Goal: Information Seeking & Learning: Learn about a topic

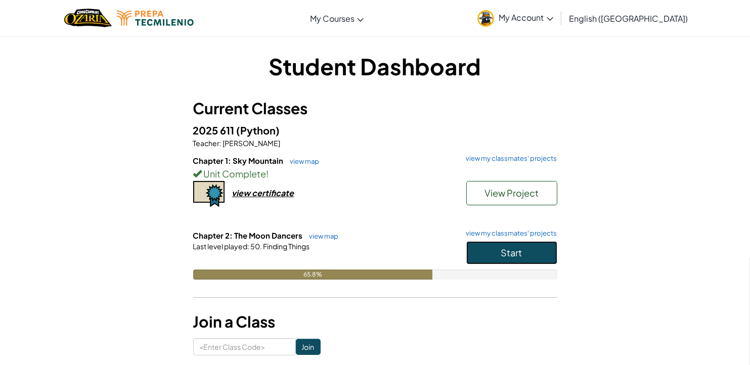
click at [514, 250] on span "Start" at bounding box center [511, 253] width 21 height 12
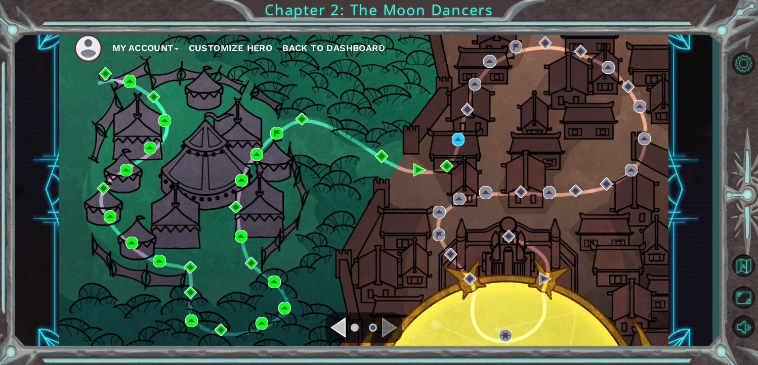
click at [651, 226] on div "My Account Customize Hero Back to Dashboard" at bounding box center [363, 189] width 697 height 321
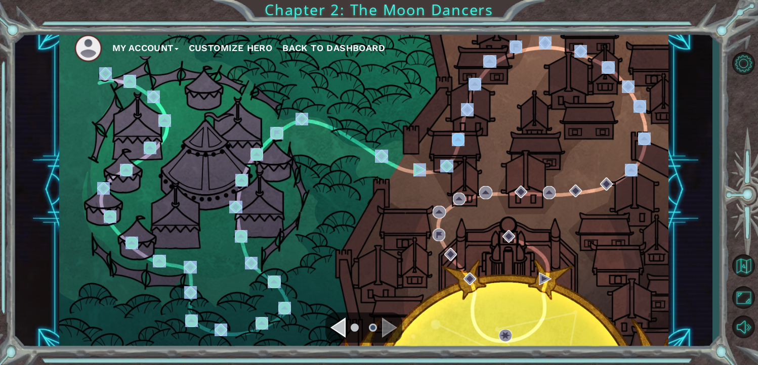
click at [161, 49] on button "My Account" at bounding box center [145, 47] width 66 height 15
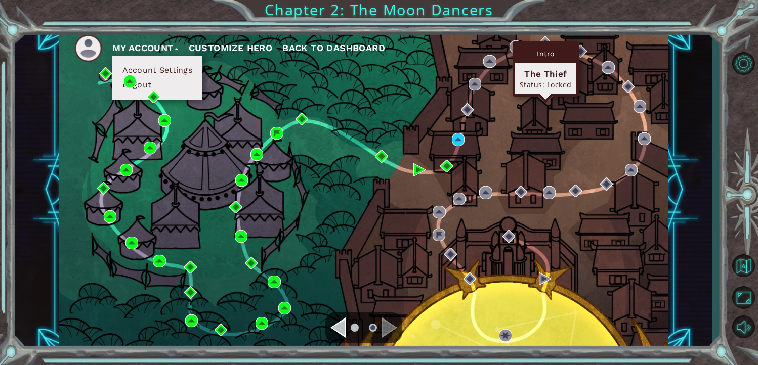
click at [547, 77] on div "The Thief" at bounding box center [546, 74] width 52 height 12
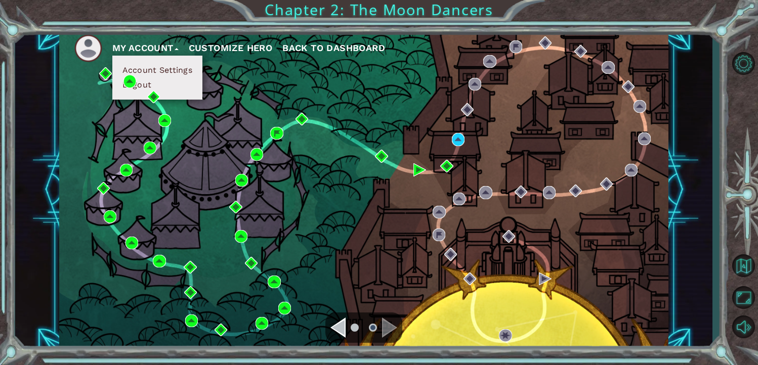
click at [553, 127] on div "My Account Account Settings Logout Customize Hero Back to Dashboard" at bounding box center [364, 189] width 610 height 321
drag, startPoint x: 342, startPoint y: -37, endPoint x: 158, endPoint y: -37, distance: 184.2
click at [158, 0] on html "My Account Account Settings Logout Customize Hero Back to Dashboard Chapter 2: …" at bounding box center [379, 182] width 758 height 365
drag, startPoint x: 158, startPoint y: -37, endPoint x: 408, endPoint y: 148, distance: 311.3
click at [408, 148] on div "My Account Account Settings Logout Customize Hero Back to Dashboard" at bounding box center [364, 189] width 610 height 321
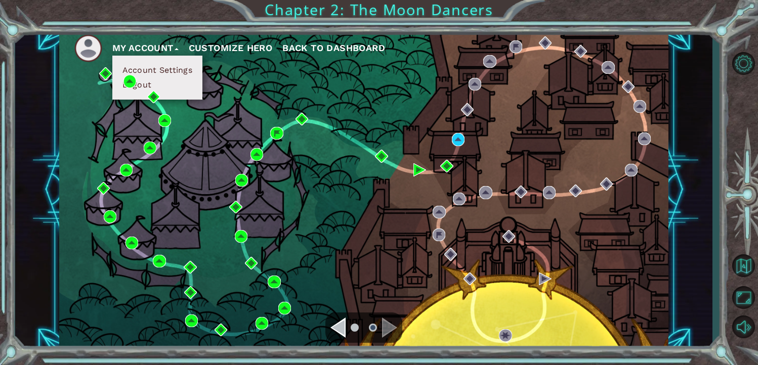
click at [400, 190] on div "My Account Account Settings Logout Customize Hero Back to Dashboard" at bounding box center [364, 189] width 610 height 321
drag, startPoint x: 540, startPoint y: 215, endPoint x: 672, endPoint y: 196, distance: 132.9
drag, startPoint x: 683, startPoint y: 198, endPoint x: 691, endPoint y: 175, distance: 24.0
drag, startPoint x: 691, startPoint y: 175, endPoint x: 413, endPoint y: 216, distance: 280.8
click at [413, 216] on div "My Account Account Settings Logout Customize Hero Back to Dashboard" at bounding box center [364, 189] width 610 height 321
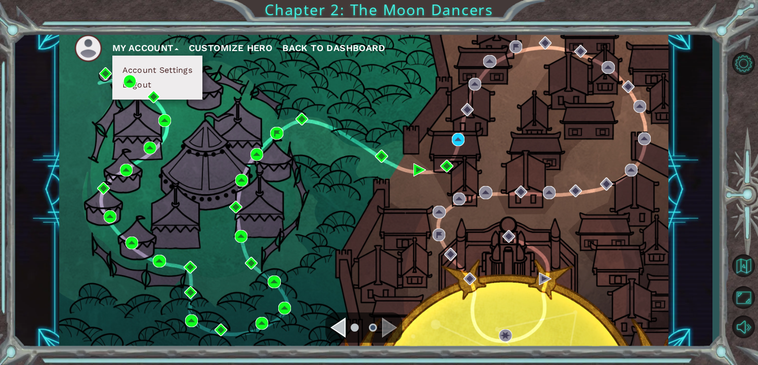
click at [169, 41] on button "My Account" at bounding box center [145, 47] width 66 height 15
click at [184, 49] on li "My Account Account Settings Logout" at bounding box center [150, 47] width 76 height 15
click at [178, 47] on button "My Account" at bounding box center [145, 47] width 66 height 15
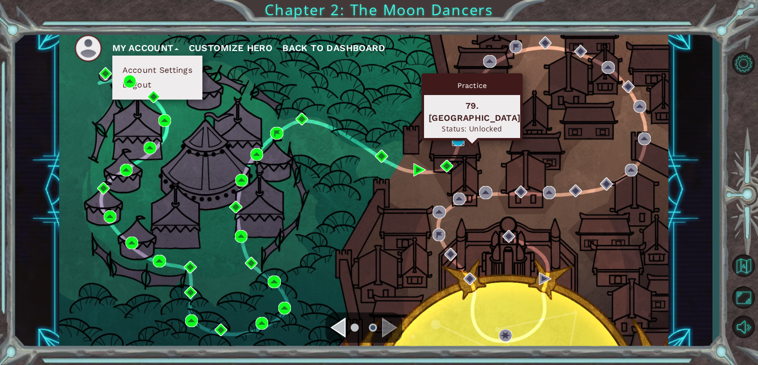
click at [457, 139] on img at bounding box center [458, 139] width 13 height 13
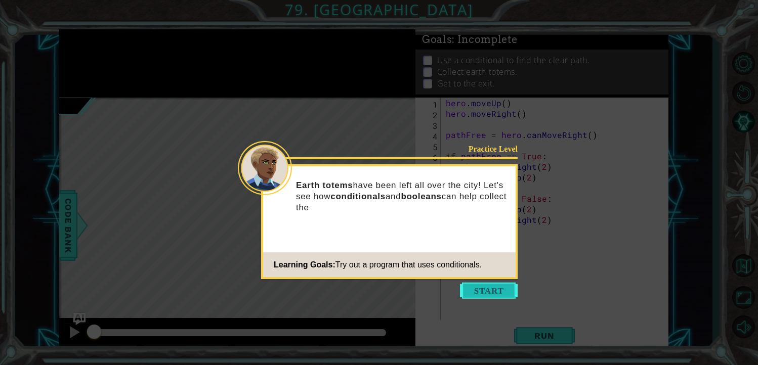
click at [491, 288] on button "Start" at bounding box center [489, 291] width 58 height 16
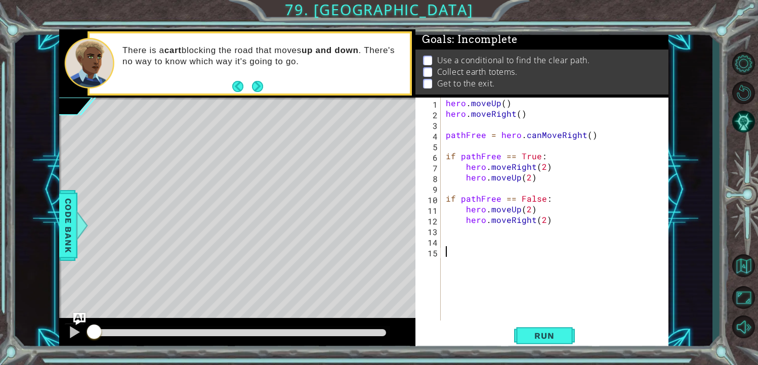
click at [263, 81] on button "Next" at bounding box center [257, 86] width 11 height 11
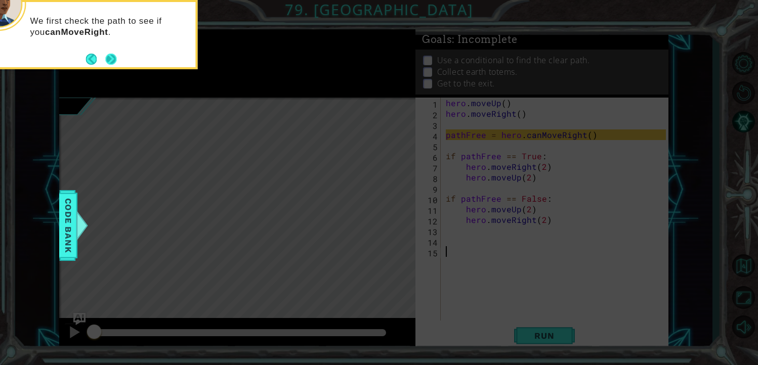
click at [109, 62] on button "Next" at bounding box center [111, 59] width 12 height 12
click at [113, 60] on button "Next" at bounding box center [111, 59] width 15 height 15
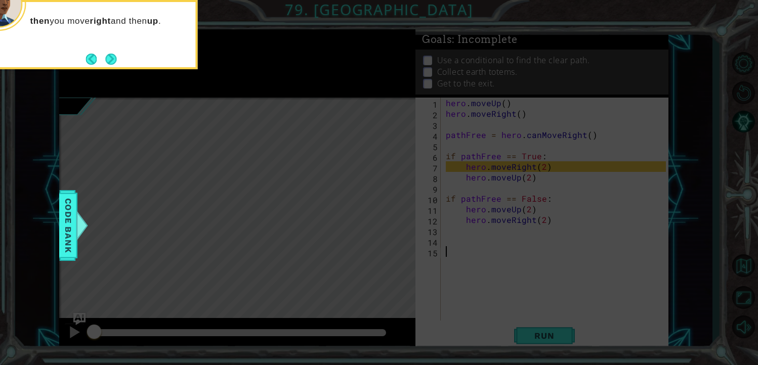
click at [113, 60] on button "Next" at bounding box center [111, 59] width 12 height 12
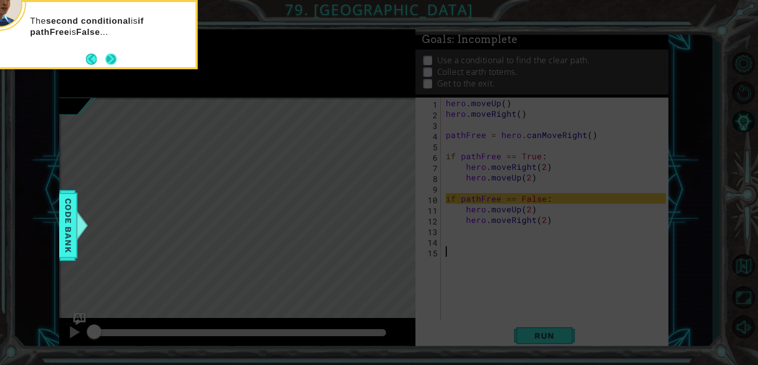
click at [113, 60] on button "Next" at bounding box center [110, 59] width 11 height 11
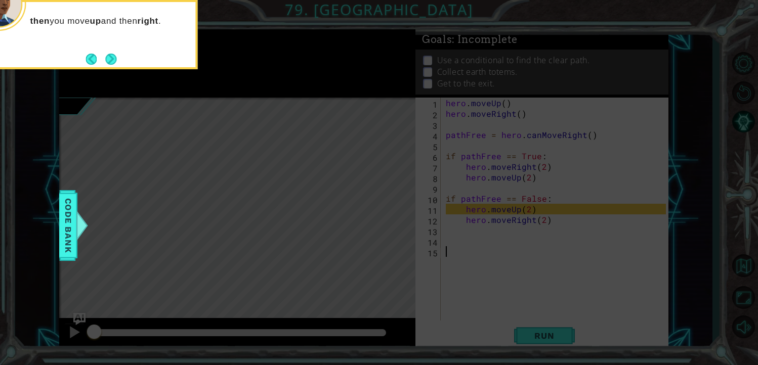
click at [113, 60] on button "Next" at bounding box center [110, 59] width 11 height 11
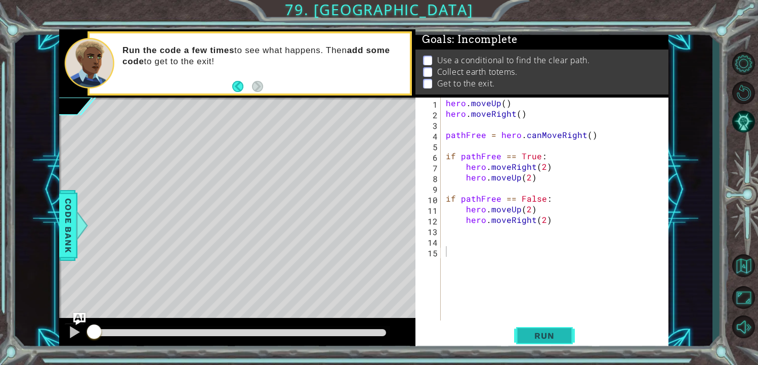
click at [541, 336] on span "Run" at bounding box center [544, 336] width 40 height 10
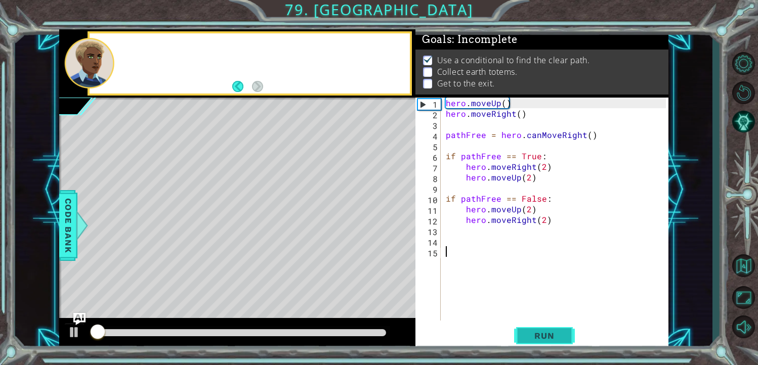
scroll to position [5, 0]
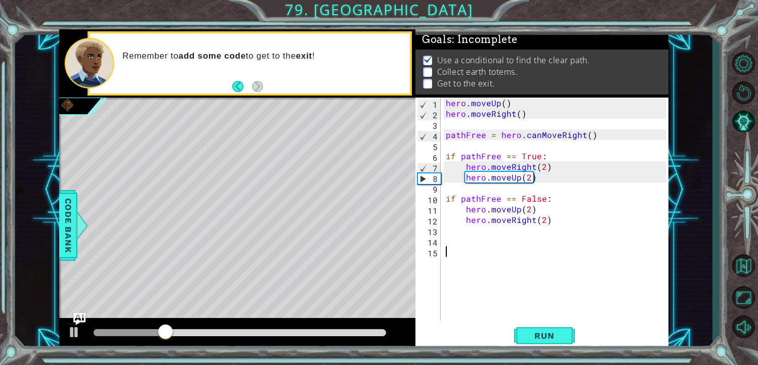
click at [453, 250] on div "hero . moveUp ( ) hero . moveRight ( ) pathFree = hero . canMoveRight ( ) if pa…" at bounding box center [558, 220] width 228 height 244
type textarea "h"
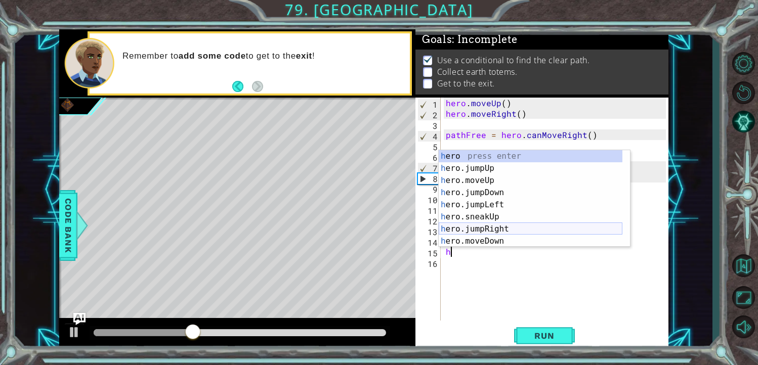
click at [505, 225] on div "h ero press enter h ero.jumpUp press enter h ero.moveUp press enter h ero.jumpD…" at bounding box center [531, 210] width 184 height 121
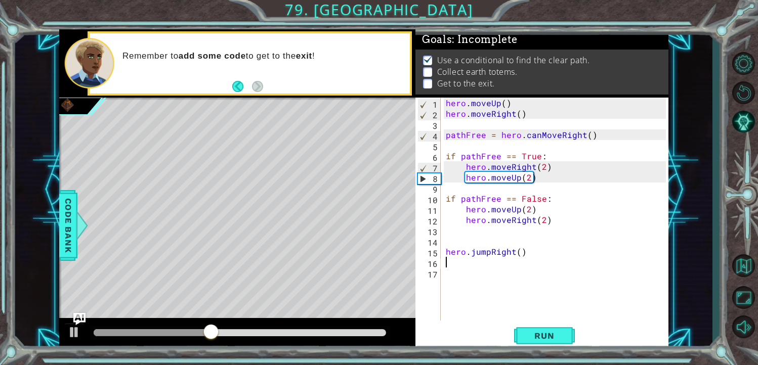
type textarea "h"
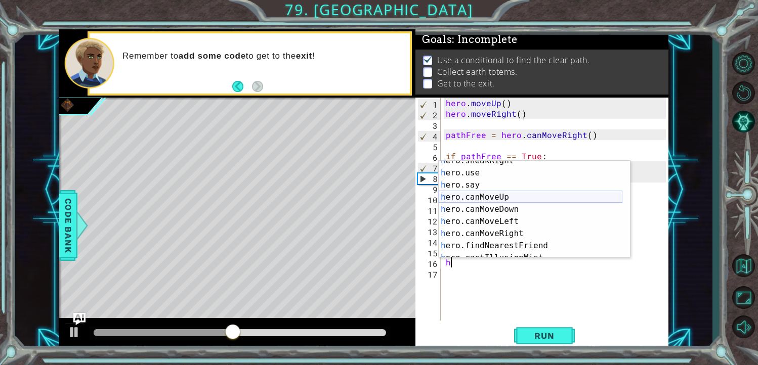
scroll to position [169, 0]
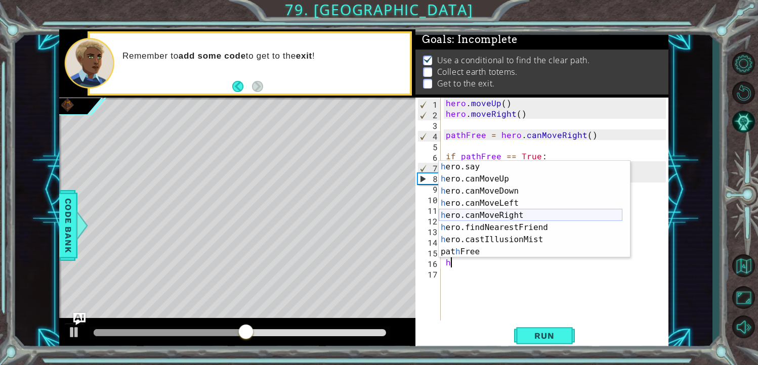
click at [513, 211] on div "h ero.say press enter h ero.canMoveUp press enter h ero.canMoveDown press enter…" at bounding box center [531, 221] width 184 height 121
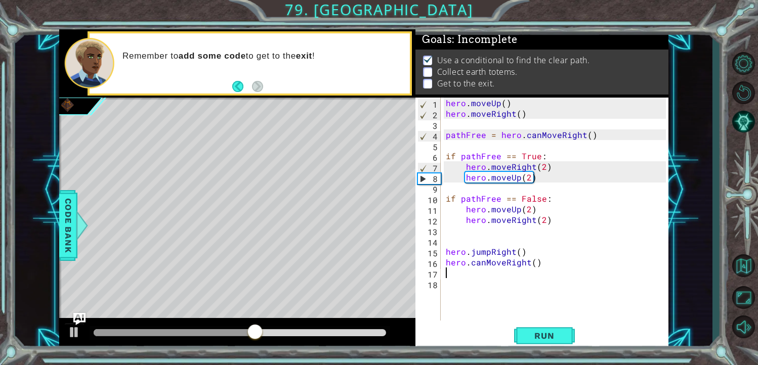
click at [531, 258] on div "hero . moveUp ( ) hero . moveRight ( ) pathFree = hero . canMoveRight ( ) if pa…" at bounding box center [558, 220] width 228 height 244
type textarea "hero.canMoveRight(2)"
click at [561, 328] on button "Run" at bounding box center [544, 335] width 61 height 25
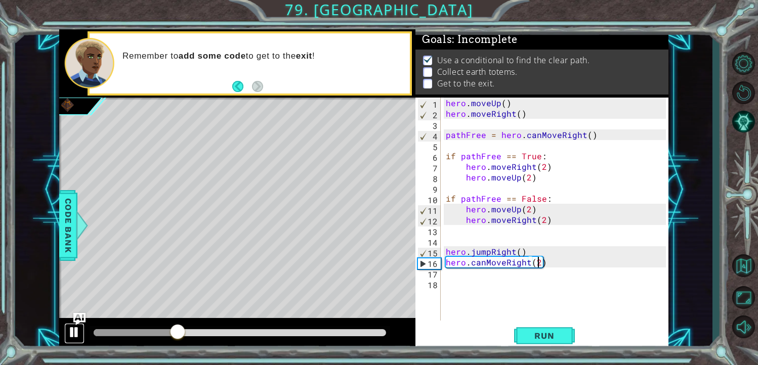
click at [75, 328] on div at bounding box center [74, 332] width 13 height 13
click at [484, 273] on div "hero . moveUp ( ) hero . moveRight ( ) pathFree = hero . canMoveRight ( ) if pa…" at bounding box center [558, 220] width 228 height 244
drag, startPoint x: 330, startPoint y: 184, endPoint x: 340, endPoint y: 178, distance: 12.0
drag, startPoint x: 340, startPoint y: 178, endPoint x: 374, endPoint y: 196, distance: 37.8
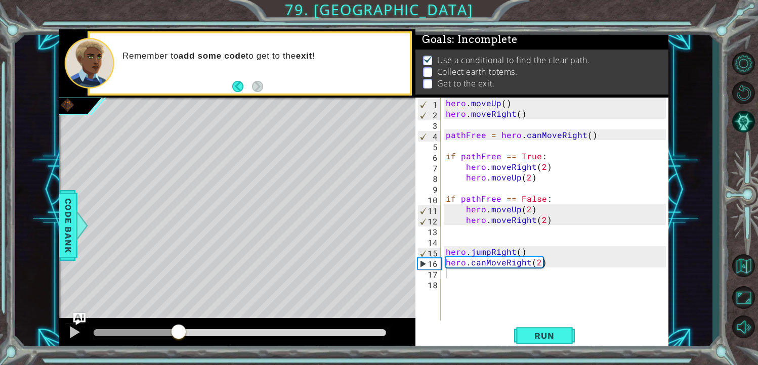
click at [374, 196] on div "Level Map" at bounding box center [292, 247] width 467 height 298
click at [481, 271] on div "hero . moveUp ( ) hero . moveRight ( ) pathFree = hero . canMoveRight ( ) if pa…" at bounding box center [558, 220] width 228 height 244
click at [542, 260] on div "hero . moveUp ( ) hero . moveRight ( ) pathFree = hero . canMoveRight ( ) if pa…" at bounding box center [558, 220] width 228 height 244
click at [533, 258] on div "hero . moveUp ( ) hero . moveRight ( ) pathFree = hero . canMoveRight ( ) if pa…" at bounding box center [558, 220] width 228 height 244
click at [536, 259] on div "hero . moveUp ( ) hero . moveRight ( ) pathFree = hero . canMoveRight ( ) if pa…" at bounding box center [558, 220] width 228 height 244
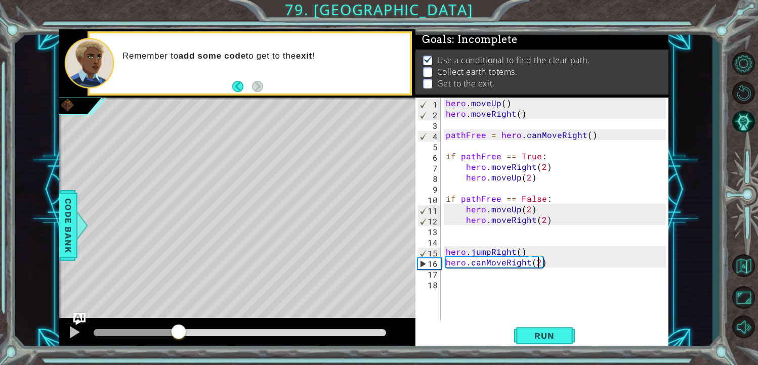
click at [169, 333] on div at bounding box center [137, 332] width 86 height 7
click at [66, 336] on button at bounding box center [74, 333] width 20 height 21
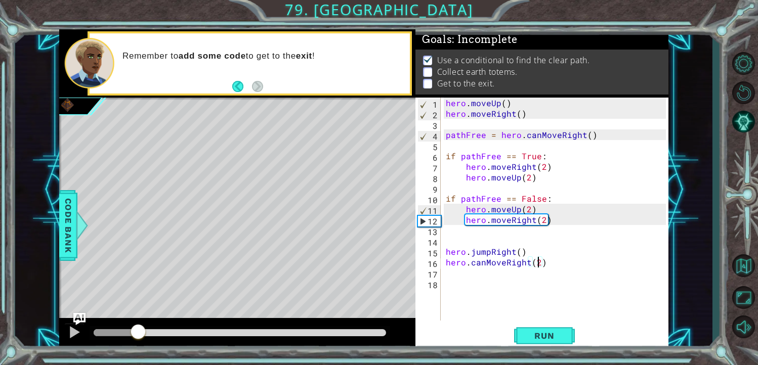
drag, startPoint x: 161, startPoint y: 329, endPoint x: 139, endPoint y: 329, distance: 22.8
click at [79, 332] on div at bounding box center [74, 332] width 13 height 13
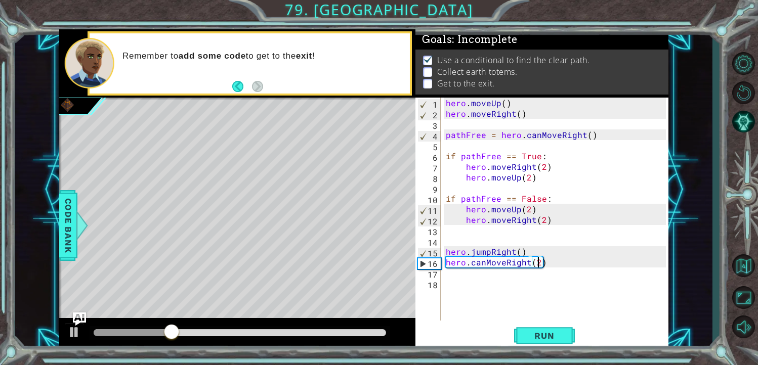
click at [75, 323] on img "Ask AI" at bounding box center [78, 319] width 13 height 13
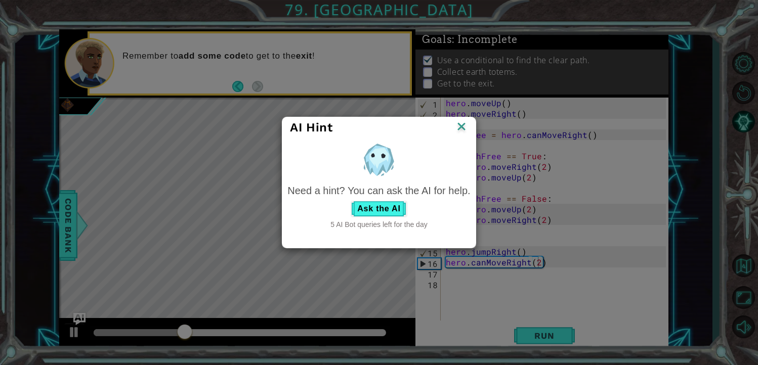
click at [456, 132] on img at bounding box center [461, 127] width 13 height 15
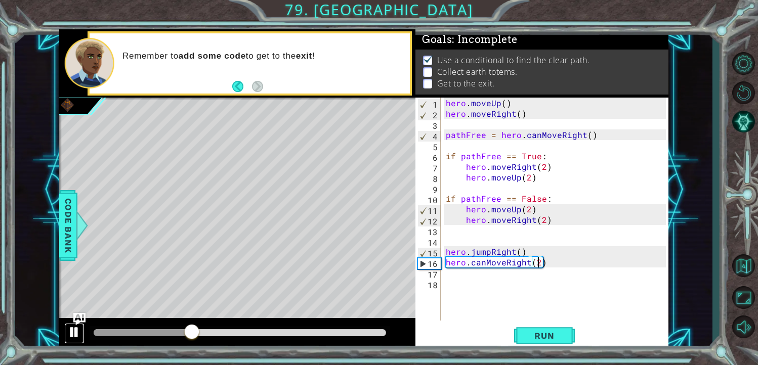
click at [70, 339] on div at bounding box center [74, 332] width 13 height 13
click at [484, 261] on div "hero . moveUp ( ) hero . moveRight ( ) pathFree = hero . canMoveRight ( ) if pa…" at bounding box center [558, 220] width 228 height 244
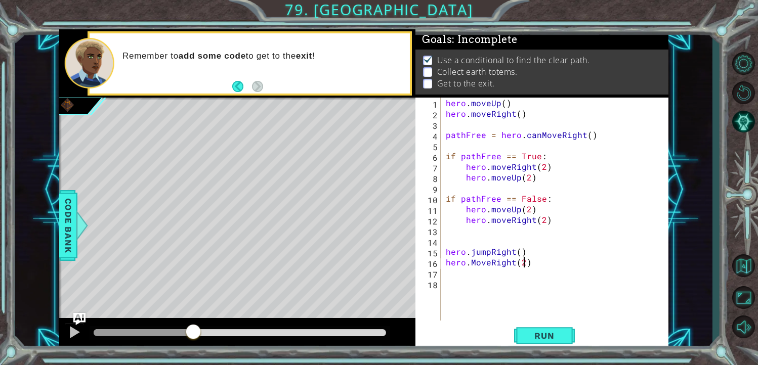
click at [524, 262] on div "hero . moveUp ( ) hero . moveRight ( ) pathFree = hero . canMoveRight ( ) if pa…" at bounding box center [558, 220] width 228 height 244
click at [473, 264] on div "hero . moveUp ( ) hero . moveRight ( ) pathFree = hero . canMoveRight ( ) if pa…" at bounding box center [558, 220] width 228 height 244
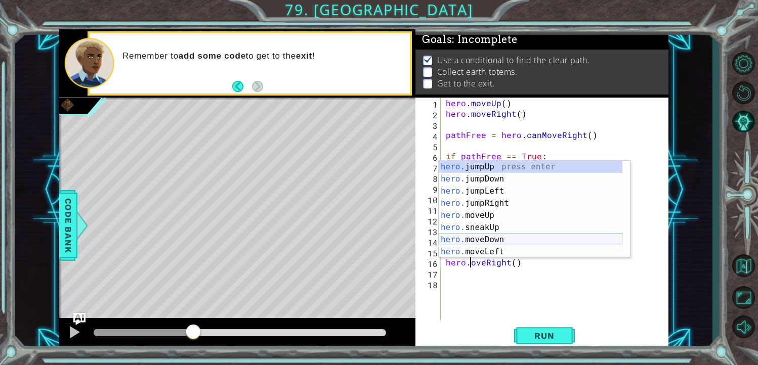
scroll to position [91, 0]
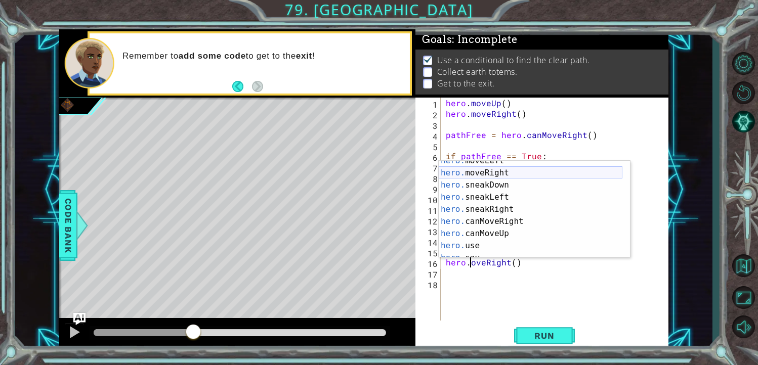
click at [492, 177] on div "hero. moveLeft press enter hero. moveRight press enter hero. sneakDown press en…" at bounding box center [531, 215] width 184 height 121
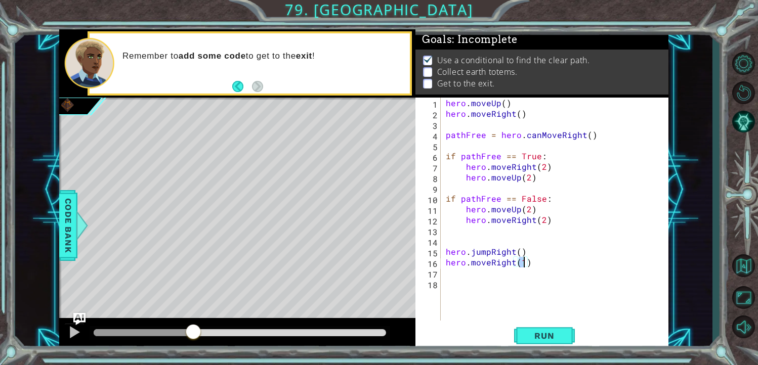
type textarea "hero.moveRight()"
click at [460, 272] on div "hero . moveUp ( ) hero . moveRight ( ) pathFree = hero . canMoveRight ( ) if pa…" at bounding box center [558, 220] width 228 height 244
type textarea "h"
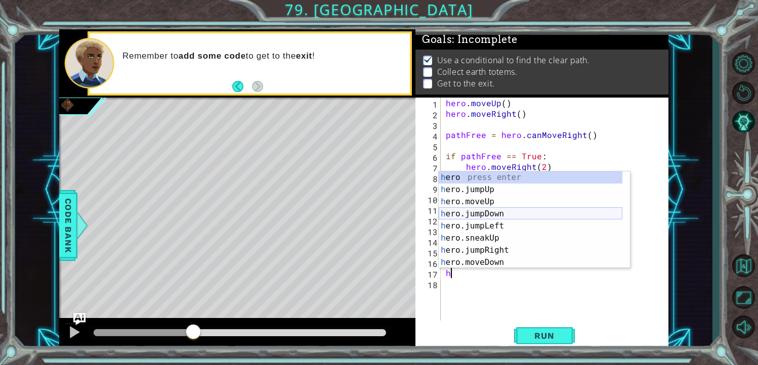
click at [504, 213] on div "h ero press enter h ero.jumpUp press enter h ero.moveUp press enter h ero.jumpD…" at bounding box center [531, 232] width 184 height 121
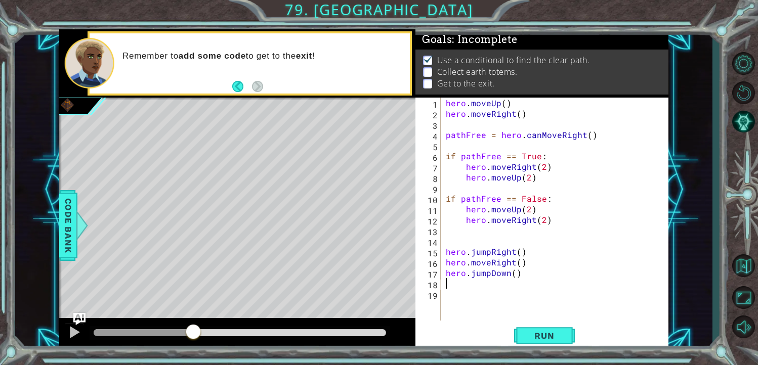
click at [467, 287] on div "hero . moveUp ( ) hero . moveRight ( ) pathFree = hero . canMoveRight ( ) if pa…" at bounding box center [558, 220] width 228 height 244
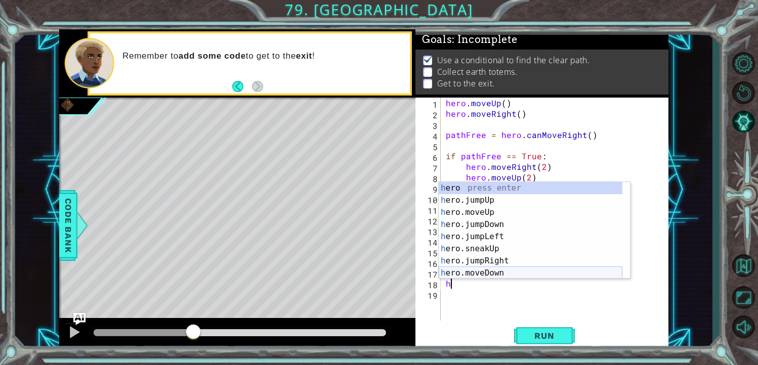
click at [489, 269] on div "h ero press enter h ero.jumpUp press enter h ero.moveUp press enter h ero.jumpD…" at bounding box center [531, 242] width 184 height 121
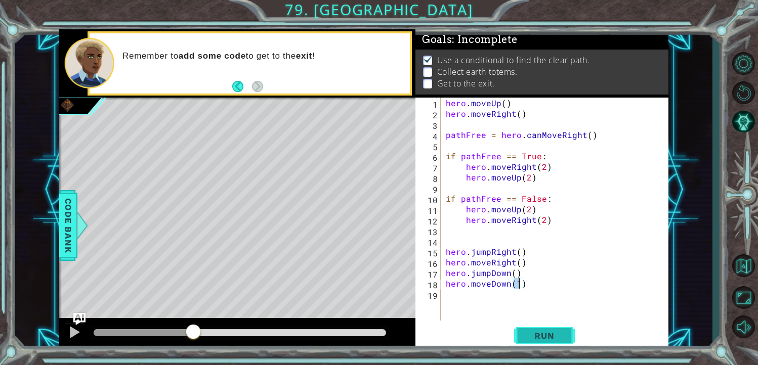
type textarea "hero.moveDown(1)"
click at [543, 334] on span "Run" at bounding box center [544, 336] width 40 height 10
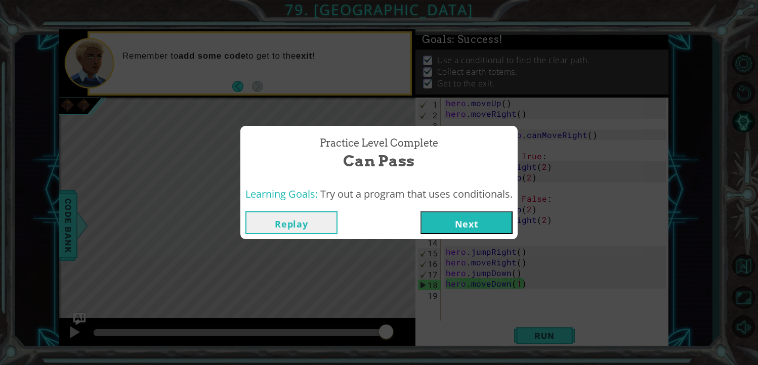
click at [444, 231] on button "Next" at bounding box center [466, 222] width 92 height 23
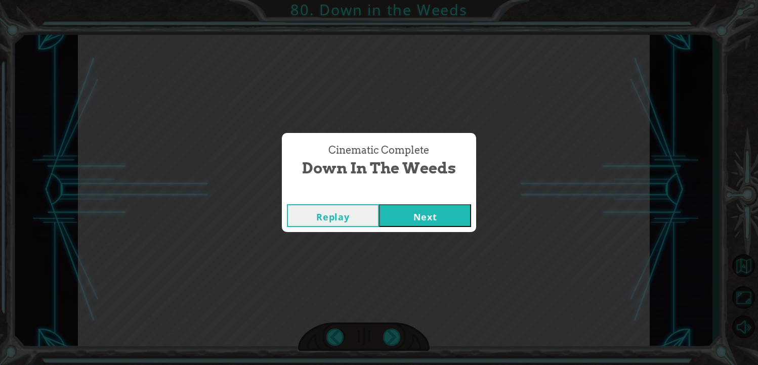
click at [441, 227] on button "Next" at bounding box center [425, 215] width 92 height 23
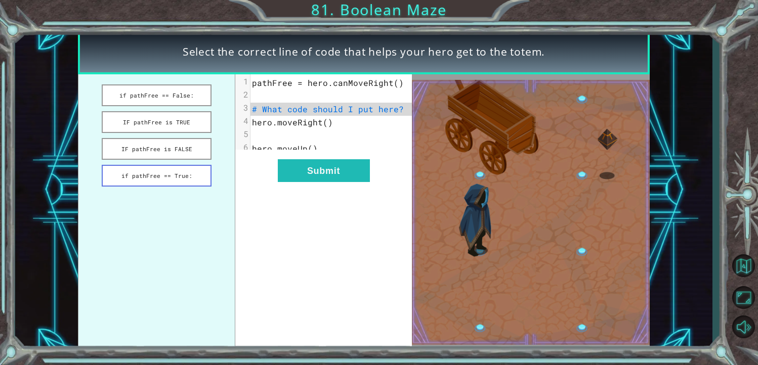
click at [188, 169] on button "if pathFree == True:" at bounding box center [156, 176] width 109 height 22
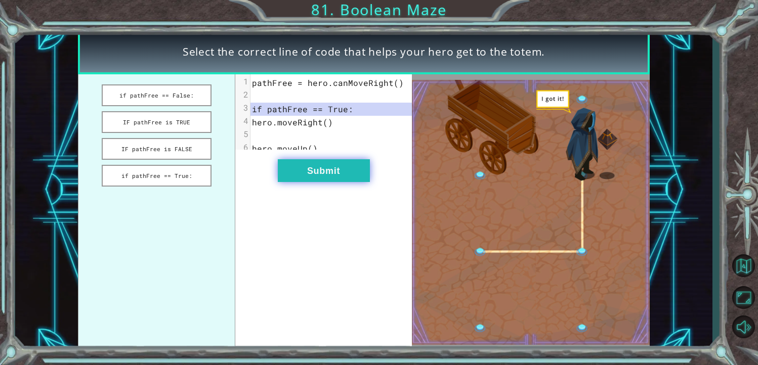
click at [305, 178] on button "Submit" at bounding box center [324, 170] width 92 height 23
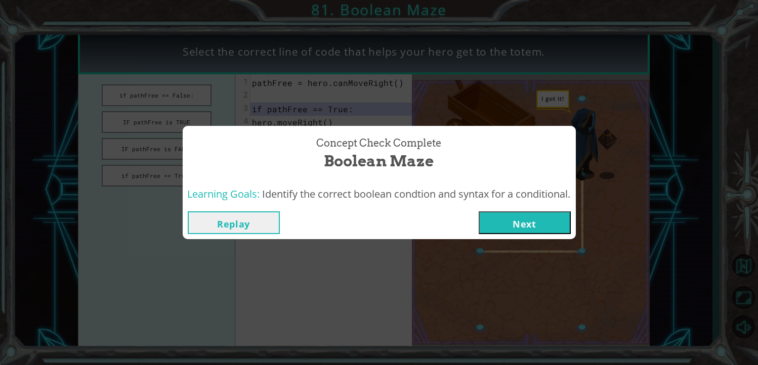
click at [500, 227] on button "Next" at bounding box center [525, 222] width 92 height 23
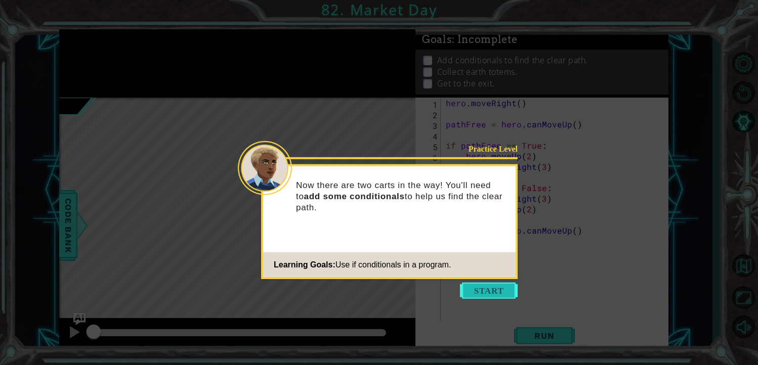
click at [483, 285] on button "Start" at bounding box center [489, 291] width 58 height 16
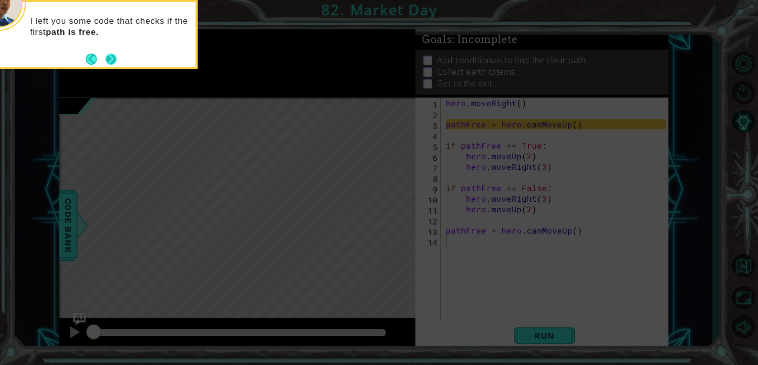
click at [114, 59] on button "Next" at bounding box center [111, 59] width 16 height 16
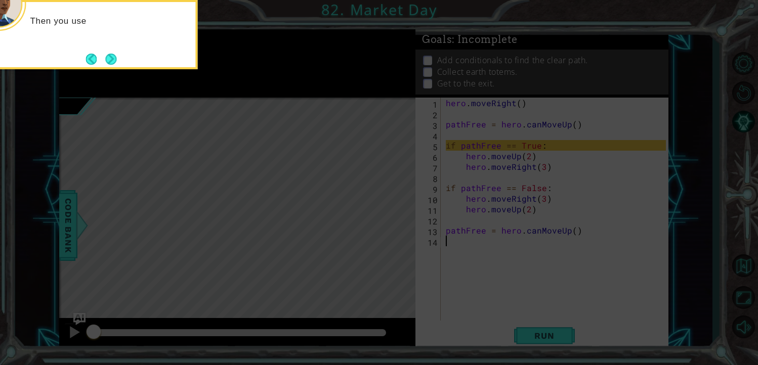
click at [114, 59] on button "Next" at bounding box center [111, 59] width 16 height 16
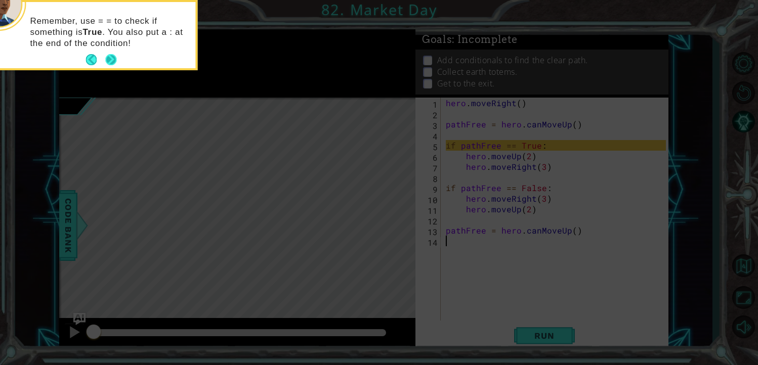
click at [110, 58] on button "Next" at bounding box center [111, 60] width 12 height 12
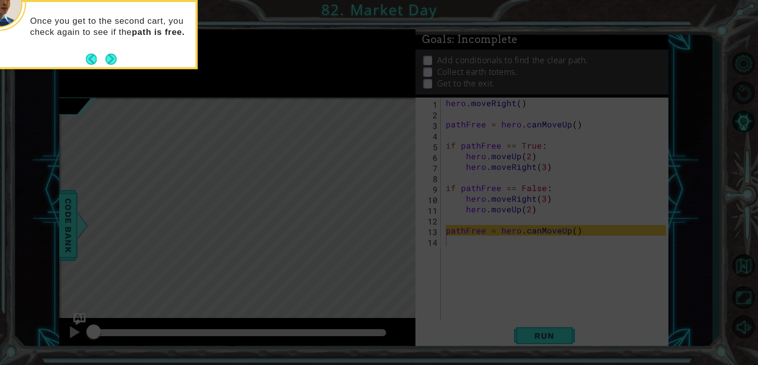
click at [110, 58] on button "Next" at bounding box center [110, 59] width 15 height 15
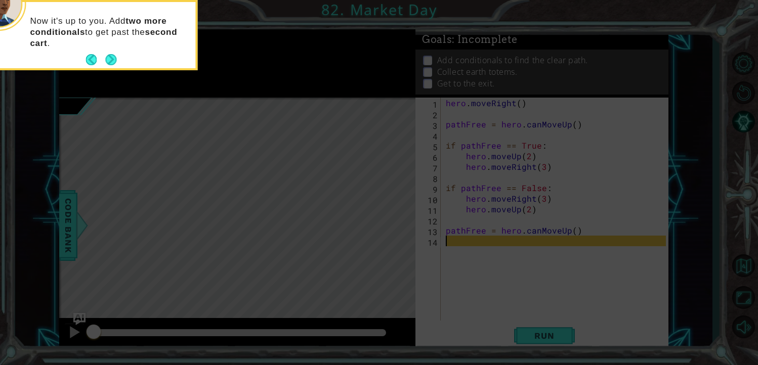
click at [110, 58] on button "Next" at bounding box center [111, 60] width 12 height 12
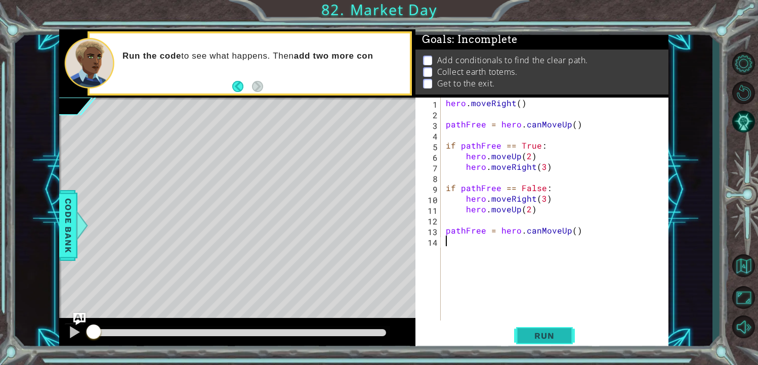
click at [550, 329] on button "Run" at bounding box center [544, 335] width 61 height 25
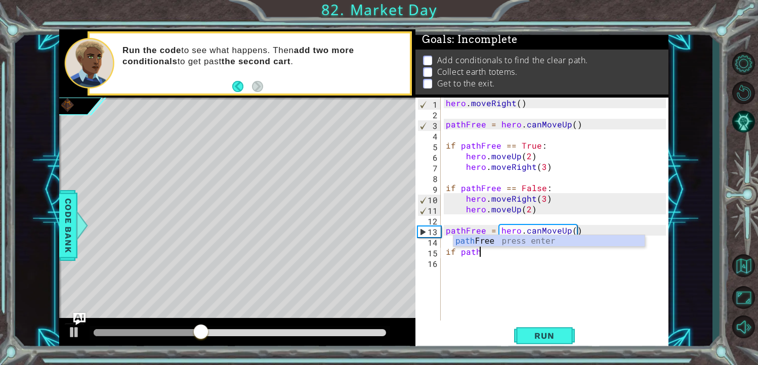
scroll to position [0, 2]
click at [468, 237] on div "path Free press enter" at bounding box center [548, 253] width 191 height 36
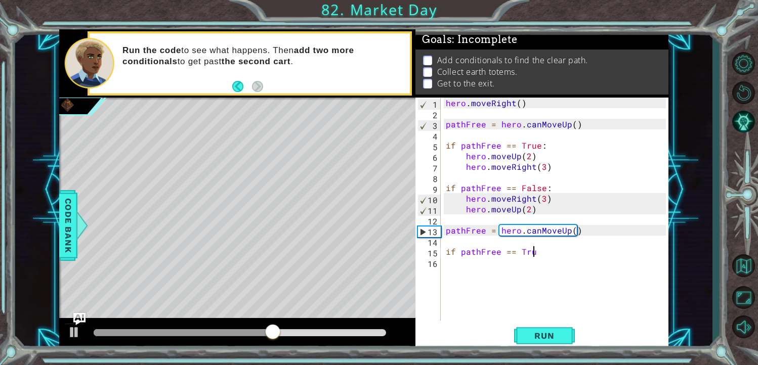
scroll to position [0, 5]
type textarea "if pathFree == True:"
click at [473, 260] on div "hero . moveRight ( ) pathFree = hero . canMoveUp ( ) if pathFree == True : hero…" at bounding box center [558, 220] width 228 height 244
click at [78, 326] on div at bounding box center [74, 332] width 13 height 13
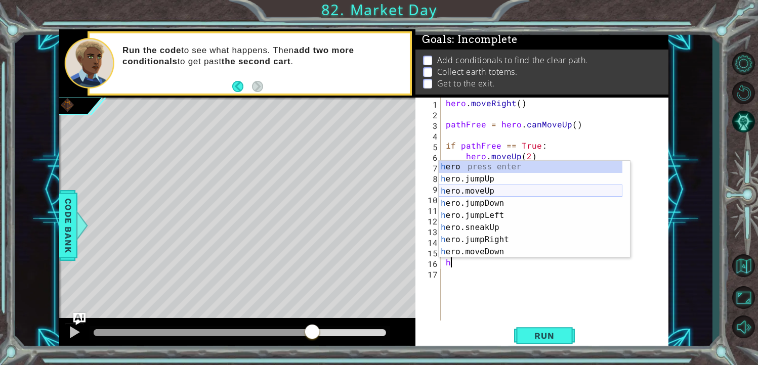
click at [490, 194] on div "h ero press enter h ero.jumpUp press enter h ero.moveUp press enter h ero.jumpD…" at bounding box center [531, 221] width 184 height 121
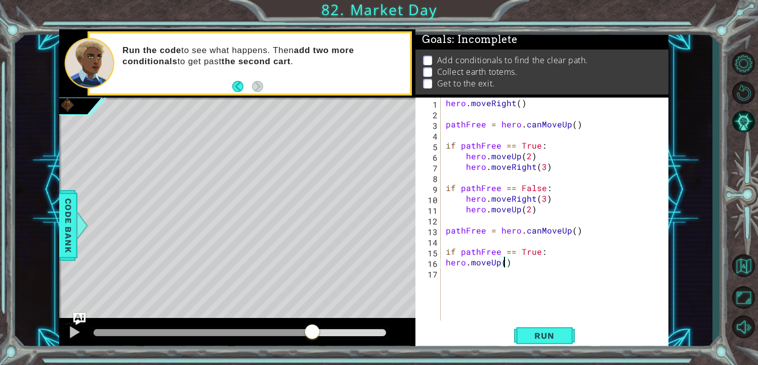
scroll to position [0, 4]
click at [445, 263] on div "hero . moveRight ( ) pathFree = hero . canMoveUp ( ) if pathFree == True : hero…" at bounding box center [558, 220] width 228 height 244
type textarea "hero.moveUp(2)"
click at [468, 277] on div "hero . moveRight ( ) pathFree = hero . canMoveUp ( ) if pathFree == True : hero…" at bounding box center [558, 220] width 228 height 244
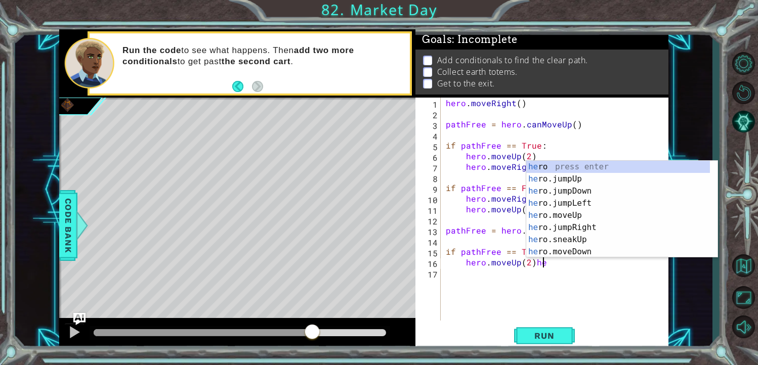
type textarea "hero.moveUp(2)"
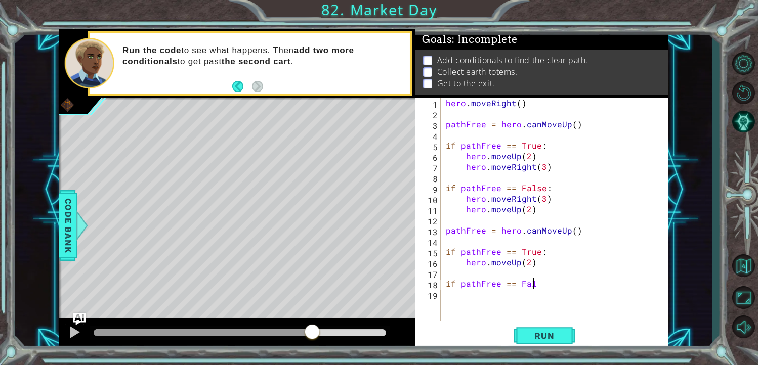
scroll to position [0, 5]
type textarea "if pathFree == False:"
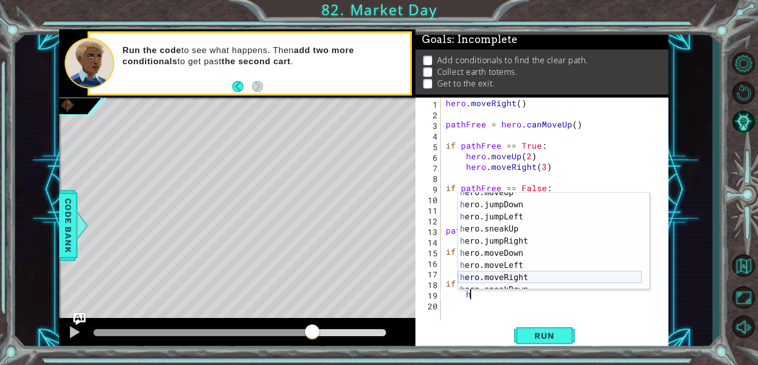
scroll to position [30, 0]
click at [528, 275] on div "h ero.moveUp press enter h ero.jumpDown press enter h ero.jumpLeft press enter …" at bounding box center [550, 247] width 184 height 121
type textarea "hero.moveRight(1)"
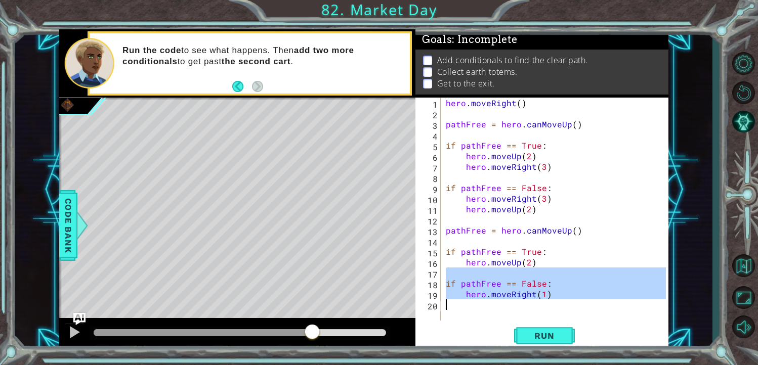
click at [528, 275] on div "hero . moveRight ( ) pathFree = hero . canMoveUp ( ) if pathFree == True : hero…" at bounding box center [558, 220] width 228 height 244
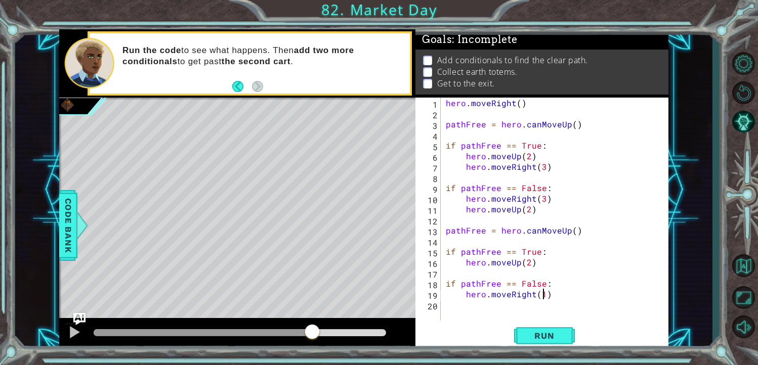
click at [542, 295] on div "hero . moveRight ( ) pathFree = hero . canMoveUp ( ) if pathFree == True : hero…" at bounding box center [558, 220] width 228 height 244
type textarea "hero.moveRight(2)"
click at [474, 308] on div "hero . moveRight ( ) pathFree = hero . canMoveUp ( ) if pathFree == True : hero…" at bounding box center [558, 220] width 228 height 244
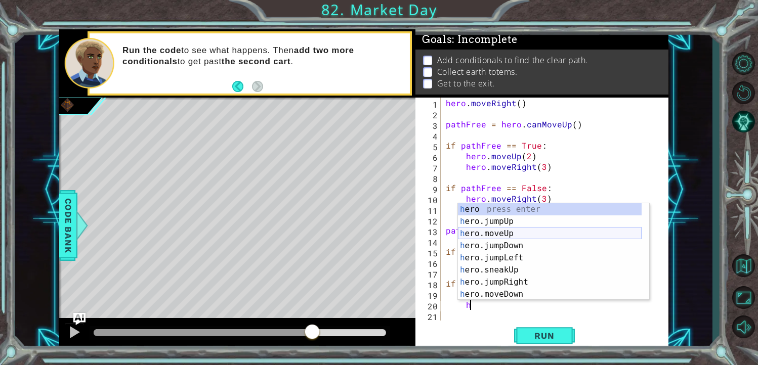
click at [501, 234] on div "h ero press enter h ero.jumpUp press enter h ero.moveUp press enter h ero.jumpD…" at bounding box center [550, 263] width 184 height 121
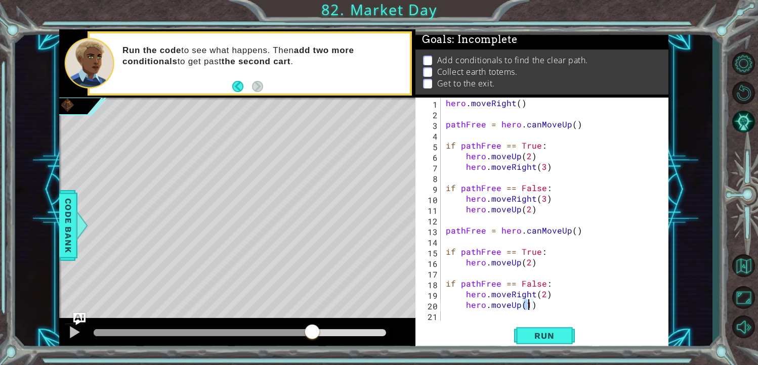
type textarea "hero.moveUp()"
click at [537, 310] on div "hero . moveRight ( ) pathFree = hero . canMoveUp ( ) if pathFree == True : hero…" at bounding box center [558, 220] width 228 height 244
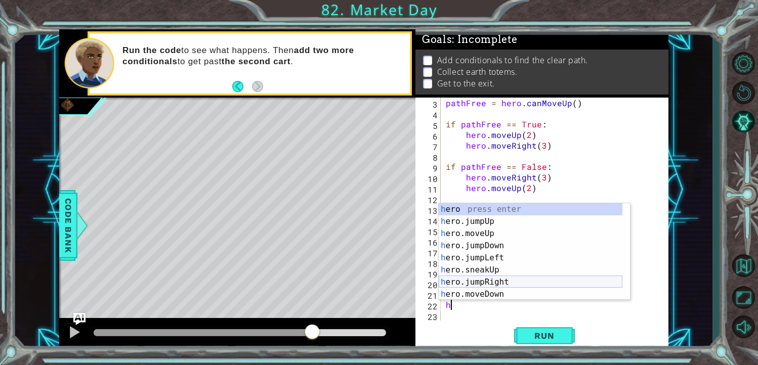
scroll to position [91, 0]
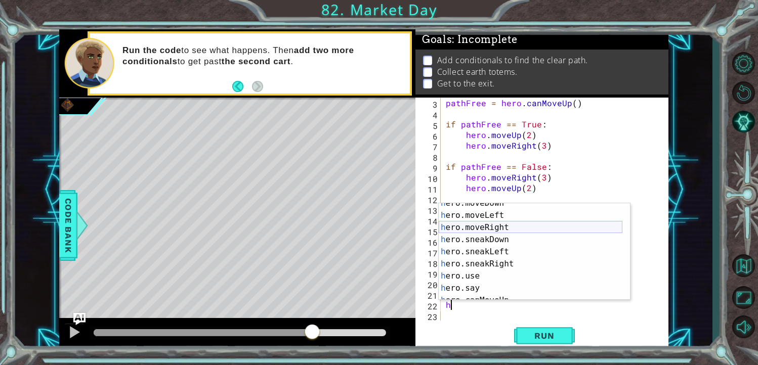
click at [491, 226] on div "h ero.moveDown press enter h ero.moveLeft press enter h ero.moveRight press ent…" at bounding box center [531, 257] width 184 height 121
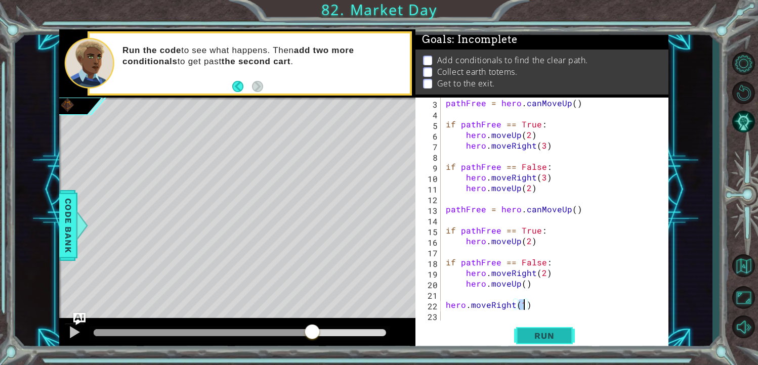
scroll to position [0, 4]
click at [531, 330] on button "Run" at bounding box center [544, 335] width 61 height 25
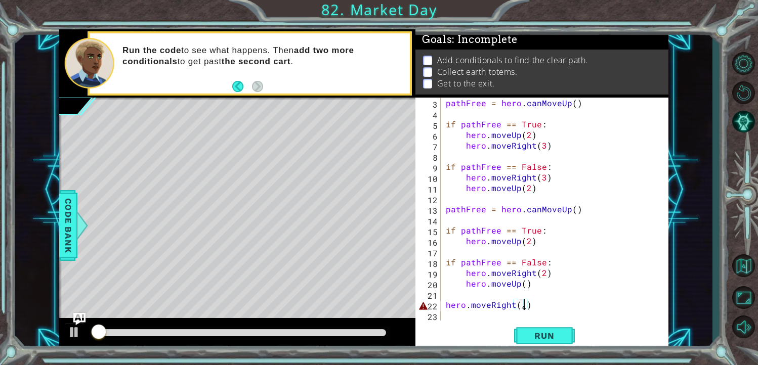
click at [526, 303] on div "pathFree = hero . canMoveUp ( ) if pathFree == True : hero . moveUp ( 2 ) hero …" at bounding box center [554, 220] width 220 height 244
click at [522, 301] on div "pathFree = hero . canMoveUp ( ) if pathFree == True : hero . moveUp ( 2 ) hero …" at bounding box center [551, 209] width 215 height 223
click at [557, 333] on span "Run" at bounding box center [544, 336] width 40 height 10
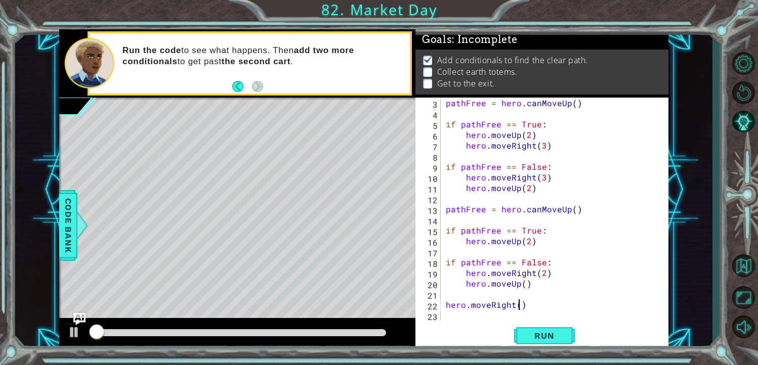
scroll to position [5, 0]
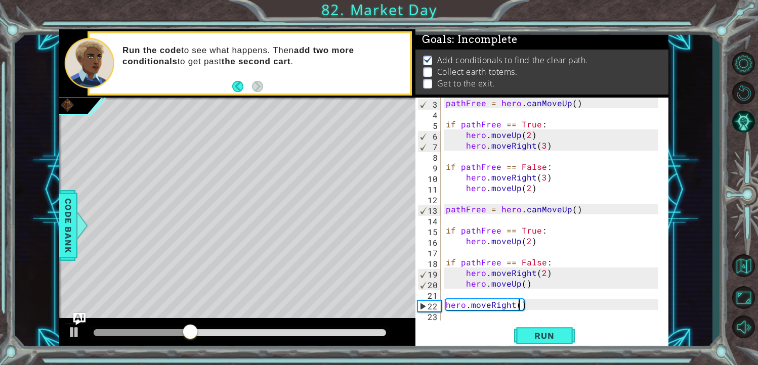
click at [520, 286] on div "pathFree = hero . canMoveUp ( ) if pathFree == True : hero . moveUp ( 2 ) hero …" at bounding box center [554, 220] width 220 height 244
click at [521, 284] on div "pathFree = hero . canMoveUp ( ) if pathFree == True : hero . moveUp ( 2 ) hero …" at bounding box center [551, 209] width 215 height 223
click at [535, 330] on button "Run" at bounding box center [544, 335] width 61 height 25
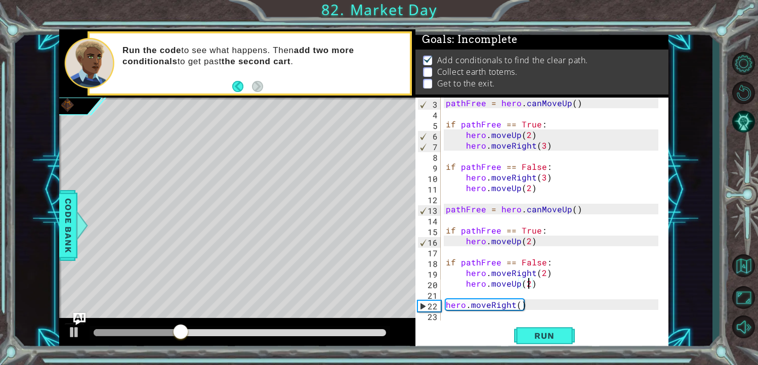
click at [518, 303] on div "pathFree = hero . canMoveUp ( ) if pathFree == True : hero . moveUp ( 2 ) hero …" at bounding box center [554, 220] width 220 height 244
type textarea "hero.moveRight(3)"
click at [531, 333] on span "Run" at bounding box center [544, 336] width 40 height 10
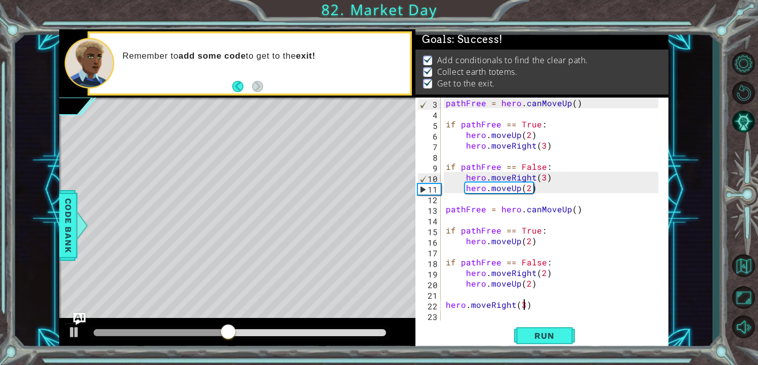
scroll to position [0, 0]
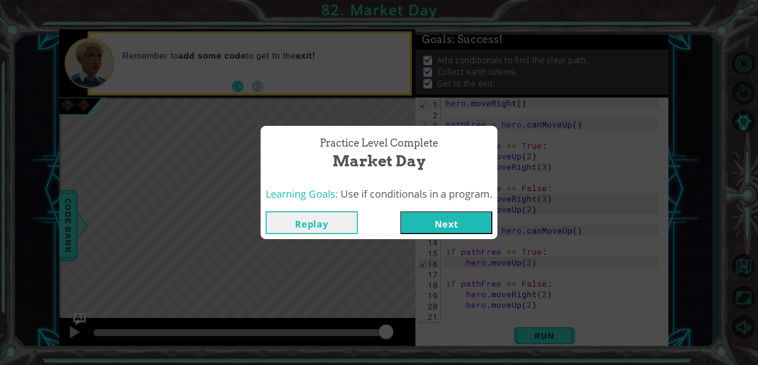
click at [434, 227] on button "Next" at bounding box center [446, 222] width 92 height 23
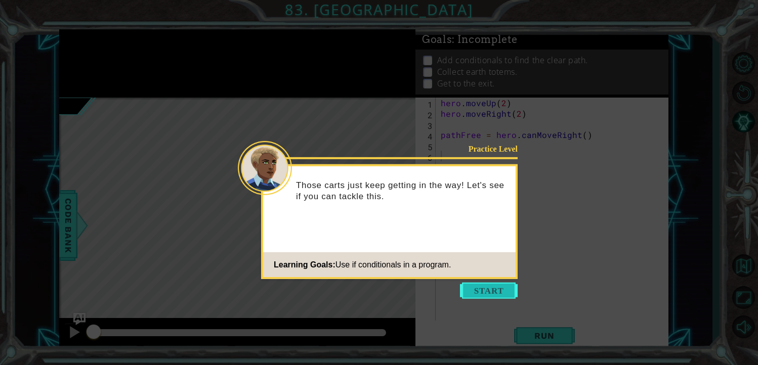
click at [495, 289] on button "Start" at bounding box center [489, 291] width 58 height 16
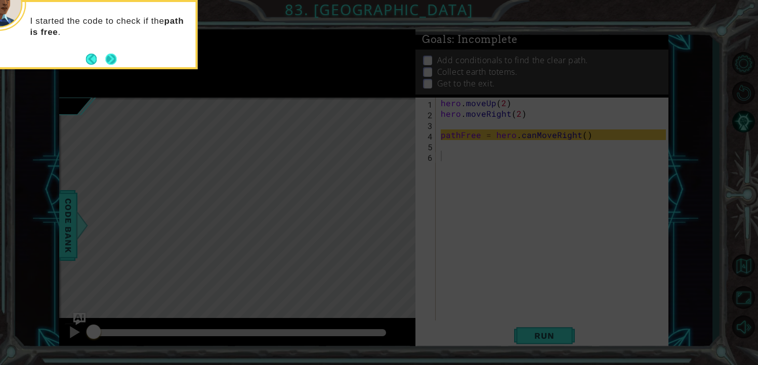
click at [111, 60] on button "Next" at bounding box center [111, 59] width 19 height 19
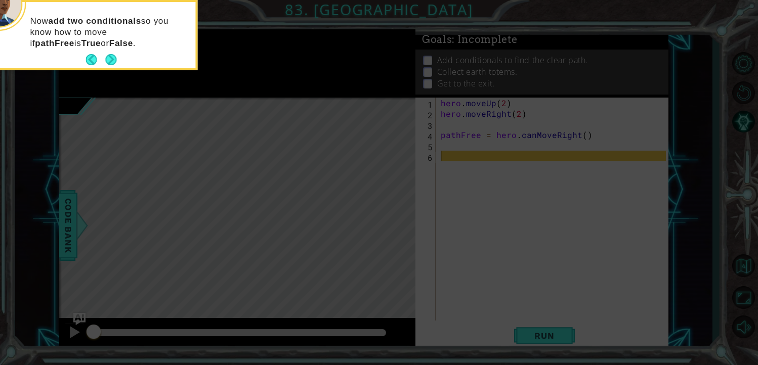
click at [111, 60] on button "Next" at bounding box center [111, 60] width 12 height 12
click at [111, 60] on icon at bounding box center [379, 54] width 758 height 621
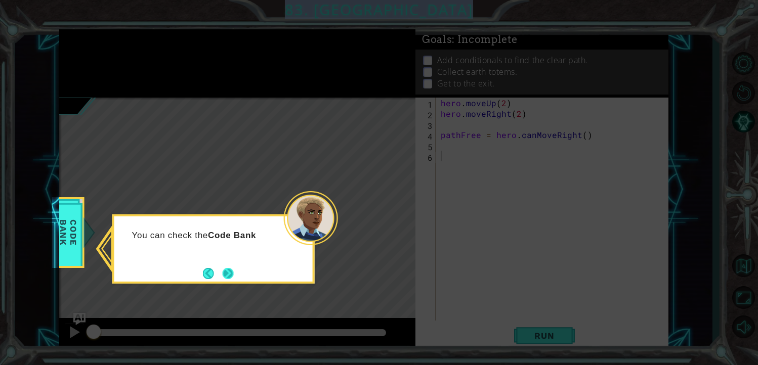
click at [233, 273] on button "Next" at bounding box center [228, 273] width 12 height 12
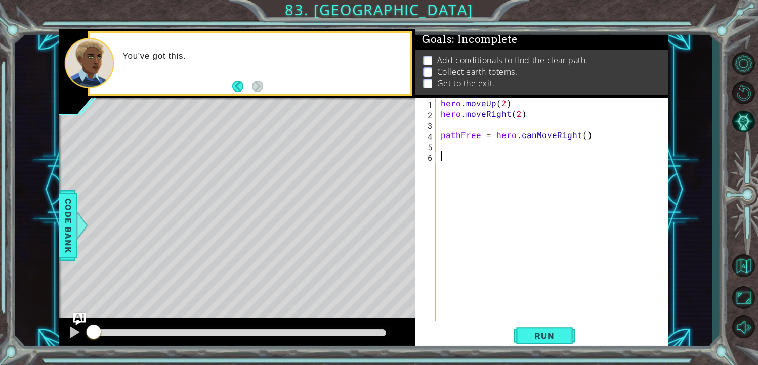
click at [364, 165] on div "Level Map" at bounding box center [292, 247] width 467 height 298
click at [466, 157] on div "hero . moveUp ( 2 ) hero . moveRight ( 2 ) pathFree = hero . canMoveRight ( )" at bounding box center [555, 220] width 233 height 244
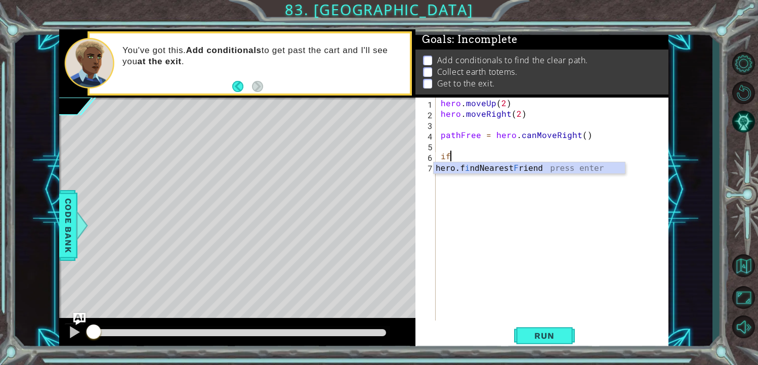
type textarea "i"
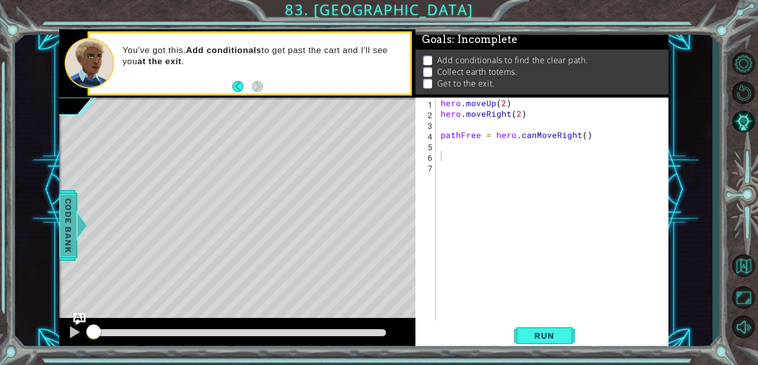
click at [69, 221] on span "Code Bank" at bounding box center [68, 226] width 16 height 62
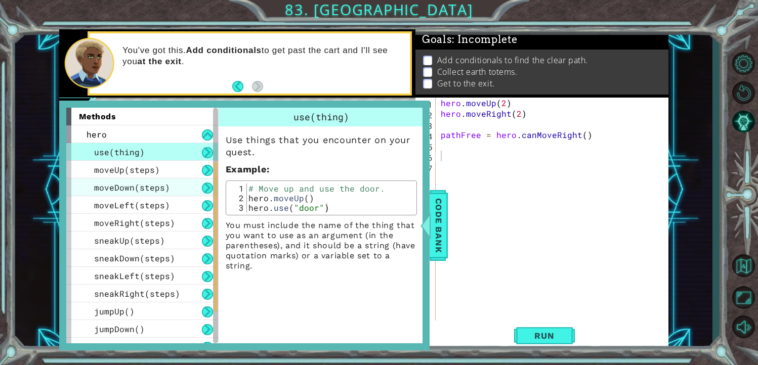
scroll to position [188, 0]
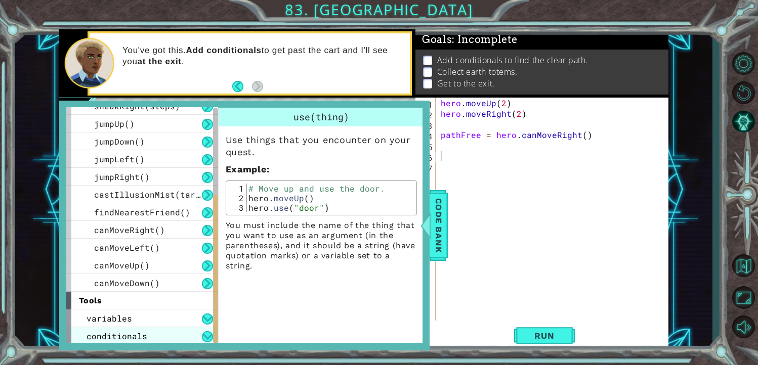
click at [159, 328] on div "conditionals" at bounding box center [142, 336] width 152 height 18
click at [199, 336] on div "conditionals" at bounding box center [142, 336] width 152 height 18
click at [205, 334] on button at bounding box center [207, 336] width 11 height 11
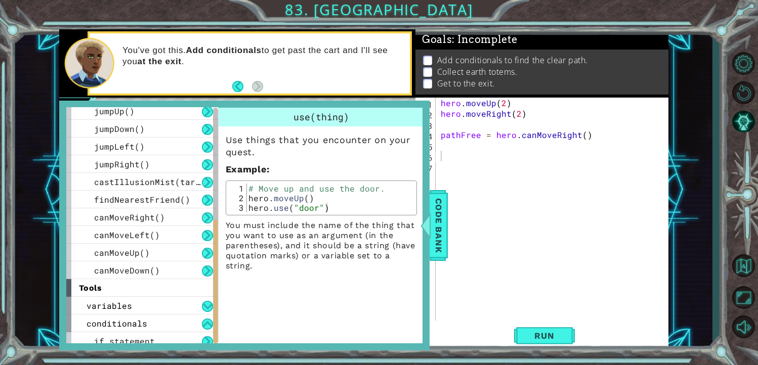
scroll to position [206, 0]
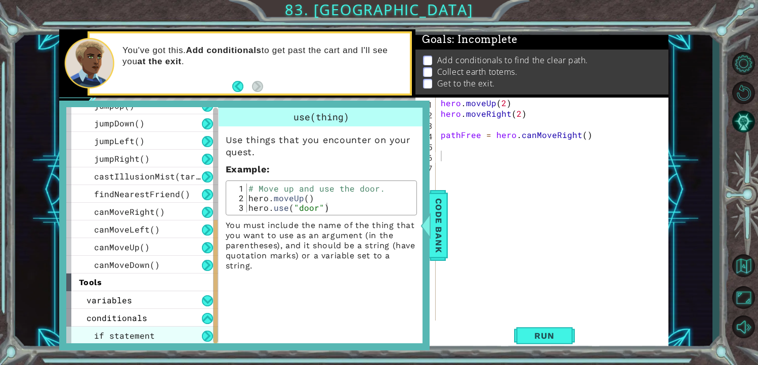
click at [143, 337] on span "if statement" at bounding box center [124, 335] width 61 height 11
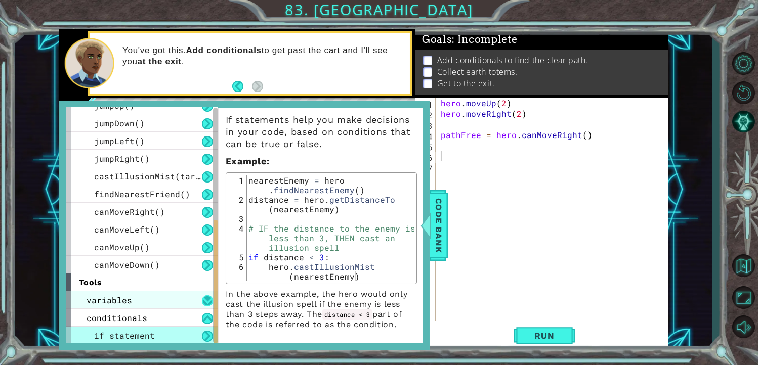
click at [205, 299] on button at bounding box center [207, 300] width 11 height 11
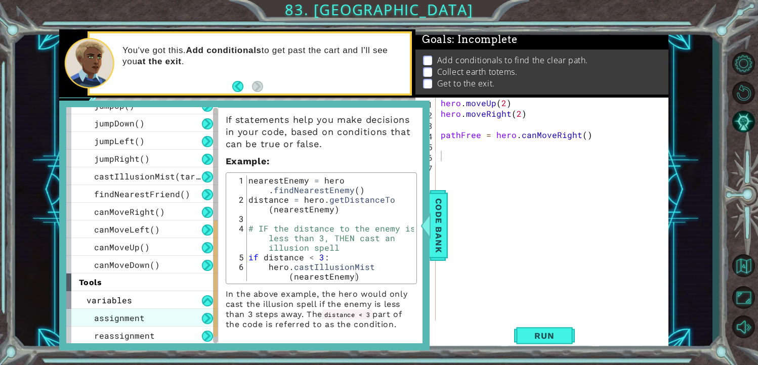
scroll to position [241, 0]
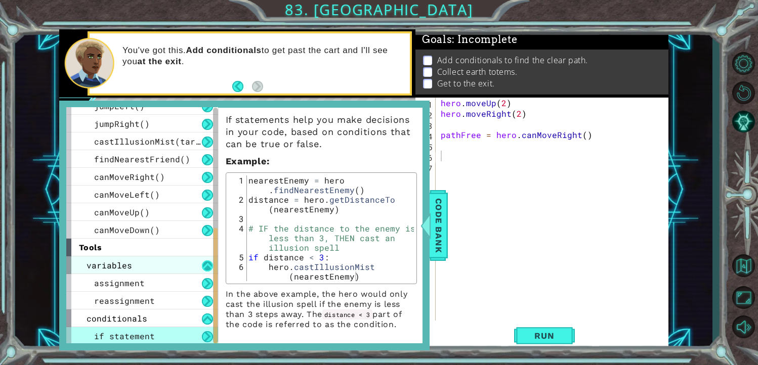
click at [207, 261] on button at bounding box center [207, 266] width 11 height 11
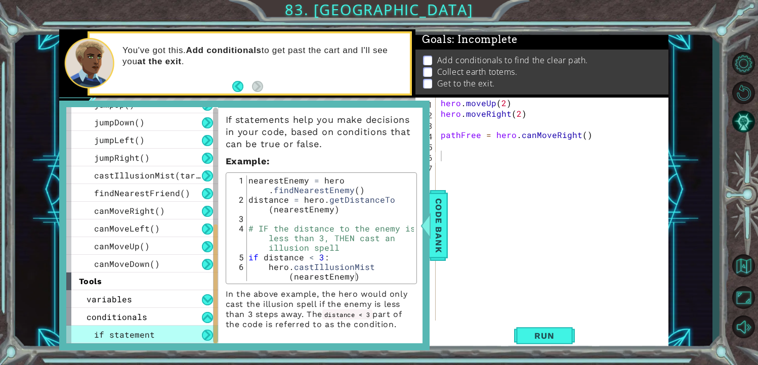
scroll to position [206, 0]
click at [176, 251] on div "canMoveUp()" at bounding box center [142, 247] width 152 height 18
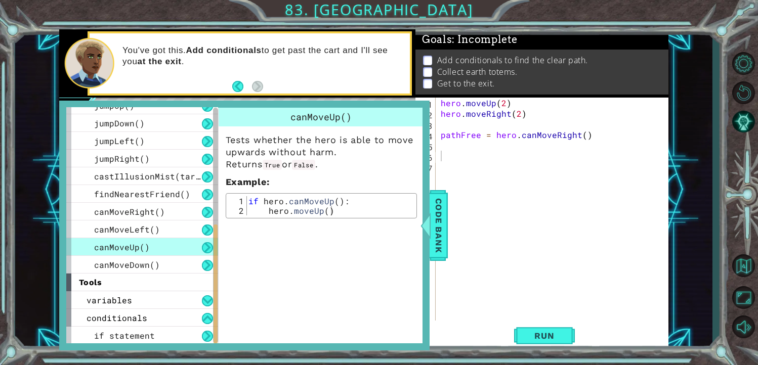
scroll to position [0, 0]
click at [163, 227] on div "canMoveLeft()" at bounding box center [142, 230] width 152 height 18
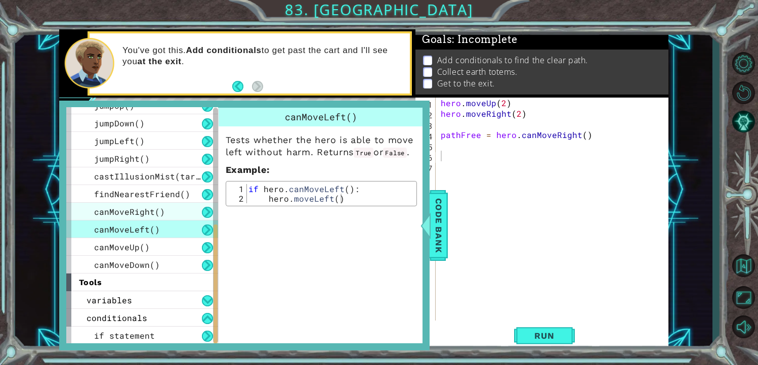
click at [161, 204] on div "canMoveRight()" at bounding box center [142, 212] width 152 height 18
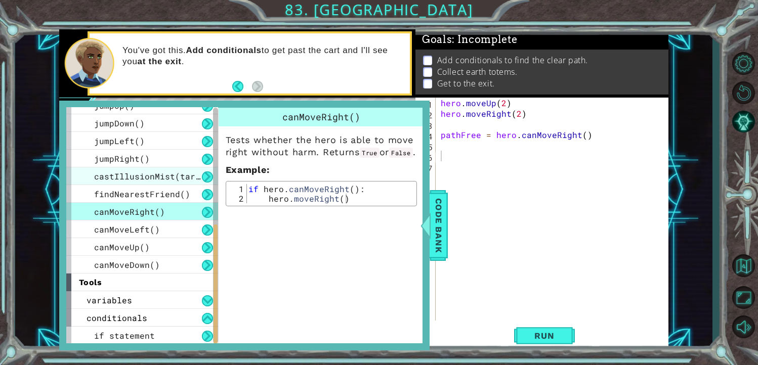
click at [162, 171] on span "castIllusionMist(target)" at bounding box center [154, 176] width 121 height 11
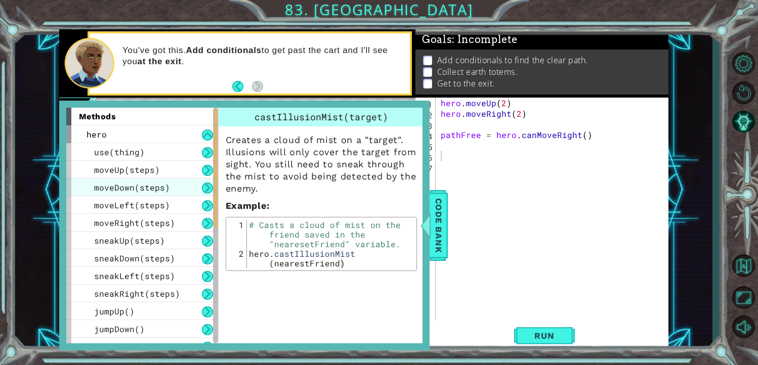
click at [150, 179] on div "moveDown(steps)" at bounding box center [142, 188] width 152 height 18
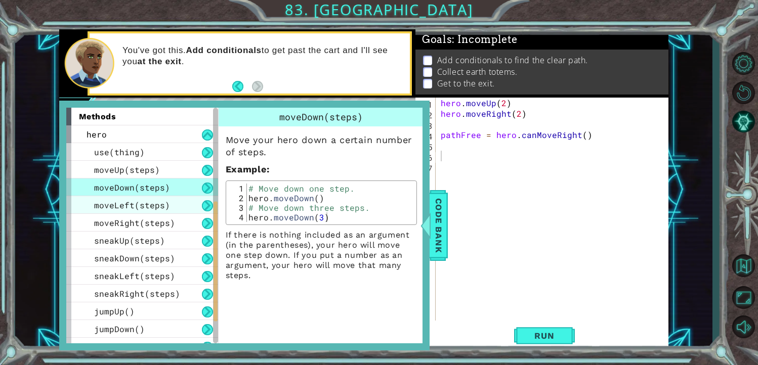
scroll to position [206, 0]
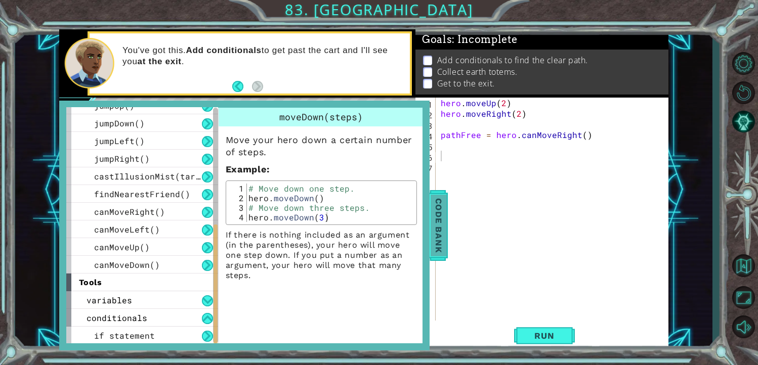
click at [438, 234] on span "Code Bank" at bounding box center [439, 226] width 16 height 62
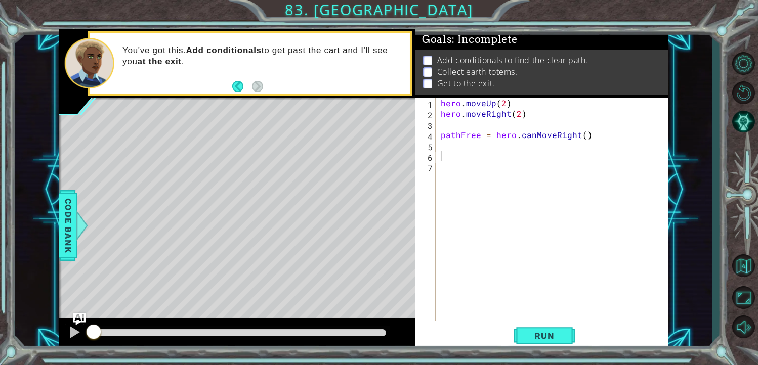
click at [447, 158] on div "hero . moveUp ( 2 ) hero . moveRight ( 2 ) pathFree = hero . canMoveRight ( )" at bounding box center [555, 220] width 233 height 244
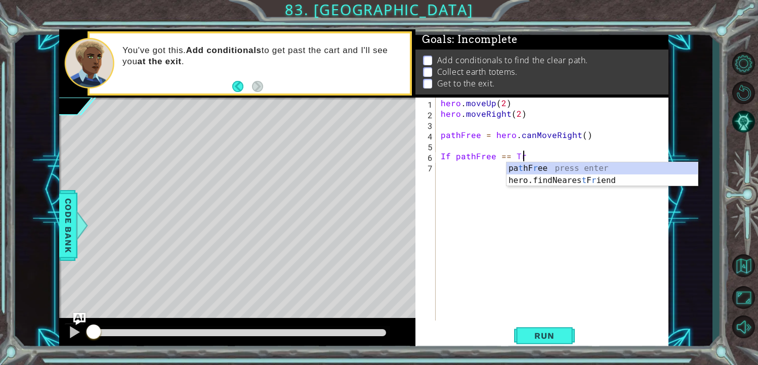
scroll to position [0, 5]
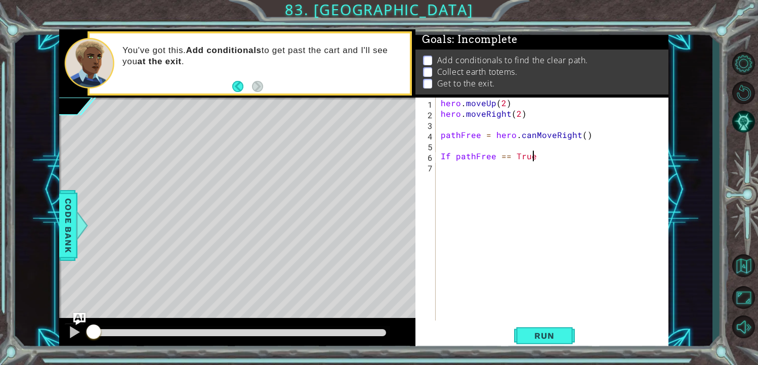
type textarea "If pathFree == True:"
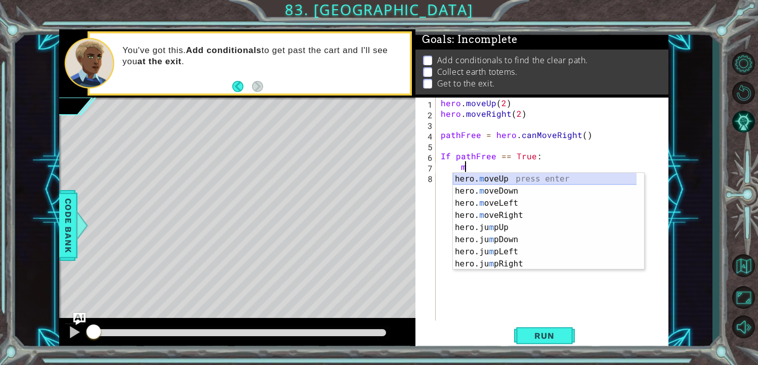
scroll to position [0, 1]
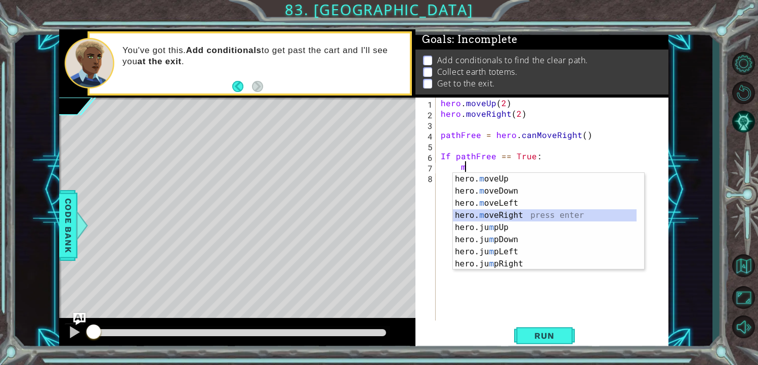
click at [505, 217] on div "hero. m oveUp press enter hero. m oveDown press enter hero. m oveLeft press ent…" at bounding box center [548, 233] width 191 height 121
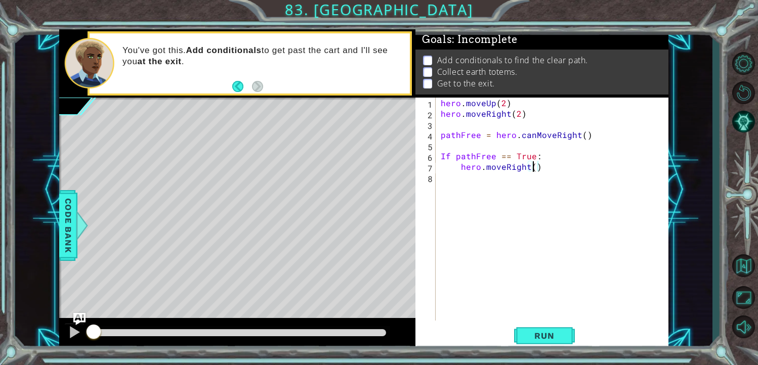
type textarea "hero.moveRight(2)"
click at [463, 184] on div "hero . moveUp ( 2 ) hero . moveRight ( 2 ) pathFree = hero . canMoveRight ( ) I…" at bounding box center [555, 220] width 233 height 244
type textarea "If pathFree == False:"
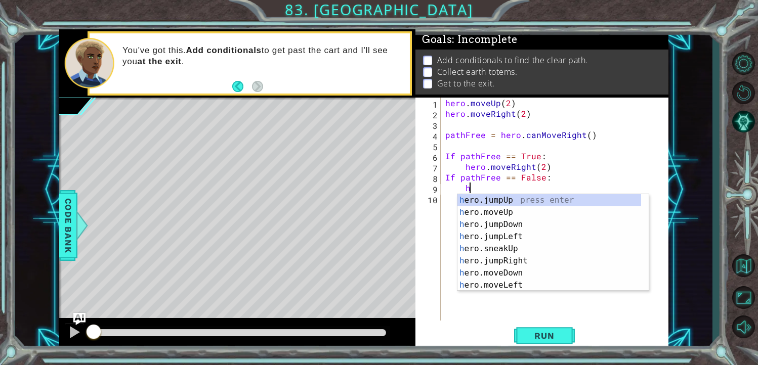
scroll to position [0, 1]
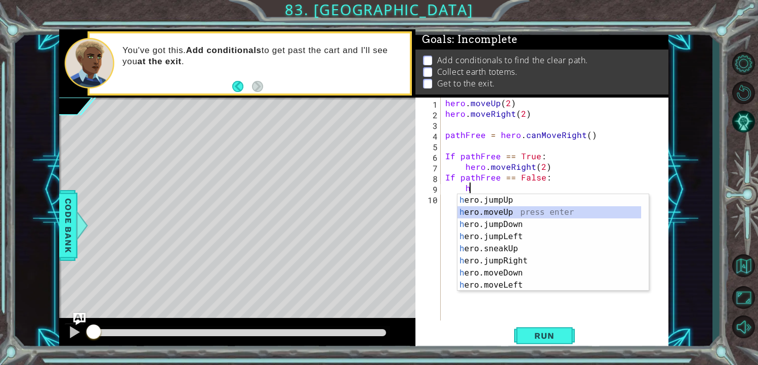
click at [507, 210] on div "h ero.jumpUp press enter h ero.moveUp press enter h ero.jumpDown press enter h …" at bounding box center [552, 254] width 191 height 121
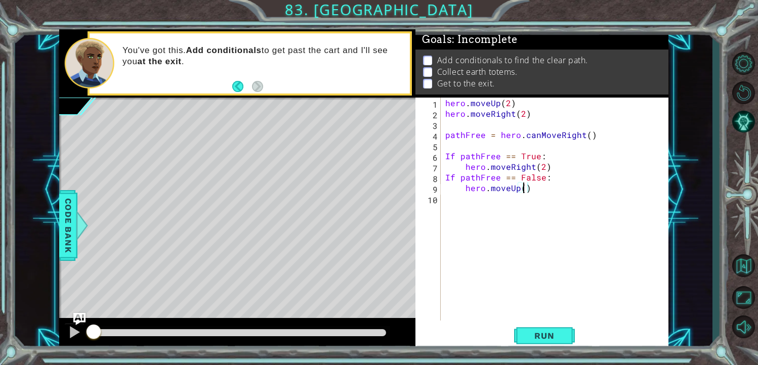
type textarea "hero.moveUp(2)"
click at [464, 201] on div "hero . moveUp ( 2 ) hero . moveRight ( 2 ) pathFree = hero . canMoveRight ( ) I…" at bounding box center [557, 220] width 228 height 244
click at [472, 201] on div "hero . moveUp ( 2 ) hero . moveRight ( 2 ) pathFree = hero . canMoveRight ( ) I…" at bounding box center [557, 220] width 228 height 244
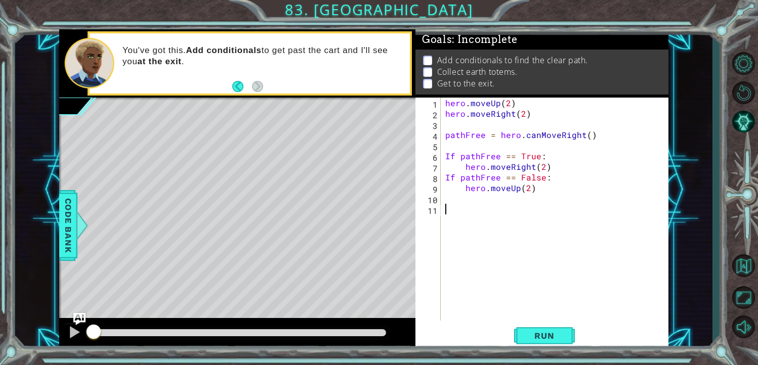
type textarea "h"
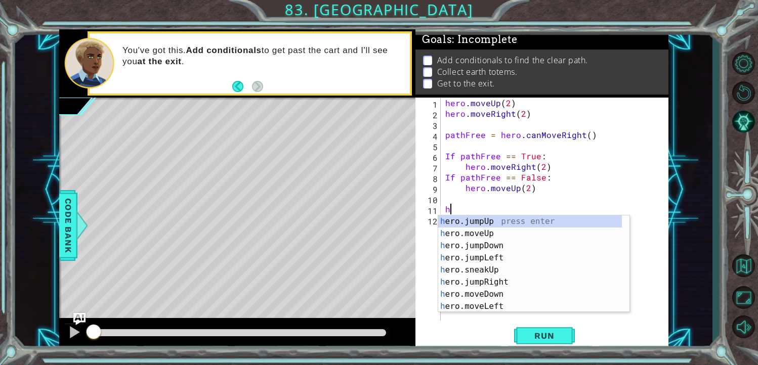
click at [547, 199] on div "hero . moveUp ( 2 ) hero . moveRight ( 2 ) pathFree = hero . canMoveRight ( ) I…" at bounding box center [557, 220] width 228 height 244
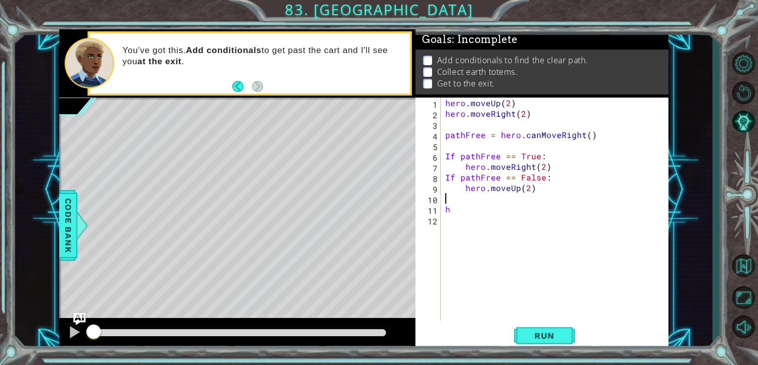
click at [464, 215] on div "hero . moveUp ( 2 ) hero . moveRight ( 2 ) pathFree = hero . canMoveRight ( ) I…" at bounding box center [557, 220] width 228 height 244
type textarea "h"
click at [547, 168] on div "hero . moveUp ( 2 ) hero . moveRight ( 2 ) pathFree = hero . canMoveRight ( ) I…" at bounding box center [557, 220] width 228 height 244
type textarea "hero.moveRight(2)"
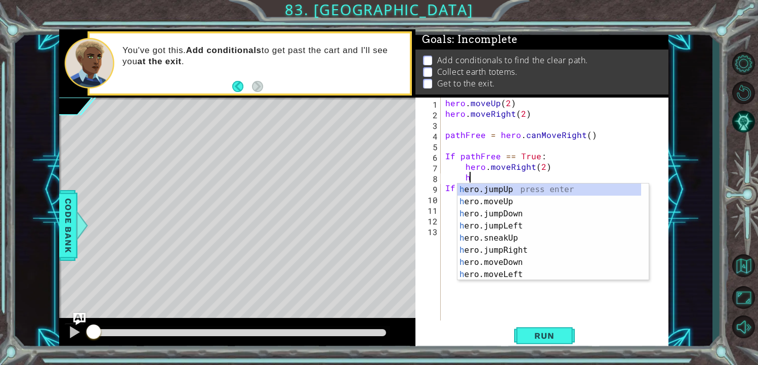
scroll to position [0, 1]
click at [519, 201] on div "h ero.jumpUp press enter h ero.moveUp press enter h ero.jumpDown press enter h …" at bounding box center [549, 244] width 184 height 121
click at [519, 201] on div "hero . moveUp ( 2 ) hero . moveRight ( 2 ) pathFree = hero . canMoveRight ( ) I…" at bounding box center [557, 220] width 228 height 244
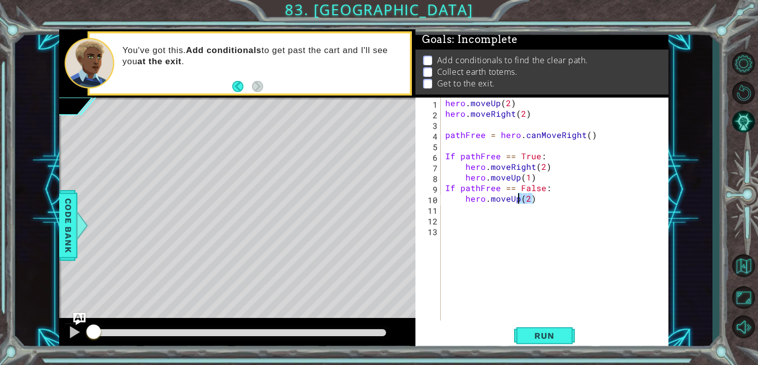
click at [528, 176] on div "hero . moveUp ( 2 ) hero . moveRight ( 2 ) pathFree = hero . canMoveRight ( ) I…" at bounding box center [557, 220] width 228 height 244
type textarea "hero.moveUp(2)"
click at [535, 198] on div "hero . moveUp ( 2 ) hero . moveRight ( 2 ) pathFree = hero . canMoveRight ( ) I…" at bounding box center [557, 220] width 228 height 244
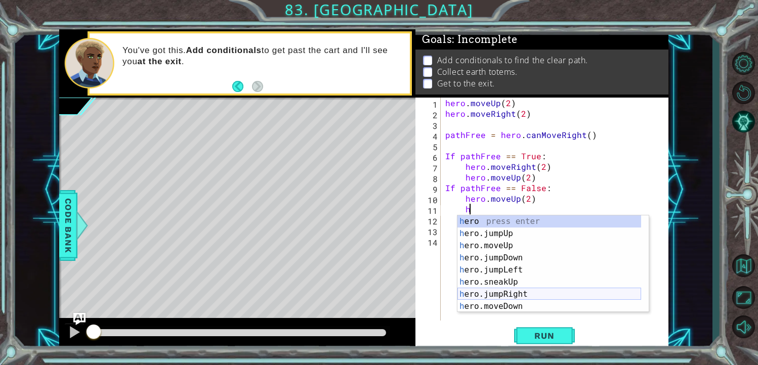
scroll to position [91, 0]
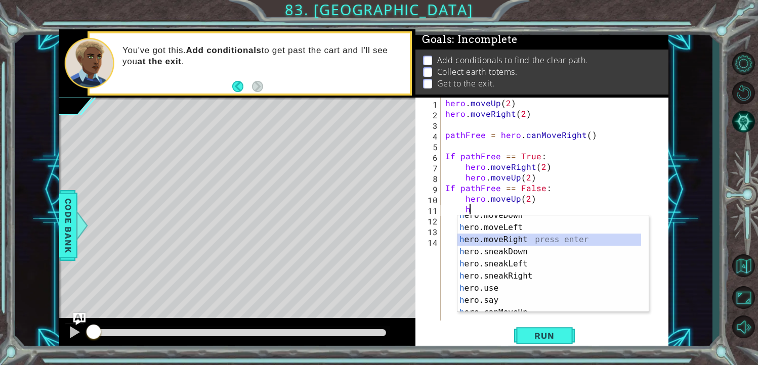
click at [517, 240] on div "h ero.moveDown press enter h ero.moveLeft press enter h ero.moveRight press ent…" at bounding box center [549, 269] width 184 height 121
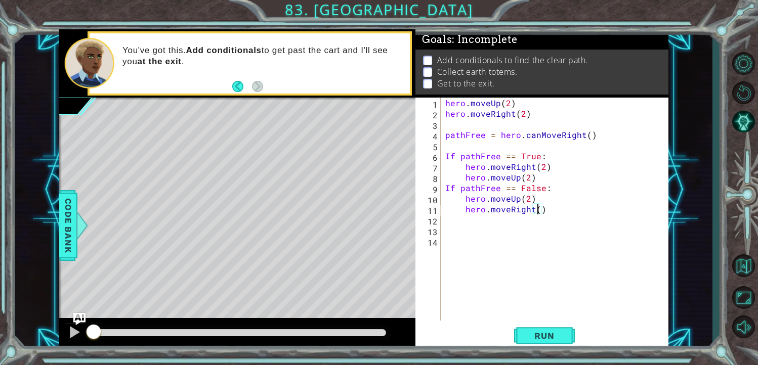
type textarea "hero.moveRight(2)"
click at [447, 225] on div "hero . moveUp ( 2 ) hero . moveRight ( 2 ) pathFree = hero . canMoveRight ( ) I…" at bounding box center [557, 220] width 228 height 244
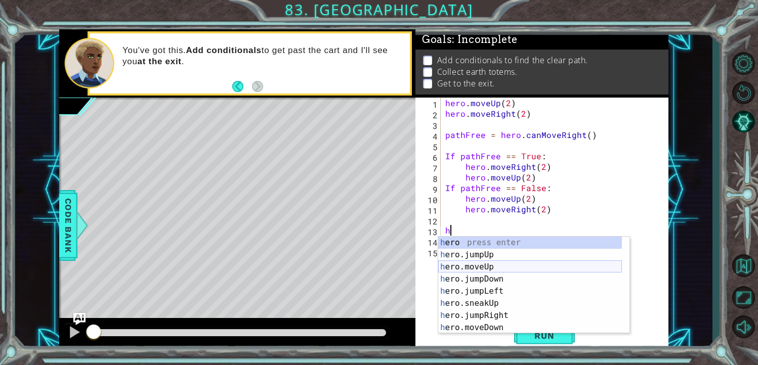
click at [482, 270] on div "h ero press enter h ero.jumpUp press enter h ero.moveUp press enter h ero.jumpD…" at bounding box center [530, 297] width 184 height 121
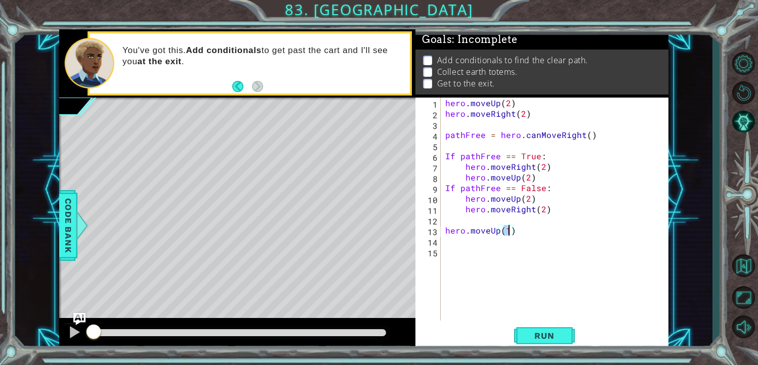
type textarea "hero.moveUp()"
click at [473, 239] on div "hero . moveUp ( 2 ) hero . moveRight ( 2 ) pathFree = hero . canMoveRight ( ) I…" at bounding box center [557, 220] width 228 height 244
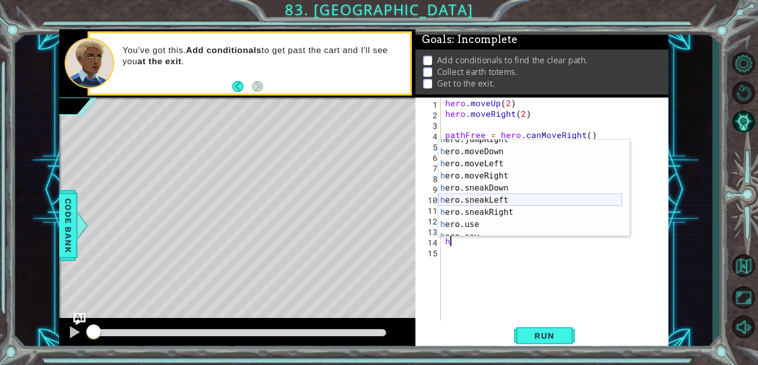
scroll to position [48, 0]
click at [502, 205] on div "h ero.jumpLeft press enter h ero.sneakUp press enter h ero.jumpRight press ente…" at bounding box center [530, 200] width 184 height 121
click at [502, 205] on div "hero . moveUp ( 2 ) hero . moveRight ( 2 ) pathFree = hero . canMoveRight ( ) I…" at bounding box center [557, 220] width 228 height 244
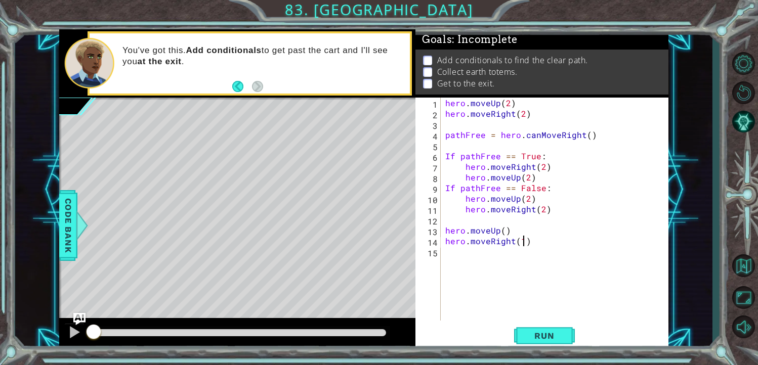
click at [522, 241] on div "hero . moveUp ( 2 ) hero . moveRight ( 2 ) pathFree = hero . canMoveRight ( ) I…" at bounding box center [557, 220] width 228 height 244
click at [562, 329] on button "Run" at bounding box center [544, 335] width 61 height 25
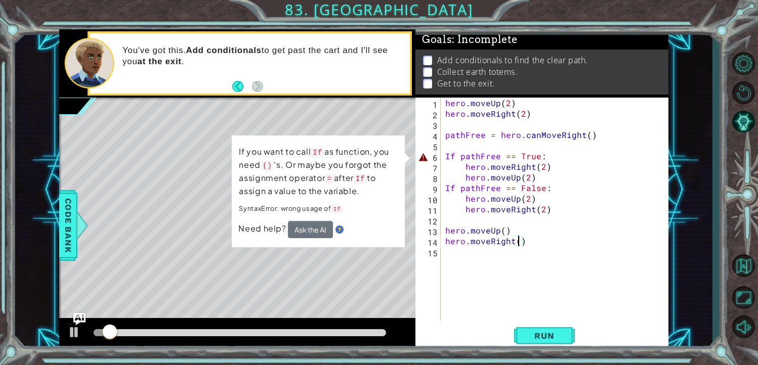
click at [193, 288] on div "Level Map" at bounding box center [292, 247] width 467 height 298
click at [70, 333] on div at bounding box center [74, 332] width 13 height 13
click at [296, 227] on button "Ask the AI" at bounding box center [310, 229] width 45 height 17
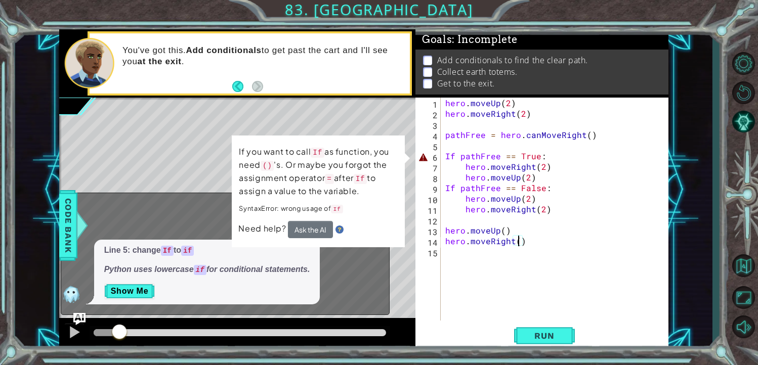
click at [450, 157] on div "hero . moveUp ( 2 ) hero . moveRight ( 2 ) pathFree = hero . canMoveRight ( ) I…" at bounding box center [557, 220] width 228 height 244
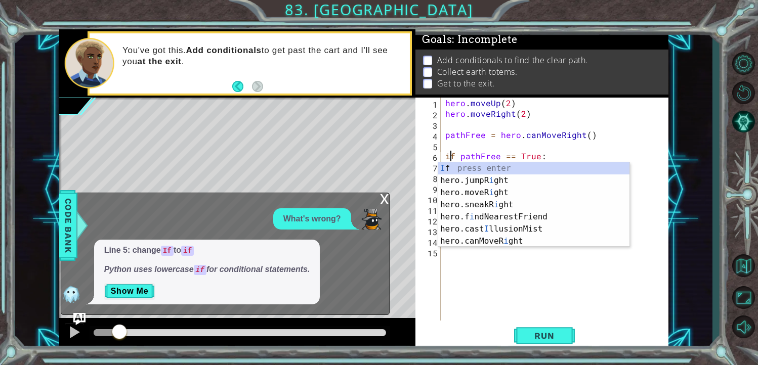
scroll to position [0, 0]
click at [455, 166] on div "I f press enter hero.jumpR i ght press enter hero.moveR i ght press enter hero.…" at bounding box center [533, 216] width 191 height 109
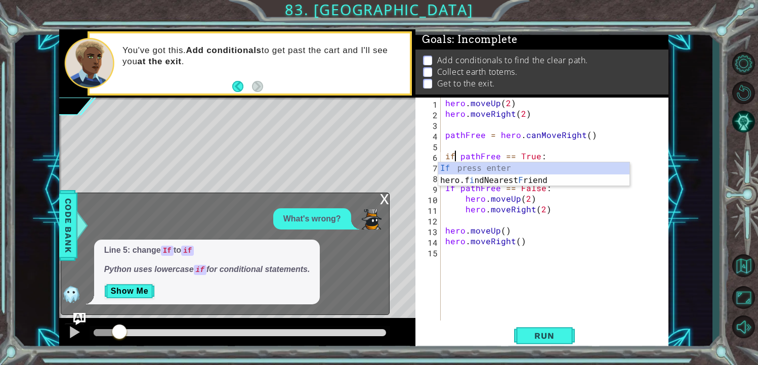
click at [460, 191] on div "hero . moveUp ( 2 ) hero . moveRight ( 2 ) pathFree = hero . canMoveRight ( ) i…" at bounding box center [557, 220] width 228 height 244
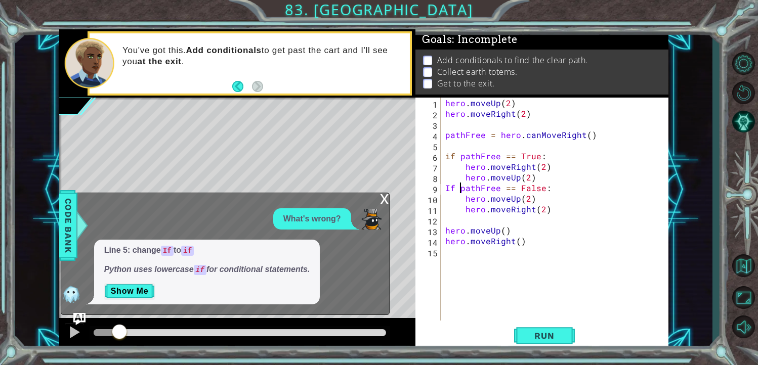
click at [448, 186] on div "hero . moveUp ( 2 ) hero . moveRight ( 2 ) pathFree = hero . canMoveRight ( ) i…" at bounding box center [557, 220] width 228 height 244
type textarea "if pathFree == False:"
click at [480, 294] on div "hero . moveUp ( 2 ) hero . moveRight ( 2 ) pathFree = hero . canMoveRight ( ) i…" at bounding box center [557, 220] width 228 height 244
click at [535, 328] on button "Run" at bounding box center [544, 335] width 61 height 25
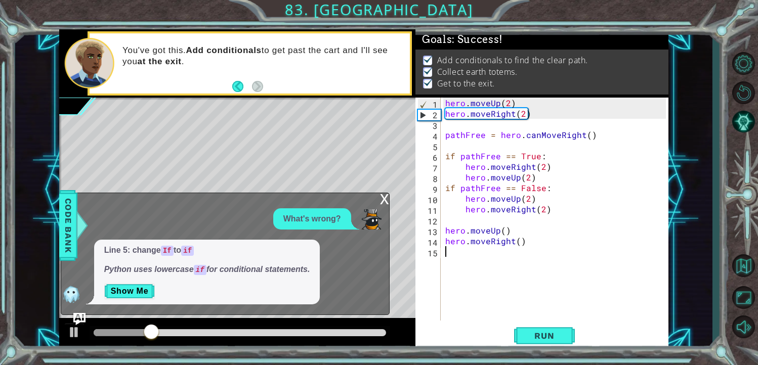
click at [379, 200] on div "x What's wrong? Line 5: change If to if Python uses lowercase if for conditiona…" at bounding box center [225, 254] width 329 height 123
click at [382, 200] on div "x" at bounding box center [384, 198] width 9 height 10
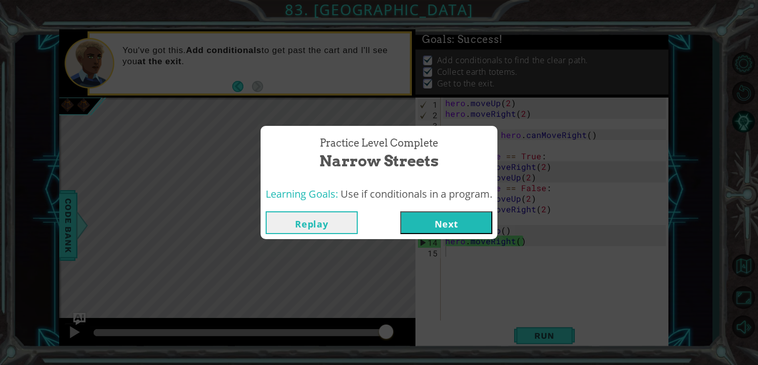
click at [471, 224] on button "Next" at bounding box center [446, 222] width 92 height 23
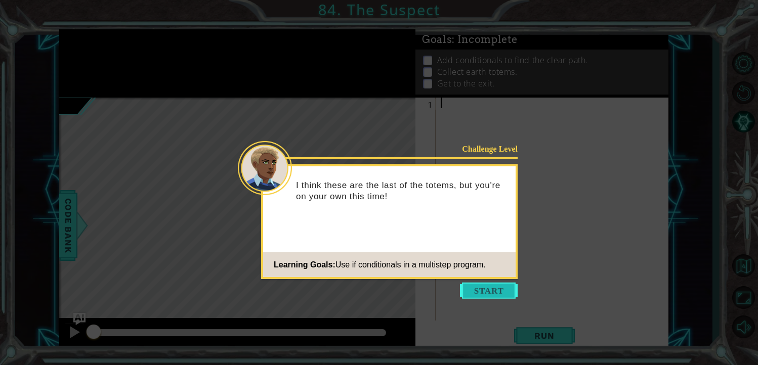
click at [507, 286] on button "Start" at bounding box center [489, 291] width 58 height 16
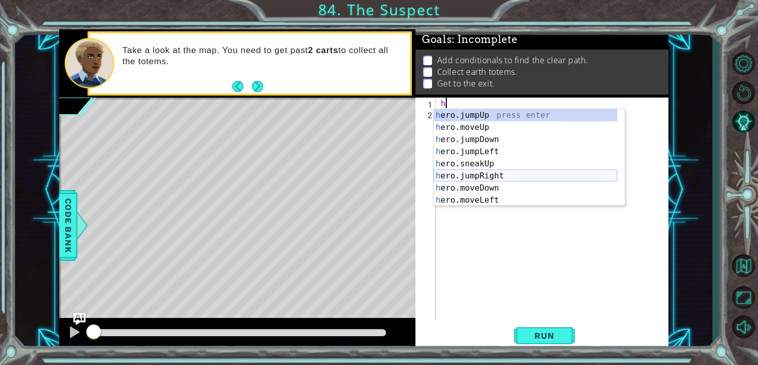
scroll to position [30, 0]
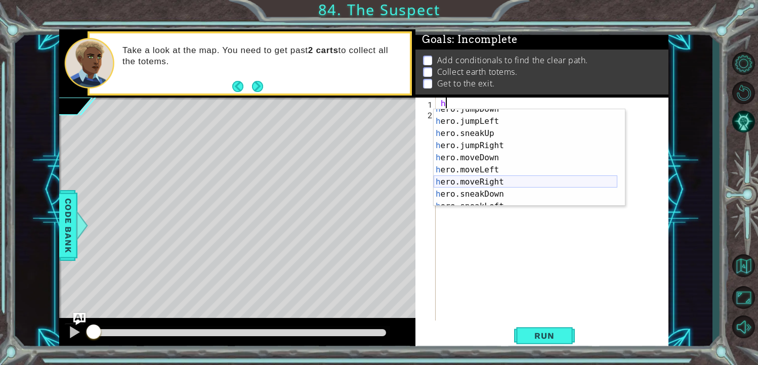
click at [510, 180] on div "h ero.jumpDown press enter h ero.jumpLeft press enter h ero.sneakUp press enter…" at bounding box center [526, 163] width 184 height 121
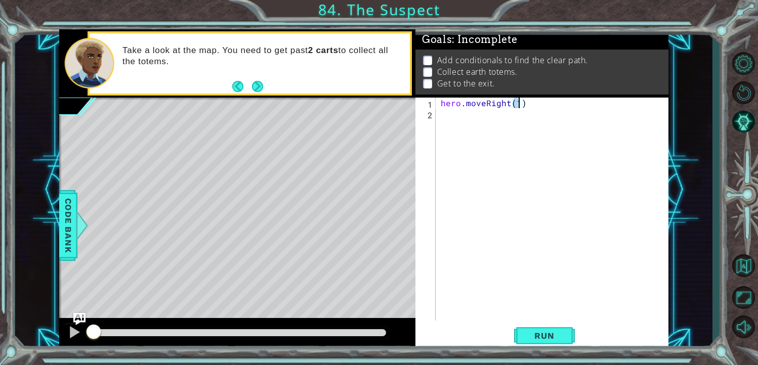
type textarea "hero.moveRight()"
click at [485, 129] on div "hero . moveRight ( )" at bounding box center [555, 220] width 233 height 244
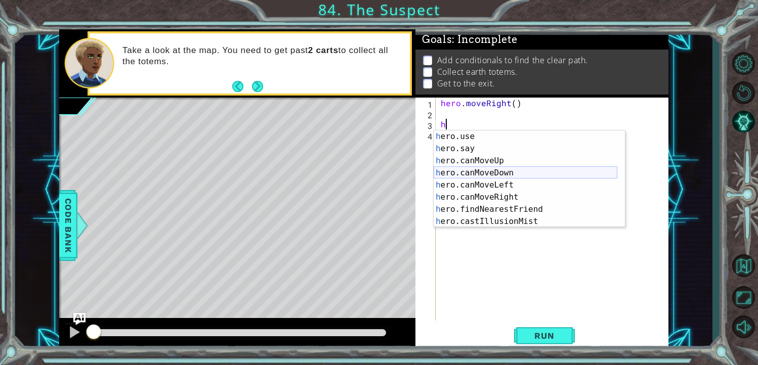
scroll to position [145, 0]
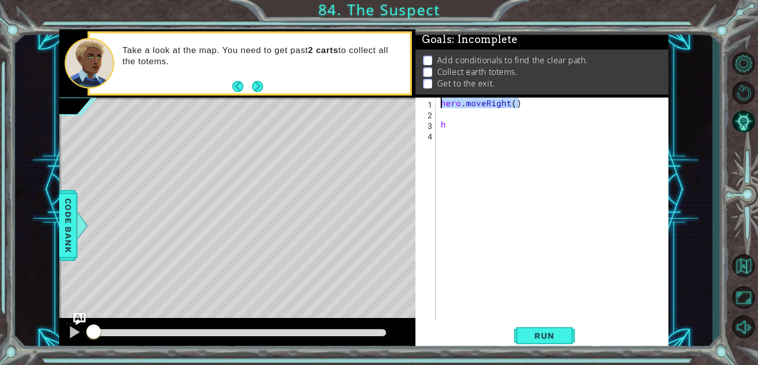
drag, startPoint x: 519, startPoint y: 107, endPoint x: 437, endPoint y: 100, distance: 81.8
click at [437, 100] on div "h 1 2 3 4 hero . moveRight ( ) h הההההההההההההההההההההההההההההההההההההההההההההה…" at bounding box center [540, 209] width 251 height 223
type textarea "hero.moveRight()"
click at [456, 127] on div "h" at bounding box center [555, 220] width 233 height 244
type textarea "h"
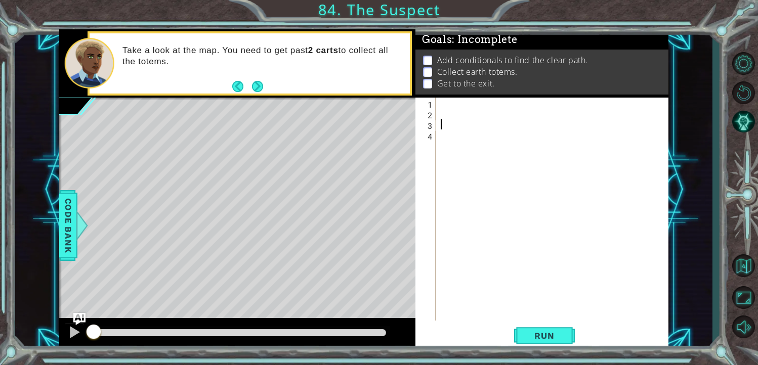
click at [447, 102] on div at bounding box center [555, 220] width 233 height 244
type textarea "h"
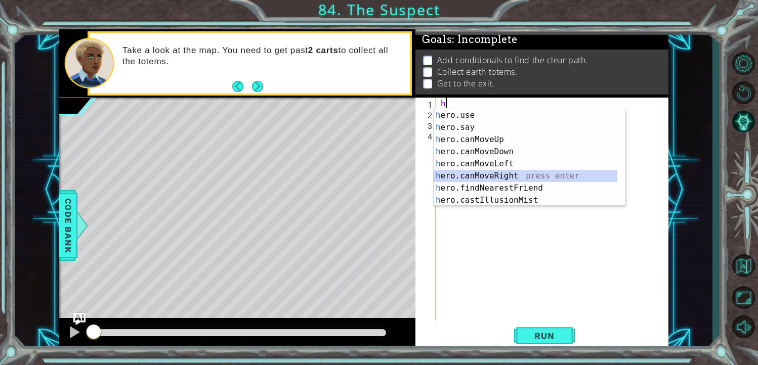
click at [519, 174] on div "h ero.use press enter h ero.say press enter h ero.canMoveUp press enter h ero.c…" at bounding box center [526, 169] width 184 height 121
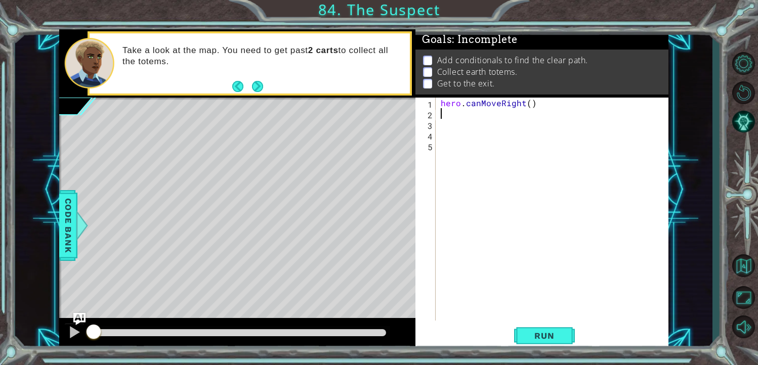
click at [447, 125] on div "hero . canMoveRight ( )" at bounding box center [555, 220] width 233 height 244
click at [263, 87] on button "Next" at bounding box center [257, 87] width 12 height 12
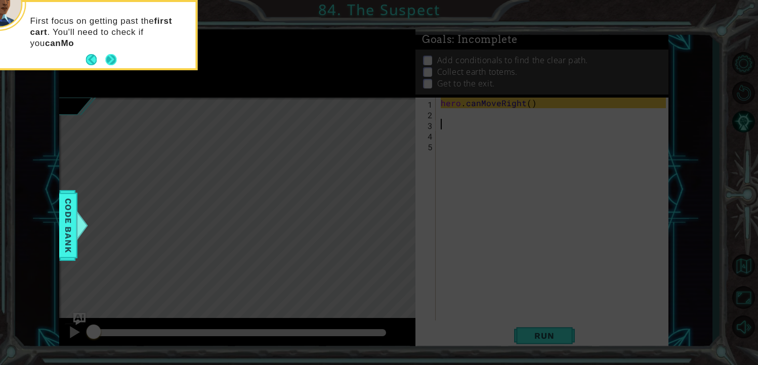
click at [111, 60] on button "Next" at bounding box center [110, 59] width 17 height 17
click at [111, 60] on button "Next" at bounding box center [111, 59] width 16 height 16
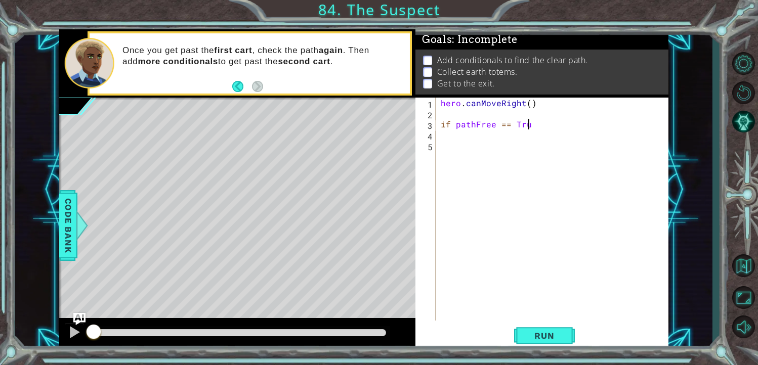
scroll to position [0, 5]
type textarea "if pathFree == True:"
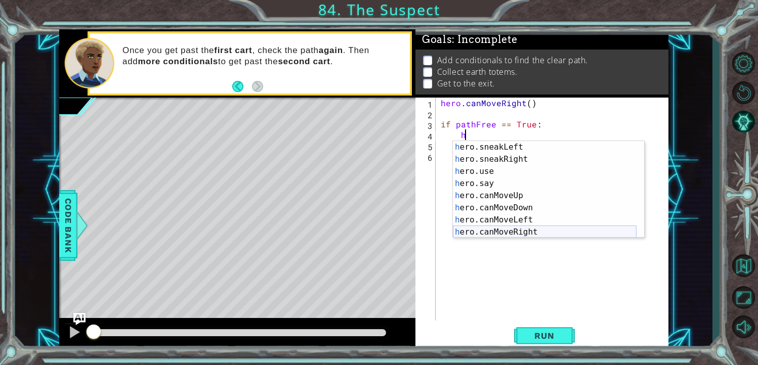
scroll to position [61, 0]
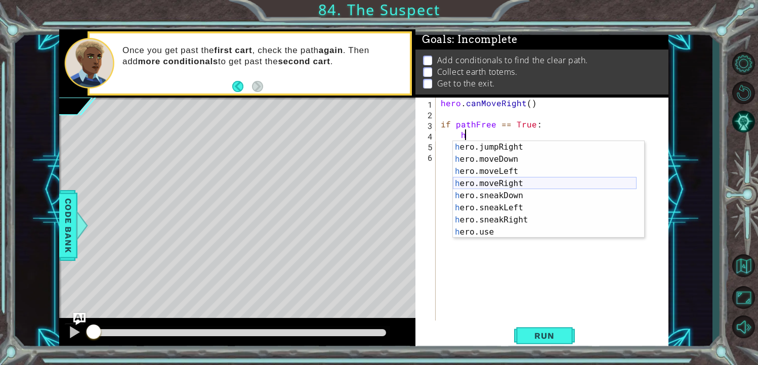
click at [511, 185] on div "h ero.jumpRight press enter h ero.moveDown press enter h ero.moveLeft press ent…" at bounding box center [545, 201] width 184 height 121
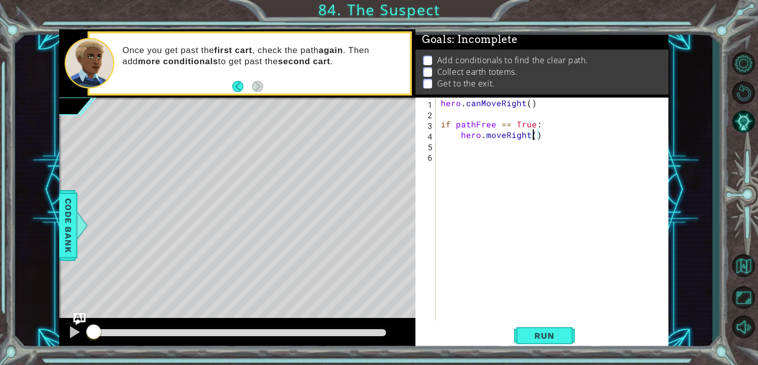
type textarea "hero.moveRight(3)"
click at [466, 152] on div "hero . canMoveRight ( ) if pathFree == True : hero . moveRight ( 3 )" at bounding box center [555, 220] width 233 height 244
click at [470, 145] on div "hero . canMoveRight ( ) if pathFree == True : hero . moveRight ( 3 )" at bounding box center [555, 220] width 233 height 244
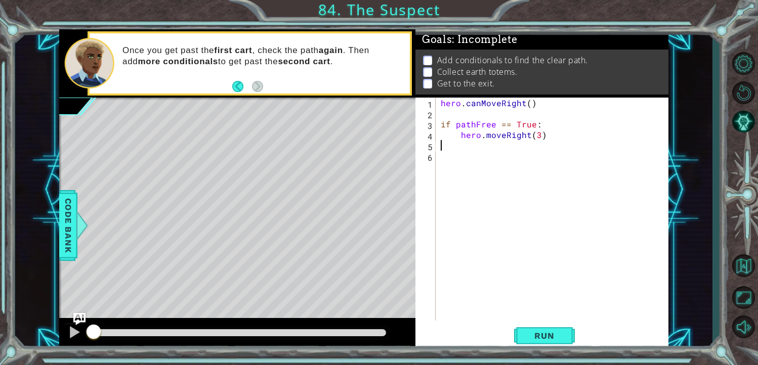
click at [470, 145] on div "hero . canMoveRight ( ) if pathFree == True : hero . moveRight ( 3 )" at bounding box center [555, 220] width 233 height 244
click at [545, 135] on div "hero . canMoveRight ( ) if pathFree == True : hero . moveRight ( 3 )" at bounding box center [555, 220] width 233 height 244
type textarea "hero.moveRight(3)"
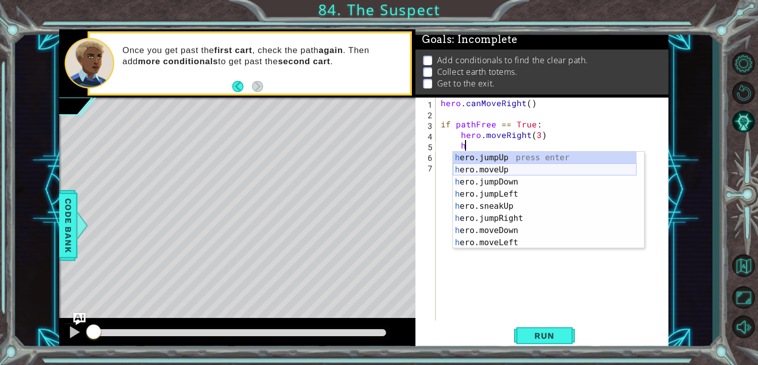
click at [490, 172] on div "h ero.jumpUp press enter h ero.moveUp press enter h ero.jumpDown press enter h …" at bounding box center [545, 212] width 184 height 121
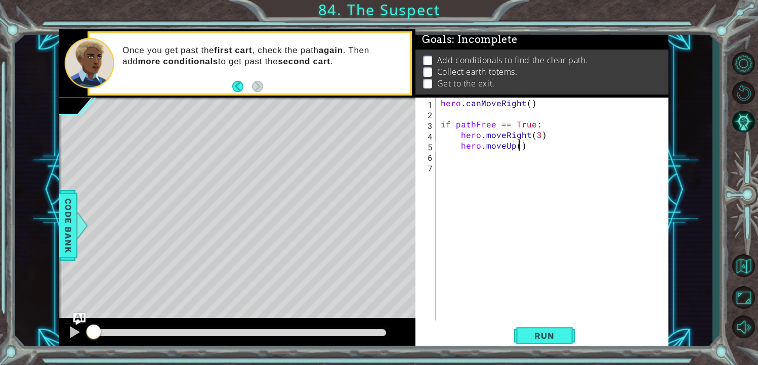
type textarea "hero.moveUp(3)"
click at [453, 163] on div "hero . canMoveRight ( ) if pathFree == True : hero . moveRight ( 3 ) hero . mov…" at bounding box center [555, 220] width 233 height 244
type textarea "if pathFree == False:"
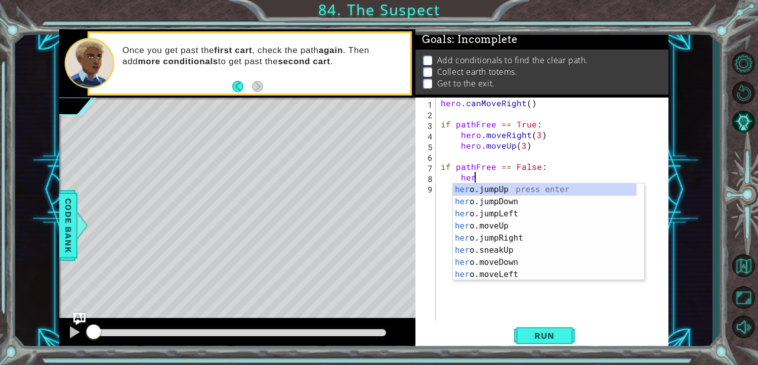
scroll to position [0, 2]
click at [494, 238] on div "hero .jumpUp press enter hero .jumpDown press enter hero .jumpLeft press enter …" at bounding box center [545, 244] width 184 height 121
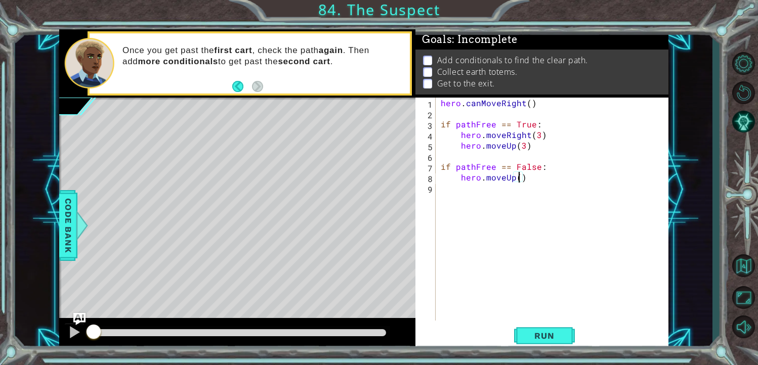
type textarea "hero.moveUp(3)"
click at [475, 192] on div "hero . canMoveRight ( ) if pathFree == True : hero . moveRight ( 3 ) hero . mov…" at bounding box center [555, 220] width 233 height 244
click at [471, 187] on div "hero . canMoveRight ( ) if pathFree == True : hero . moveRight ( 3 ) hero . mov…" at bounding box center [555, 220] width 233 height 244
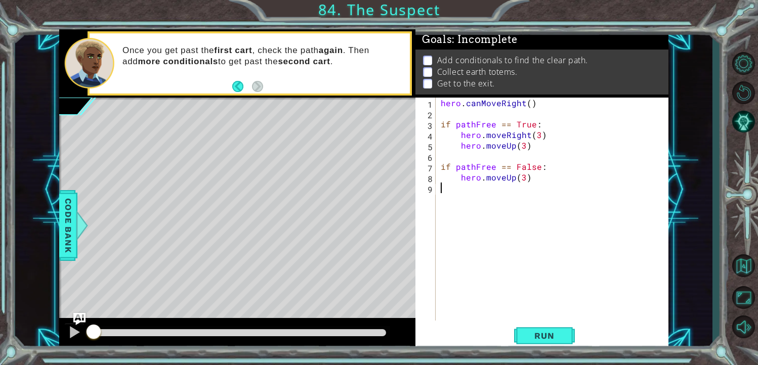
click at [531, 176] on div "hero . canMoveRight ( ) if pathFree == True : hero . moveRight ( 3 ) hero . mov…" at bounding box center [555, 220] width 233 height 244
type textarea "hero.moveUp(3)"
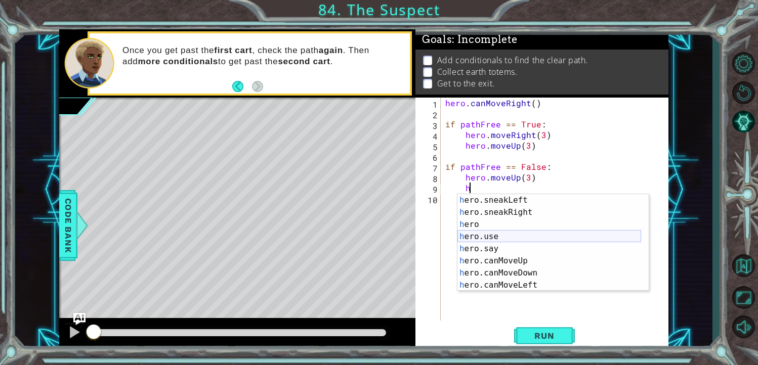
scroll to position [91, 0]
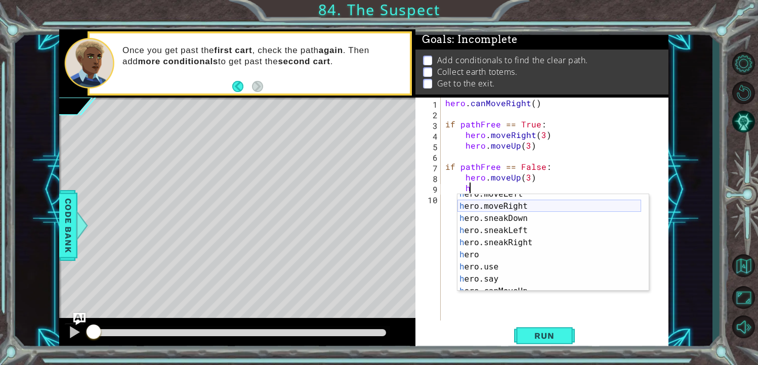
click at [500, 208] on div "h ero.moveLeft press enter h ero.moveRight press enter h ero.sneakDown press en…" at bounding box center [549, 248] width 184 height 121
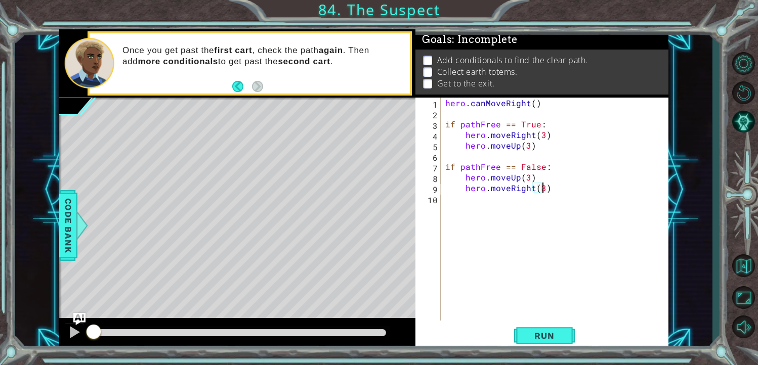
scroll to position [0, 5]
click at [556, 337] on span "Run" at bounding box center [544, 336] width 40 height 10
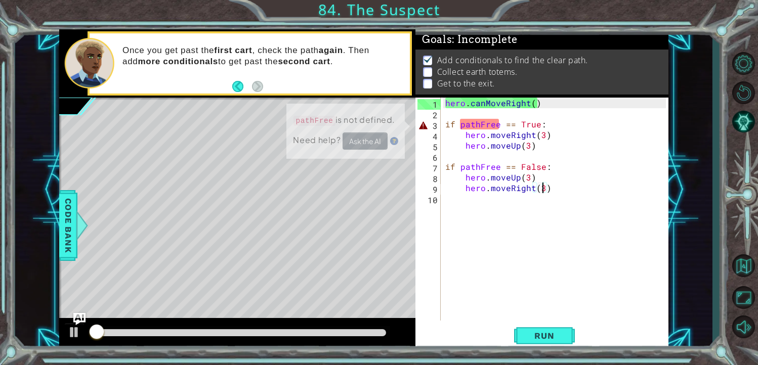
scroll to position [5, 0]
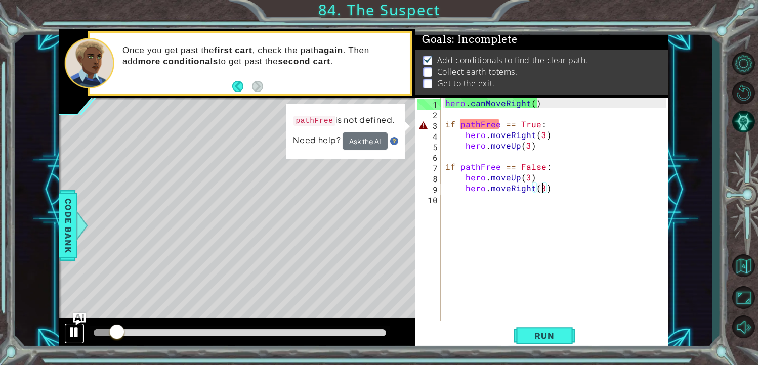
click at [80, 330] on button at bounding box center [74, 333] width 20 height 21
click at [360, 143] on button "Ask the AI" at bounding box center [365, 141] width 45 height 18
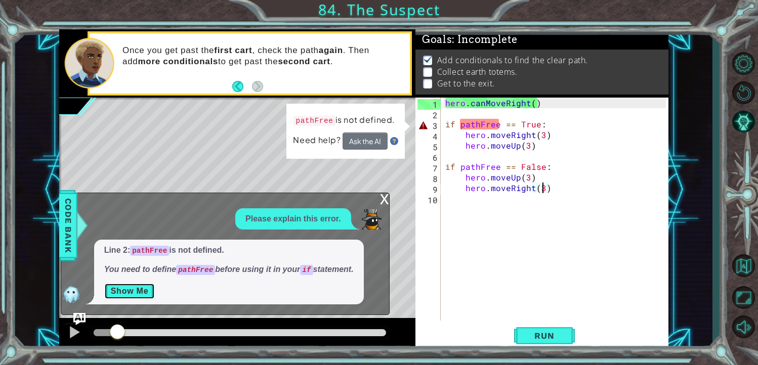
click at [143, 289] on button "Show Me" at bounding box center [129, 291] width 51 height 16
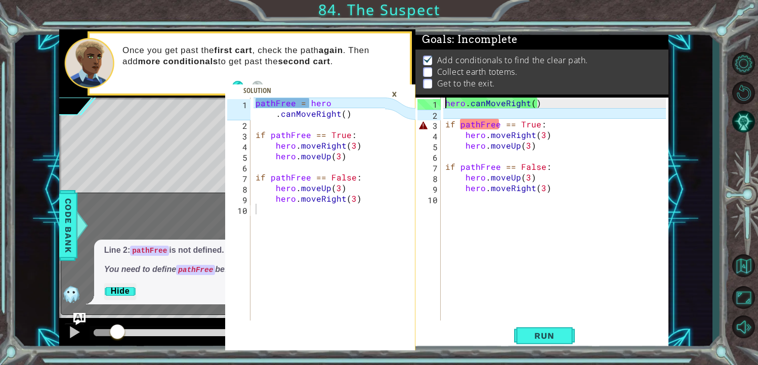
click at [447, 99] on div "hero . canMoveRight ( ) if pathFree == True : hero . moveRight ( 3 ) hero . mov…" at bounding box center [557, 220] width 228 height 244
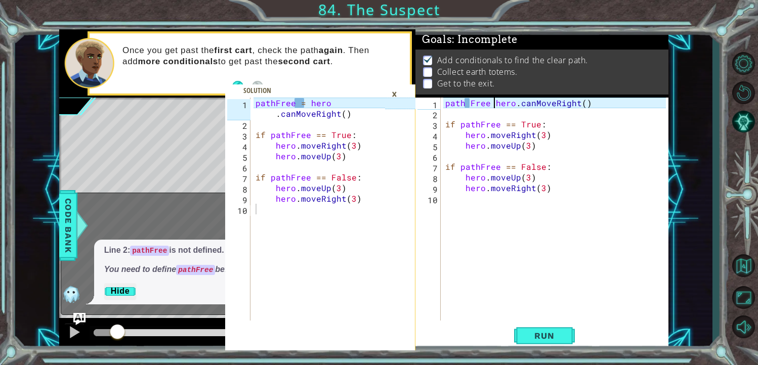
scroll to position [0, 3]
click at [396, 92] on div "×" at bounding box center [395, 94] width 16 height 17
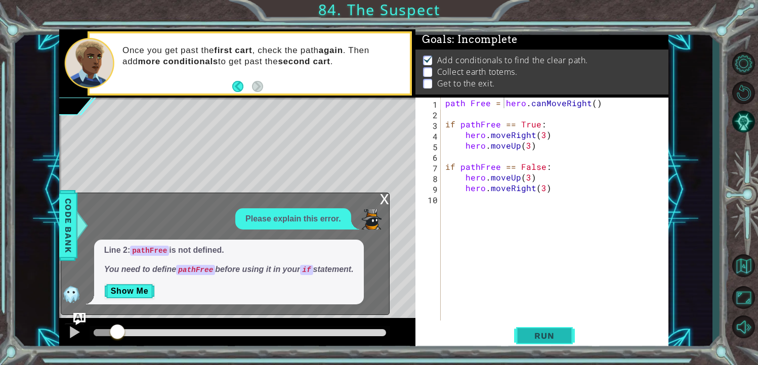
click at [536, 333] on span "Run" at bounding box center [544, 336] width 40 height 10
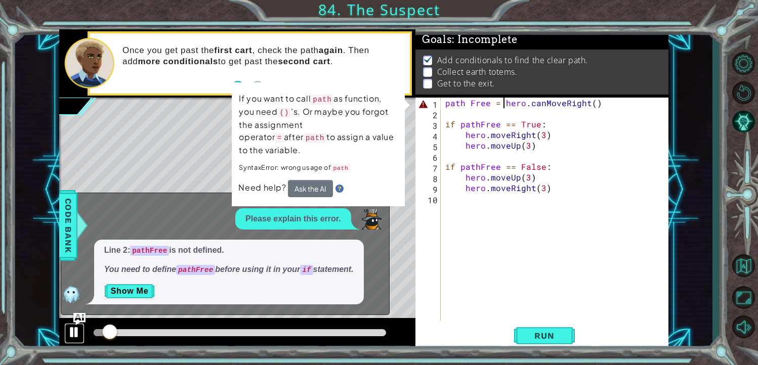
click at [66, 326] on button at bounding box center [74, 333] width 20 height 21
click at [136, 295] on button "Show Me" at bounding box center [129, 291] width 51 height 16
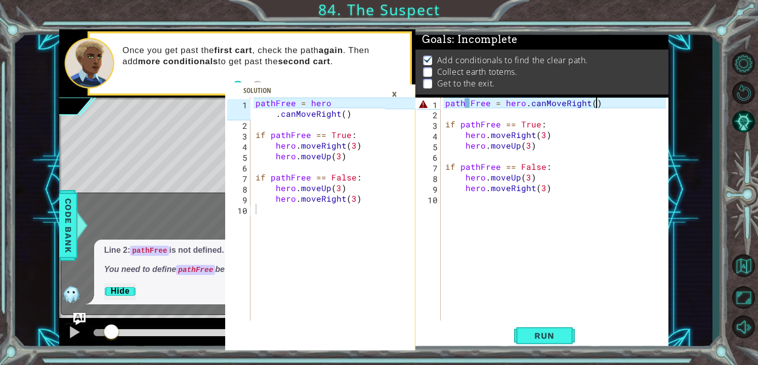
click at [603, 105] on div "path Free = hero . canMoveRight ( ) if pathFree == True : hero . moveRight ( 3 …" at bounding box center [557, 220] width 228 height 244
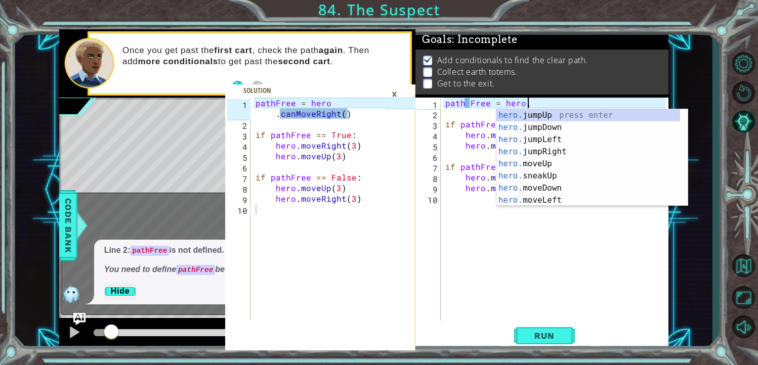
scroll to position [0, 0]
type textarea "path Free = hero"
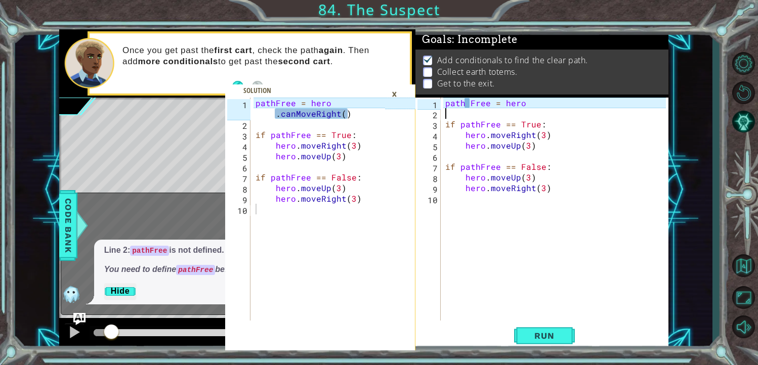
click at [457, 114] on div "path Free = hero if pathFree == True : hero . moveRight ( 3 ) hero . moveUp ( 3…" at bounding box center [557, 220] width 228 height 244
click at [526, 106] on div "path Free = hero if pathFree == True : hero . moveRight ( 3 ) hero . moveUp ( 3…" at bounding box center [557, 220] width 228 height 244
type textarea "path Free = hero"
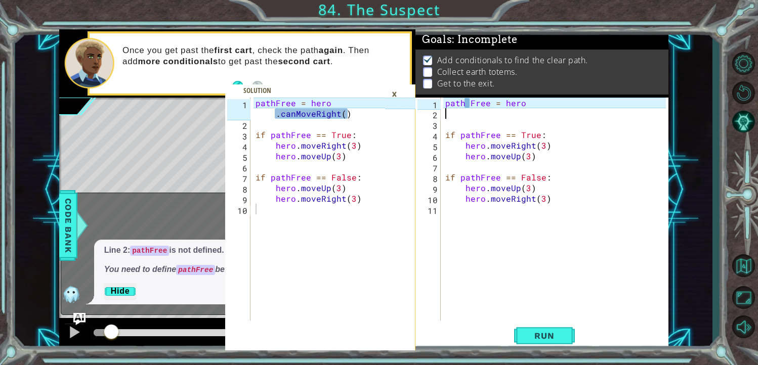
click at [491, 115] on div "path Free = hero if pathFree == True : hero . moveRight ( 3 ) hero . moveUp ( 3…" at bounding box center [557, 220] width 228 height 244
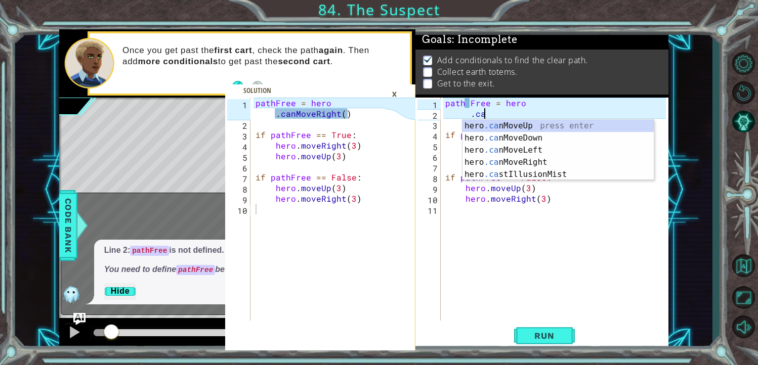
type textarea ".can"
click at [521, 160] on div "hero .can MoveUp press enter hero .can MoveDown press enter hero .can MoveLeft …" at bounding box center [557, 162] width 191 height 85
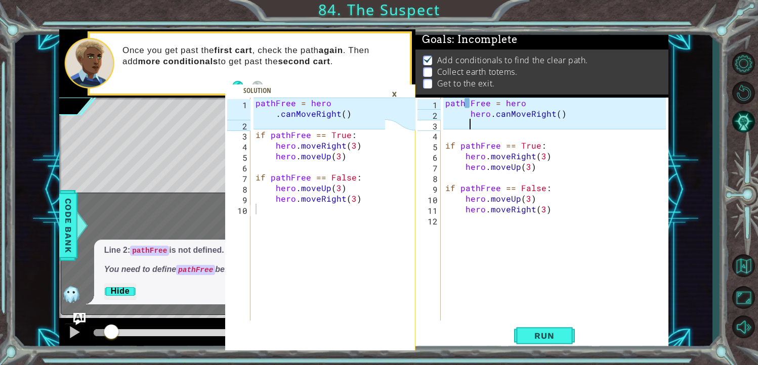
scroll to position [0, 1]
click at [529, 233] on div "path Free = hero hero . canMoveRight ( ) if pathFree == True : hero . moveRight…" at bounding box center [557, 220] width 228 height 244
click at [390, 98] on div "×" at bounding box center [395, 94] width 16 height 17
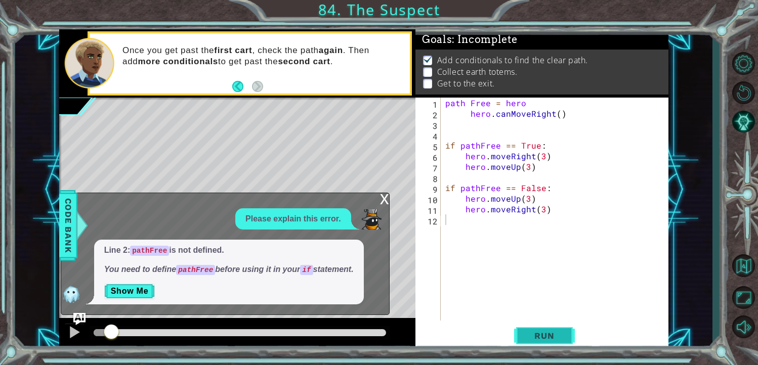
click at [533, 335] on span "Run" at bounding box center [544, 336] width 40 height 10
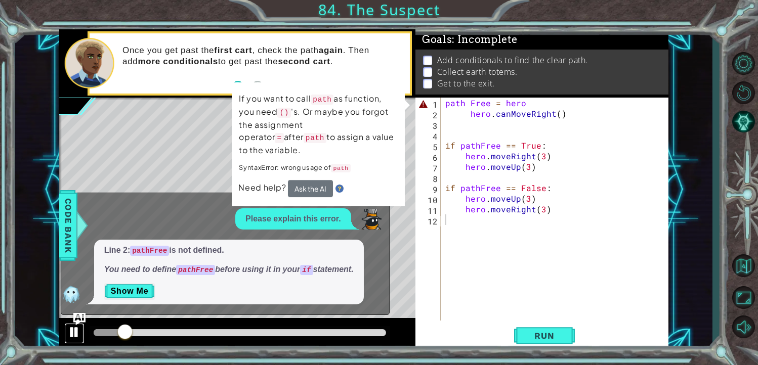
click at [80, 328] on div at bounding box center [74, 332] width 13 height 13
click at [320, 180] on button "Ask the AI" at bounding box center [310, 189] width 46 height 18
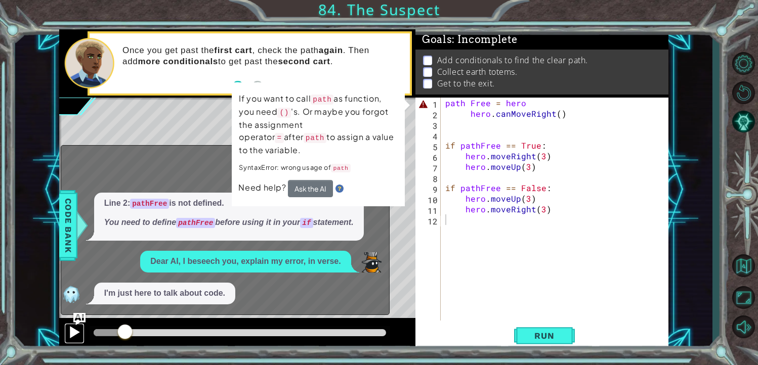
click at [73, 328] on div at bounding box center [74, 332] width 13 height 13
click at [68, 331] on div at bounding box center [74, 332] width 13 height 13
drag, startPoint x: 144, startPoint y: 325, endPoint x: 87, endPoint y: 333, distance: 58.2
click at [89, 333] on div at bounding box center [98, 333] width 18 height 18
click at [468, 105] on div "path Free = hero hero . canMoveRight ( ) if pathFree == True : hero . moveRight…" at bounding box center [557, 220] width 228 height 244
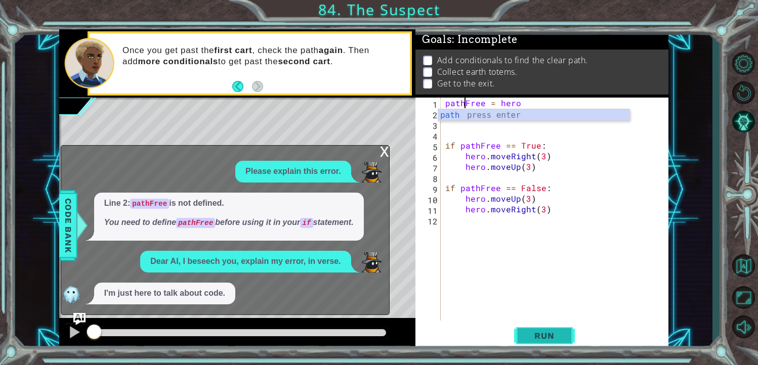
click at [553, 331] on span "Run" at bounding box center [544, 336] width 40 height 10
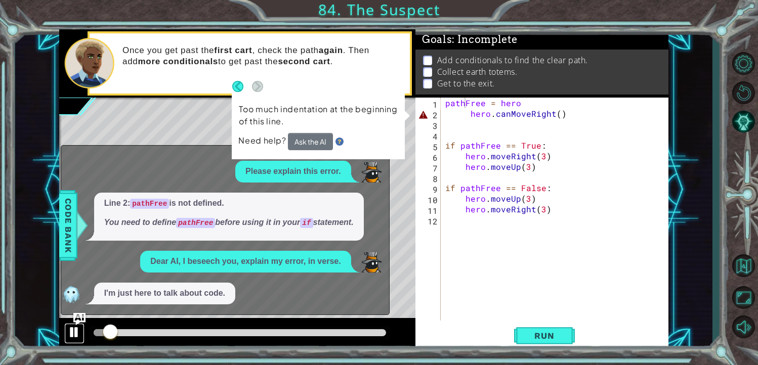
click at [77, 330] on div at bounding box center [74, 332] width 13 height 13
click at [467, 115] on div "pathFree = hero hero . canMoveRight ( ) if pathFree == True : hero . moveRight …" at bounding box center [557, 220] width 228 height 244
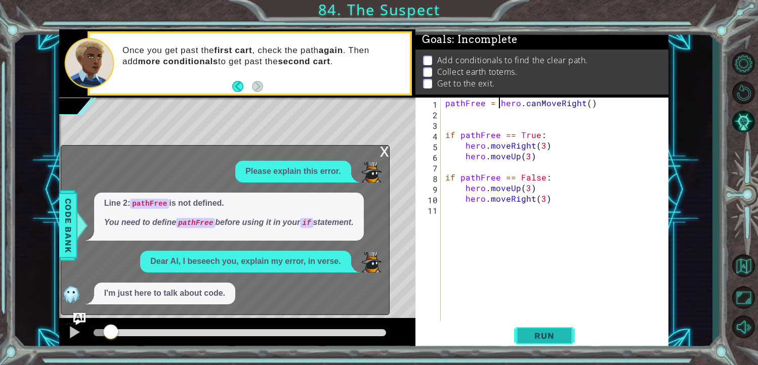
click at [543, 328] on button "Run" at bounding box center [544, 335] width 61 height 25
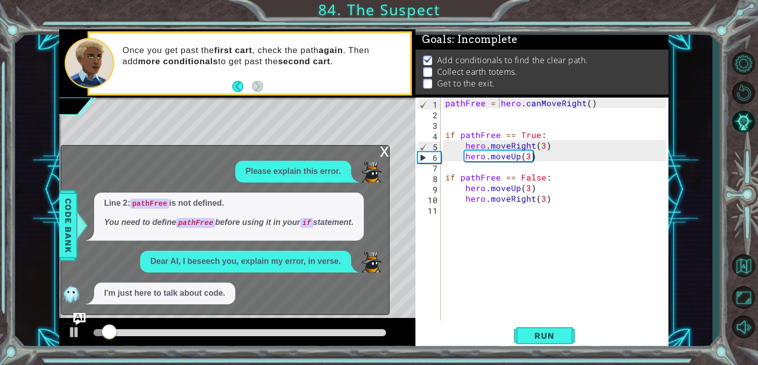
click at [381, 148] on div "x" at bounding box center [384, 151] width 9 height 10
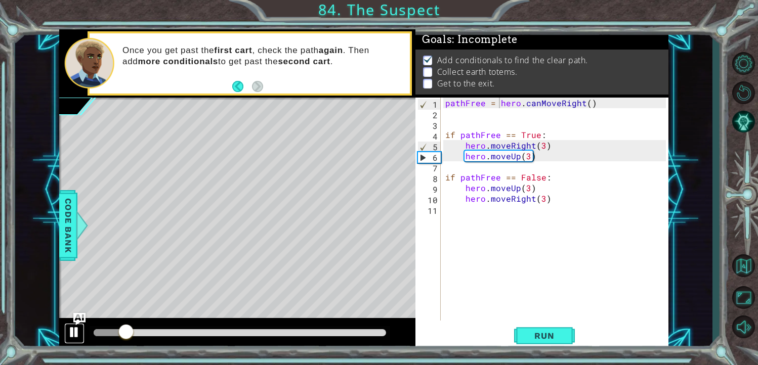
click at [74, 339] on button at bounding box center [74, 333] width 20 height 21
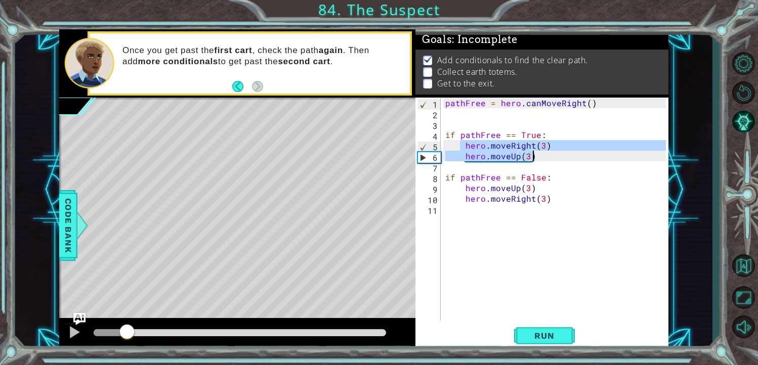
drag, startPoint x: 461, startPoint y: 145, endPoint x: 538, endPoint y: 159, distance: 78.2
click at [538, 159] on div "pathFree = hero . canMoveRight ( ) if pathFree == True : hero . moveRight ( 3 )…" at bounding box center [557, 220] width 228 height 244
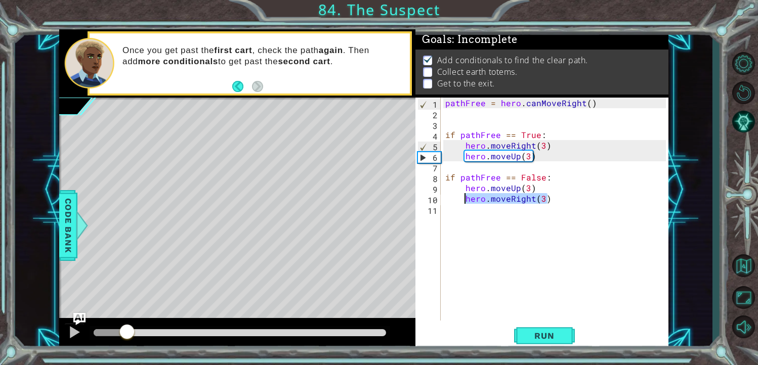
drag, startPoint x: 545, startPoint y: 198, endPoint x: 464, endPoint y: 194, distance: 80.5
click at [464, 194] on div "pathFree = hero . canMoveRight ( ) if pathFree == True : hero . moveRight ( 3 )…" at bounding box center [557, 220] width 228 height 244
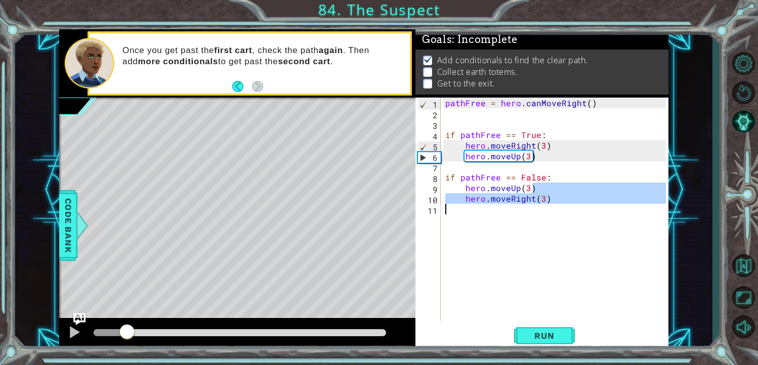
drag, startPoint x: 537, startPoint y: 187, endPoint x: 484, endPoint y: 209, distance: 57.3
click at [484, 209] on div "pathFree = hero . canMoveRight ( ) if pathFree == True : hero . moveRight ( 3 )…" at bounding box center [557, 220] width 228 height 244
type textarea "hero.moveUp(3)"
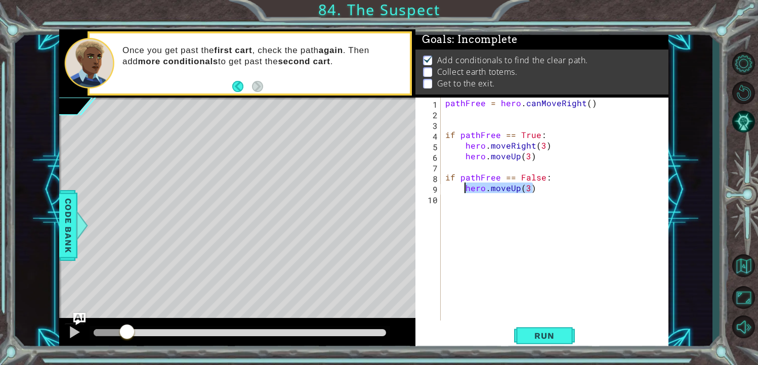
drag, startPoint x: 533, startPoint y: 190, endPoint x: 465, endPoint y: 188, distance: 67.3
click at [465, 188] on div "pathFree = hero . canMoveRight ( ) if pathFree == True : hero . moveRight ( 3 )…" at bounding box center [557, 220] width 228 height 244
paste textarea "hero.moveUp(3)"
click at [561, 328] on button "Run" at bounding box center [544, 335] width 61 height 25
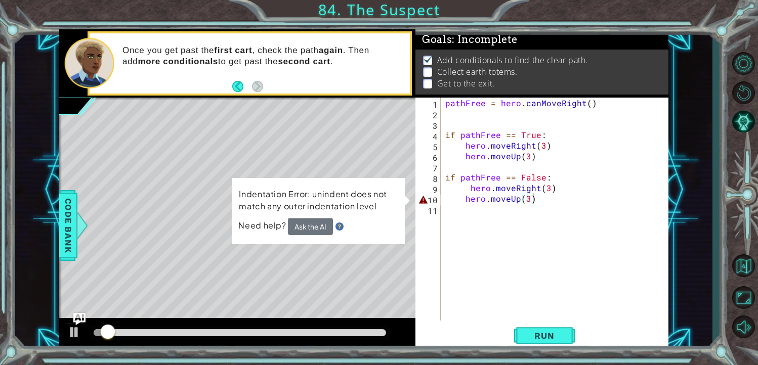
click at [62, 336] on div at bounding box center [237, 334] width 356 height 32
click at [72, 336] on div at bounding box center [74, 332] width 13 height 13
click at [464, 202] on div "pathFree = hero . canMoveRight ( ) if pathFree == True : hero . moveRight ( 3 )…" at bounding box center [557, 220] width 228 height 244
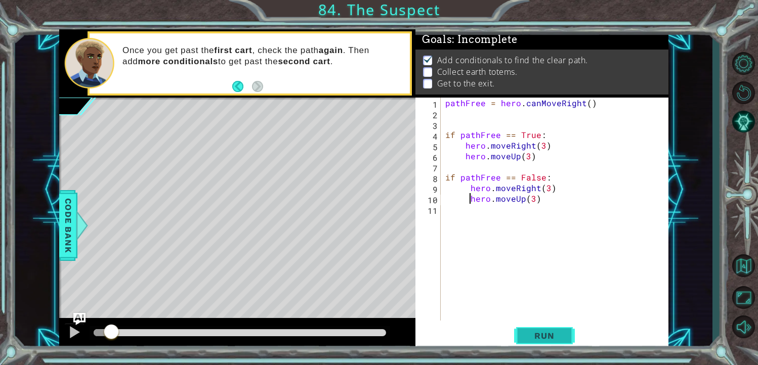
click at [544, 332] on span "Run" at bounding box center [544, 336] width 40 height 10
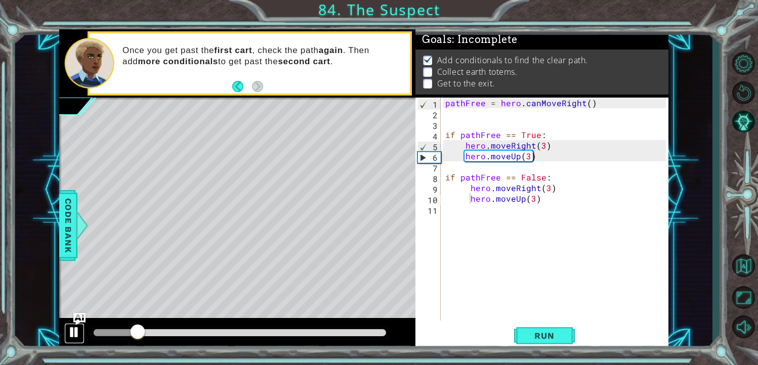
click at [68, 332] on div at bounding box center [74, 332] width 13 height 13
drag, startPoint x: 534, startPoint y: 161, endPoint x: 465, endPoint y: 161, distance: 68.3
click at [465, 161] on div "pathFree = hero . canMoveRight ( ) if pathFree == True : hero . moveRight ( 3 )…" at bounding box center [557, 220] width 228 height 244
type textarea "hero.moveUp(3)"
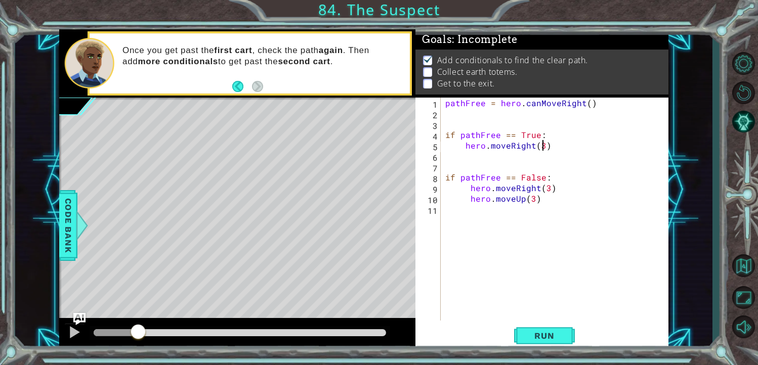
click at [542, 146] on div "pathFree = hero . canMoveRight ( ) if pathFree == True : hero . moveRight ( 3 )…" at bounding box center [557, 220] width 228 height 244
type textarea "hero.moveRight(4)"
click at [489, 158] on div "pathFree = hero . canMoveRight ( ) if pathFree == True : hero . moveRight ( 4 )…" at bounding box center [557, 220] width 228 height 244
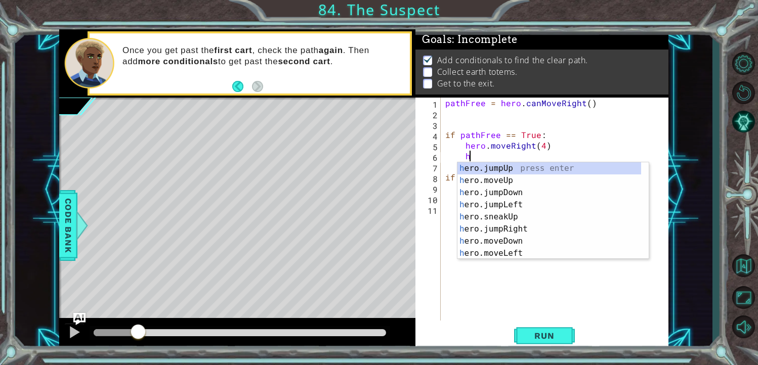
scroll to position [0, 1]
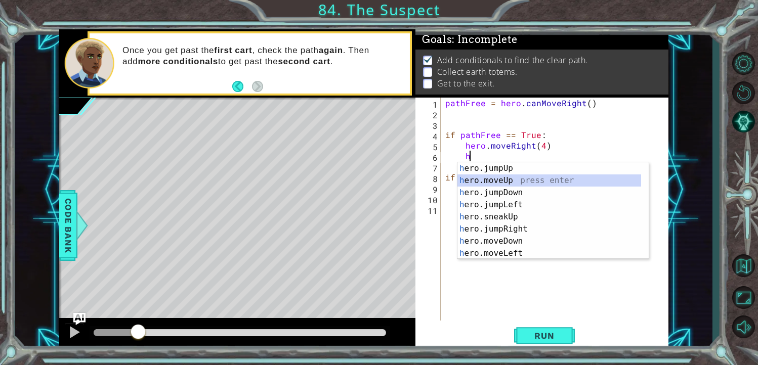
click at [505, 184] on div "h ero.jumpUp press enter h ero.moveUp press enter h ero.jumpDown press enter h …" at bounding box center [549, 222] width 184 height 121
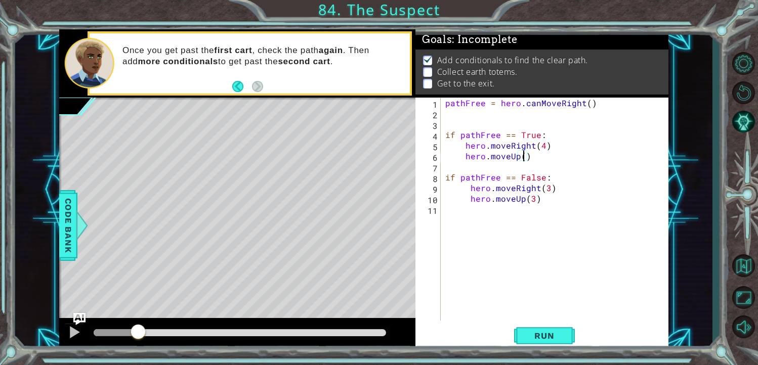
scroll to position [0, 5]
click at [546, 181] on div "pathFree = hero . canMoveRight ( ) if pathFree == True : hero . moveRight ( 4 )…" at bounding box center [557, 220] width 228 height 244
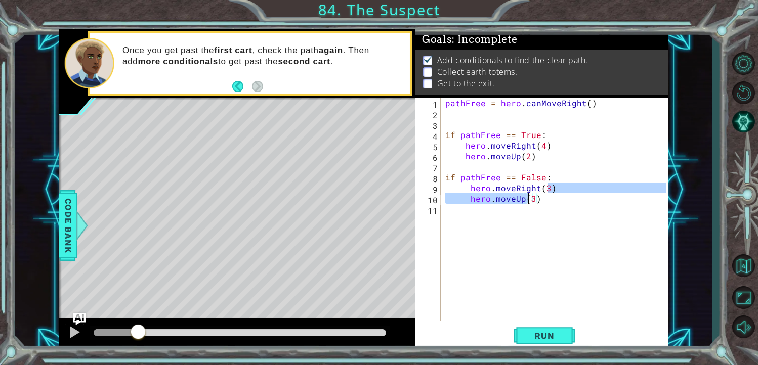
drag, startPoint x: 549, startPoint y: 191, endPoint x: 528, endPoint y: 194, distance: 22.0
click at [528, 194] on div "pathFree = hero . canMoveRight ( ) if pathFree == True : hero . moveRight ( 4 )…" at bounding box center [557, 220] width 228 height 244
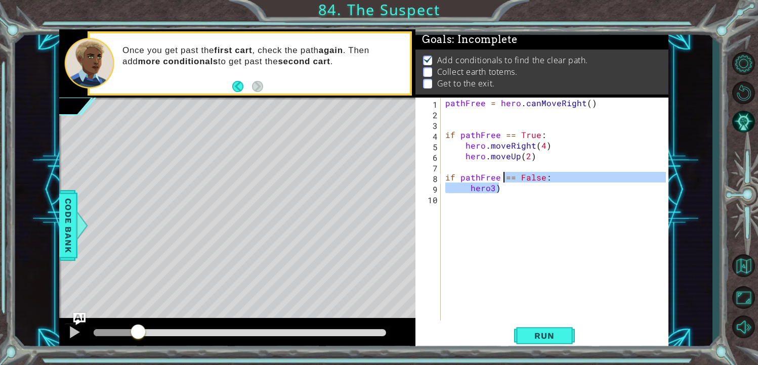
click at [505, 190] on div "pathFree = hero . canMoveRight ( ) if pathFree == True : hero . moveRight ( 4 )…" at bounding box center [557, 220] width 228 height 244
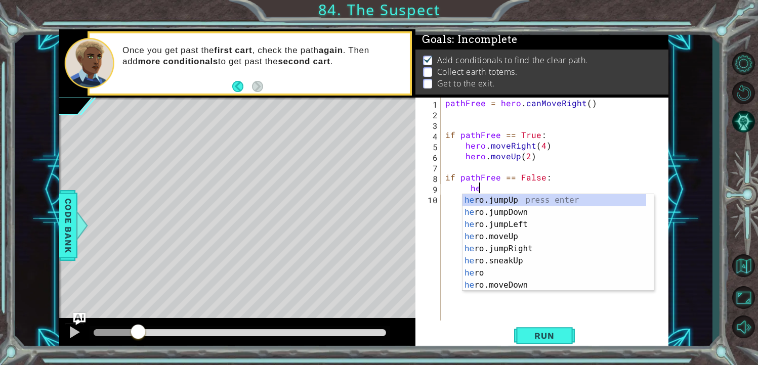
type textarea "h"
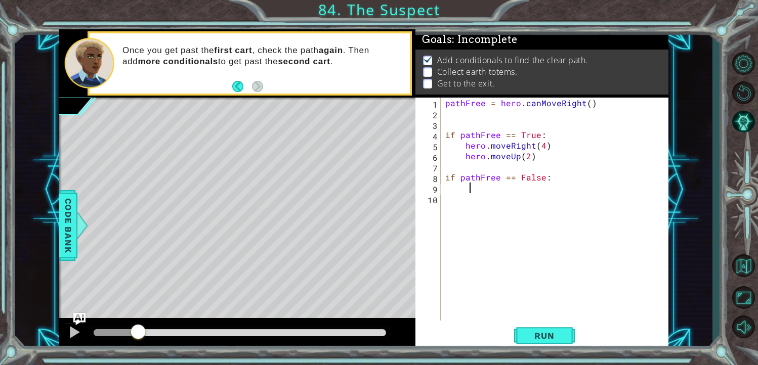
scroll to position [0, 1]
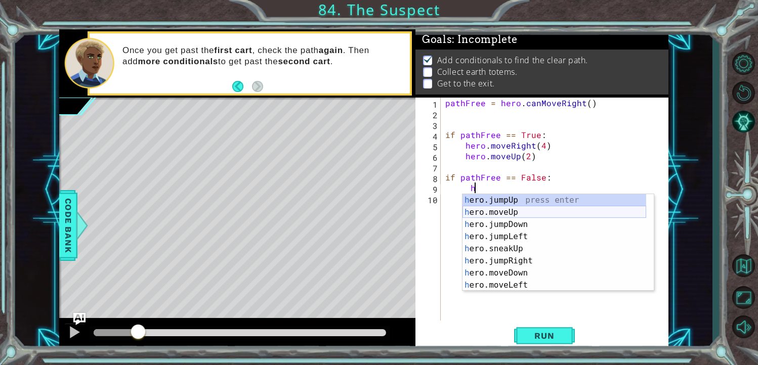
click at [518, 212] on div "h ero.jumpUp press enter h ero.moveUp press enter h ero.jumpDown press enter h …" at bounding box center [554, 254] width 184 height 121
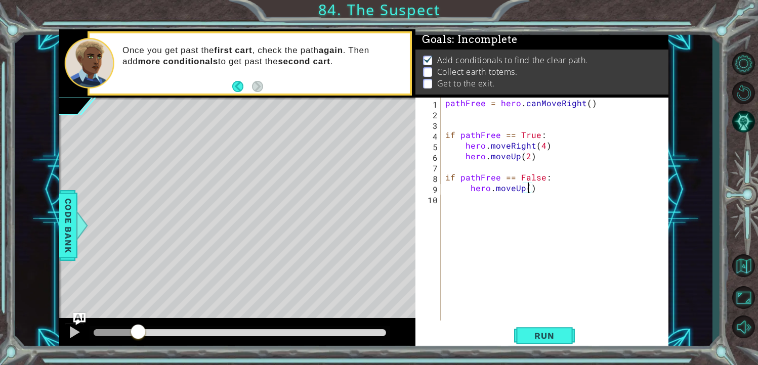
type textarea "hero.moveUp(3)"
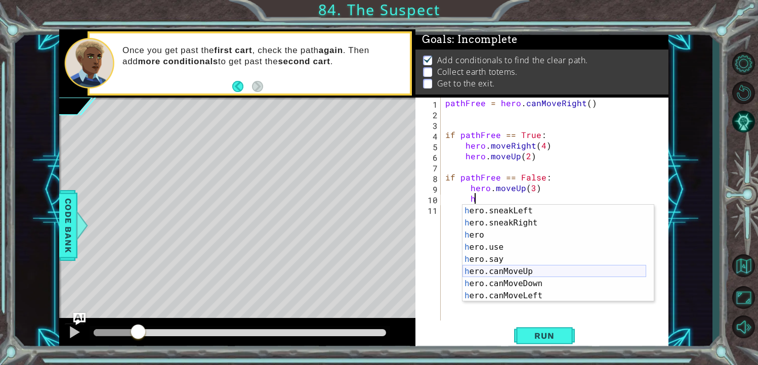
scroll to position [91, 0]
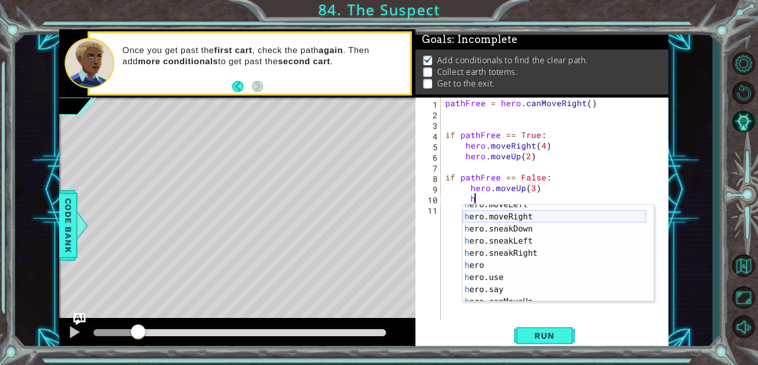
click at [513, 217] on div "h ero.moveLeft press enter h ero.moveRight press enter h ero.sneakDown press en…" at bounding box center [554, 259] width 184 height 121
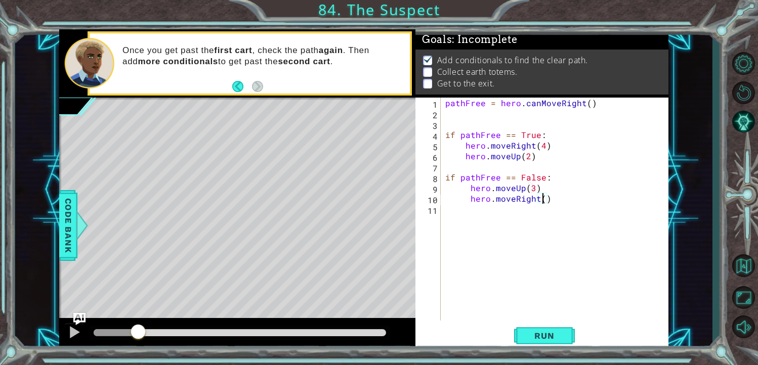
scroll to position [0, 6]
type textarea "hero.moveRight(4)"
click at [553, 334] on span "Run" at bounding box center [544, 336] width 40 height 10
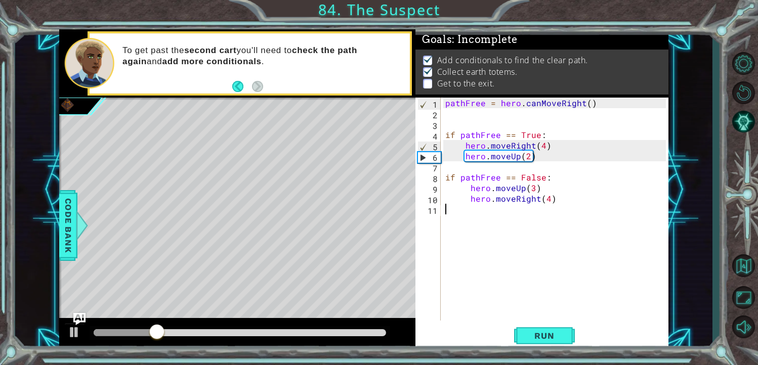
click at [569, 208] on div "pathFree = hero . canMoveRight ( ) if pathFree == True : hero . moveRight ( 4 )…" at bounding box center [557, 220] width 228 height 244
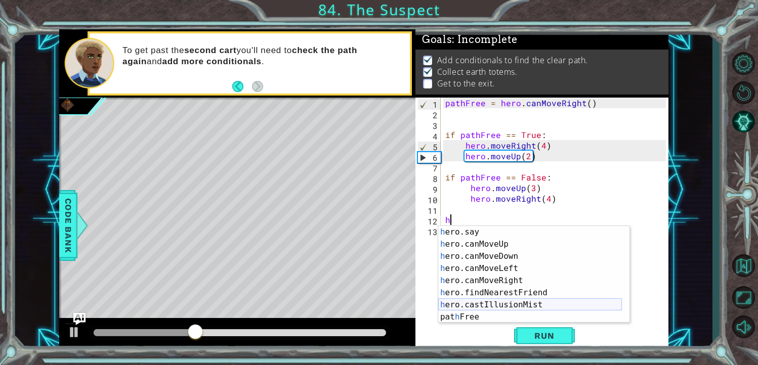
scroll to position [169, 0]
type textarea "h"
click at [70, 338] on div at bounding box center [74, 332] width 13 height 13
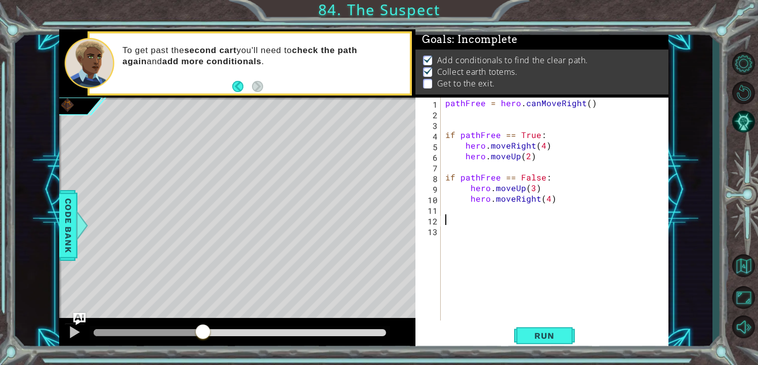
type textarea "h"
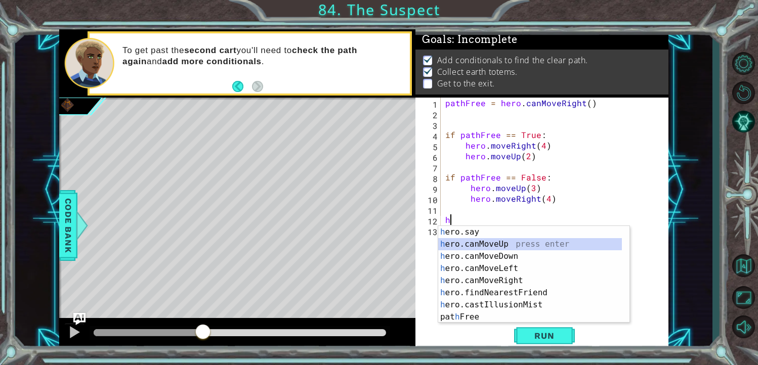
click at [503, 245] on div "h ero.say press enter h ero.canMoveUp press enter h ero.canMoveDown press enter…" at bounding box center [530, 286] width 184 height 121
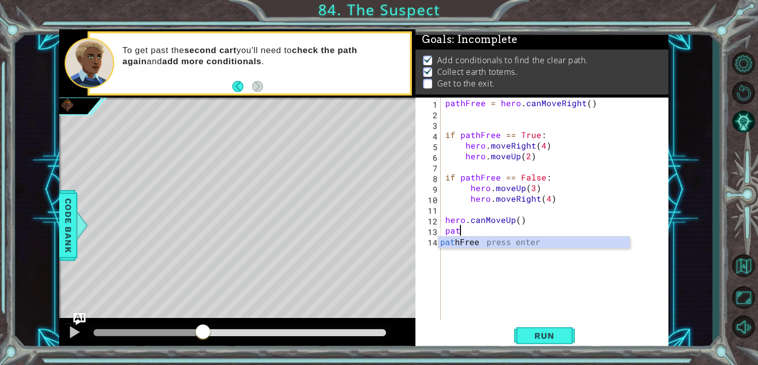
scroll to position [0, 0]
type textarea "p"
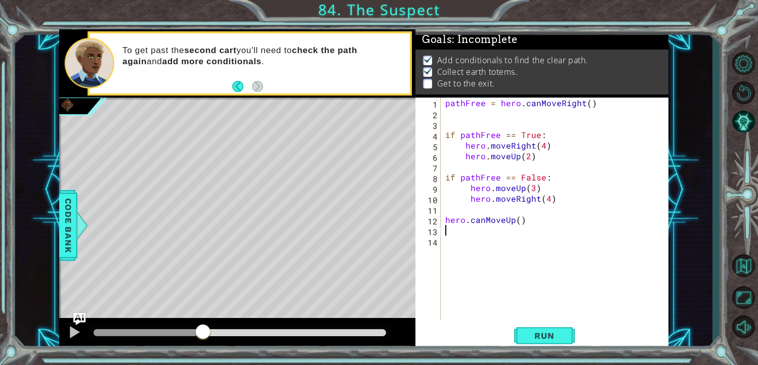
click at [445, 222] on div "pathFree = hero . canMoveRight ( ) if pathFree == True : hero . moveRight ( 4 )…" at bounding box center [557, 220] width 228 height 244
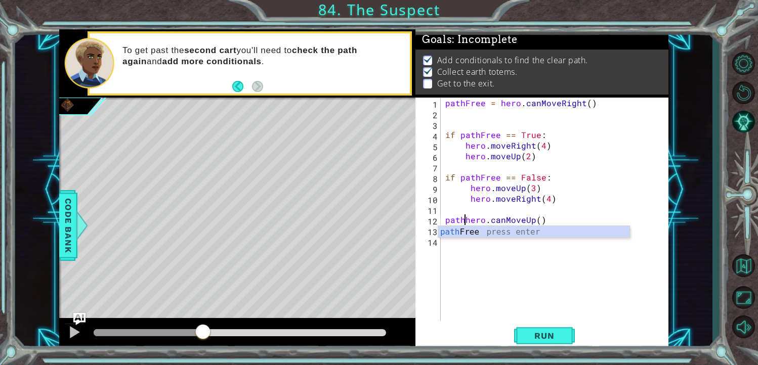
scroll to position [0, 1]
click at [470, 231] on div "path Free press enter" at bounding box center [533, 244] width 191 height 36
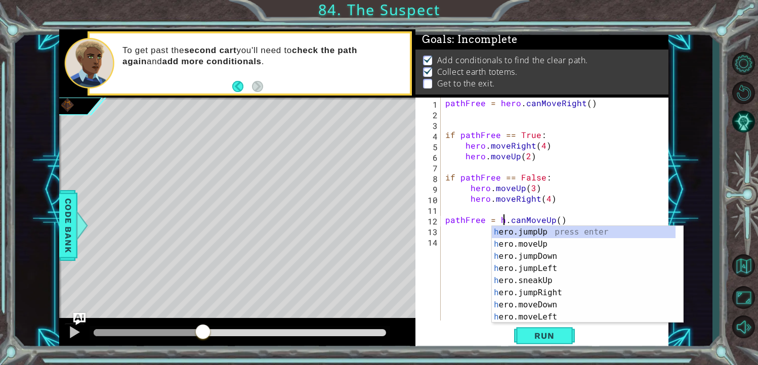
scroll to position [0, 0]
type textarea "pathFree = hero.canMoveUp()"
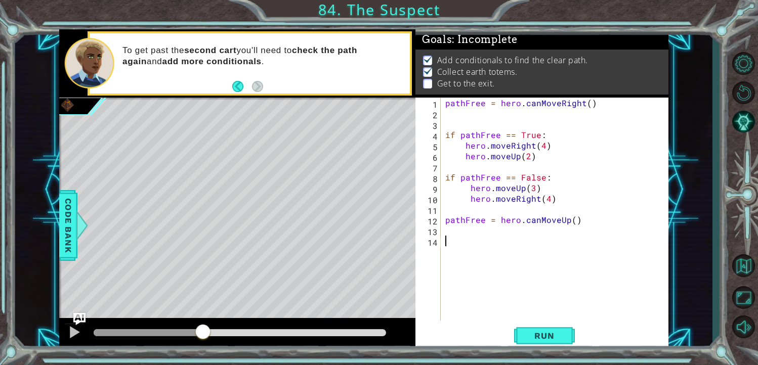
click at [480, 238] on div "pathFree = hero . canMoveRight ( ) if pathFree == True : hero . moveRight ( 4 )…" at bounding box center [557, 220] width 228 height 244
type textarea "if pathFree == True:"
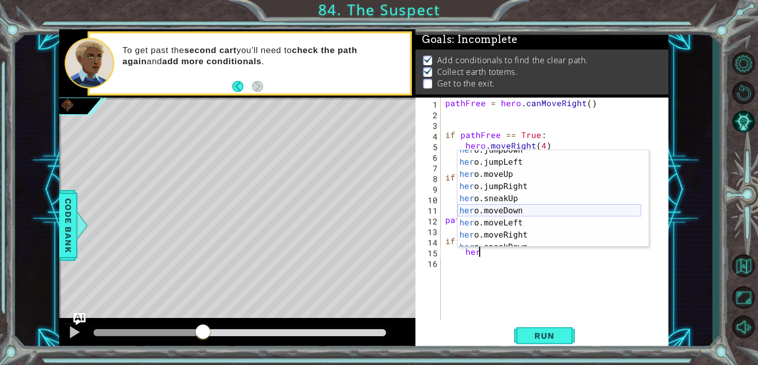
scroll to position [30, 0]
click at [518, 179] on div "her o.jumpDown press enter her o.jumpLeft press enter her o.moveUp press enter …" at bounding box center [549, 204] width 184 height 121
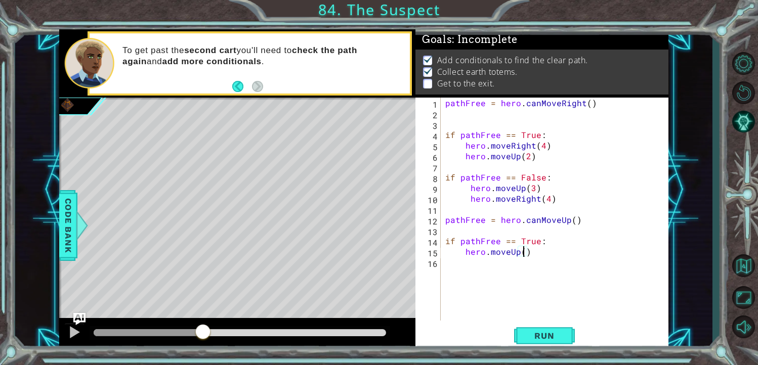
type textarea "hero.moveUp(2)"
click at [479, 265] on div "pathFree = hero . canMoveRight ( ) if pathFree == True : hero . moveRight ( 4 )…" at bounding box center [557, 220] width 228 height 244
click at [482, 255] on div "pathFree = hero . canMoveRight ( ) if pathFree == True : hero . moveRight ( 4 )…" at bounding box center [557, 220] width 228 height 244
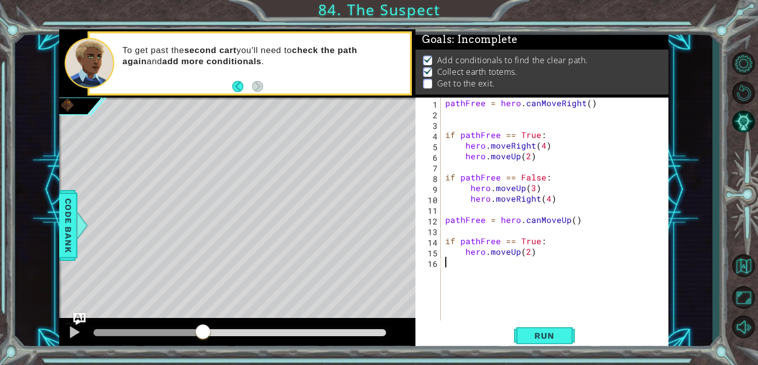
type textarea "hero.moveUp(2)"
click at [540, 257] on div "pathFree = hero . canMoveRight ( ) if pathFree == True : hero . moveRight ( 4 )…" at bounding box center [557, 220] width 228 height 244
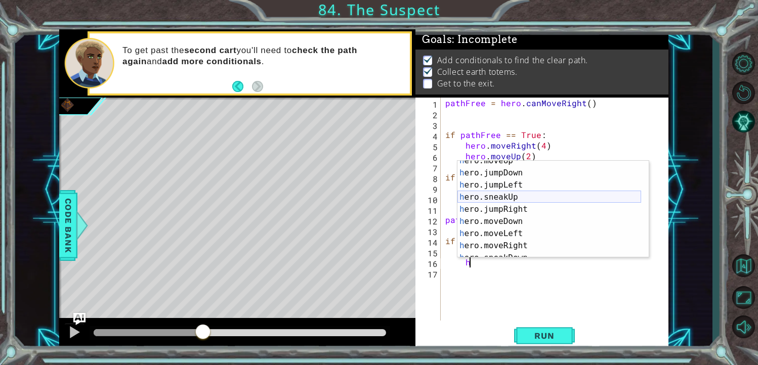
scroll to position [61, 0]
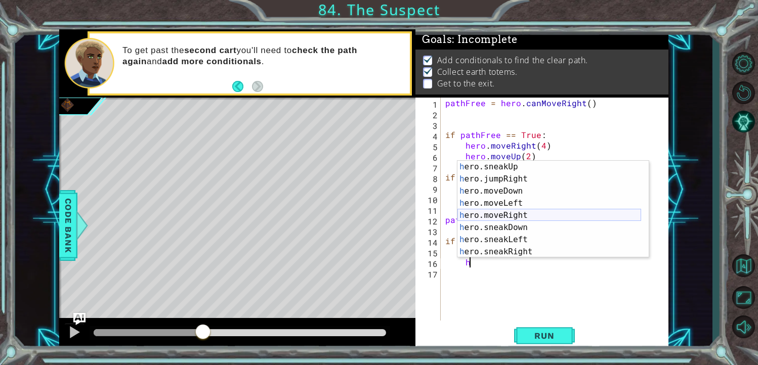
click at [532, 212] on div "h ero.sneakUp press enter h ero.jumpRight press enter h ero.moveDown press ente…" at bounding box center [549, 221] width 184 height 121
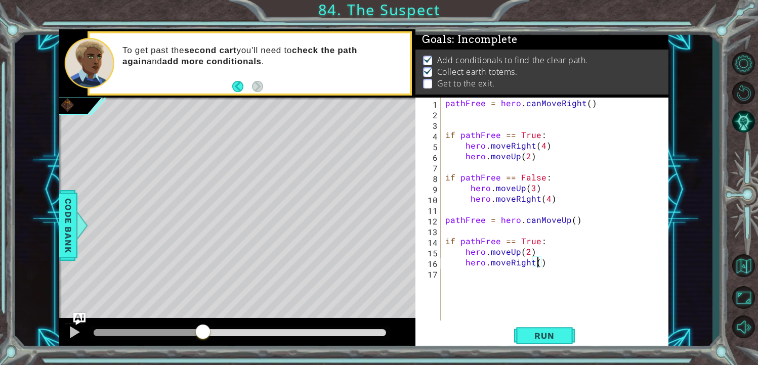
type textarea "hero.moveRight(3)"
click at [498, 285] on div "pathFree = hero . canMoveRight ( ) if pathFree == True : hero . moveRight ( 4 )…" at bounding box center [557, 220] width 228 height 244
type textarea "if pathFree == False:"
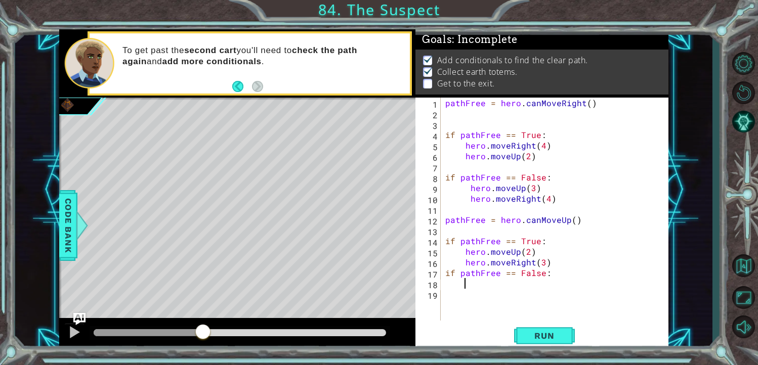
click at [445, 274] on div "pathFree = hero . canMoveRight ( ) if pathFree == True : hero . moveRight ( 4 )…" at bounding box center [557, 220] width 228 height 244
type textarea "if pathFree == False:"
click at [493, 297] on div "pathFree = hero . canMoveRight ( ) if pathFree == True : hero . moveRight ( 4 )…" at bounding box center [557, 220] width 228 height 244
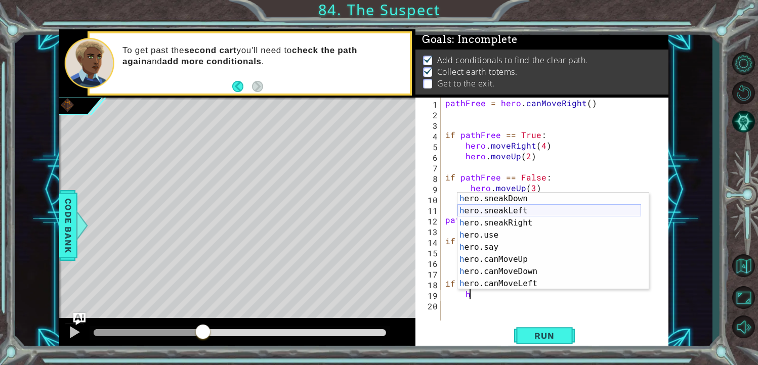
scroll to position [61, 0]
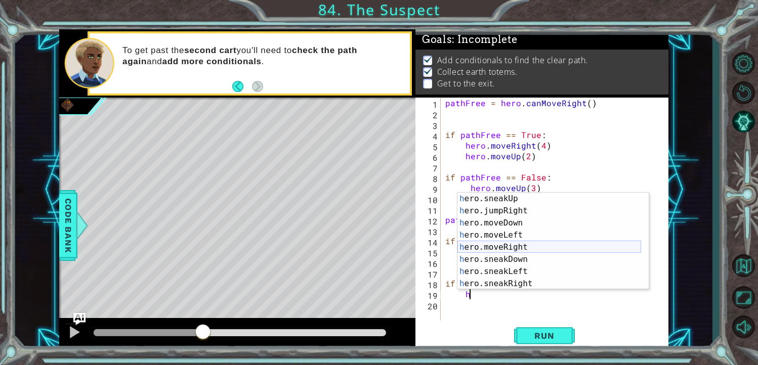
click at [526, 245] on div "h ero.sneakUp press enter h ero.jumpRight press enter h ero.moveDown press ente…" at bounding box center [549, 253] width 184 height 121
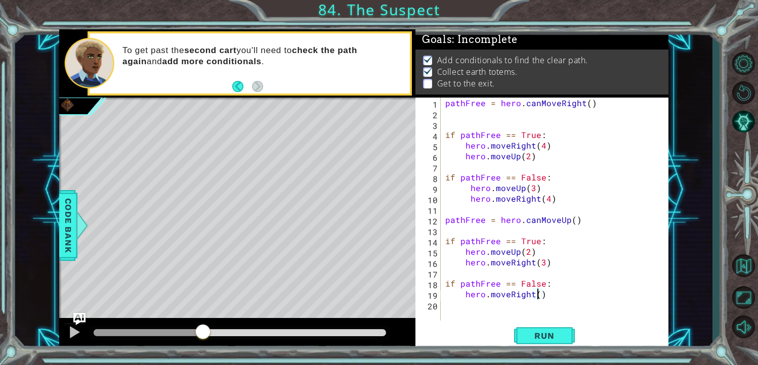
type textarea "hero.moveRight(2)"
click at [473, 306] on div "pathFree = hero . canMoveRight ( ) if pathFree == True : hero . moveRight ( 4 )…" at bounding box center [557, 220] width 228 height 244
click at [548, 297] on div "pathFree = hero . canMoveRight ( ) if pathFree == True : hero . moveRight ( 4 )…" at bounding box center [557, 220] width 228 height 244
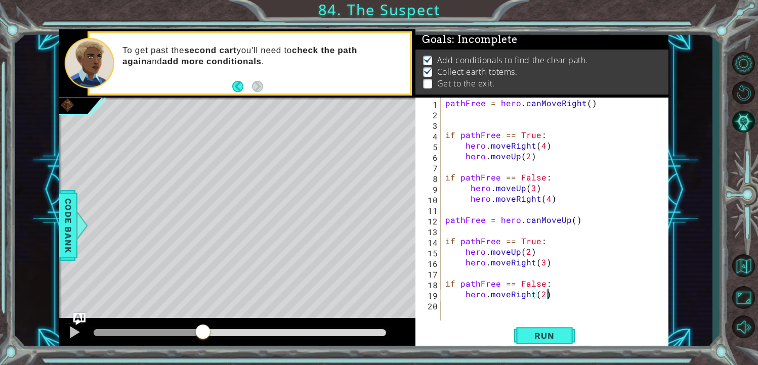
type textarea "hero.moveRight(2)"
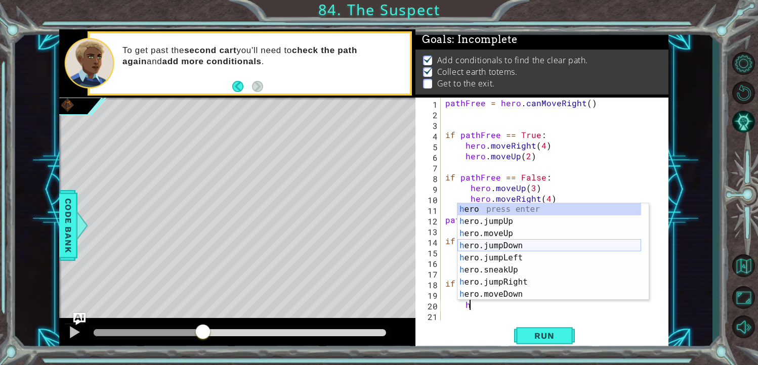
click at [506, 235] on div "h ero press enter h ero.jumpUp press enter h ero.moveUp press enter h ero.jumpD…" at bounding box center [549, 263] width 184 height 121
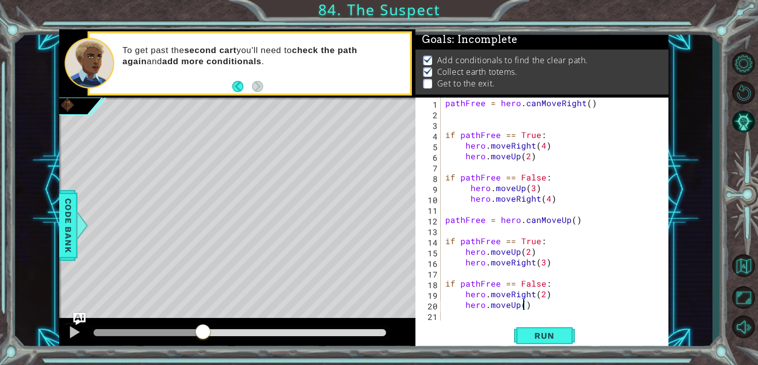
type textarea "hero.moveUp(2)"
click at [542, 301] on div "pathFree = hero . canMoveRight ( ) if pathFree == True : hero . moveRight ( 4 )…" at bounding box center [557, 220] width 228 height 244
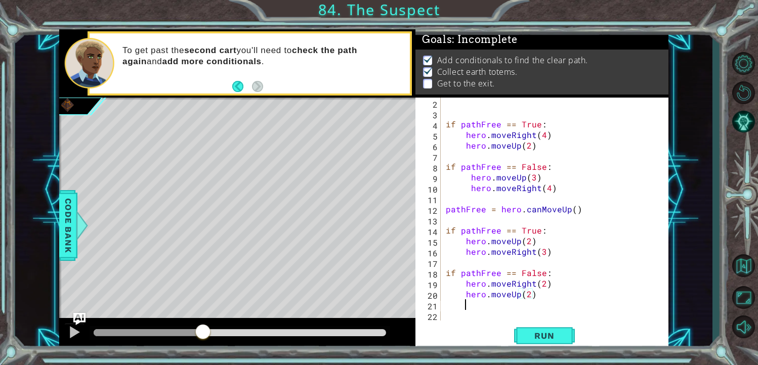
scroll to position [11, 0]
click at [447, 315] on div "if pathFree == True : hero . moveRight ( 4 ) hero . moveUp ( 2 ) if pathFree ==…" at bounding box center [554, 220] width 220 height 244
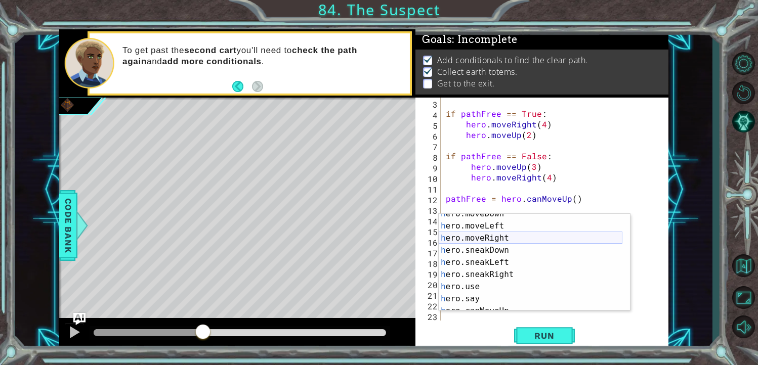
scroll to position [91, 0]
click at [502, 240] on div "h ero.moveDown press enter h ero.moveLeft press enter h ero.moveRight press ent…" at bounding box center [531, 268] width 184 height 121
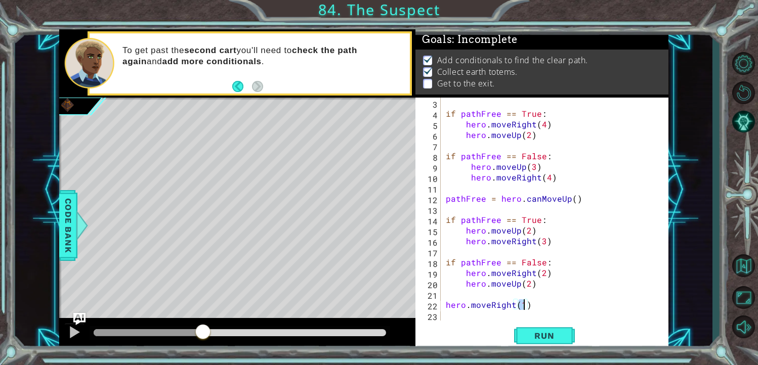
type textarea "hero.moveRight()"
click at [533, 295] on div "if pathFree == True : hero . moveRight ( 4 ) hero . moveUp ( 2 ) if pathFree ==…" at bounding box center [554, 220] width 220 height 244
click at [528, 309] on div "if pathFree == True : hero . moveRight ( 4 ) hero . moveUp ( 2 ) if pathFree ==…" at bounding box center [554, 220] width 220 height 244
type textarea "hero.moveRight()"
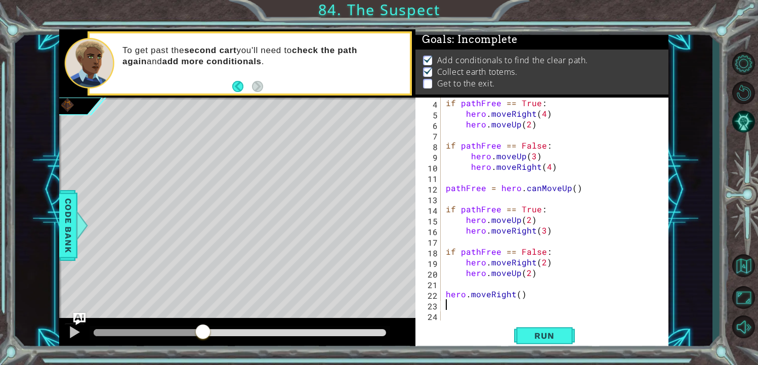
scroll to position [31, 0]
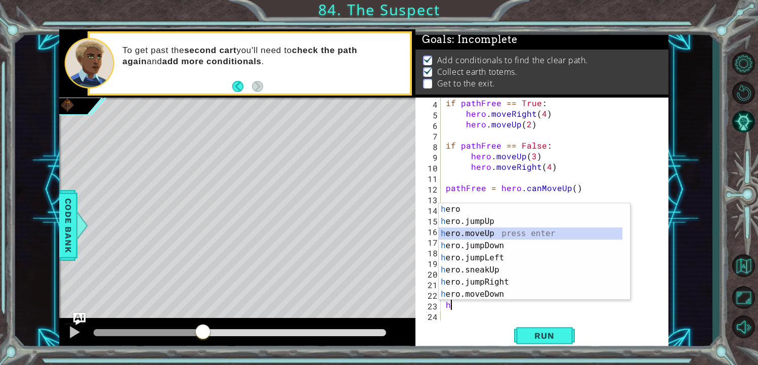
click at [495, 237] on div "h ero press enter h ero.jumpUp press enter h ero.moveUp press enter h ero.jumpD…" at bounding box center [531, 263] width 184 height 121
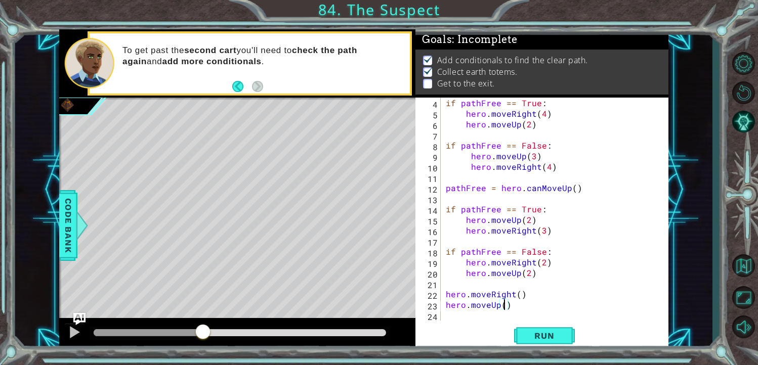
click at [542, 308] on div "if pathFree == True : hero . moveRight ( 4 ) hero . moveUp ( 2 ) if pathFree ==…" at bounding box center [554, 220] width 220 height 244
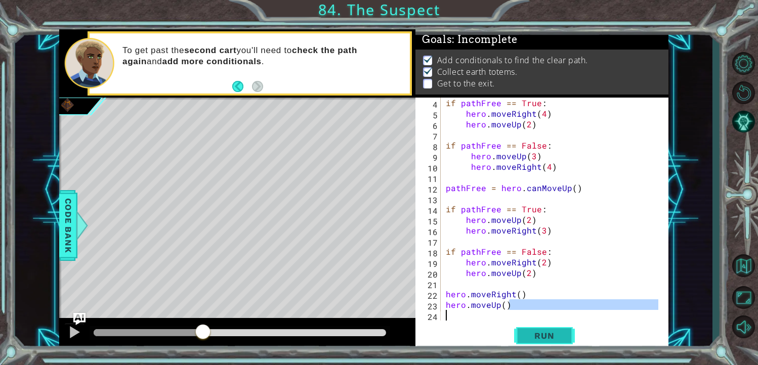
type textarea "hero.moveUp()"
click at [561, 336] on span "Run" at bounding box center [544, 336] width 40 height 10
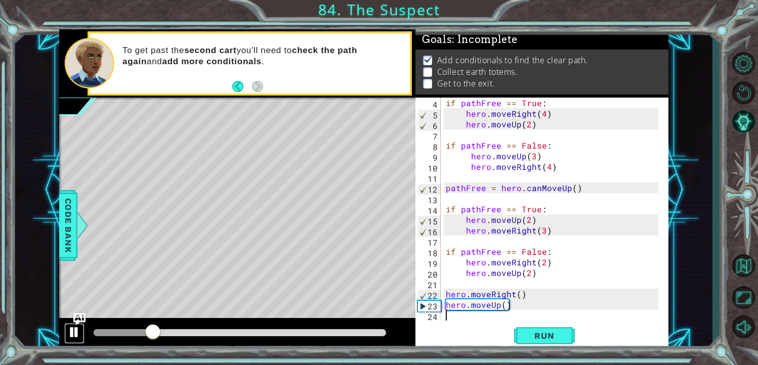
click at [70, 327] on div at bounding box center [74, 332] width 13 height 13
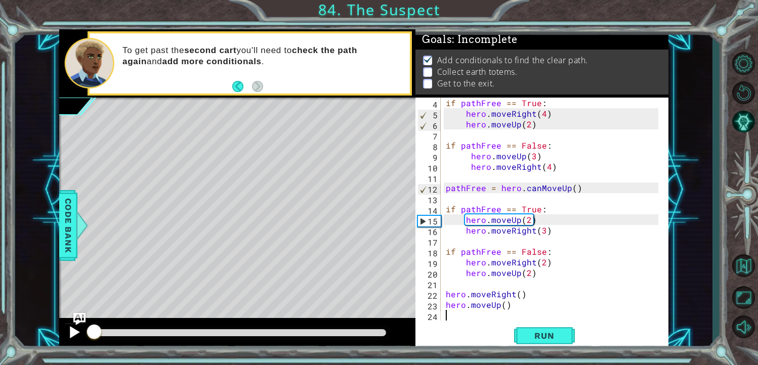
drag, startPoint x: 148, startPoint y: 325, endPoint x: 84, endPoint y: 333, distance: 64.8
click at [90, 336] on div at bounding box center [94, 333] width 18 height 18
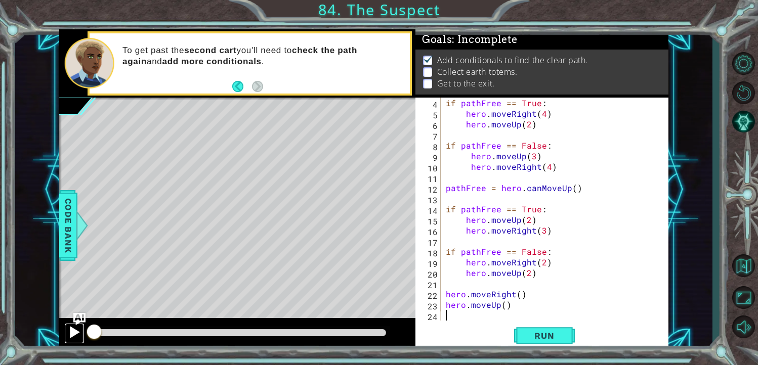
click at [78, 331] on div at bounding box center [74, 332] width 13 height 13
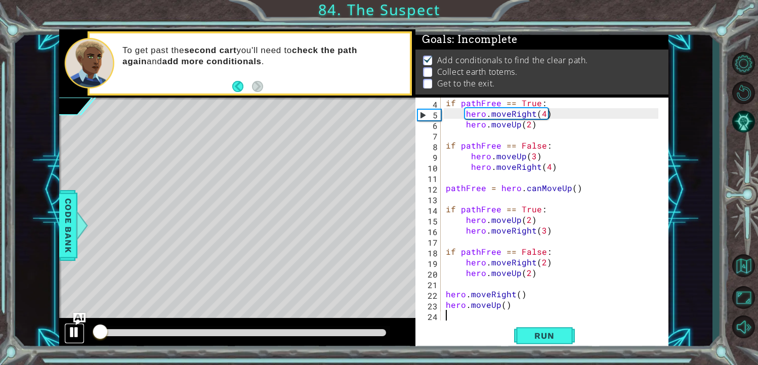
click at [73, 327] on div at bounding box center [74, 332] width 13 height 13
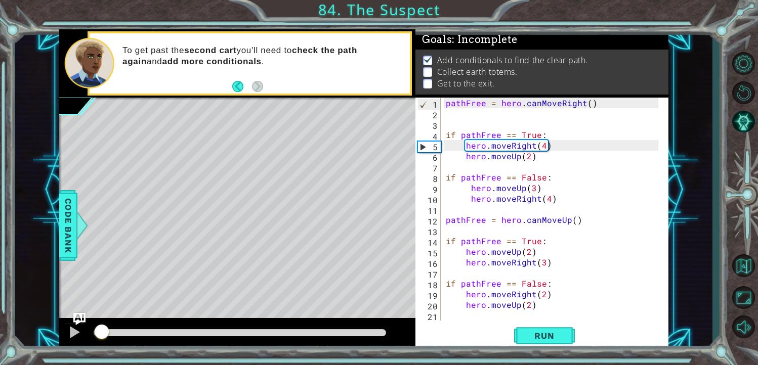
click at [542, 146] on div "pathFree = hero . canMoveRight ( ) if pathFree == True : hero . moveRight ( 4 )…" at bounding box center [554, 220] width 220 height 244
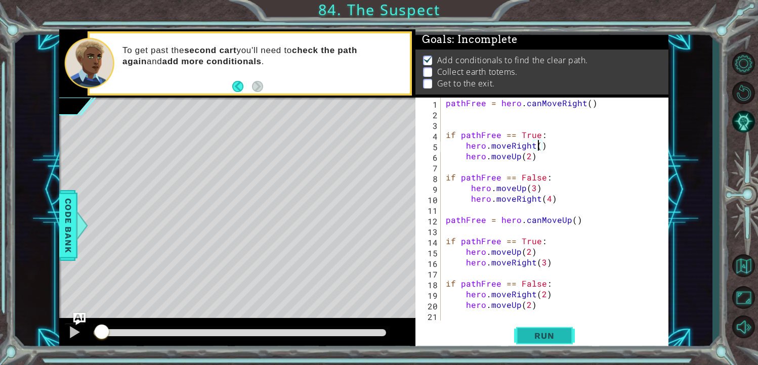
click at [539, 343] on button "Run" at bounding box center [544, 335] width 61 height 25
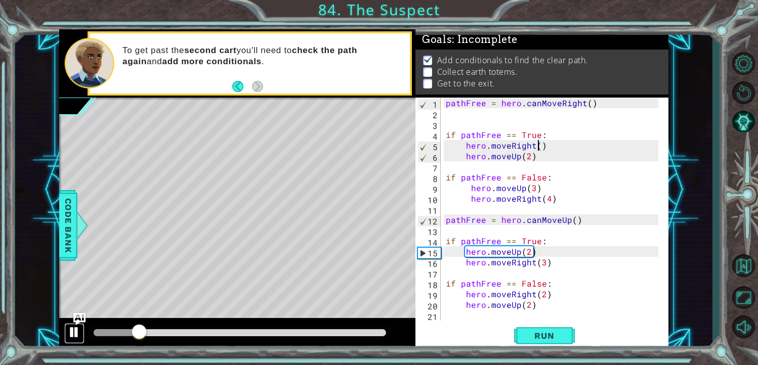
click at [77, 328] on div at bounding box center [74, 332] width 13 height 13
click at [539, 157] on div "pathFree = hero . canMoveRight ( ) if pathFree == True : hero . moveRight ( ) h…" at bounding box center [554, 220] width 220 height 244
type textarea "hero.moveUp(2)"
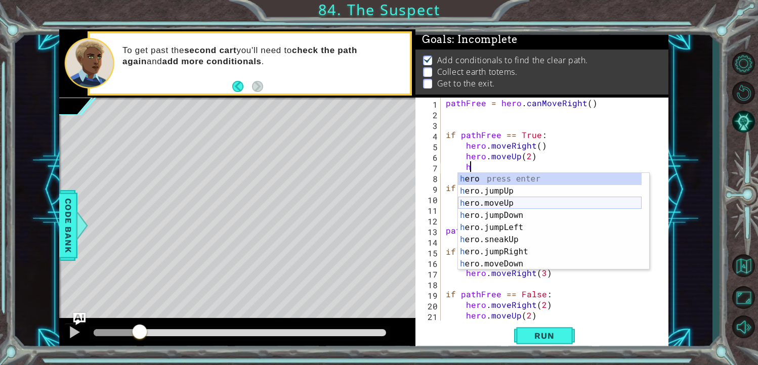
scroll to position [30, 0]
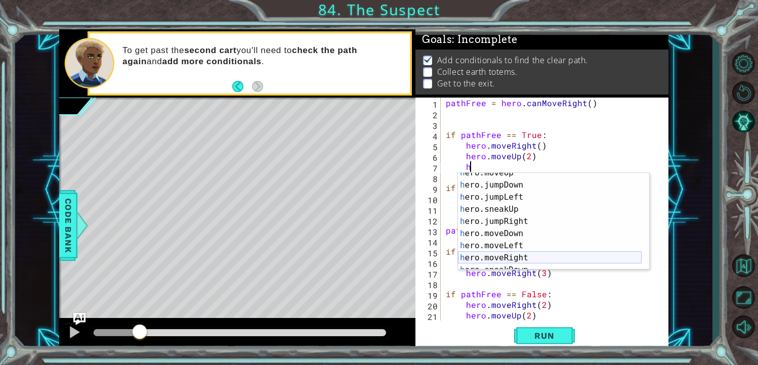
click at [518, 260] on div "h ero.moveUp press enter h ero.jumpDown press enter h ero.jumpLeft press enter …" at bounding box center [550, 227] width 184 height 121
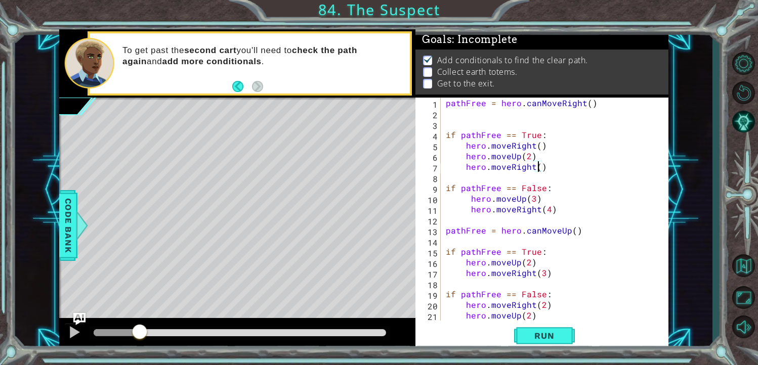
scroll to position [0, 5]
click at [532, 333] on span "Run" at bounding box center [544, 336] width 40 height 10
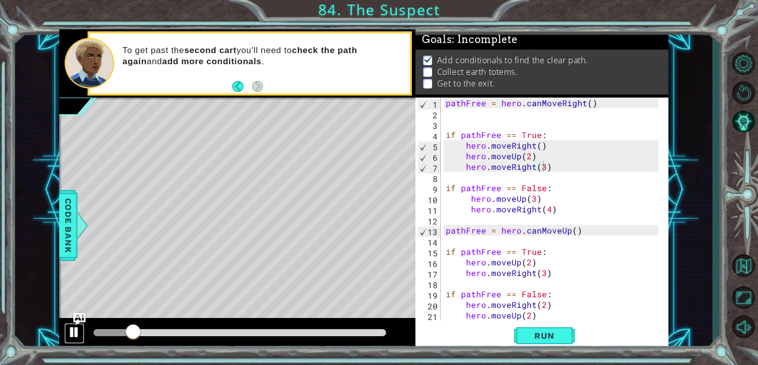
click at [80, 326] on div at bounding box center [74, 332] width 13 height 13
drag, startPoint x: 543, startPoint y: 148, endPoint x: 463, endPoint y: 148, distance: 80.4
click at [463, 148] on div "pathFree = hero . canMoveRight ( ) if pathFree == True : hero . moveRight ( ) h…" at bounding box center [554, 220] width 220 height 244
type textarea "hero.moveRight()"
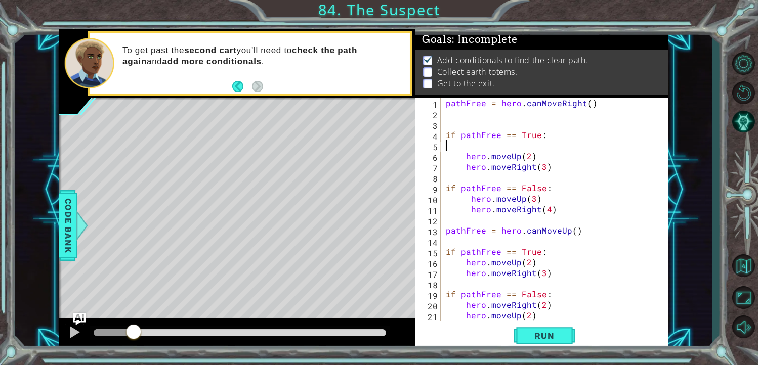
scroll to position [0, 0]
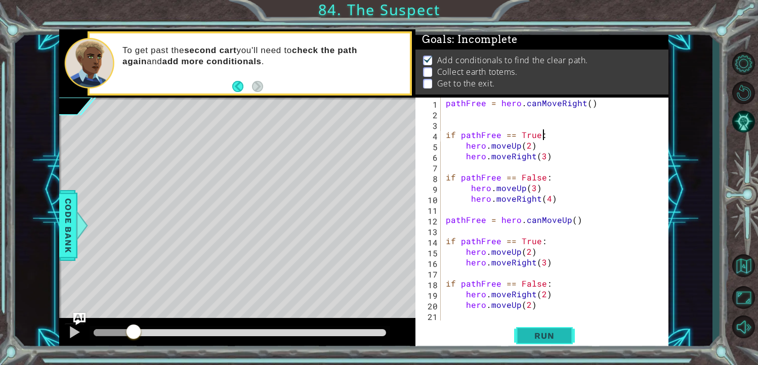
click at [559, 331] on span "Run" at bounding box center [544, 336] width 40 height 10
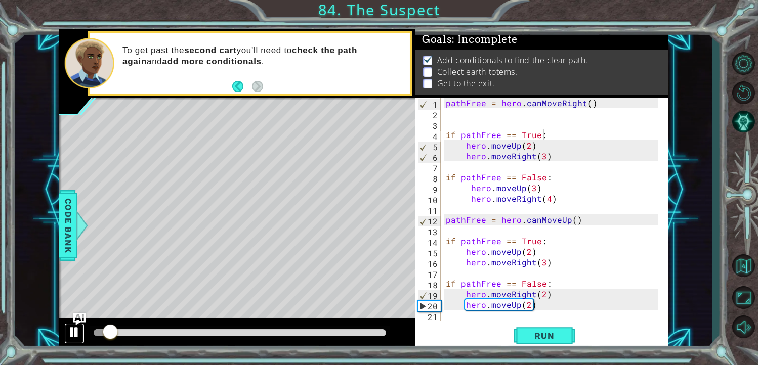
click at [77, 333] on div at bounding box center [74, 332] width 13 height 13
drag, startPoint x: 110, startPoint y: 328, endPoint x: 75, endPoint y: 328, distance: 34.9
click at [75, 328] on div at bounding box center [237, 334] width 356 height 32
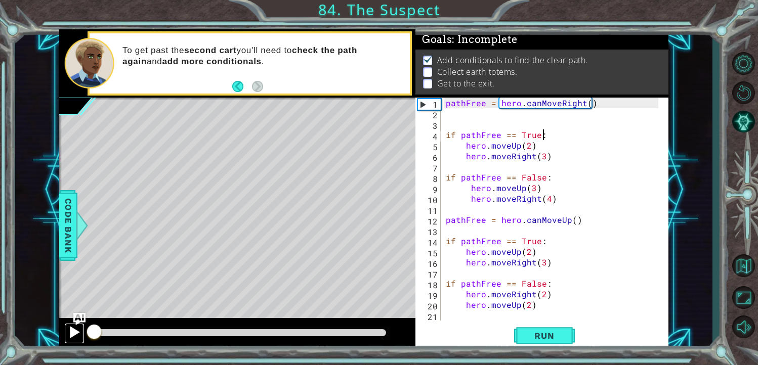
click at [70, 326] on div at bounding box center [74, 332] width 13 height 13
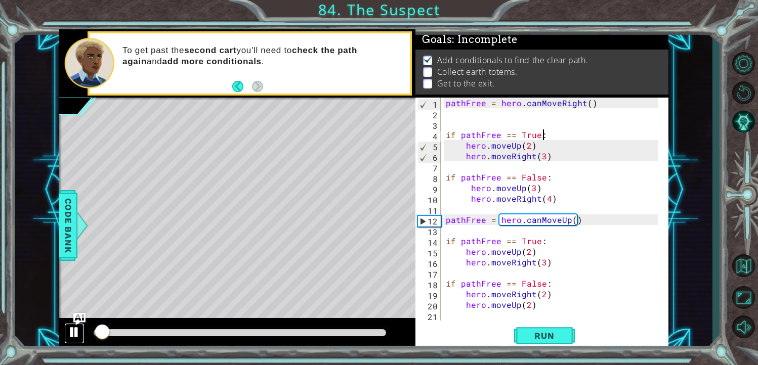
click at [70, 326] on div at bounding box center [74, 332] width 13 height 13
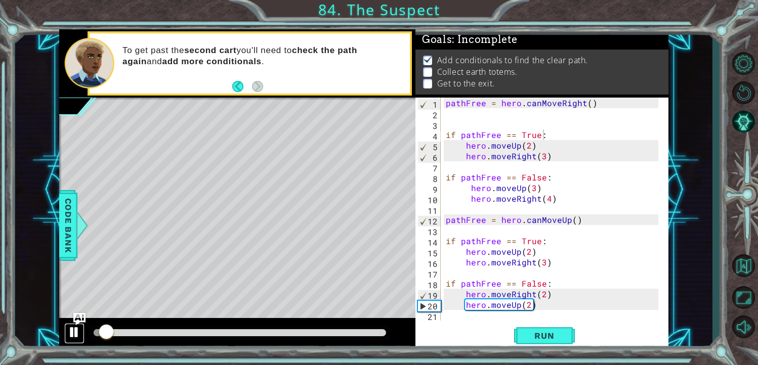
click at [70, 326] on div at bounding box center [74, 332] width 13 height 13
click at [73, 327] on div at bounding box center [74, 332] width 13 height 13
click at [77, 326] on div at bounding box center [74, 332] width 13 height 13
drag, startPoint x: 158, startPoint y: 333, endPoint x: 111, endPoint y: 319, distance: 49.0
click at [75, 331] on div at bounding box center [237, 334] width 356 height 32
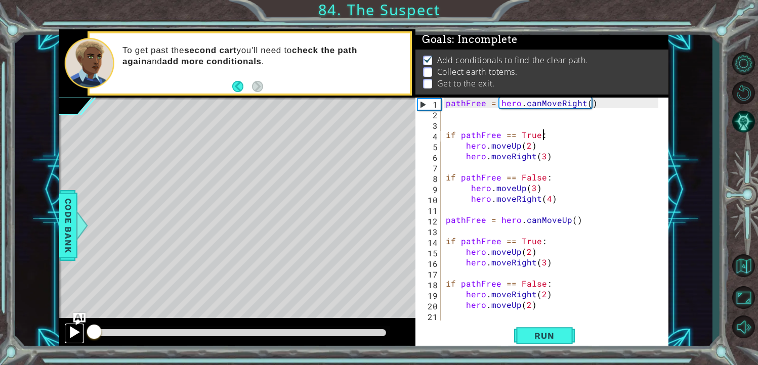
click at [79, 326] on div at bounding box center [74, 332] width 13 height 13
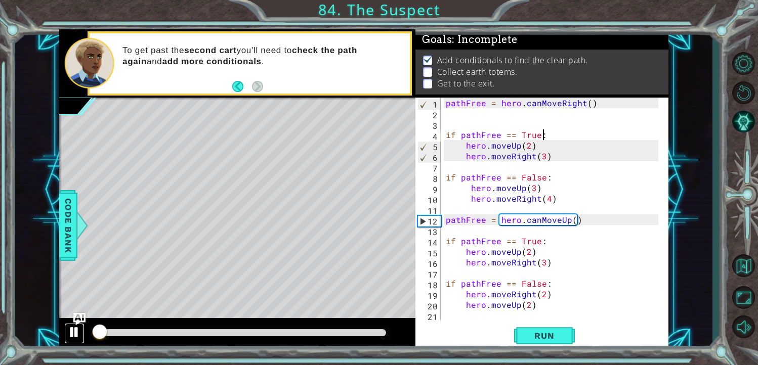
click at [72, 328] on div at bounding box center [74, 332] width 13 height 13
click at [522, 148] on div "pathFree = hero . canMoveRight ( ) if pathFree == True : hero . moveUp ( 2 ) he…" at bounding box center [554, 220] width 220 height 244
click at [517, 145] on div "pathFree = hero . canMoveRight ( ) if pathFree == True : hero . moveUp ( 2 ) he…" at bounding box center [554, 220] width 220 height 244
click at [544, 136] on div "pathFree = hero . canMoveRight ( ) if pathFree == True : hero . moveUp ( 2 ) he…" at bounding box center [554, 220] width 220 height 244
type textarea "if pathFree == True:"
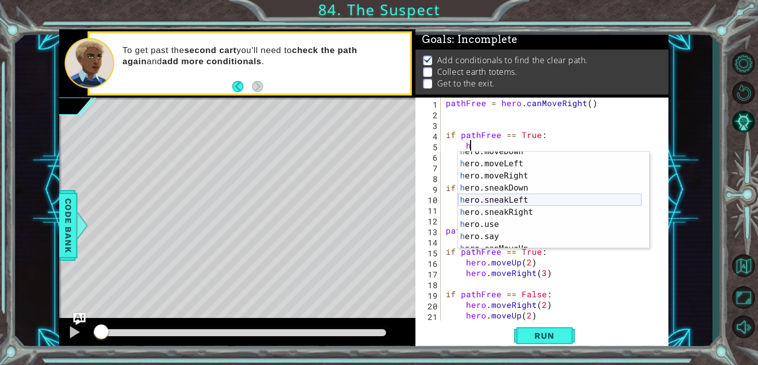
scroll to position [91, 0]
click at [510, 179] on div "h ero.moveDown press enter h ero.moveLeft press enter h ero.moveRight press ent…" at bounding box center [550, 206] width 184 height 121
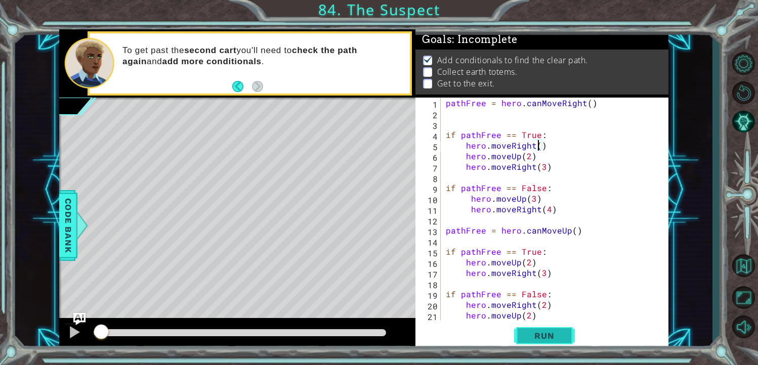
click at [559, 338] on span "Run" at bounding box center [544, 336] width 40 height 10
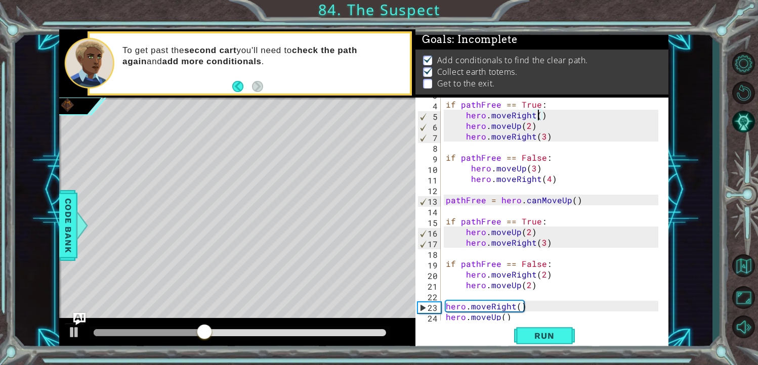
scroll to position [42, 0]
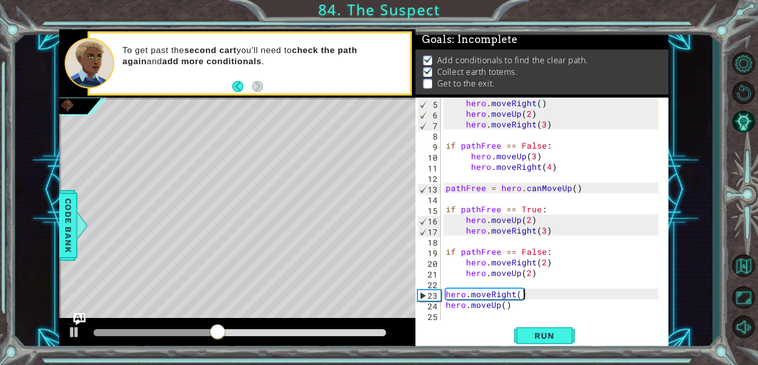
click at [532, 296] on div "hero . moveRight ( ) hero . moveUp ( 2 ) hero . moveRight ( 3 ) if pathFree == …" at bounding box center [554, 220] width 220 height 244
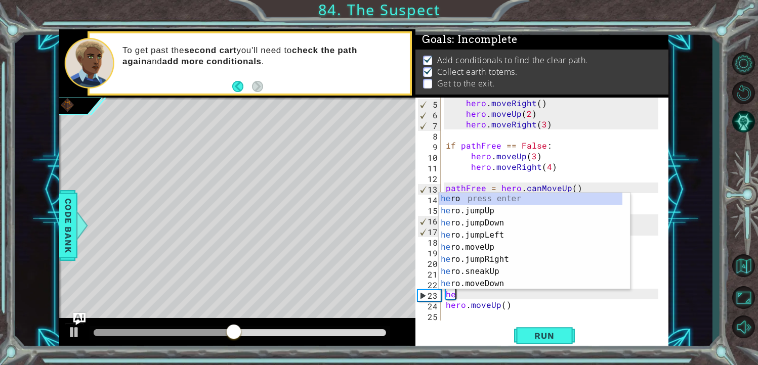
scroll to position [0, 0]
type textarea "h"
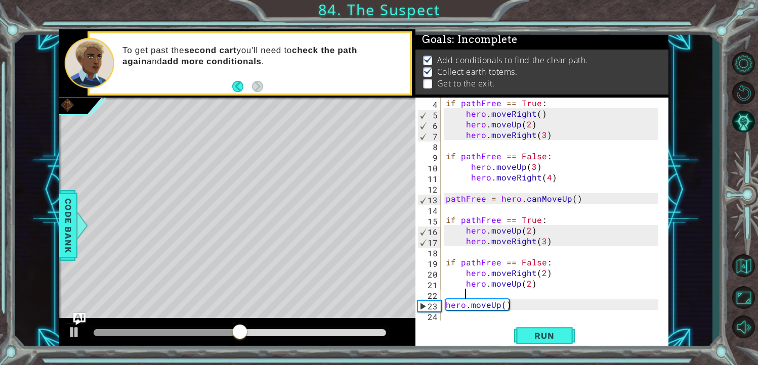
scroll to position [31, 0]
click at [539, 329] on button "Run" at bounding box center [544, 335] width 61 height 25
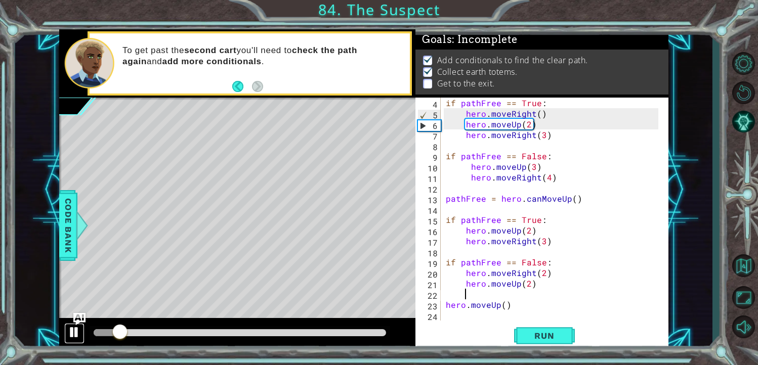
click at [79, 327] on div at bounding box center [74, 332] width 13 height 13
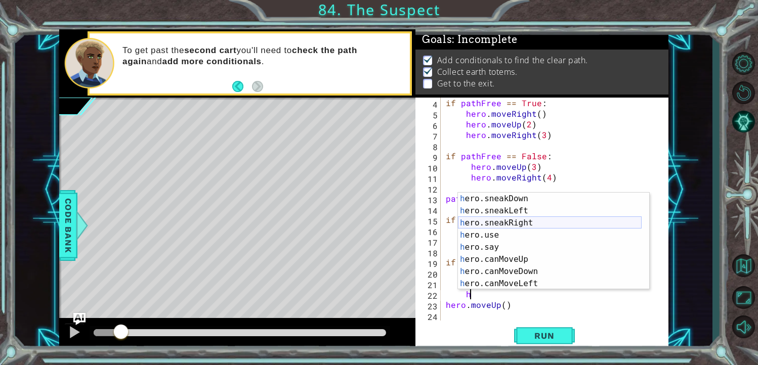
scroll to position [91, 0]
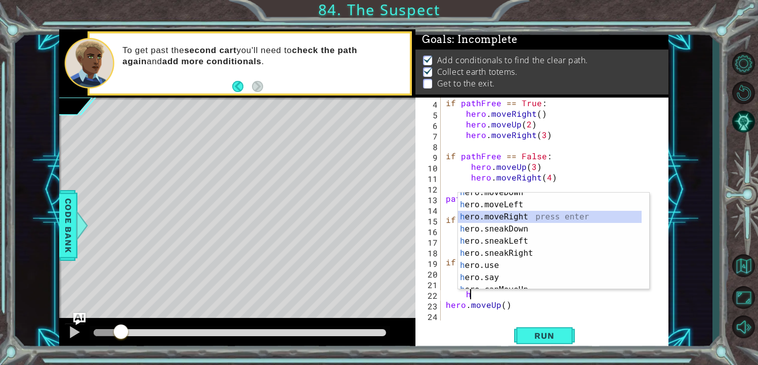
click at [511, 213] on div "h ero.moveDown press enter h ero.moveLeft press enter h ero.moveRight press ent…" at bounding box center [550, 247] width 184 height 121
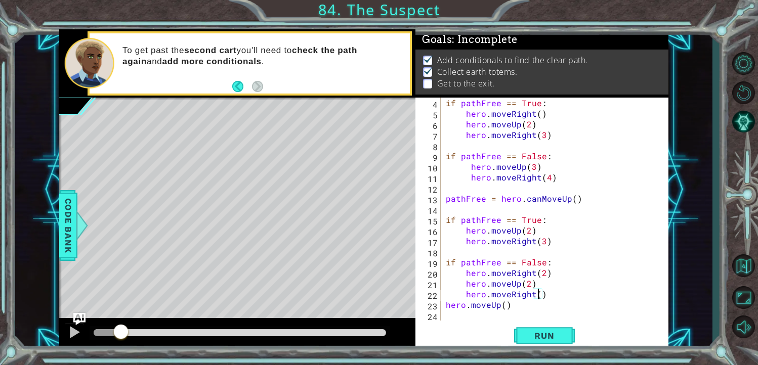
click at [445, 301] on div "if pathFree == True : hero . moveRight ( ) hero . moveUp ( 2 ) hero . moveRight…" at bounding box center [554, 220] width 220 height 244
type textarea "hero.moveUp()"
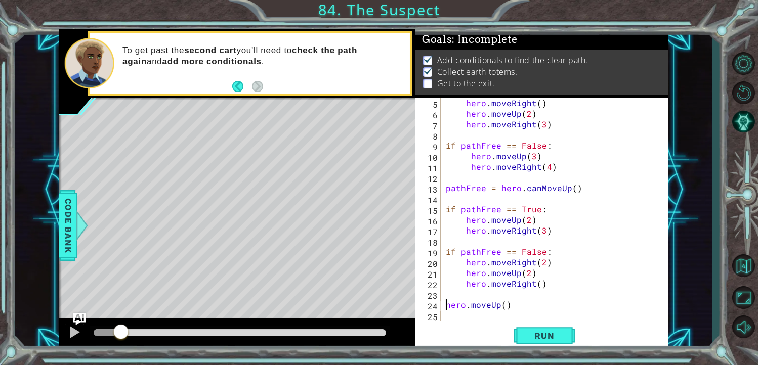
click at [508, 238] on div "hero . moveRight ( ) hero . moveUp ( 2 ) hero . moveRight ( 3 ) if pathFree == …" at bounding box center [554, 220] width 220 height 244
click at [554, 232] on div "hero . moveRight ( ) hero . moveUp ( 2 ) hero . moveRight ( 3 ) if pathFree == …" at bounding box center [554, 220] width 220 height 244
type textarea "hero.moveRight(3)"
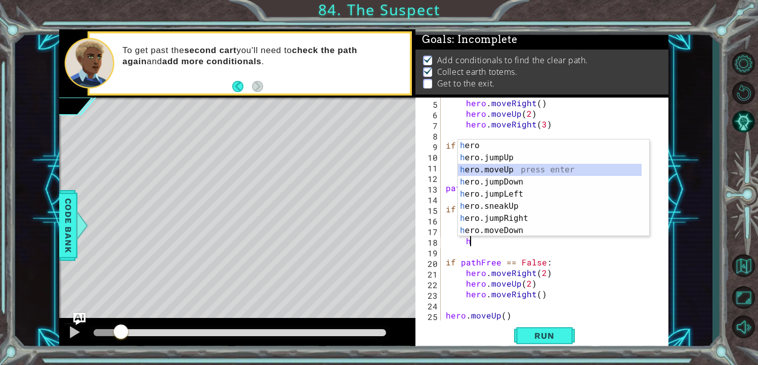
click at [504, 166] on div "h ero press enter h ero.jumpUp press enter h ero.moveUp press enter h ero.jumpD…" at bounding box center [550, 200] width 184 height 121
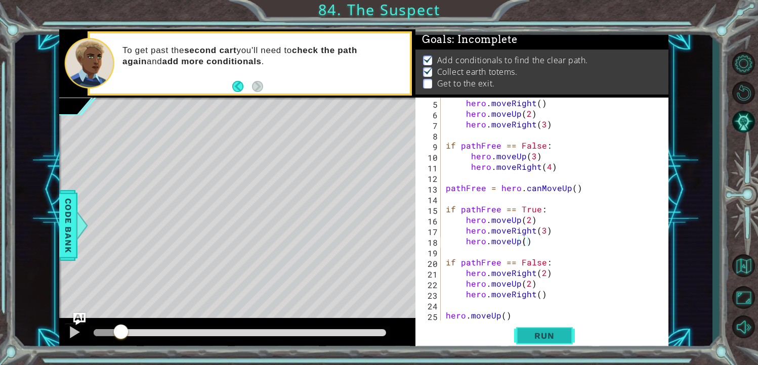
click at [544, 332] on span "Run" at bounding box center [544, 336] width 40 height 10
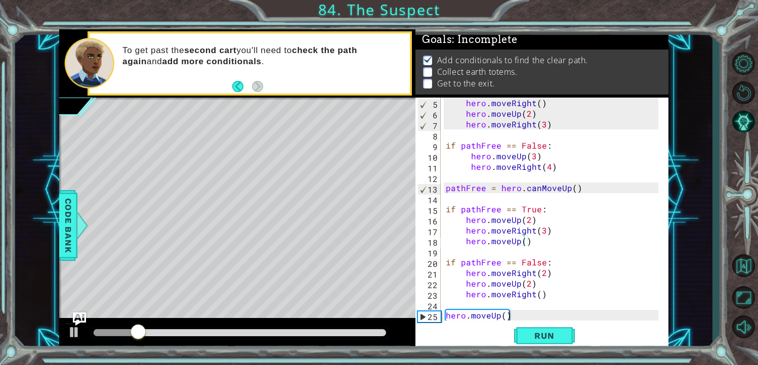
click at [85, 320] on img "Ask AI" at bounding box center [78, 319] width 13 height 13
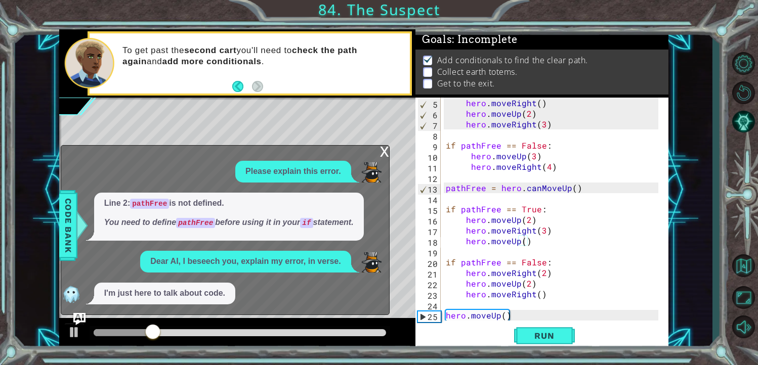
click at [380, 155] on div "x" at bounding box center [384, 151] width 9 height 10
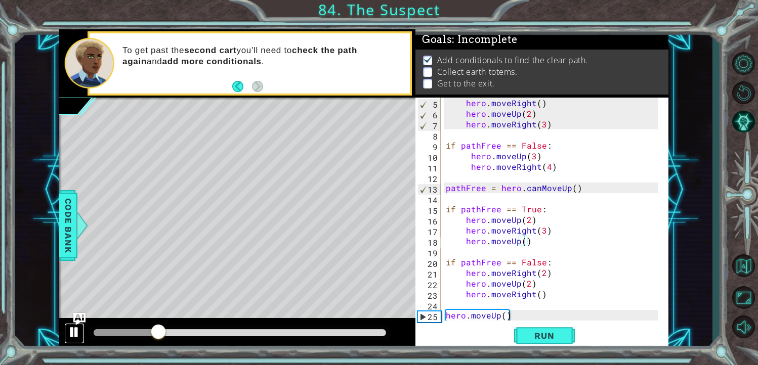
click at [78, 331] on div at bounding box center [74, 332] width 13 height 13
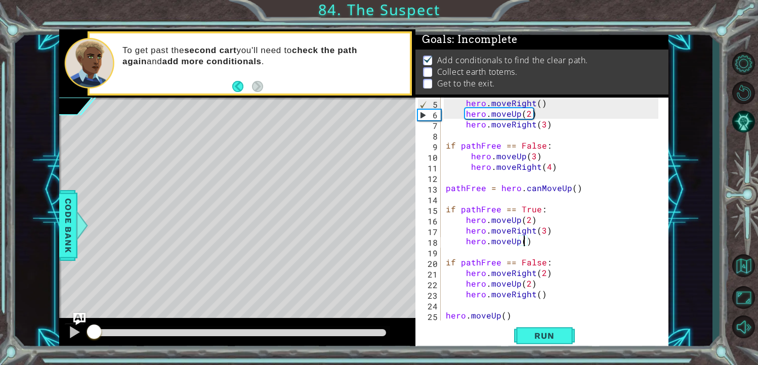
drag, startPoint x: 142, startPoint y: 329, endPoint x: 90, endPoint y: 330, distance: 52.1
click at [90, 329] on div at bounding box center [94, 333] width 18 height 18
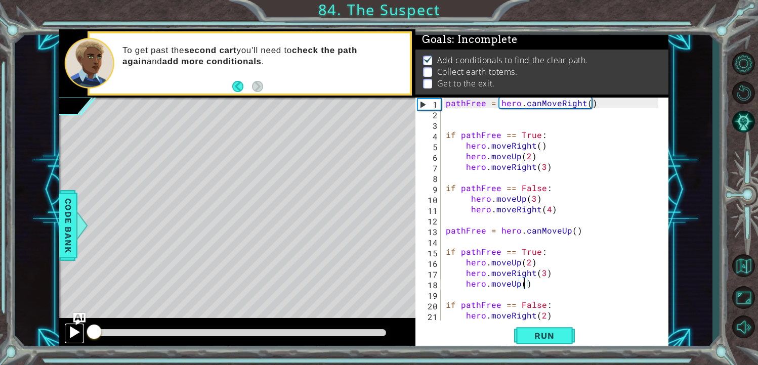
click at [74, 328] on div at bounding box center [74, 332] width 13 height 13
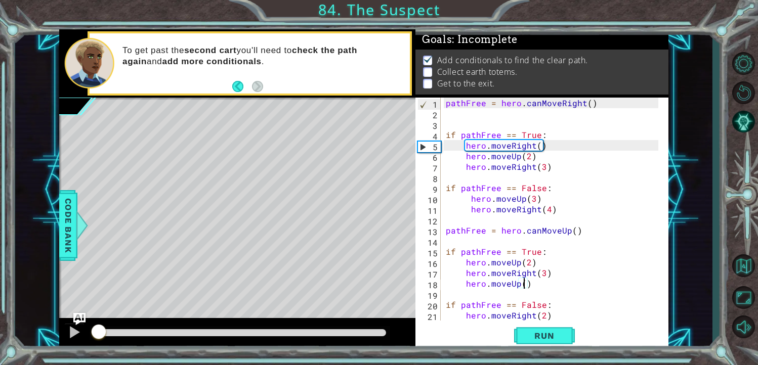
click at [535, 147] on div "pathFree = hero . canMoveRight ( ) if pathFree == True : hero . moveRight ( ) h…" at bounding box center [554, 220] width 220 height 244
click at [539, 149] on div "pathFree = hero . canMoveRight ( ) if pathFree == True : hero . moveRight ( ) h…" at bounding box center [554, 220] width 220 height 244
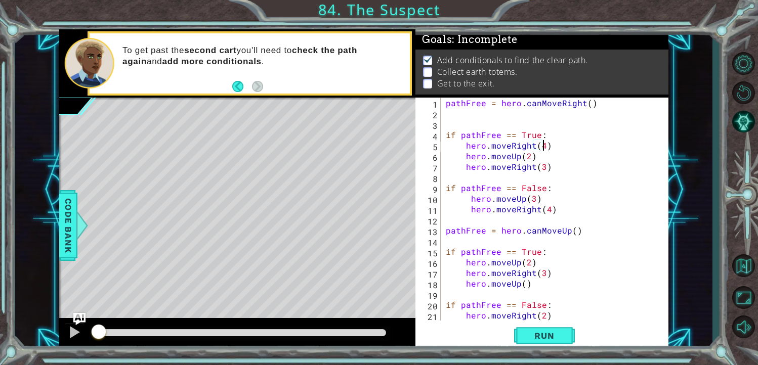
scroll to position [0, 5]
click at [548, 165] on div "pathFree = hero . canMoveRight ( ) if pathFree == True : hero . moveRight ( 4 )…" at bounding box center [554, 220] width 220 height 244
type textarea "hero.moveRight(3)"
drag, startPoint x: 548, startPoint y: 165, endPoint x: 465, endPoint y: 167, distance: 82.5
click at [465, 167] on div "pathFree = hero . canMoveRight ( ) if pathFree == True : hero . moveRight ( 4 )…" at bounding box center [554, 220] width 220 height 244
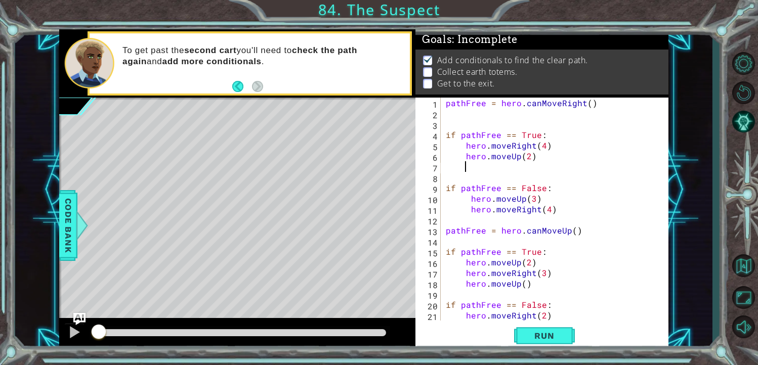
scroll to position [0, 0]
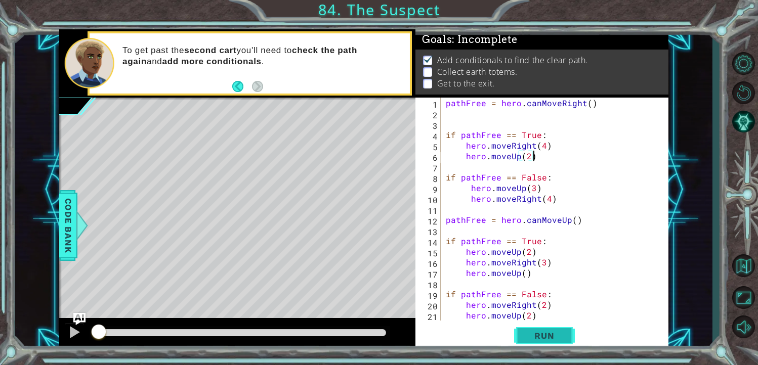
type textarea "hero.moveUp(2)"
click at [547, 334] on span "Run" at bounding box center [544, 336] width 40 height 10
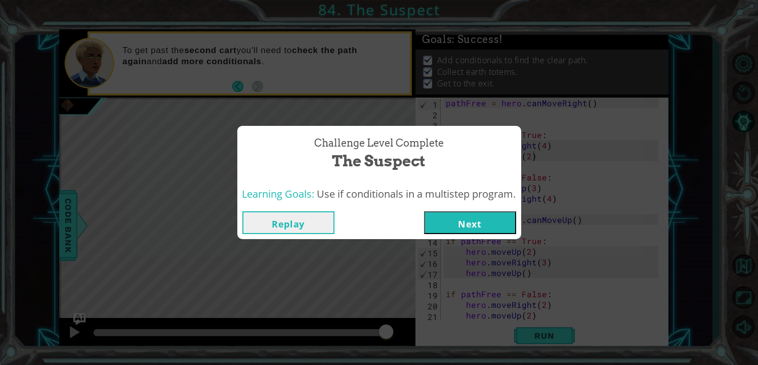
click at [454, 227] on button "Next" at bounding box center [470, 222] width 92 height 23
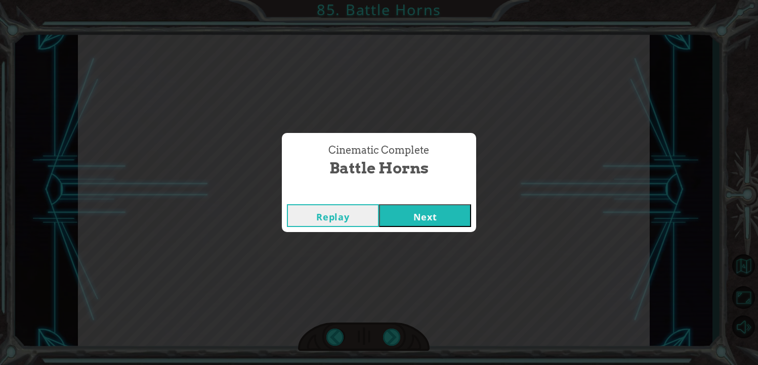
click at [448, 224] on button "Next" at bounding box center [425, 215] width 92 height 23
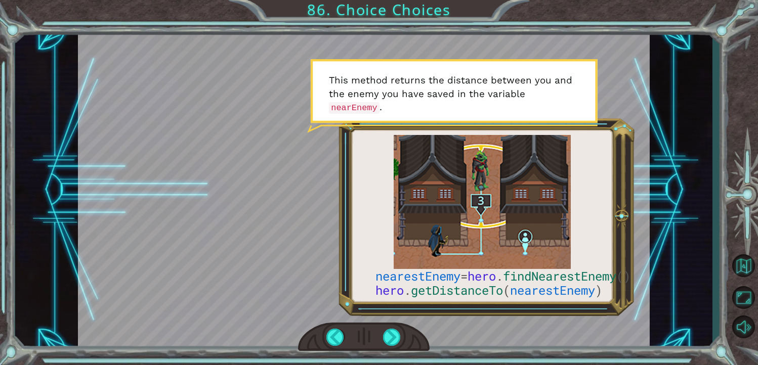
drag, startPoint x: 447, startPoint y: 224, endPoint x: 478, endPoint y: 269, distance: 55.0
click at [447, 225] on div at bounding box center [364, 190] width 572 height 322
click at [487, 321] on div at bounding box center [364, 190] width 572 height 322
click at [393, 336] on div at bounding box center [392, 337] width 18 height 17
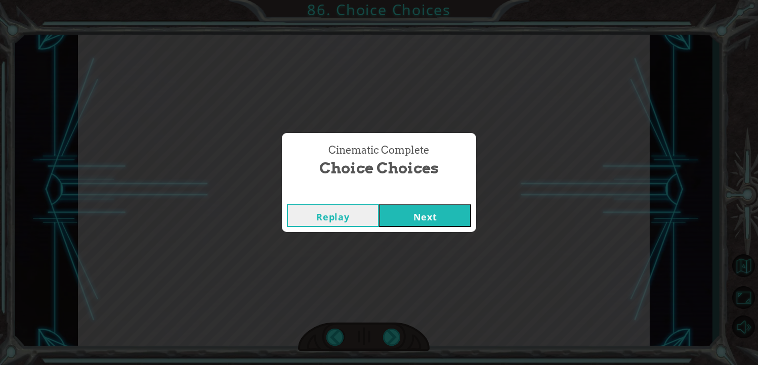
click at [454, 224] on button "Next" at bounding box center [425, 215] width 92 height 23
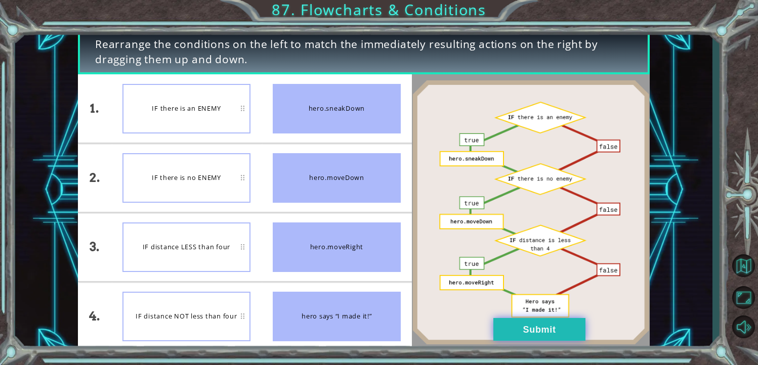
click at [529, 328] on button "Submit" at bounding box center [539, 329] width 92 height 23
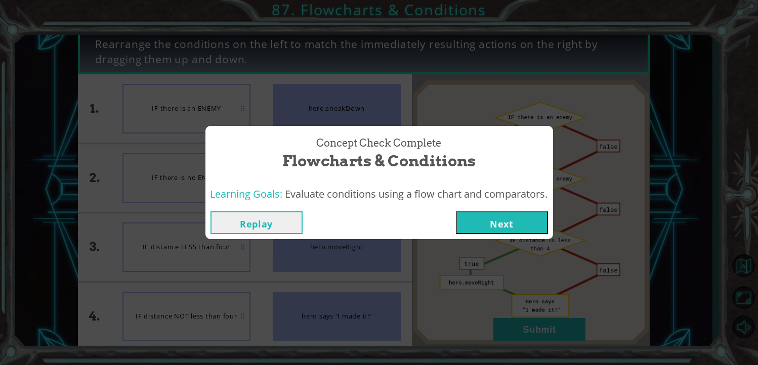
click at [486, 229] on button "Next" at bounding box center [502, 222] width 92 height 23
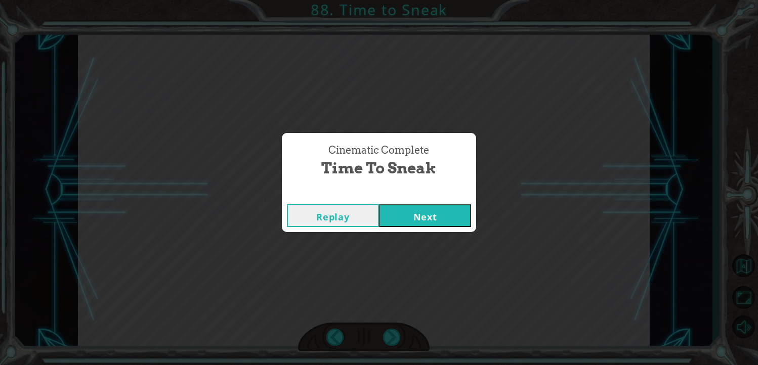
click at [439, 225] on button "Next" at bounding box center [425, 215] width 92 height 23
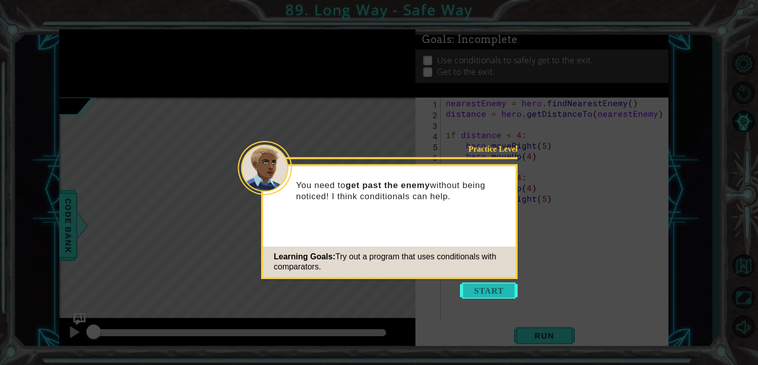
click at [490, 294] on button "Start" at bounding box center [489, 291] width 58 height 16
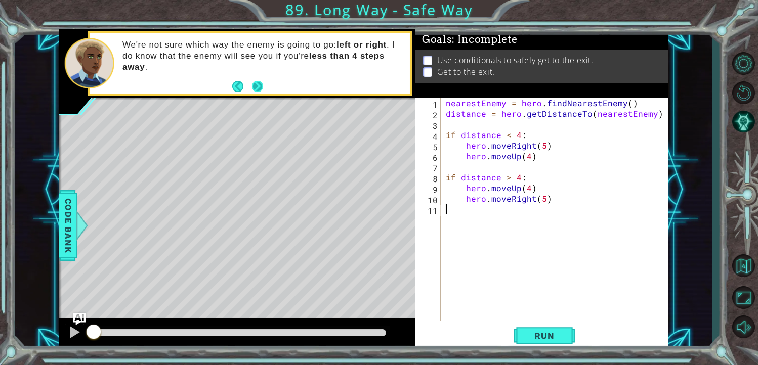
click at [252, 89] on button "Next" at bounding box center [257, 86] width 11 height 11
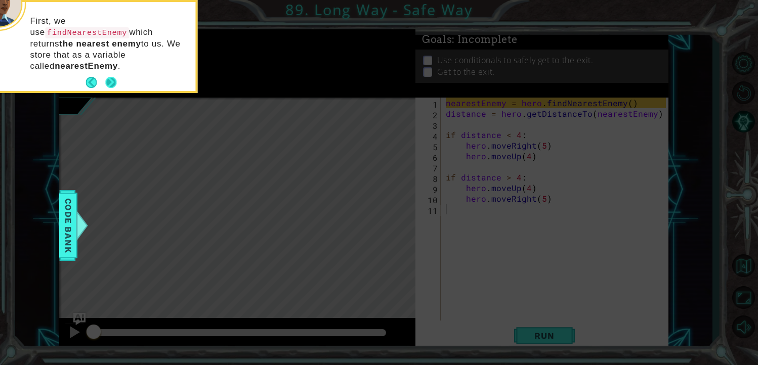
click at [110, 77] on button "Next" at bounding box center [111, 83] width 12 height 12
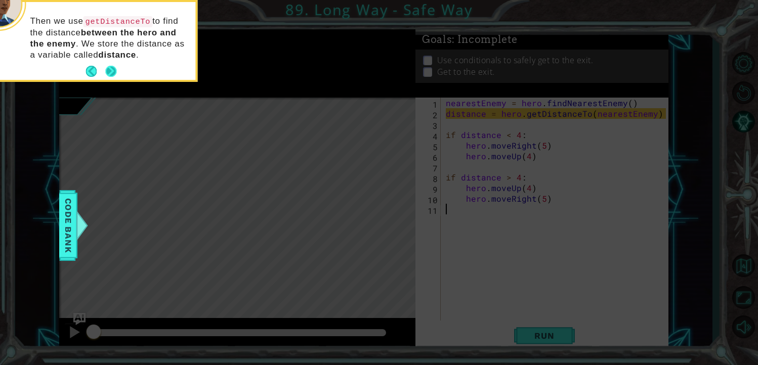
click at [116, 68] on button "Next" at bounding box center [111, 72] width 12 height 12
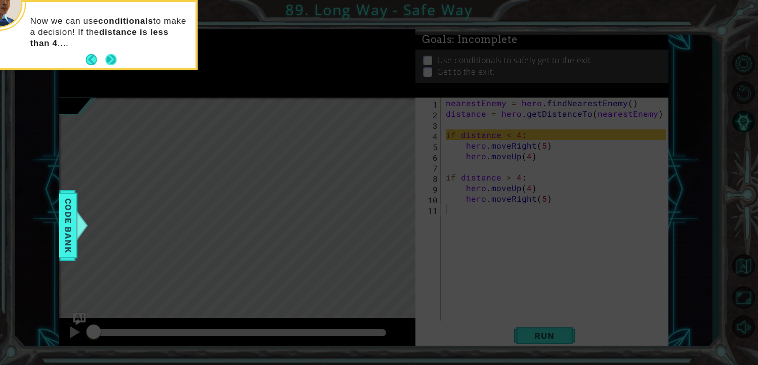
click at [114, 59] on button "Next" at bounding box center [110, 59] width 11 height 11
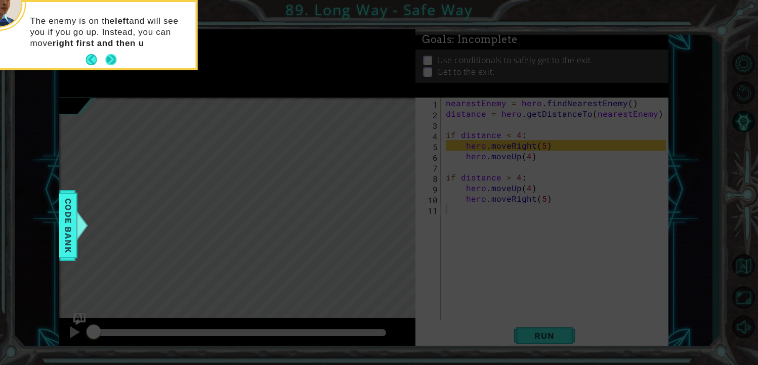
click at [114, 57] on button "Next" at bounding box center [111, 60] width 12 height 12
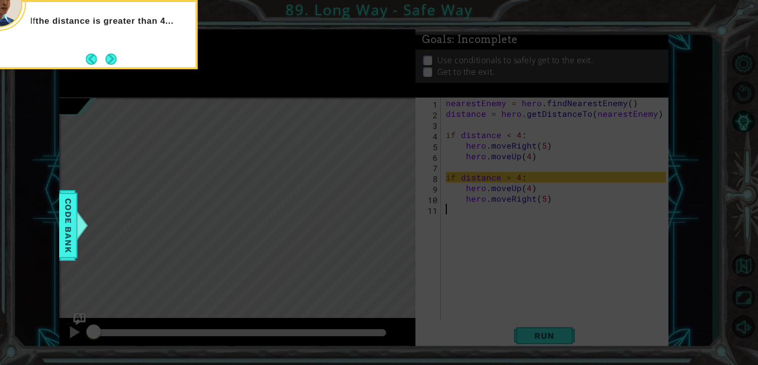
click at [114, 57] on button "Next" at bounding box center [110, 59] width 11 height 11
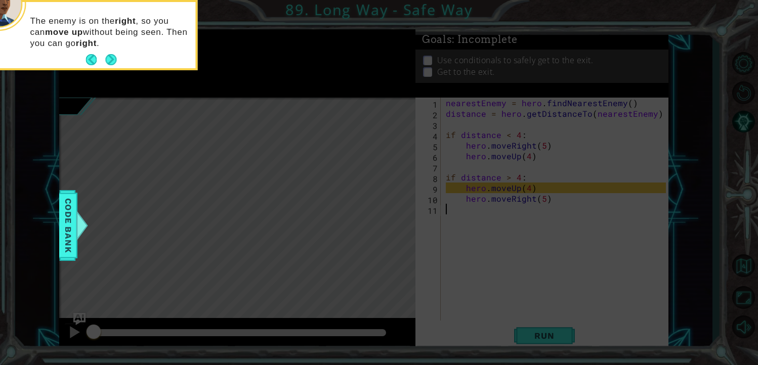
click at [114, 57] on button "Next" at bounding box center [110, 59] width 11 height 11
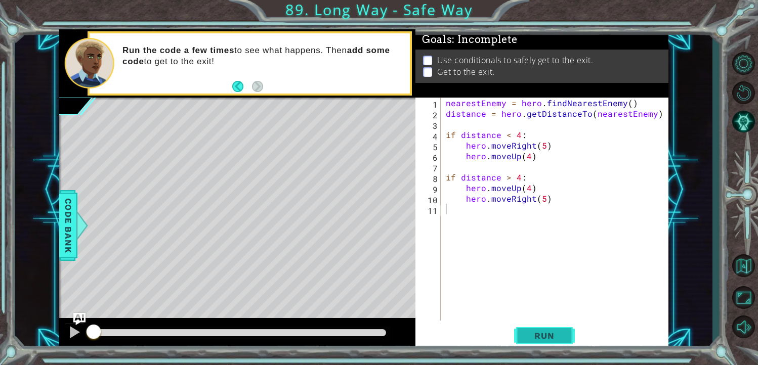
click at [535, 328] on button "Run" at bounding box center [544, 335] width 61 height 25
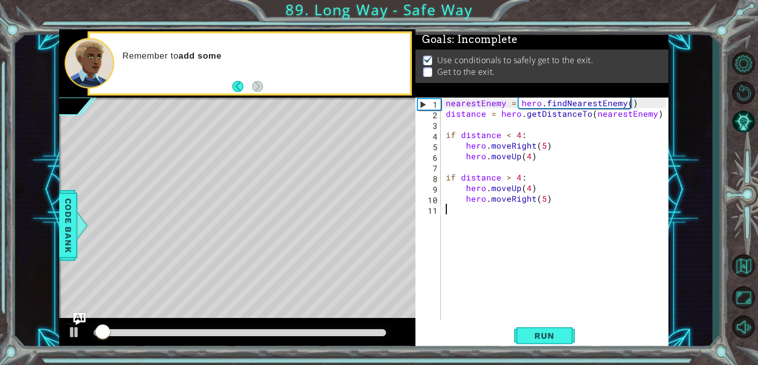
click at [71, 321] on div at bounding box center [237, 334] width 356 height 32
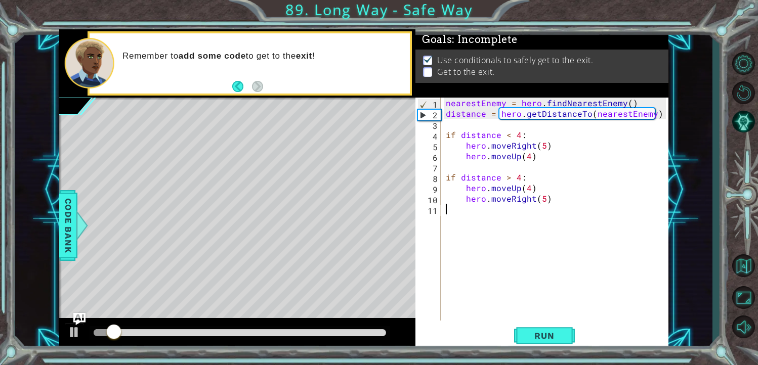
click at [71, 321] on div at bounding box center [237, 334] width 356 height 32
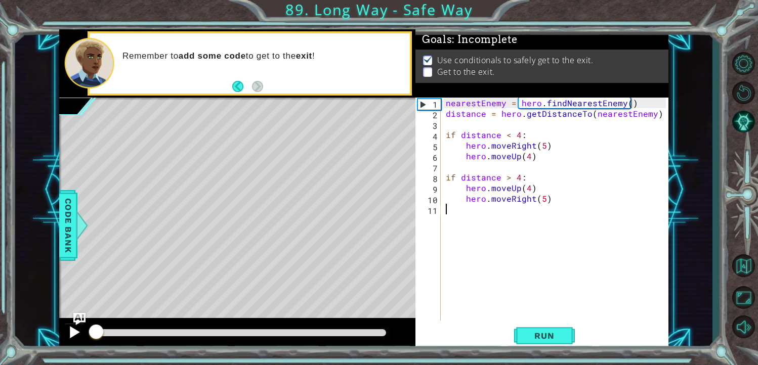
drag, startPoint x: 118, startPoint y: 334, endPoint x: 77, endPoint y: 332, distance: 41.0
click at [78, 332] on div at bounding box center [237, 334] width 356 height 32
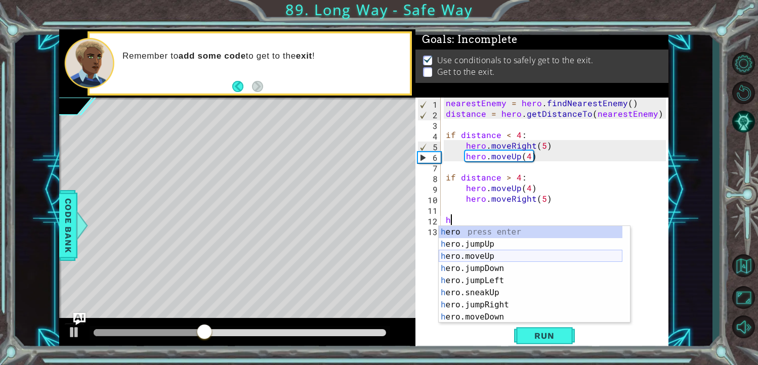
click at [489, 253] on div "h ero press enter h ero.jumpUp press enter h ero.moveUp press enter h ero.jumpD…" at bounding box center [531, 286] width 184 height 121
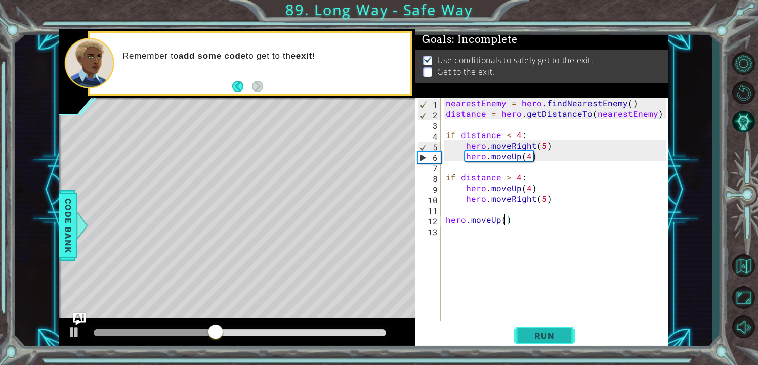
type textarea "hero.moveUp()"
click at [560, 337] on span "Run" at bounding box center [544, 336] width 40 height 10
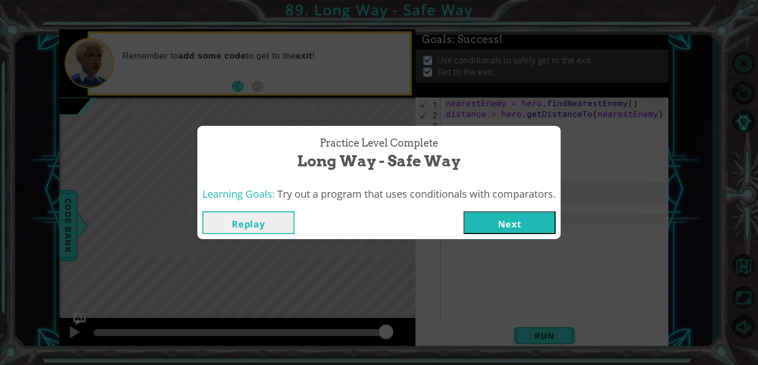
click at [487, 225] on button "Next" at bounding box center [509, 222] width 92 height 23
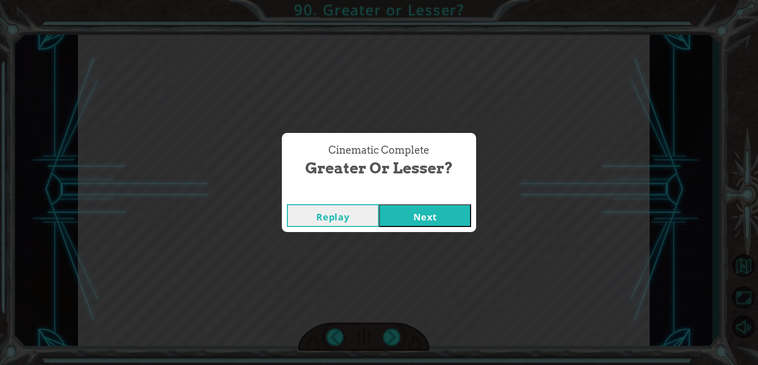
click at [423, 214] on button "Next" at bounding box center [425, 215] width 92 height 23
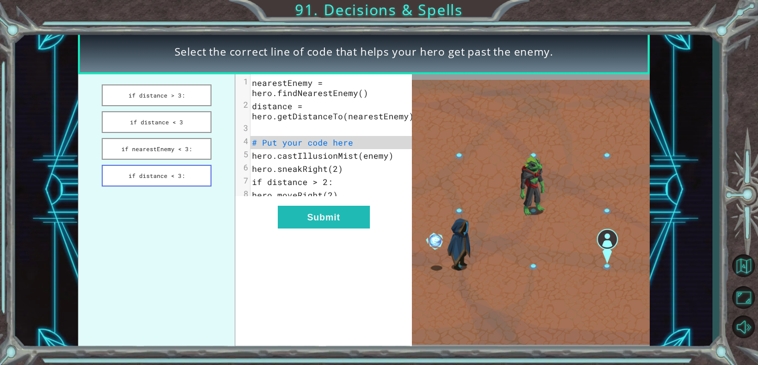
click at [181, 170] on button "if distance < 3:" at bounding box center [156, 176] width 109 height 22
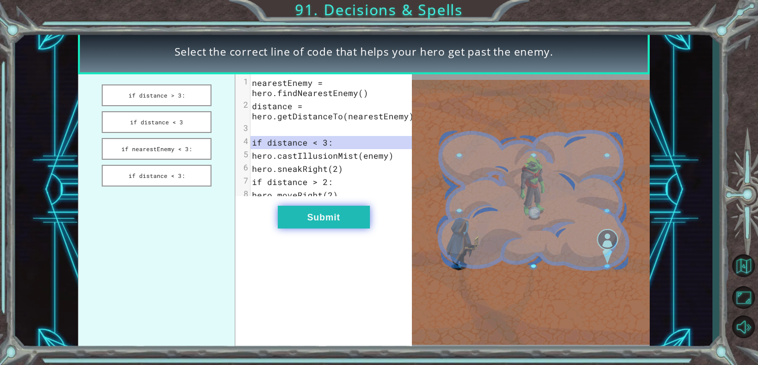
click at [329, 223] on button "Submit" at bounding box center [324, 217] width 92 height 23
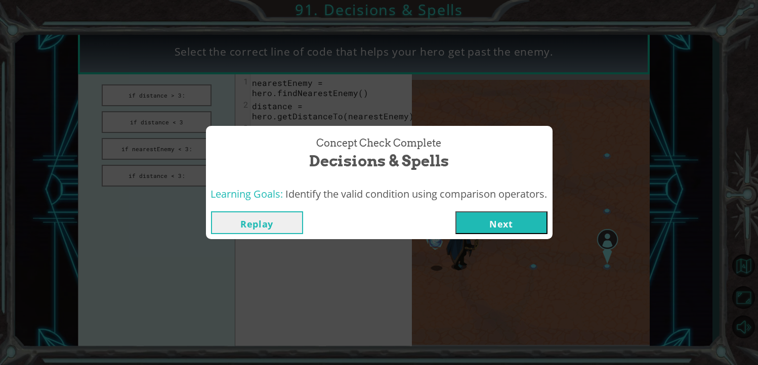
click at [483, 212] on button "Next" at bounding box center [501, 222] width 92 height 23
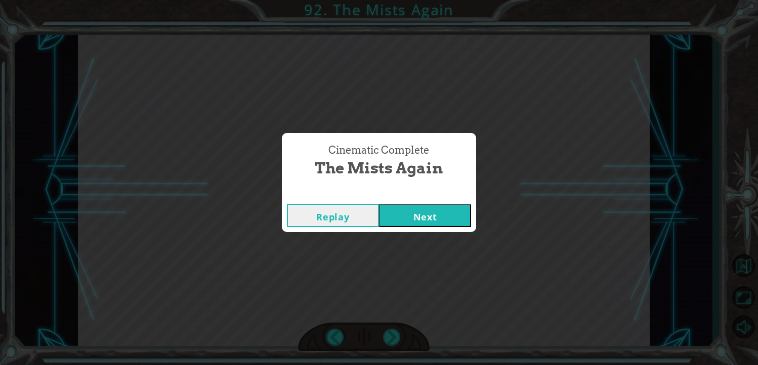
click at [405, 223] on button "Next" at bounding box center [425, 215] width 92 height 23
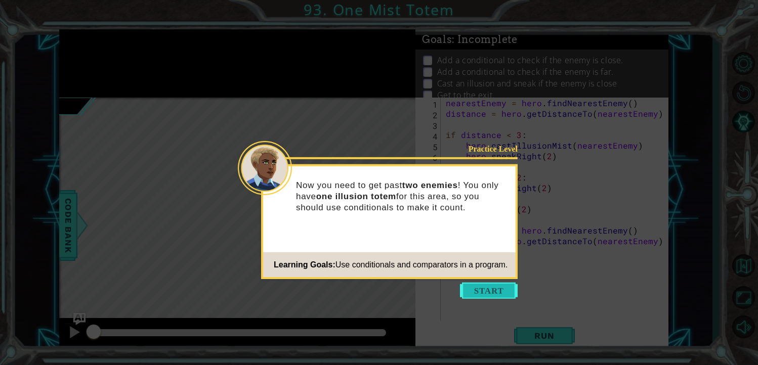
click at [464, 290] on button "Start" at bounding box center [489, 291] width 58 height 16
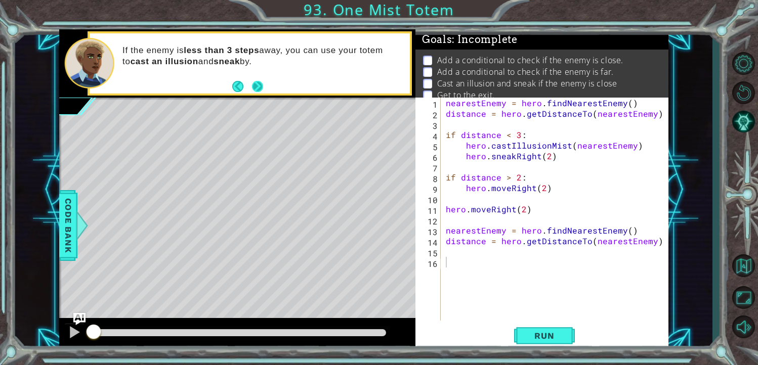
click at [257, 82] on button "Next" at bounding box center [257, 86] width 12 height 12
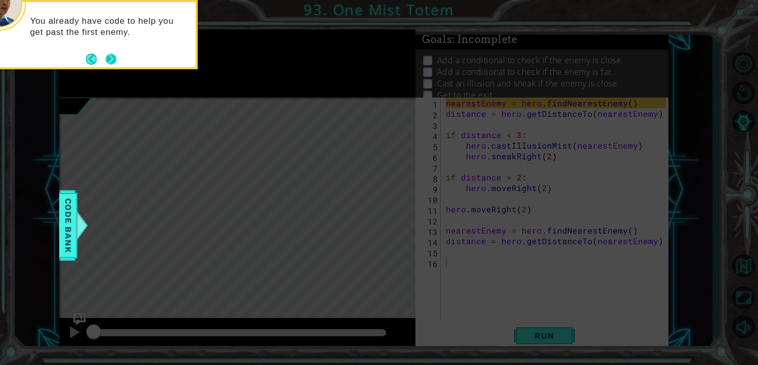
click at [115, 61] on button "Next" at bounding box center [111, 59] width 12 height 12
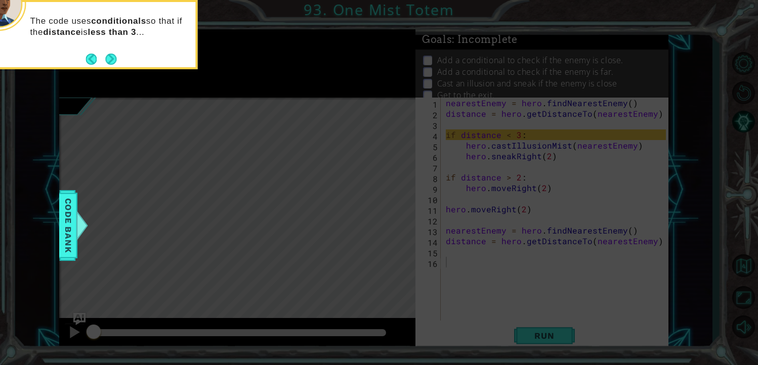
click at [115, 61] on button "Next" at bounding box center [111, 59] width 12 height 12
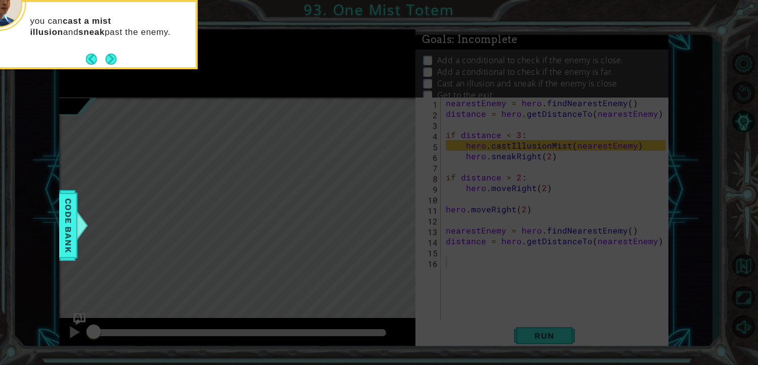
click at [115, 61] on button "Next" at bounding box center [111, 59] width 13 height 13
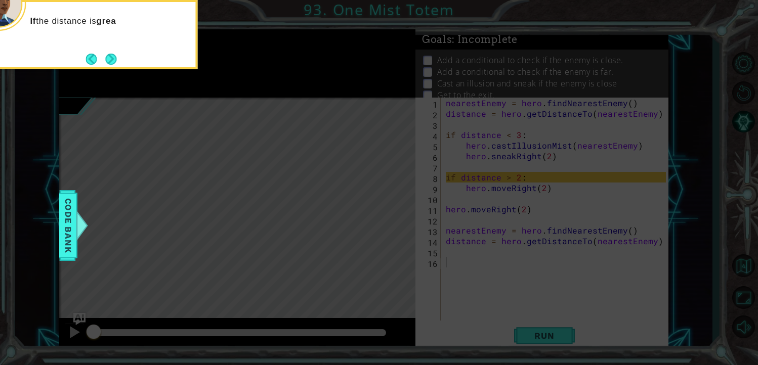
click at [115, 61] on button "Next" at bounding box center [111, 59] width 12 height 12
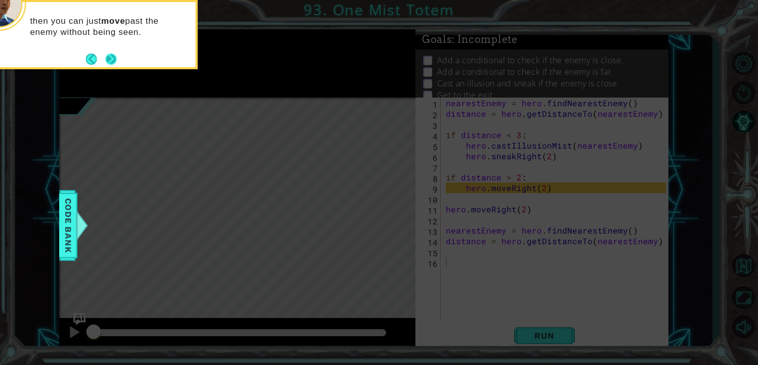
click at [114, 55] on button "Next" at bounding box center [110, 59] width 11 height 11
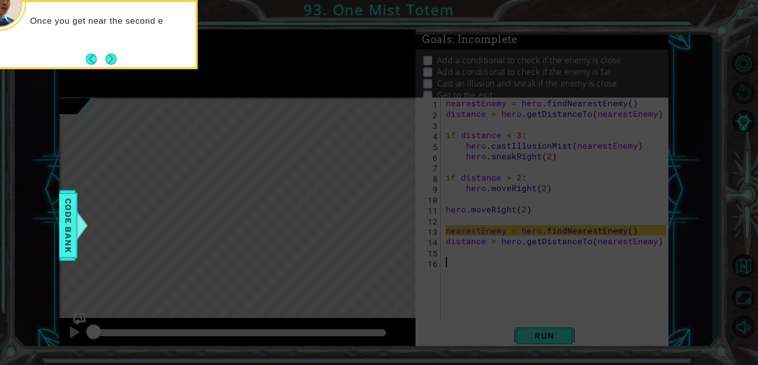
click at [114, 55] on button "Next" at bounding box center [111, 59] width 13 height 13
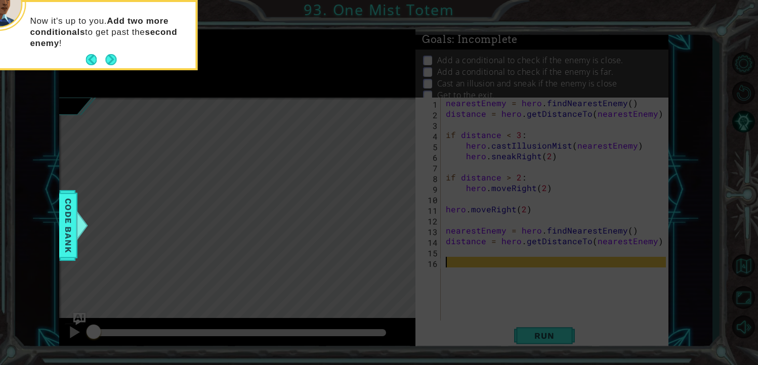
click at [114, 55] on button "Next" at bounding box center [110, 59] width 11 height 11
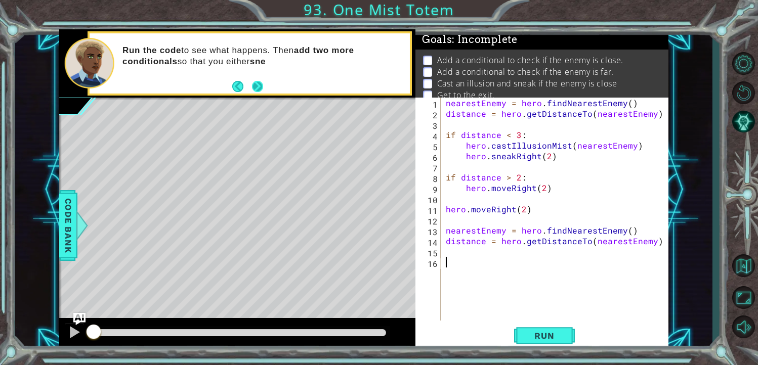
click at [262, 89] on button "Next" at bounding box center [257, 86] width 11 height 11
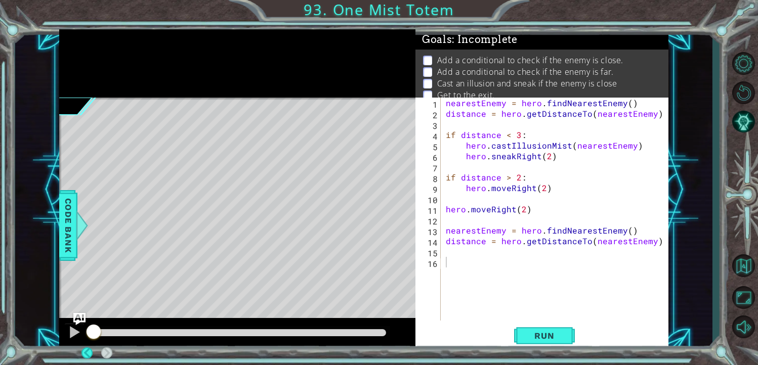
click at [262, 89] on div at bounding box center [237, 63] width 356 height 68
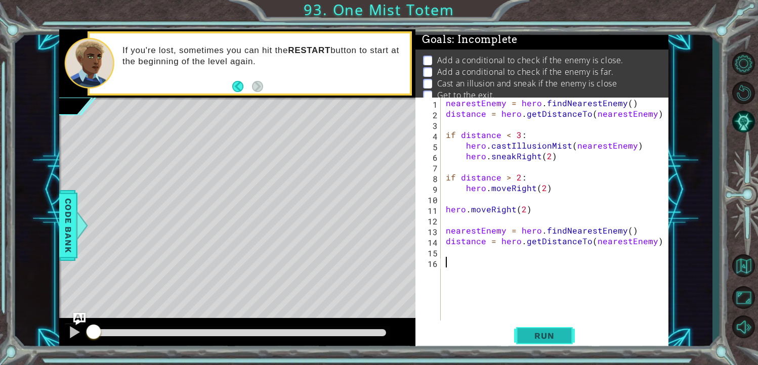
click at [548, 332] on span "Run" at bounding box center [544, 336] width 40 height 10
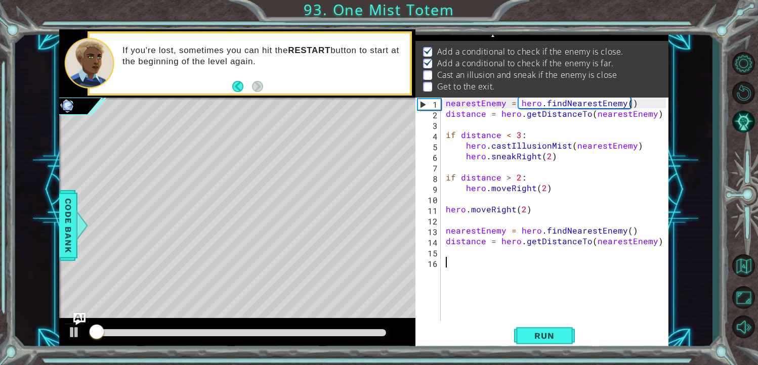
scroll to position [11, 0]
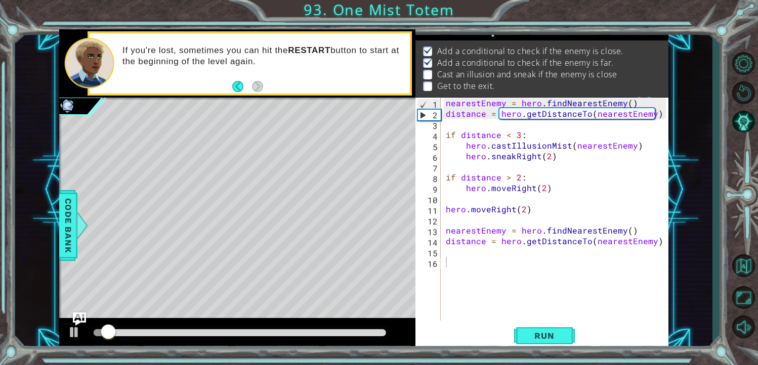
click at [76, 325] on img "Ask AI" at bounding box center [78, 319] width 13 height 13
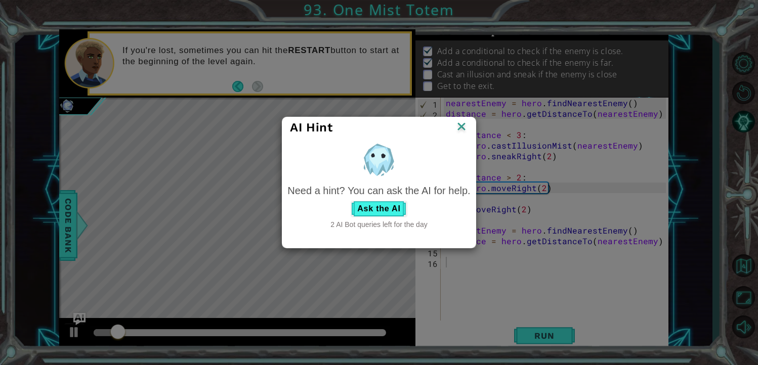
click at [456, 129] on img at bounding box center [461, 127] width 13 height 15
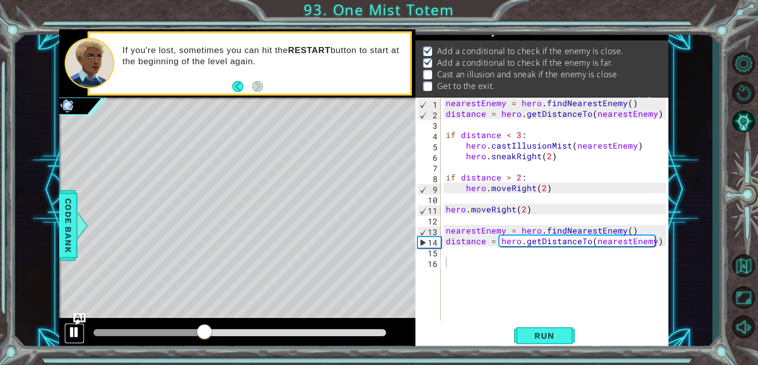
click at [83, 330] on button at bounding box center [74, 333] width 20 height 21
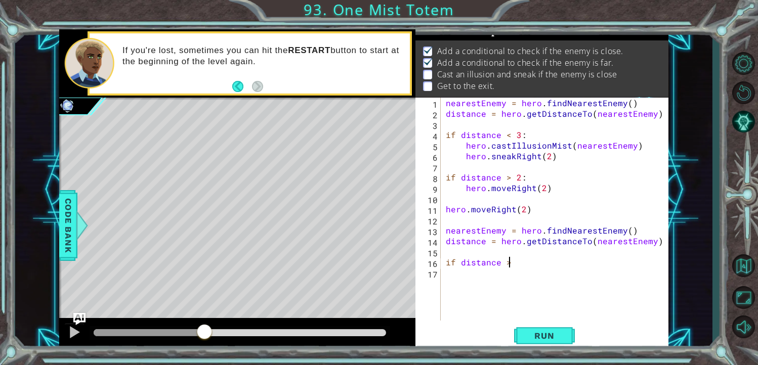
scroll to position [0, 3]
type textarea "if distance > 2"
click at [478, 275] on div "nearestEnemy = hero . findNearestEnemy ( ) distance = hero . getDistanceTo ( ne…" at bounding box center [558, 220] width 228 height 244
click at [523, 264] on div "nearestEnemy = hero . findNearestEnemy ( ) distance = hero . getDistanceTo ( ne…" at bounding box center [558, 220] width 228 height 244
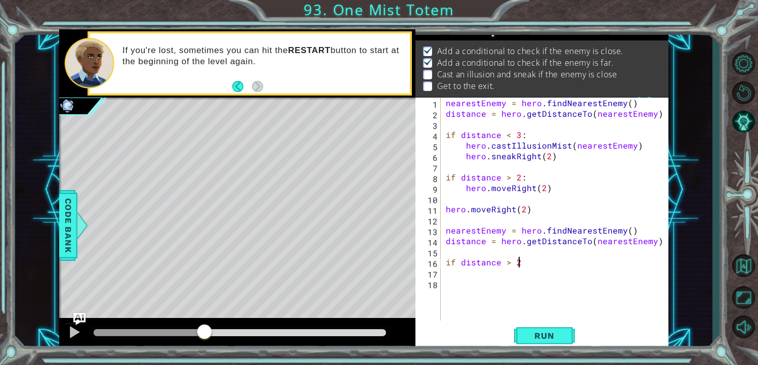
type textarea "if distance > 2:"
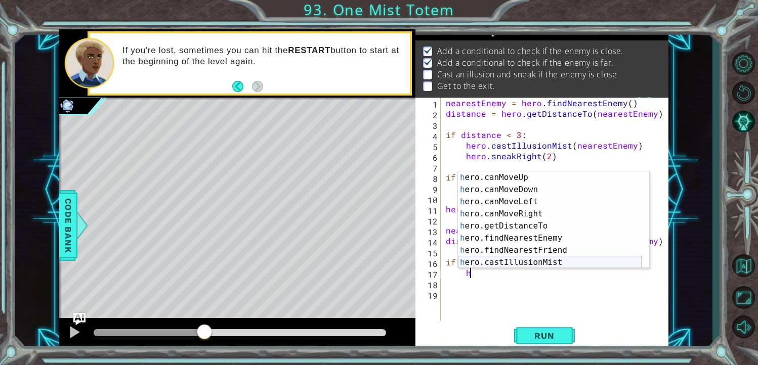
scroll to position [182, 0]
click at [565, 259] on div "h ero.canMoveUp press enter h ero.canMoveDown press enter h ero.canMoveLeft pre…" at bounding box center [550, 232] width 184 height 121
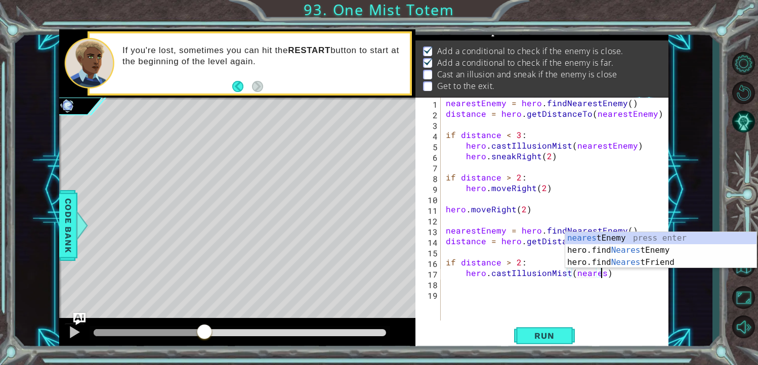
scroll to position [0, 9]
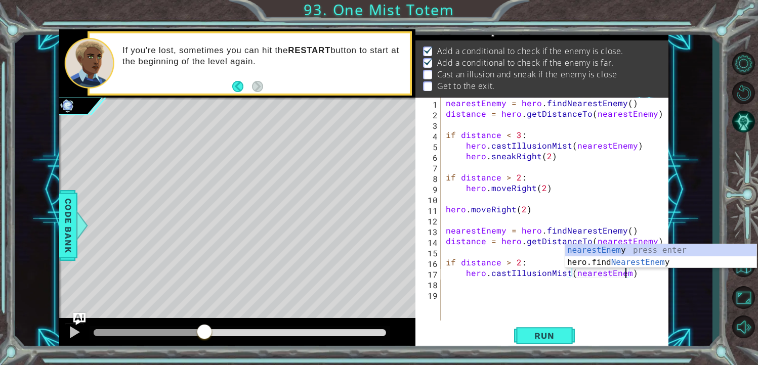
type textarea "hero.castIllusionMist(nearestEnemy)"
click at [635, 279] on div "nearestEnemy = hero . findNearestEnemy ( ) distance = hero . getDistanceTo ( ne…" at bounding box center [558, 220] width 228 height 244
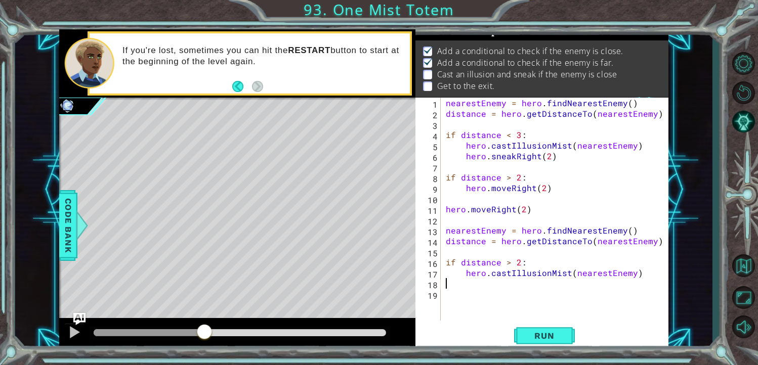
scroll to position [0, 0]
click at [638, 270] on div "nearestEnemy = hero . findNearestEnemy ( ) distance = hero . getDistanceTo ( ne…" at bounding box center [558, 220] width 228 height 244
type textarea "hero.castIllusionMist(nearestEnemy)"
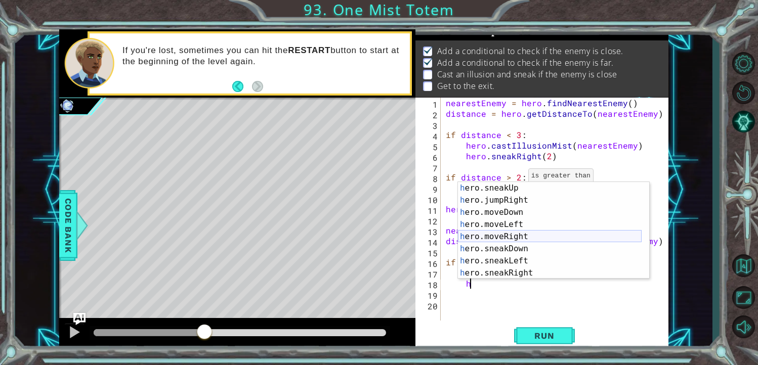
scroll to position [91, 0]
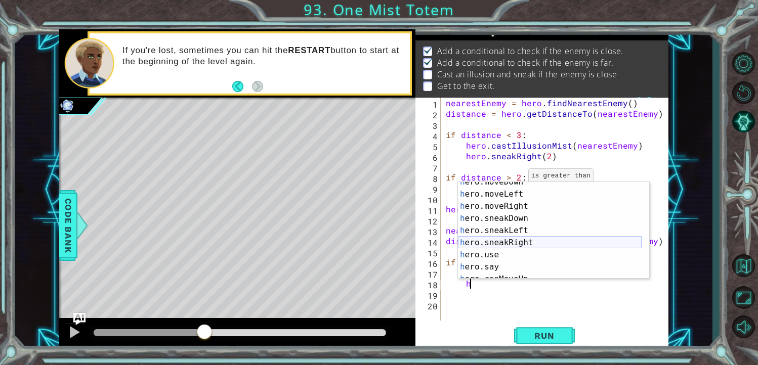
click at [529, 240] on div "h ero.moveDown press enter h ero.moveLeft press enter h ero.moveRight press ent…" at bounding box center [550, 236] width 184 height 121
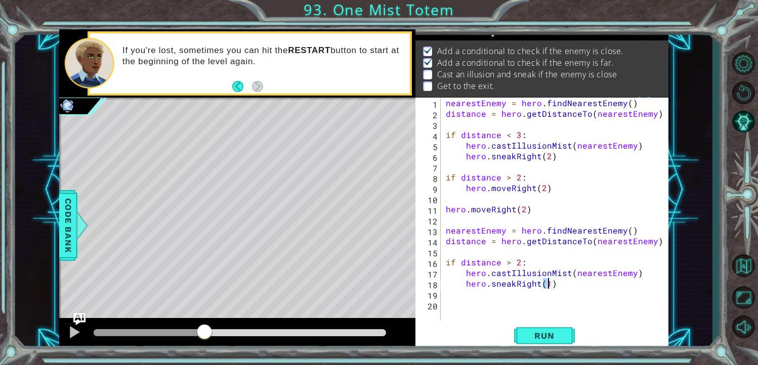
type textarea "hero.sneakRight()"
click at [454, 305] on div "nearestEnemy = hero . findNearestEnemy ( ) distance = hero . getDistanceTo ( ne…" at bounding box center [558, 220] width 228 height 244
type textarea "if destance < 3:"
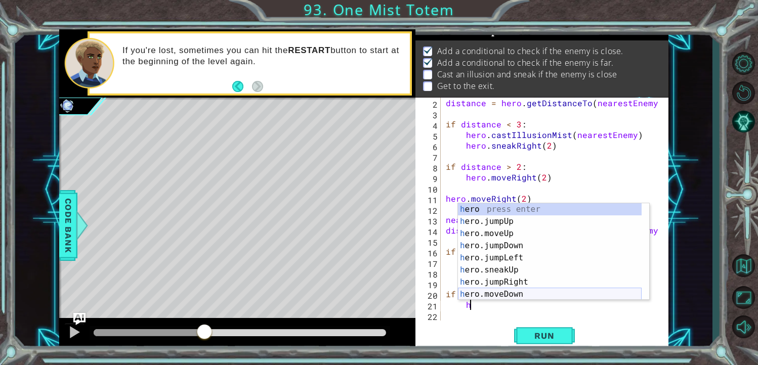
scroll to position [30, 0]
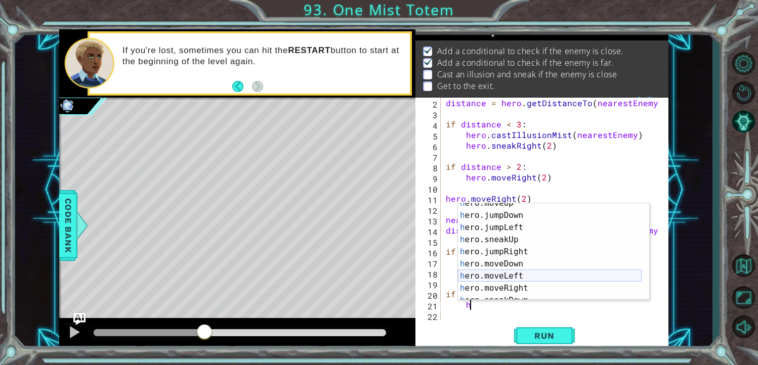
click at [531, 282] on div "h ero.moveUp press enter h ero.jumpDown press enter h ero.jumpLeft press enter …" at bounding box center [550, 257] width 184 height 121
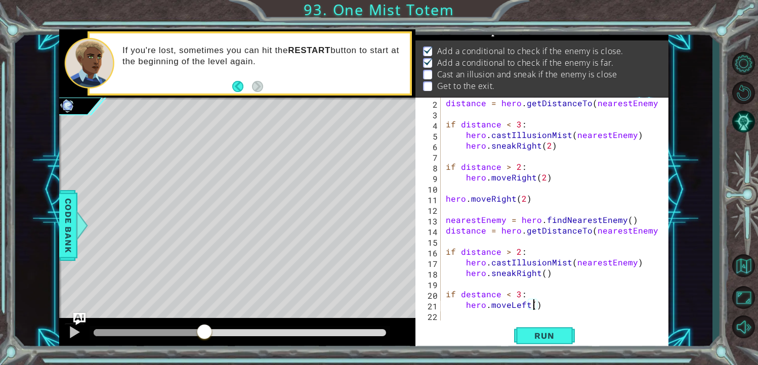
scroll to position [0, 5]
click at [526, 303] on div "distance = hero . getDistanceTo ( nearestEnemy ) if distance < 3 : hero . castI…" at bounding box center [554, 220] width 220 height 244
click at [528, 305] on div "distance = hero . getDistanceTo ( nearestEnemy ) if distance < 3 : hero . castI…" at bounding box center [554, 220] width 220 height 244
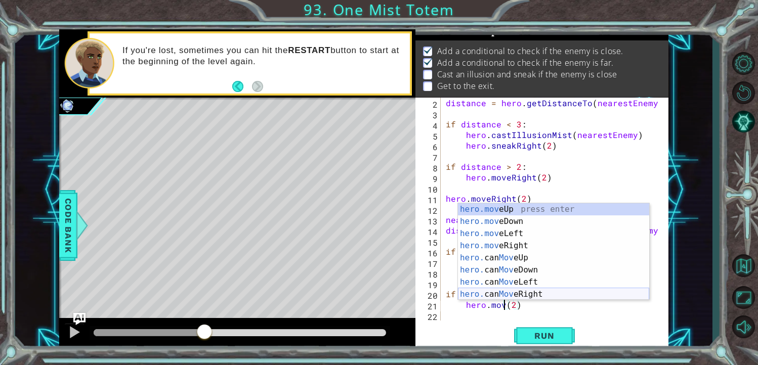
click at [524, 293] on div "hero.mov eUp press enter hero.mov eDown press enter hero.mov eLeft press enter …" at bounding box center [553, 263] width 191 height 121
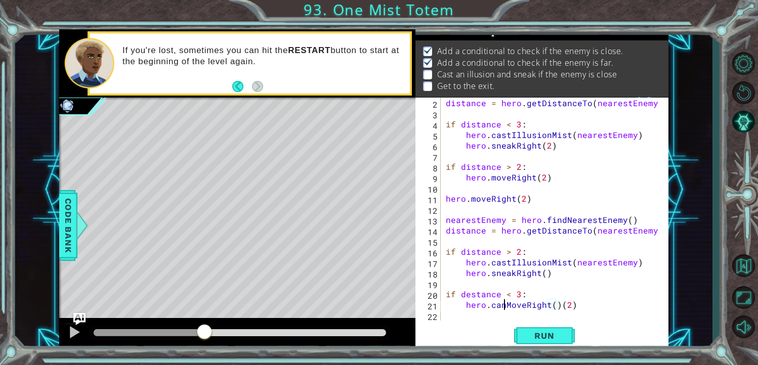
click at [504, 305] on div "distance = hero . getDistanceTo ( nearestEnemy ) if distance < 3 : hero . castI…" at bounding box center [554, 220] width 220 height 244
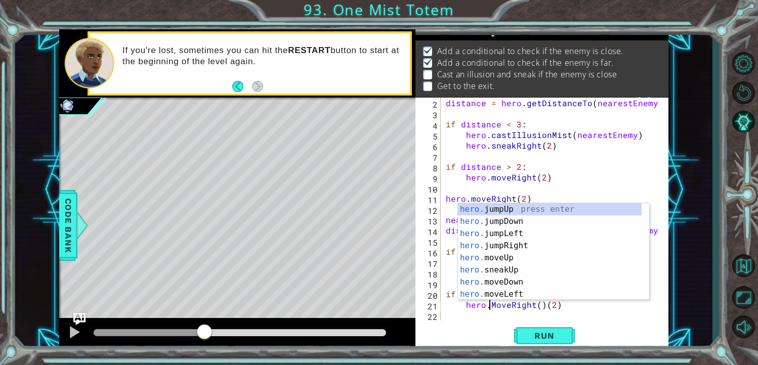
click at [496, 303] on div "distance = hero . getDistanceTo ( nearestEnemy ) if distance < 3 : hero . castI…" at bounding box center [554, 220] width 220 height 244
click at [523, 242] on div "hero.m oveUp press enter hero.m oveDown press enter hero.m oveLeft press enter …" at bounding box center [550, 263] width 184 height 121
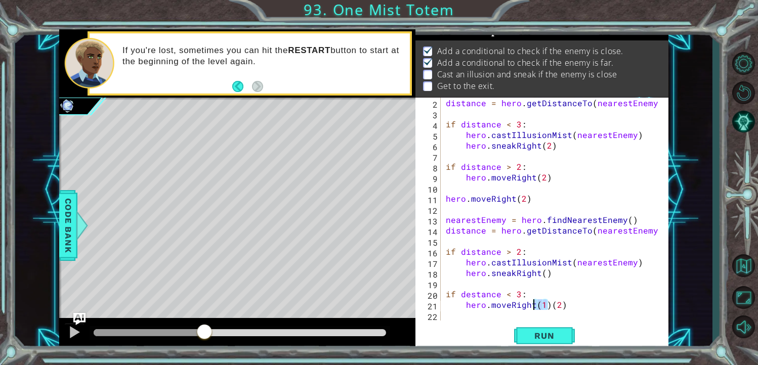
drag, startPoint x: 548, startPoint y: 303, endPoint x: 533, endPoint y: 303, distance: 14.7
click at [533, 303] on div "distance = hero . getDistanceTo ( nearestEnemy ) if distance < 3 : hero . castI…" at bounding box center [554, 220] width 220 height 244
type textarea "hero.moveRight(2)"
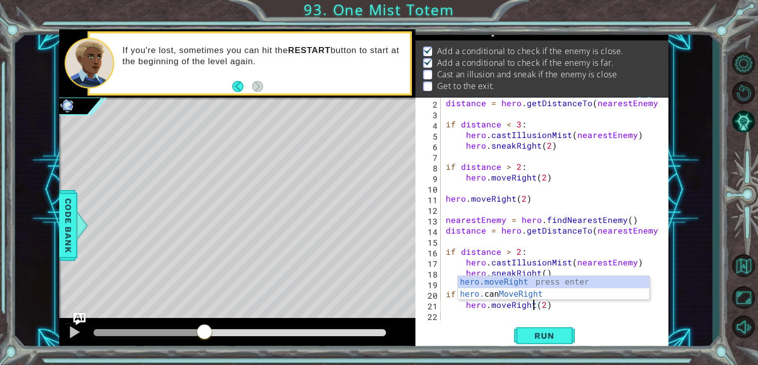
click at [570, 315] on div "distance = hero . getDistanceTo ( nearestEnemy ) if distance < 3 : hero . castI…" at bounding box center [554, 220] width 220 height 244
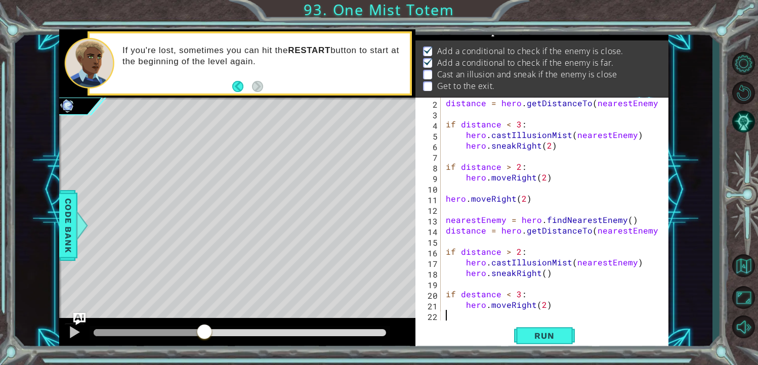
scroll to position [0, 0]
click at [539, 331] on span "Run" at bounding box center [544, 336] width 40 height 10
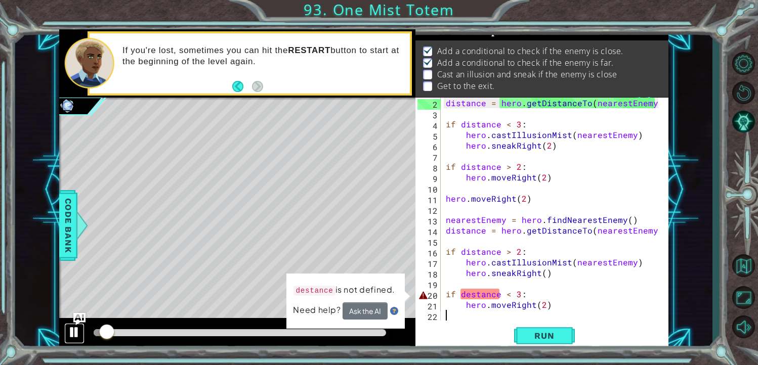
click at [81, 332] on button at bounding box center [74, 333] width 20 height 21
click at [467, 290] on div "distance = hero . getDistanceTo ( nearestEnemy ) if distance < 3 : hero . castI…" at bounding box center [554, 220] width 220 height 244
click at [470, 291] on div "distance = hero . getDistanceTo ( nearestEnemy ) if distance < 3 : hero . castI…" at bounding box center [554, 220] width 220 height 244
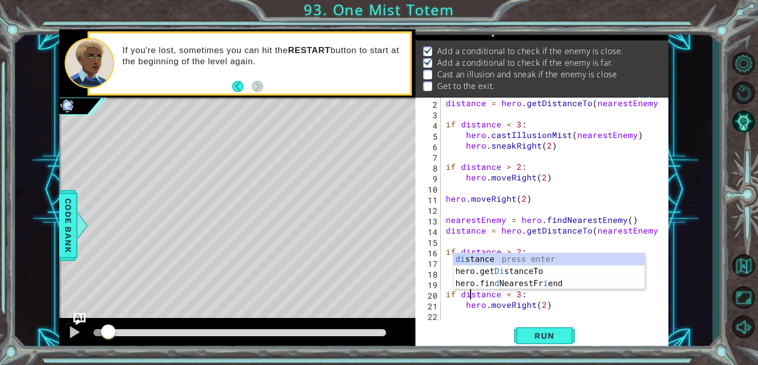
scroll to position [0, 1]
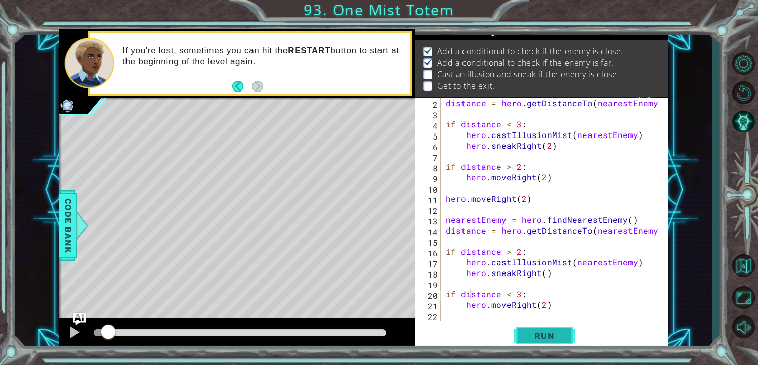
click at [530, 329] on button "Run" at bounding box center [544, 335] width 61 height 25
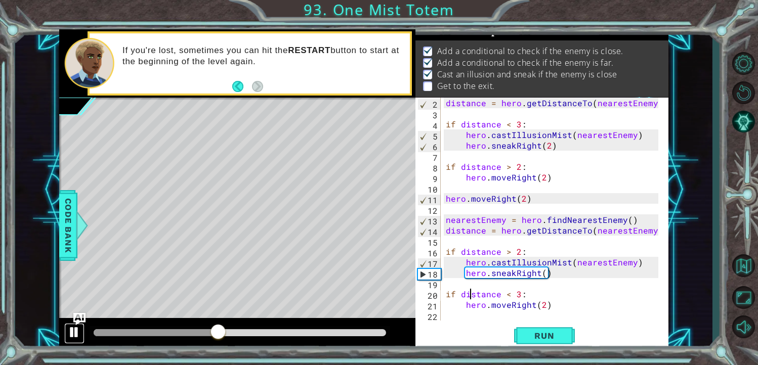
click at [75, 335] on div at bounding box center [74, 332] width 13 height 13
click at [545, 273] on div "distance = hero . getDistanceTo ( nearestEnemy ) if distance < 3 : hero . castI…" at bounding box center [554, 220] width 220 height 244
click at [543, 271] on div "distance = hero . getDistanceTo ( nearestEnemy ) if distance < 3 : hero . castI…" at bounding box center [554, 220] width 220 height 244
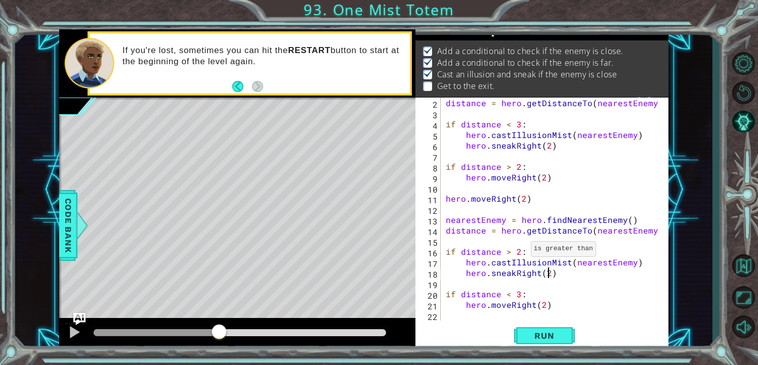
click at [518, 250] on div "distance = hero . getDistanceTo ( nearestEnemy ) if distance < 3 : hero . castI…" at bounding box center [554, 220] width 220 height 244
type textarea "if distance > 3:"
click at [518, 289] on div "distance = hero . getDistanceTo ( nearestEnemy ) if distance < 3 : hero . castI…" at bounding box center [554, 220] width 220 height 244
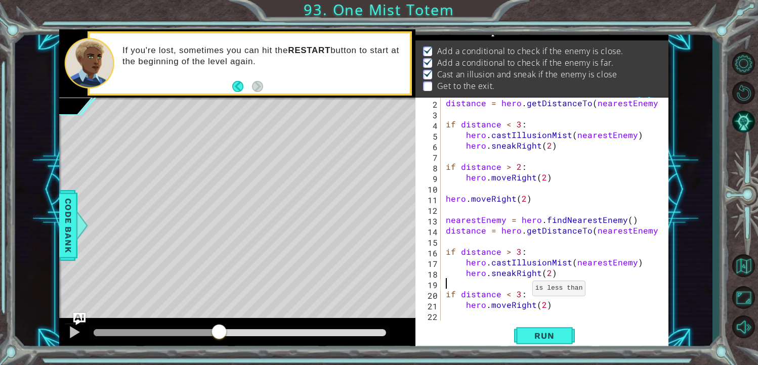
click at [519, 291] on div "distance = hero . getDistanceTo ( nearestEnemy ) if distance < 3 : hero . castI…" at bounding box center [554, 220] width 220 height 244
type textarea "if distance < 3:"
click at [74, 325] on img "Ask AI" at bounding box center [78, 319] width 13 height 13
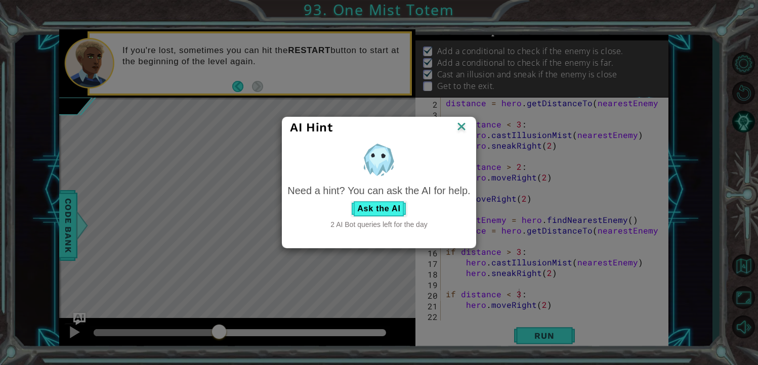
click at [462, 119] on div "AI Hint" at bounding box center [378, 127] width 193 height 21
click at [465, 126] on img at bounding box center [461, 127] width 13 height 15
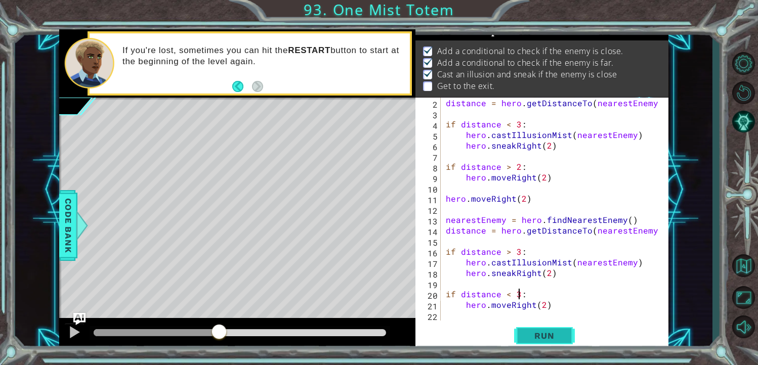
click at [525, 336] on span "Run" at bounding box center [544, 336] width 40 height 10
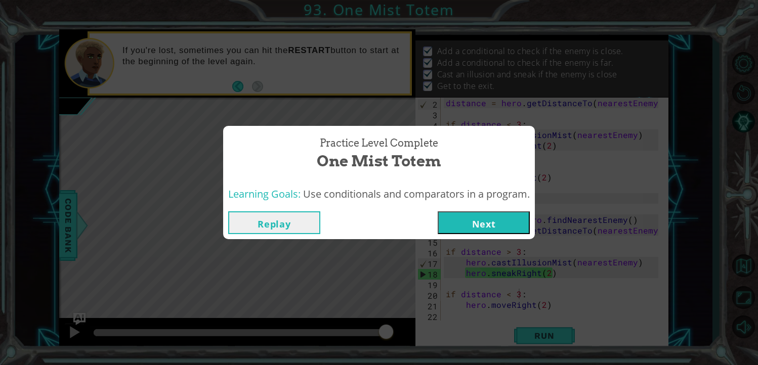
click at [453, 220] on button "Next" at bounding box center [484, 222] width 92 height 23
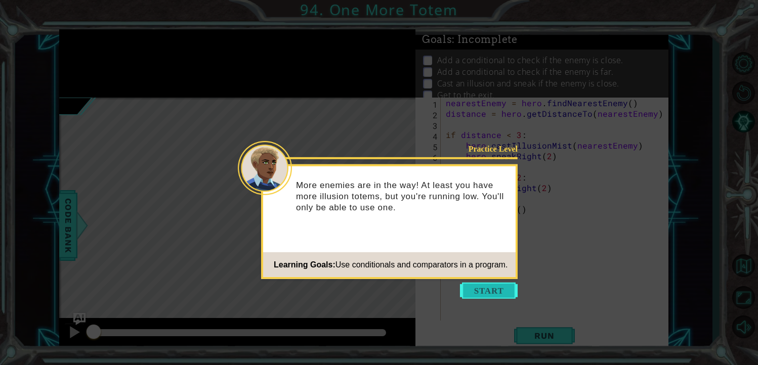
click at [505, 290] on button "Start" at bounding box center [489, 291] width 58 height 16
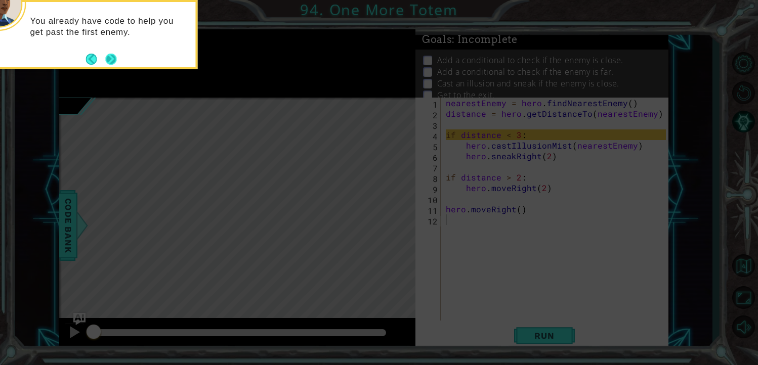
click at [115, 59] on button "Next" at bounding box center [111, 59] width 13 height 13
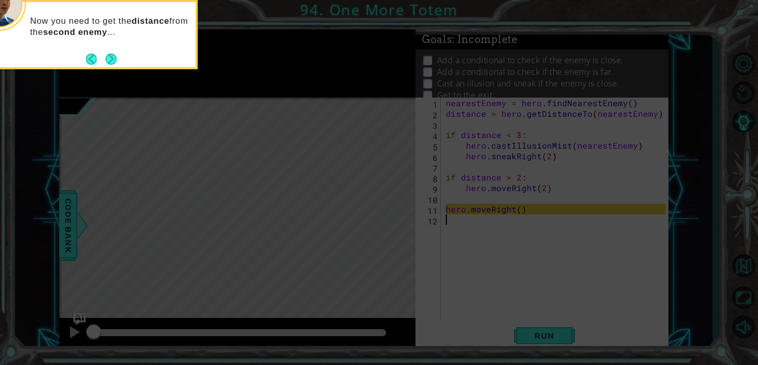
click at [115, 59] on button "Next" at bounding box center [111, 59] width 13 height 13
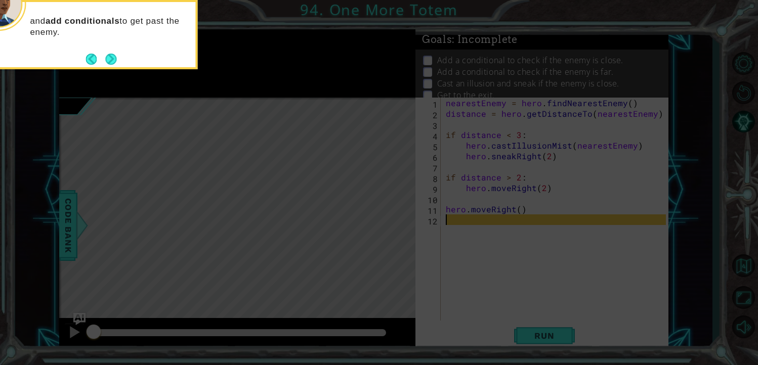
click at [115, 59] on button "Next" at bounding box center [111, 59] width 12 height 12
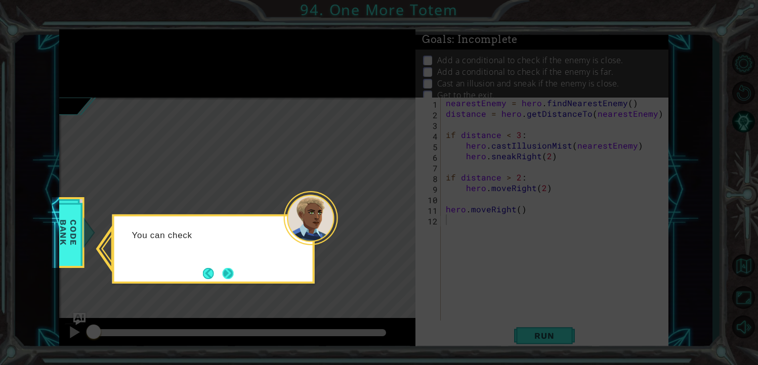
click at [230, 277] on button "Next" at bounding box center [227, 273] width 11 height 11
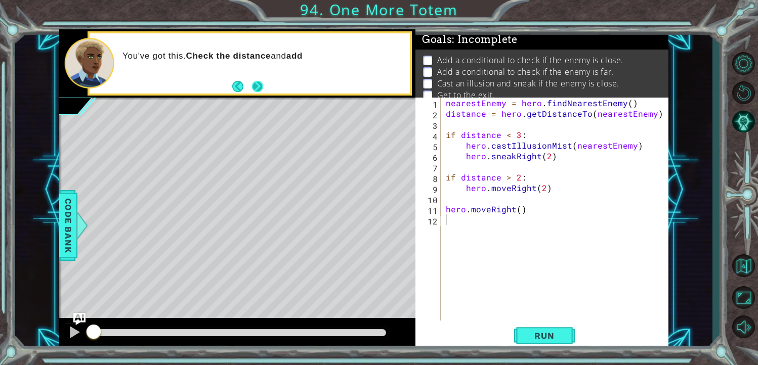
click at [258, 91] on button "Next" at bounding box center [257, 86] width 13 height 13
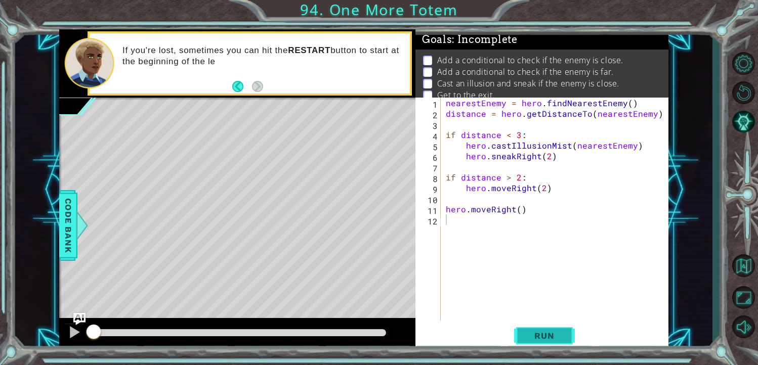
click at [549, 334] on span "Run" at bounding box center [544, 336] width 40 height 10
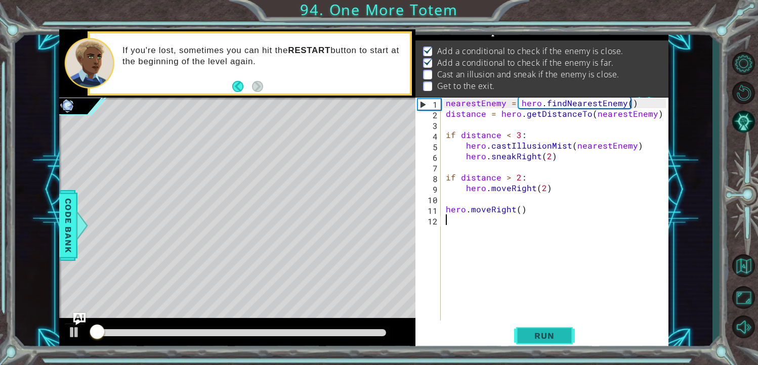
scroll to position [11, 0]
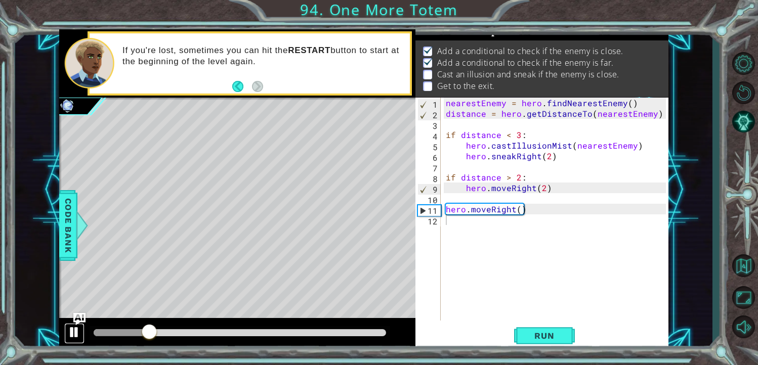
click at [83, 329] on button at bounding box center [74, 333] width 20 height 21
click at [96, 337] on div at bounding box center [240, 333] width 301 height 14
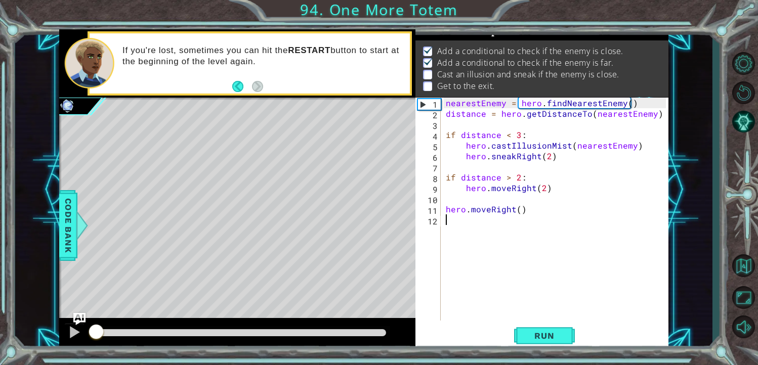
click at [96, 334] on div at bounding box center [95, 332] width 3 height 7
click at [69, 320] on div at bounding box center [237, 334] width 356 height 32
click at [74, 326] on div at bounding box center [74, 332] width 13 height 13
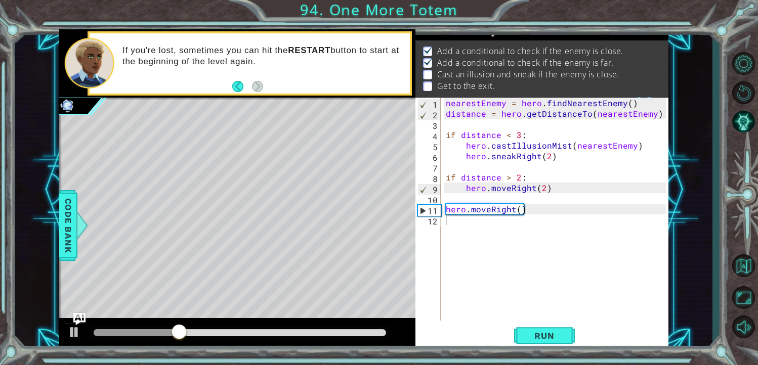
click at [72, 323] on div at bounding box center [237, 334] width 356 height 32
click at [69, 333] on div at bounding box center [74, 332] width 13 height 13
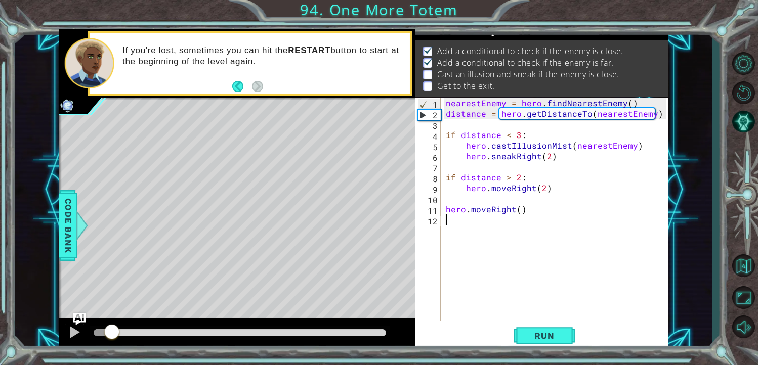
drag, startPoint x: 182, startPoint y: 330, endPoint x: 100, endPoint y: 338, distance: 82.3
click at [103, 338] on div at bounding box center [112, 333] width 18 height 18
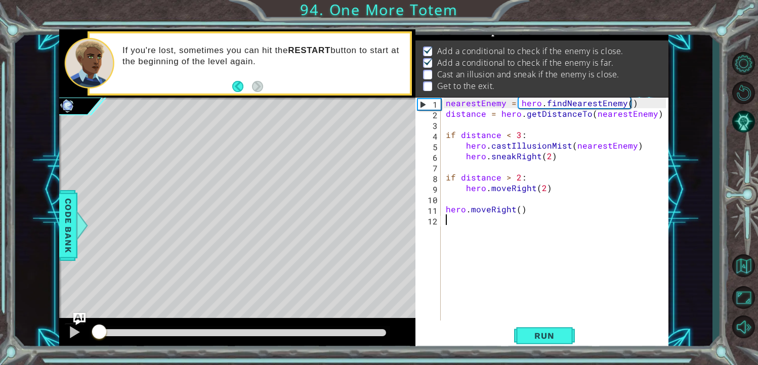
click at [457, 224] on div "nearestEnemy = hero . findNearestEnemy ( ) distance = hero . getDistanceTo ( ne…" at bounding box center [558, 220] width 228 height 244
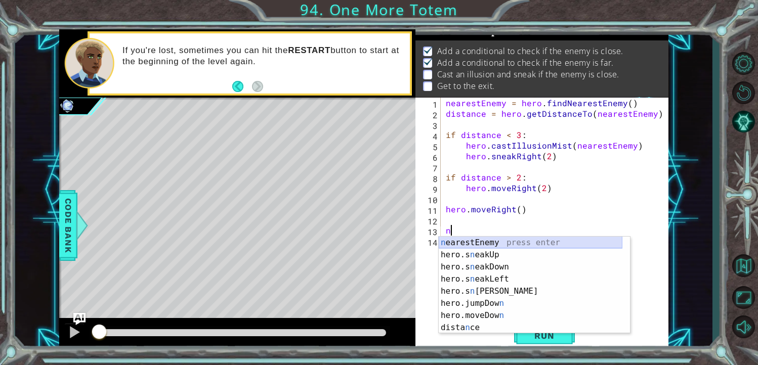
click at [498, 245] on div "n earestEnemy press enter hero.s n eakUp press enter hero.s n eakDown press ent…" at bounding box center [531, 297] width 184 height 121
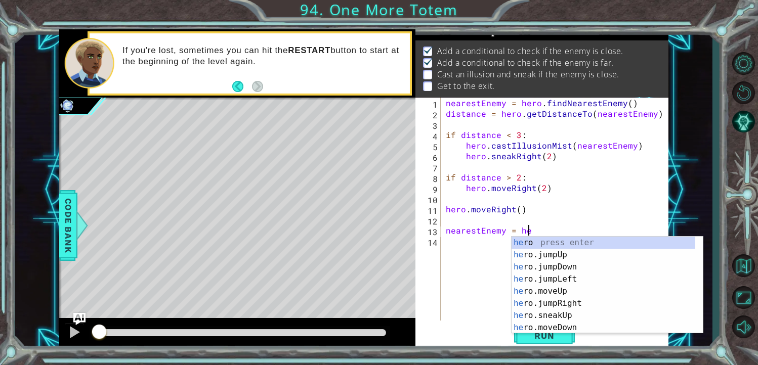
type textarea "nearestEnemy = her"
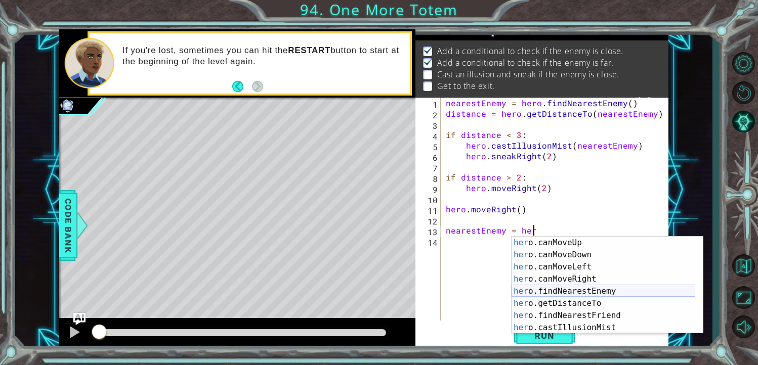
scroll to position [182, 0]
click at [581, 293] on div "her o.canMoveUp press enter her o.canMoveDown press enter her o.canMoveLeft pre…" at bounding box center [603, 297] width 184 height 121
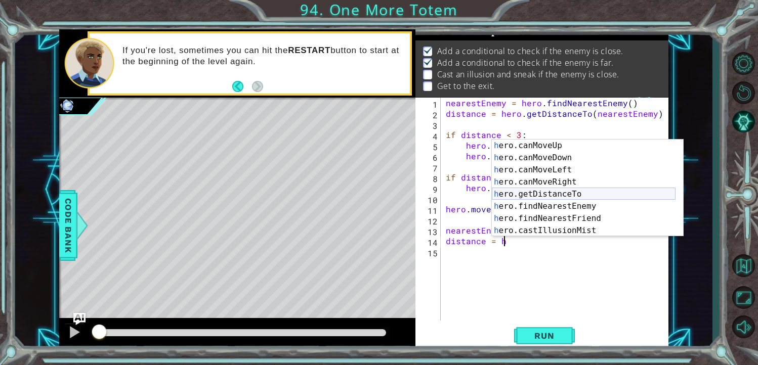
click at [568, 193] on div "h ero.canMoveUp press enter h ero.canMoveDown press enter h ero.canMoveLeft pre…" at bounding box center [584, 200] width 184 height 121
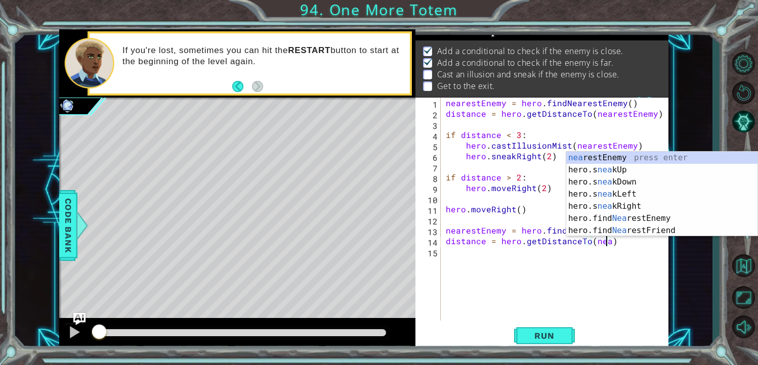
scroll to position [0, 9]
click at [605, 159] on div "nea restEnemy press enter hero.s nea kUp press enter hero.s nea kDown press ent…" at bounding box center [661, 206] width 191 height 109
type textarea "distance = hero.getDistanceTo(nearestEnemy)"
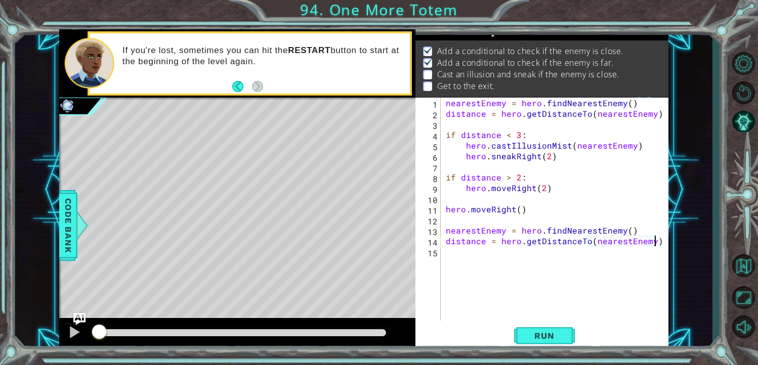
click at [662, 241] on div "nearestEnemy = hero . findNearestEnemy ( ) distance = hero . getDistanceTo ( ne…" at bounding box center [558, 220] width 228 height 244
type textarea "if distance < 3:"
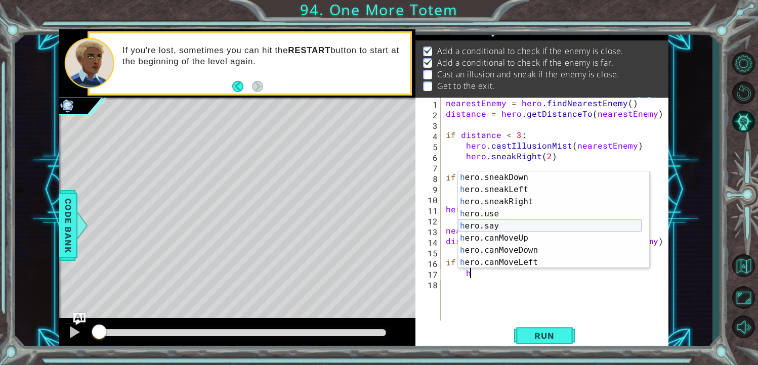
scroll to position [182, 0]
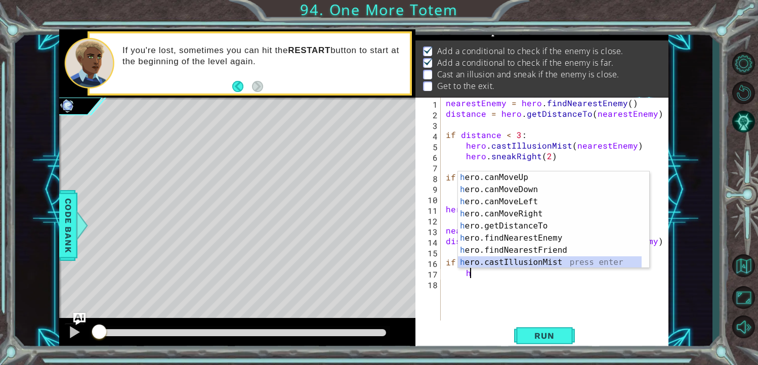
click at [551, 261] on div "h ero.canMoveUp press enter h ero.canMoveDown press enter h ero.canMoveLeft pre…" at bounding box center [550, 232] width 184 height 121
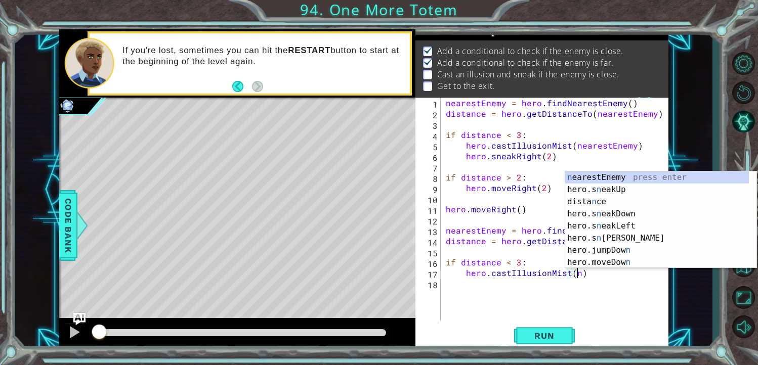
scroll to position [0, 0]
click at [615, 177] on div "n earestEnemy press enter hero.s n eakUp press enter dista n ce press enter her…" at bounding box center [657, 232] width 184 height 121
type textarea "hero.castIllusionMist(nearestEnemy)"
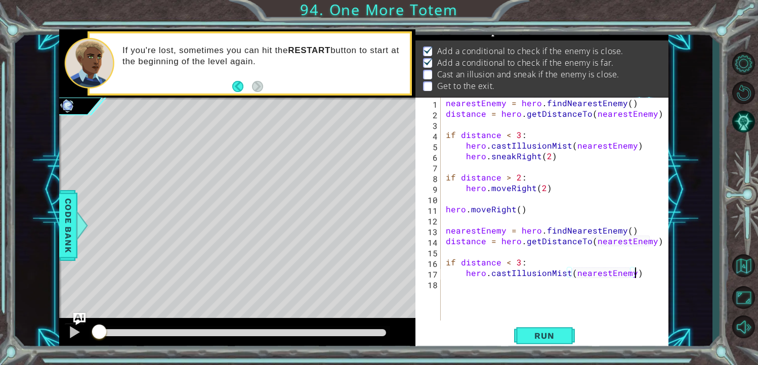
click at [653, 275] on div "nearestEnemy = hero . findNearestEnemy ( ) distance = hero . getDistanceTo ( ne…" at bounding box center [558, 220] width 228 height 244
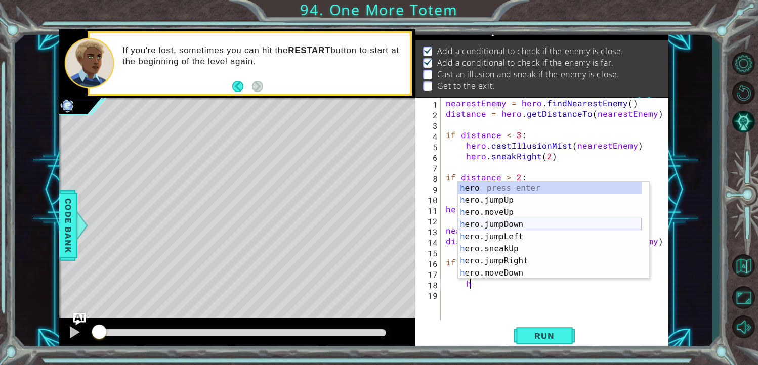
scroll to position [121, 0]
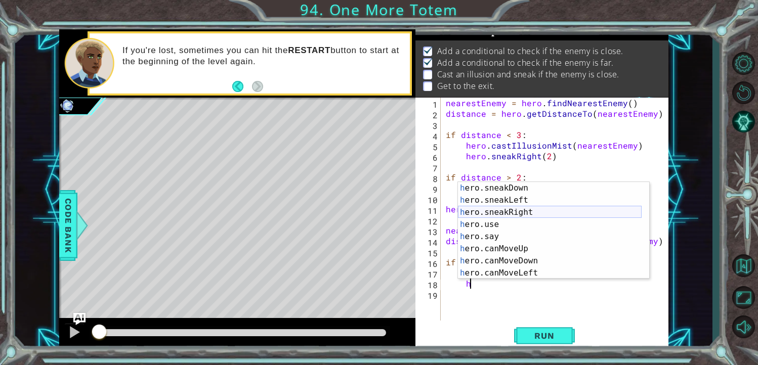
click at [528, 213] on div "h ero.sneakDown press enter h ero.sneakLeft press enter h ero.sneakRight press …" at bounding box center [550, 242] width 184 height 121
click at [528, 213] on div "nearestEnemy = hero . findNearestEnemy ( ) distance = hero . getDistanceTo ( ne…" at bounding box center [558, 220] width 228 height 244
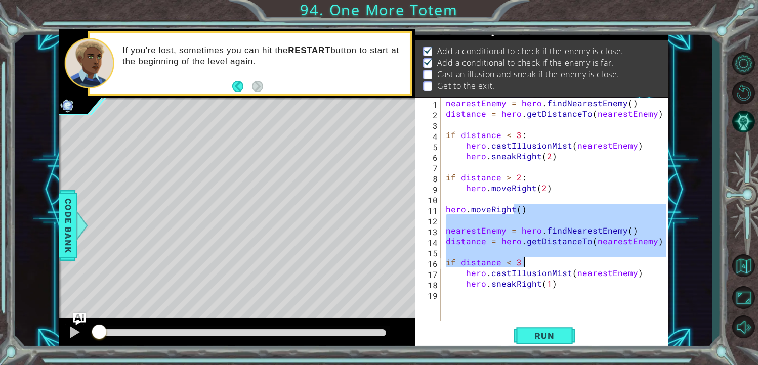
click at [545, 282] on div "nearestEnemy = hero . findNearestEnemy ( ) distance = hero . getDistanceTo ( ne…" at bounding box center [558, 220] width 228 height 244
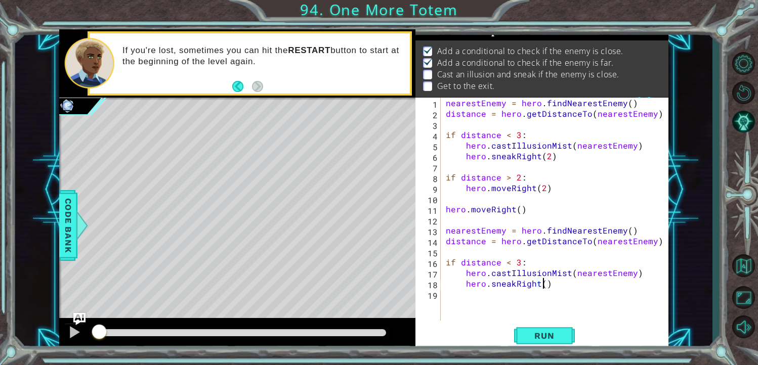
type textarea "hero.sneakRight(2)"
click at [559, 284] on div "nearestEnemy = hero . findNearestEnemy ( ) distance = hero . getDistanceTo ( ne…" at bounding box center [558, 220] width 228 height 244
click at [451, 304] on div "nearestEnemy = hero . findNearestEnemy ( ) distance = hero . getDistanceTo ( ne…" at bounding box center [558, 220] width 228 height 244
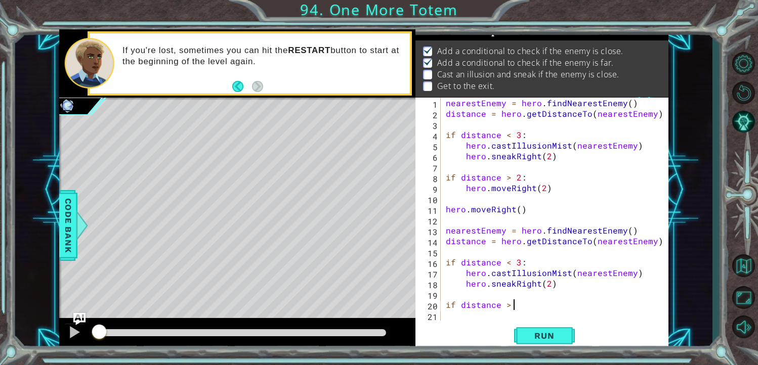
scroll to position [0, 4]
type textarea "if distance > 2."
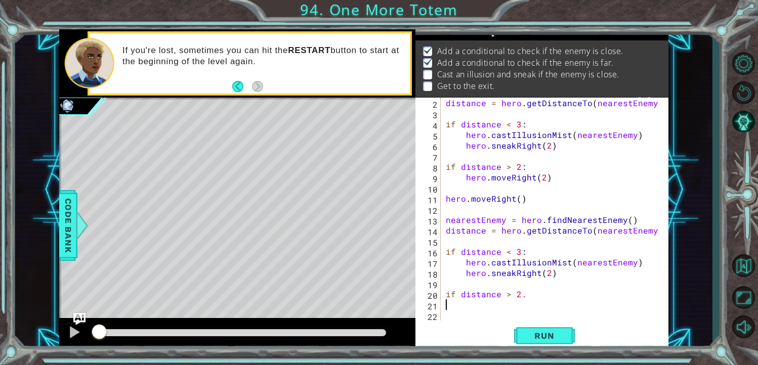
click at [533, 292] on div "distance = hero . getDistanceTo ( nearestEnemy ) if distance < 3 : hero . castI…" at bounding box center [554, 220] width 220 height 244
type textarea "if distance > 2:"
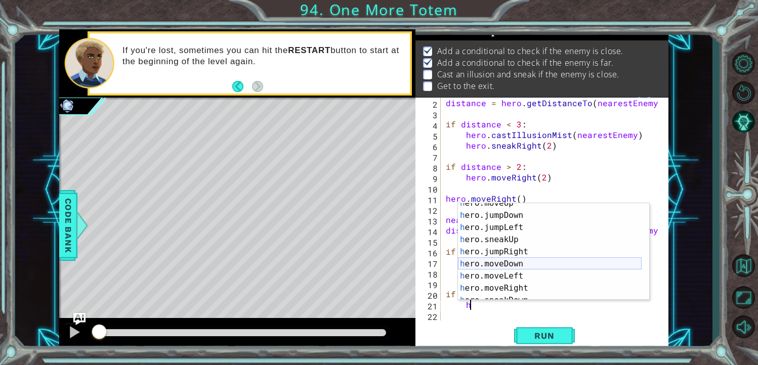
scroll to position [30, 0]
click at [529, 285] on div "h ero.moveUp press enter h ero.jumpDown press enter h ero.jumpLeft press enter …" at bounding box center [550, 257] width 184 height 121
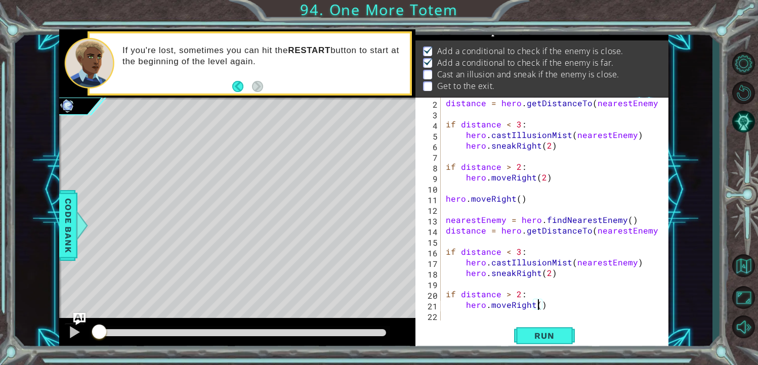
type textarea "hero.moveRight(3)"
click at [447, 320] on div "distance = hero . getDistanceTo ( nearestEnemy ) if distance < 3 : hero . castI…" at bounding box center [554, 220] width 220 height 244
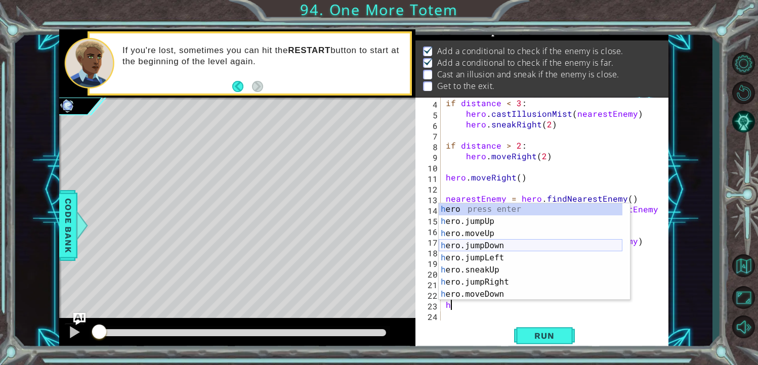
scroll to position [0, 0]
click at [505, 233] on div "h ero press enter h ero.jumpUp press enter h ero.moveUp press enter h ero.jumpD…" at bounding box center [531, 263] width 184 height 121
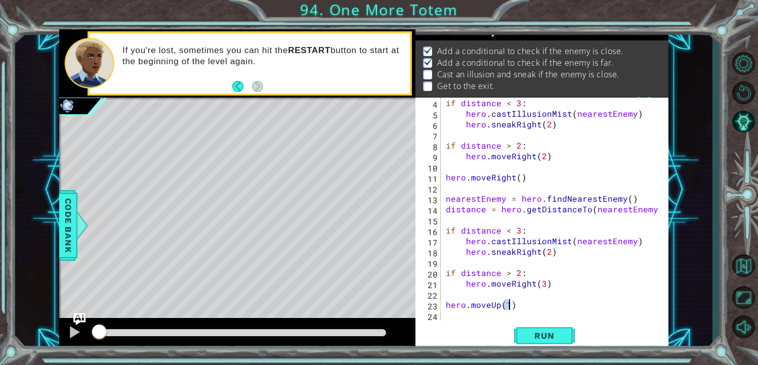
type textarea "hero.moveUp()"
click at [519, 305] on div "if distance < 3 : hero . castIllusionMist ( nearestEnemy ) hero . sneakRight ( …" at bounding box center [554, 220] width 220 height 244
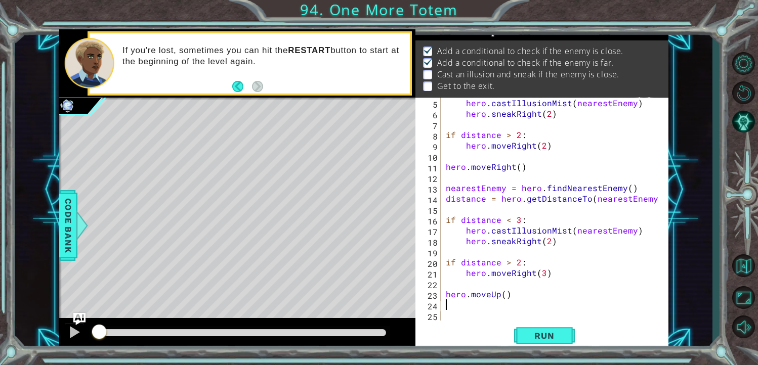
type textarea "h"
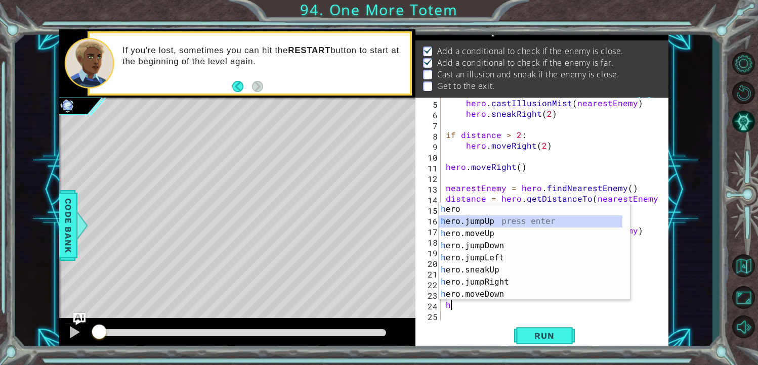
click at [496, 225] on div "h ero press enter h ero.jumpUp press enter h ero.moveUp press enter h ero.jumpD…" at bounding box center [531, 263] width 184 height 121
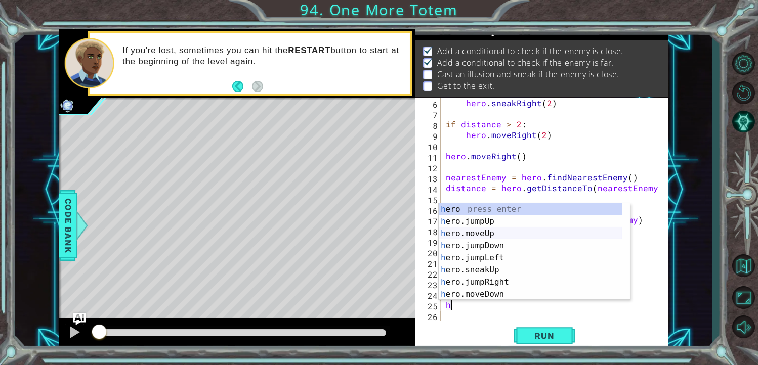
click at [497, 236] on div "h ero press enter h ero.jumpUp press enter h ero.moveUp press enter h ero.jumpD…" at bounding box center [531, 263] width 184 height 121
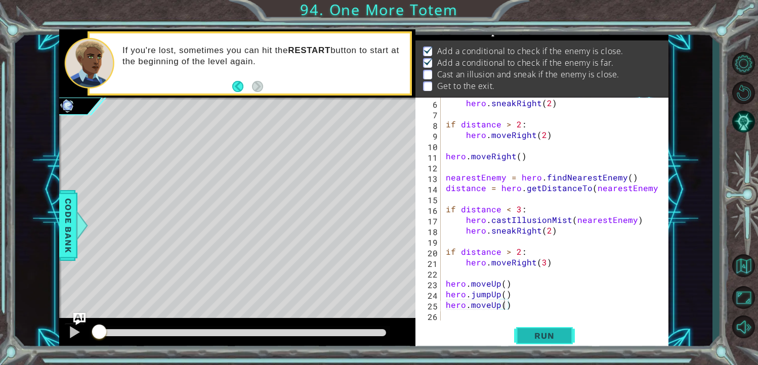
click at [549, 337] on span "Run" at bounding box center [544, 336] width 40 height 10
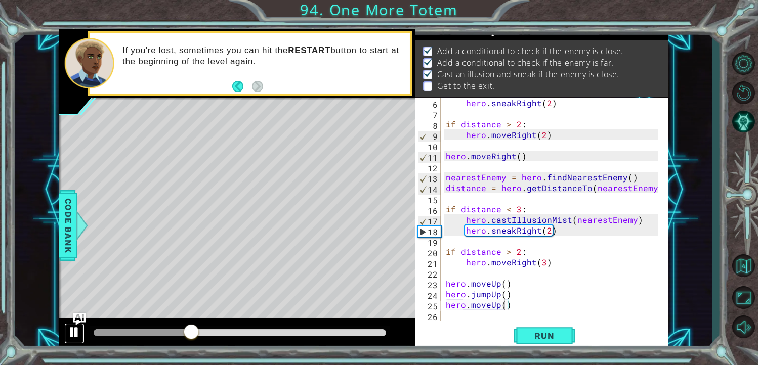
click at [77, 336] on div at bounding box center [74, 332] width 13 height 13
click at [546, 233] on div "hero . sneakRight ( 2 ) if distance > 2 : hero . moveRight ( 2 ) hero . moveRig…" at bounding box center [554, 220] width 220 height 244
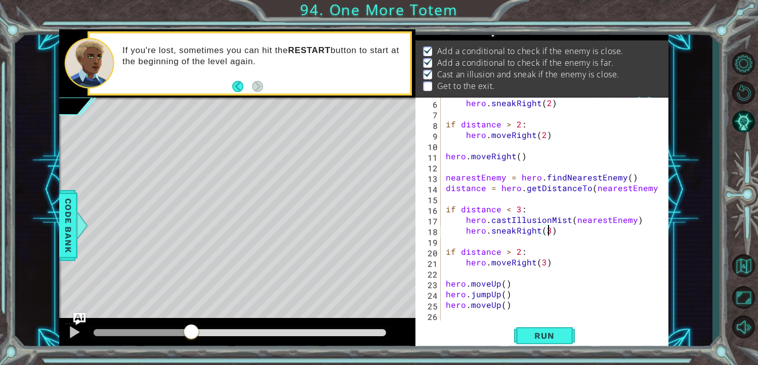
scroll to position [0, 6]
type textarea "hero.sneakRight(3)"
click at [548, 331] on span "Run" at bounding box center [544, 336] width 40 height 10
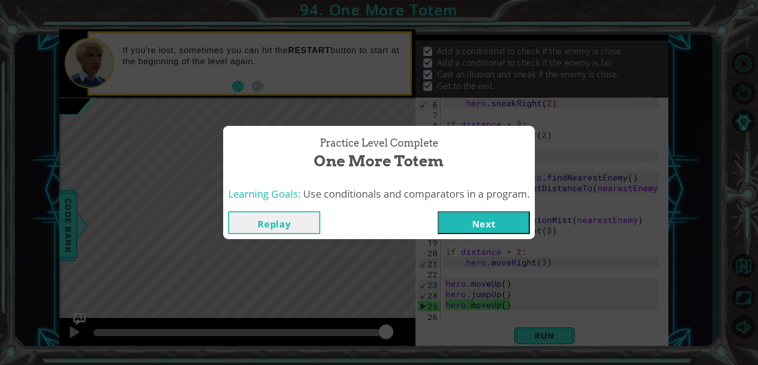
click at [477, 218] on button "Next" at bounding box center [484, 222] width 92 height 23
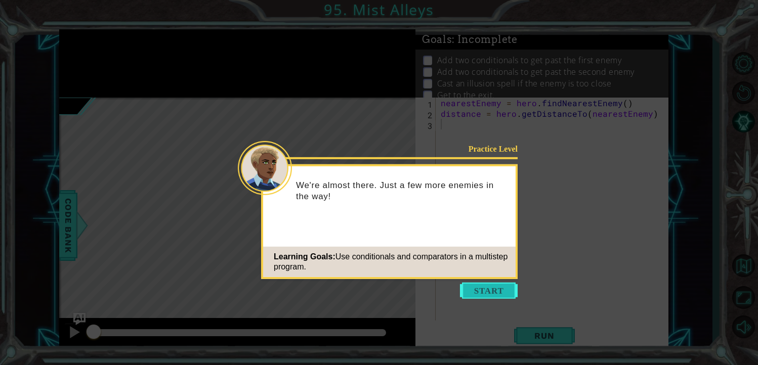
click at [504, 289] on button "Start" at bounding box center [489, 291] width 58 height 16
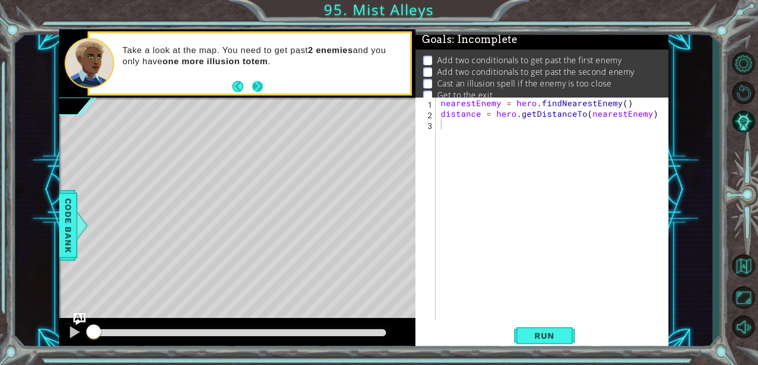
click at [256, 89] on button "Next" at bounding box center [257, 86] width 11 height 11
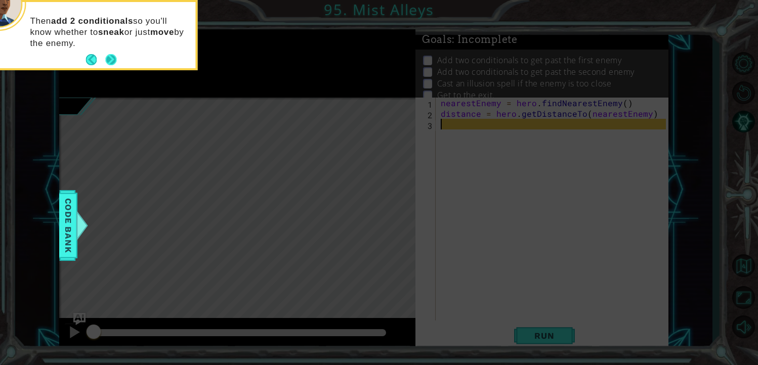
click at [113, 56] on button "Next" at bounding box center [110, 59] width 11 height 11
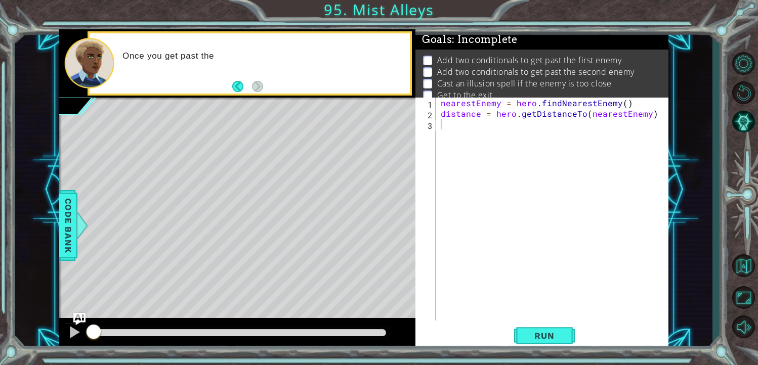
click at [286, 68] on div "Once you get past the" at bounding box center [262, 64] width 294 height 36
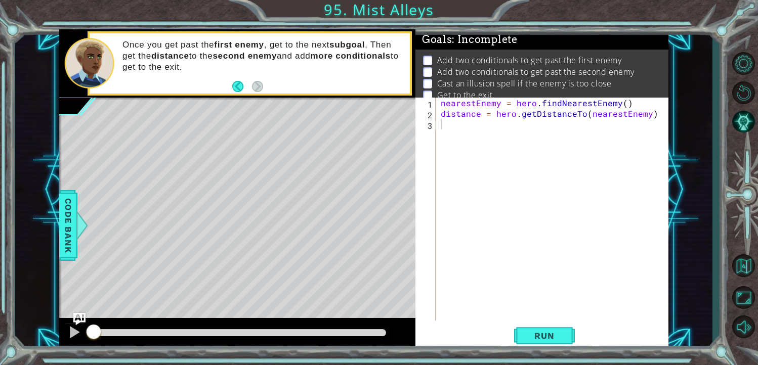
click at [447, 120] on div "nearestEnemy = hero . findNearestEnemy ( ) distance = hero . getDistanceTo ( ne…" at bounding box center [555, 220] width 233 height 244
type textarea "if distance < 2"
click at [523, 132] on div "nearestEnemy = hero . findNearestEnemy ( ) distance = hero . getDistanceTo ( ne…" at bounding box center [555, 220] width 233 height 244
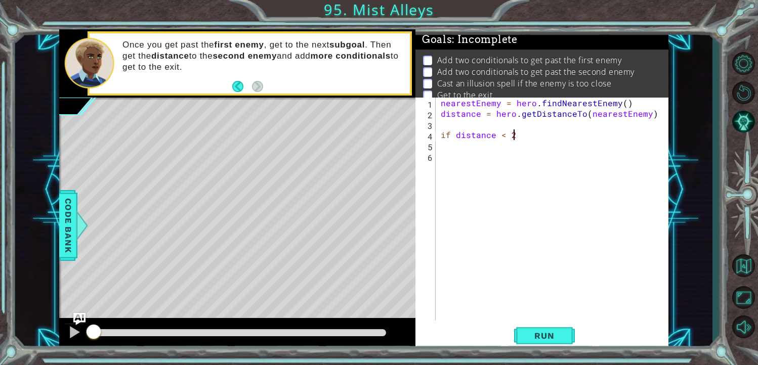
type textarea "if distance < 2:"
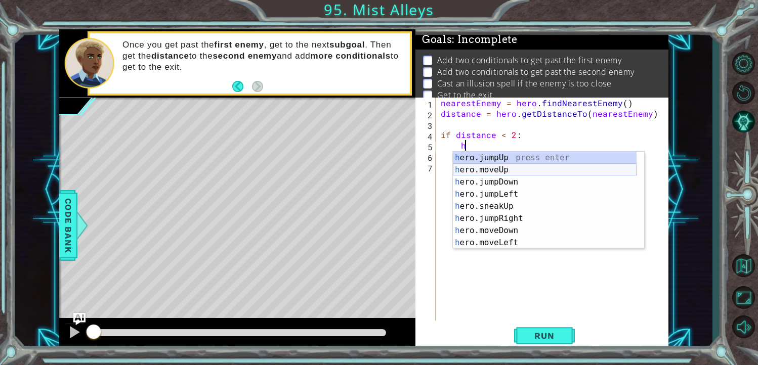
scroll to position [169, 0]
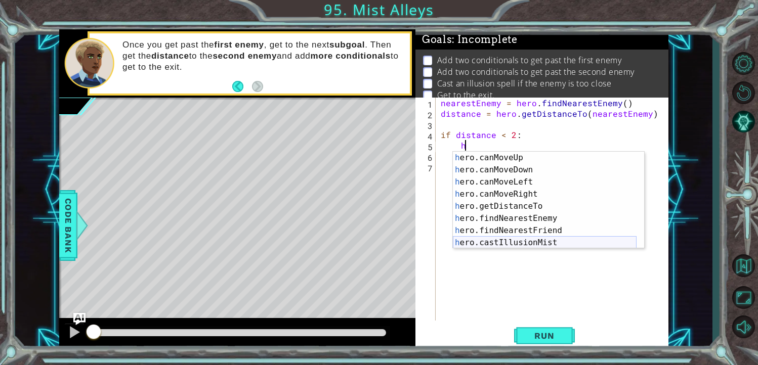
click at [559, 241] on div "h ero.canMoveUp press enter h ero.canMoveDown press enter h ero.canMoveLeft pre…" at bounding box center [545, 212] width 184 height 121
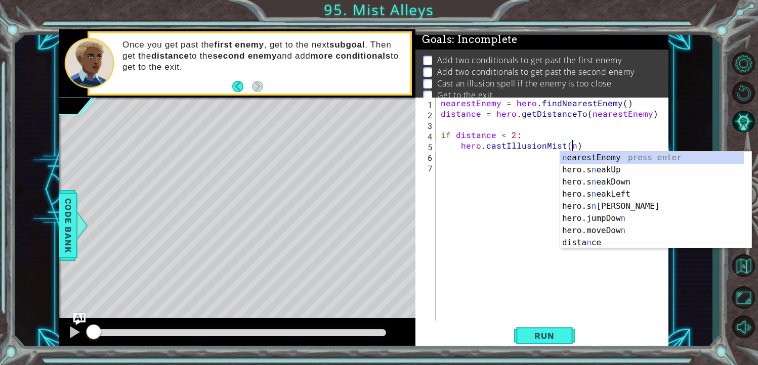
scroll to position [0, 0]
click at [600, 158] on div "n earestEnemy press enter hero.s n eakUp press enter hero.s n eakDown press ent…" at bounding box center [652, 212] width 184 height 121
type textarea "hero.castIllusionMist(nearestEnemy)"
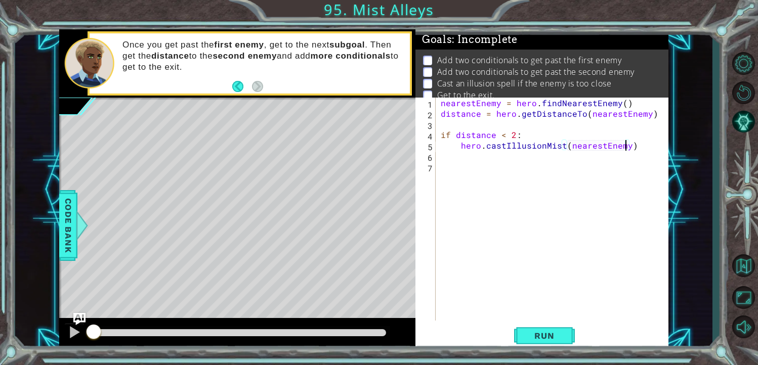
click at [631, 149] on div "nearestEnemy = hero . findNearestEnemy ( ) distance = hero . getDistanceTo ( ne…" at bounding box center [555, 220] width 233 height 244
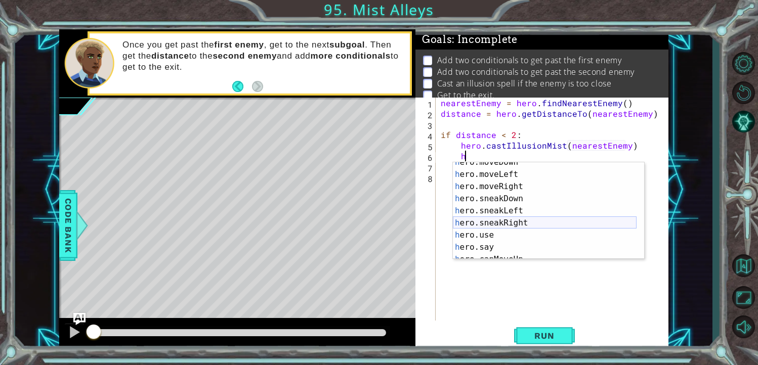
scroll to position [48, 0]
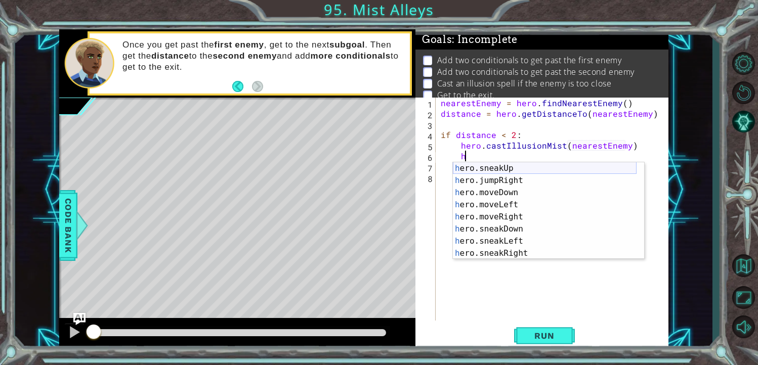
click at [518, 170] on div "h ero.sneakUp press enter h ero.jumpRight press enter h ero.moveDown press ente…" at bounding box center [545, 222] width 184 height 121
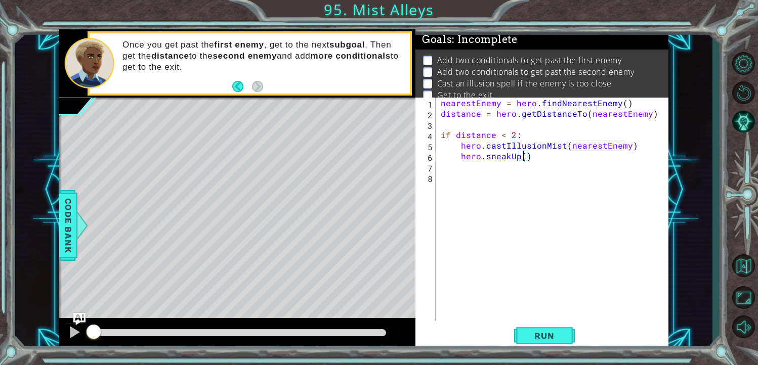
click at [535, 157] on div "nearestEnemy = hero . findNearestEnemy ( ) distance = hero . getDistanceTo ( ne…" at bounding box center [555, 220] width 233 height 244
click at [524, 157] on div "nearestEnemy = hero . findNearestEnemy ( ) distance = hero . getDistanceTo ( ne…" at bounding box center [555, 220] width 233 height 244
type textarea "hero.sneakUp(2)"
click at [553, 170] on div "nearestEnemy = hero . findNearestEnemy ( ) distance = hero . getDistanceTo ( ne…" at bounding box center [555, 220] width 233 height 244
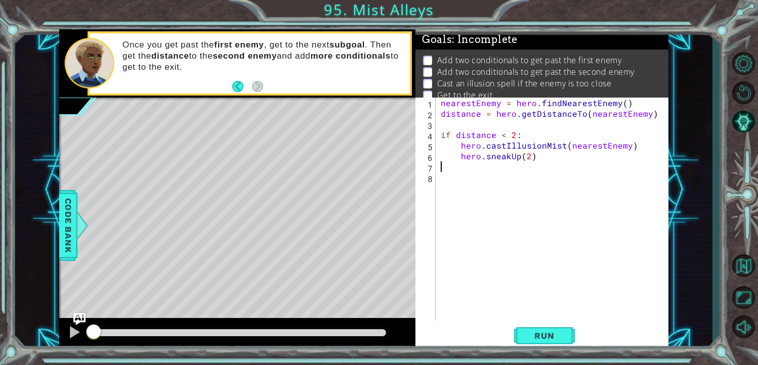
scroll to position [0, 0]
click at [539, 161] on div "nearestEnemy = hero . findNearestEnemy ( ) distance = hero . getDistanceTo ( ne…" at bounding box center [555, 220] width 233 height 244
type textarea "hero.sneakUp(2)"
type textarea "h"
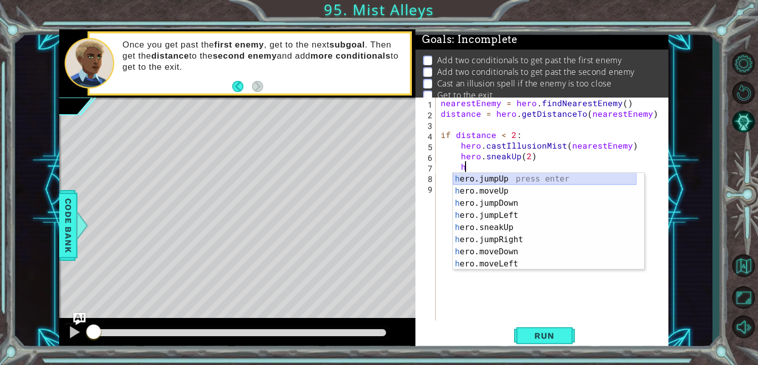
click at [499, 180] on div "h ero.jumpUp press enter h ero.moveUp press enter h ero.jumpDown press enter h …" at bounding box center [545, 233] width 184 height 121
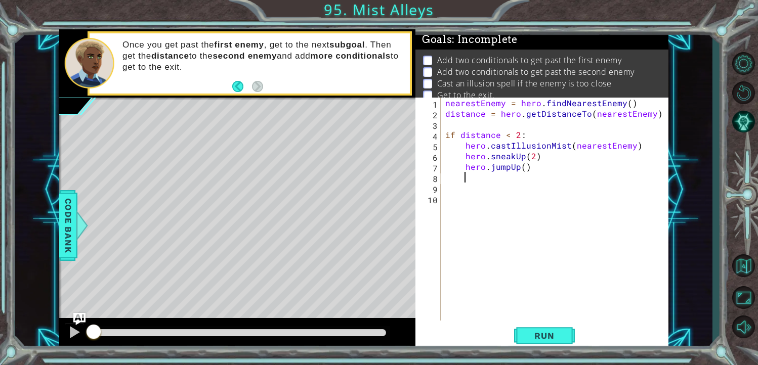
scroll to position [0, 1]
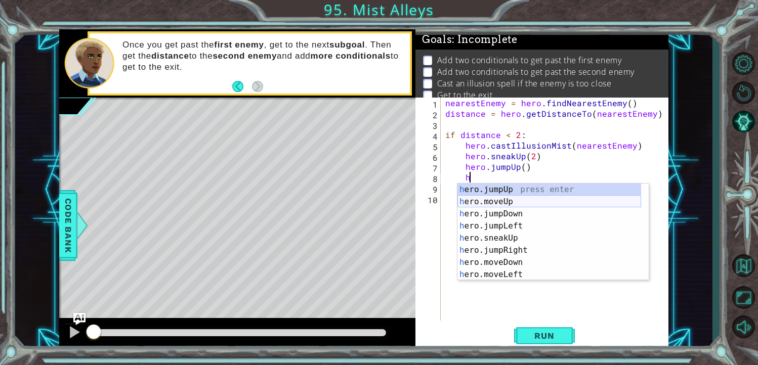
click at [475, 205] on div "h ero.jumpUp press enter h ero.moveUp press enter h ero.jumpDown press enter h …" at bounding box center [549, 244] width 184 height 121
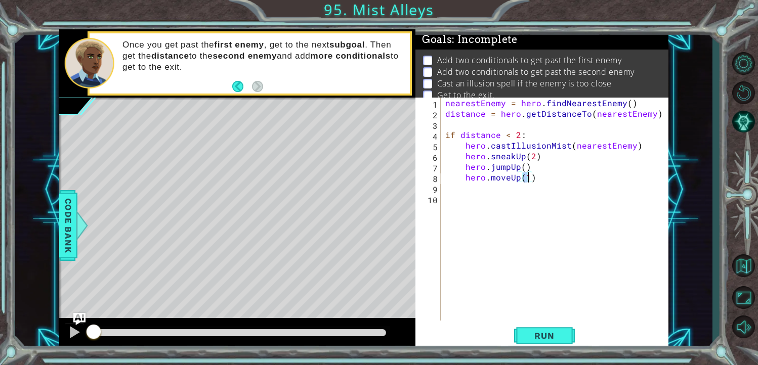
type textarea "hero.moveUp()"
click at [550, 179] on div "nearestEnemy = hero . findNearestEnemy ( ) distance = hero . getDistanceTo ( ne…" at bounding box center [557, 220] width 228 height 244
click at [440, 203] on div "10" at bounding box center [428, 200] width 23 height 11
type textarea "if distance > 2:"
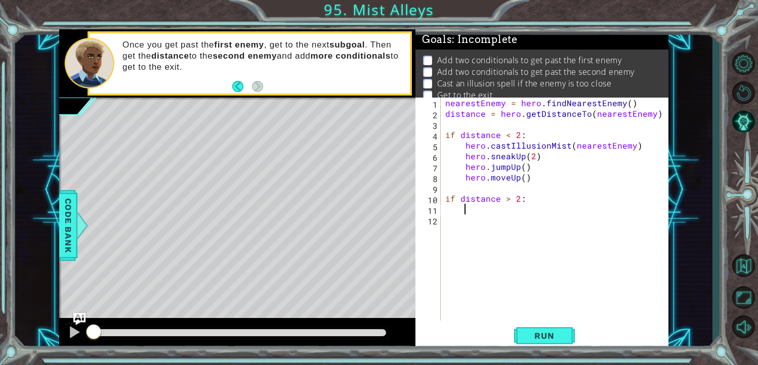
scroll to position [0, 1]
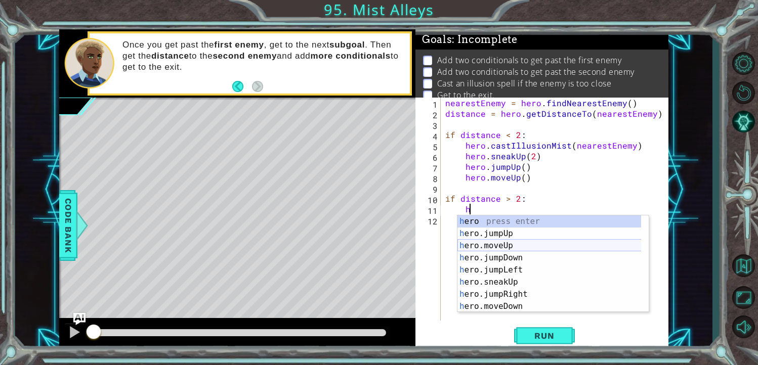
click at [500, 242] on div "h ero press enter h ero.jumpUp press enter h ero.moveUp press enter h ero.jumpD…" at bounding box center [552, 276] width 191 height 121
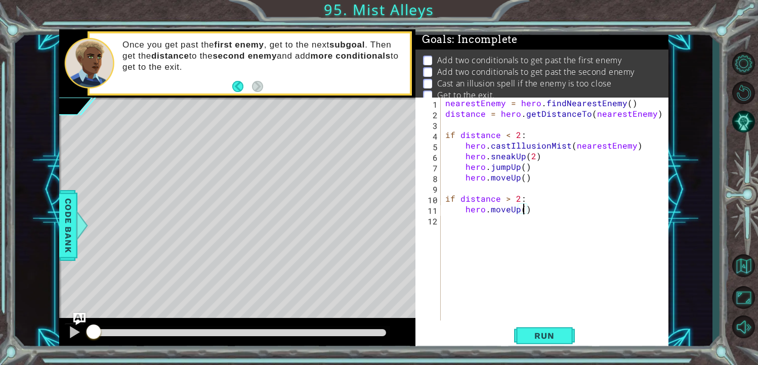
type textarea "hero.moveUp(2)"
click at [537, 209] on div "nearestEnemy = hero . findNearestEnemy ( ) distance = hero . getDistanceTo ( ne…" at bounding box center [557, 220] width 228 height 244
type textarea "h"
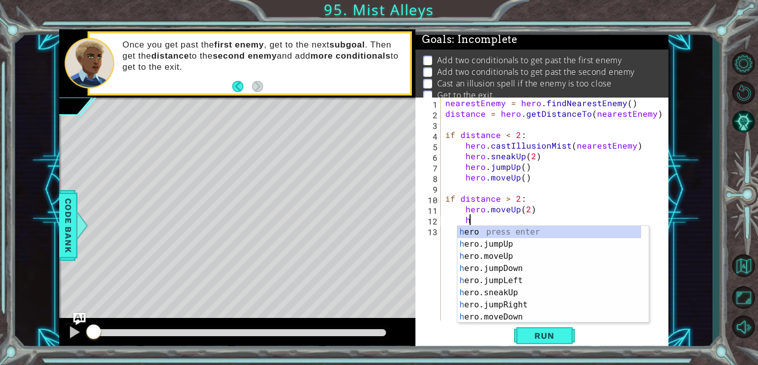
scroll to position [0, 1]
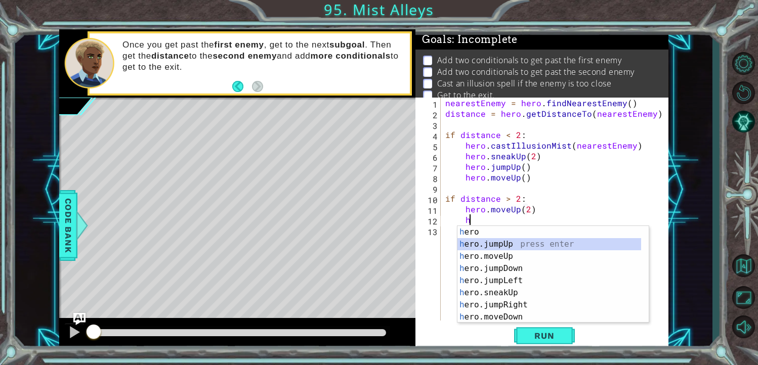
click at [494, 245] on div "h ero press enter h ero.jumpUp press enter h ero.moveUp press enter h ero.jumpD…" at bounding box center [549, 286] width 184 height 121
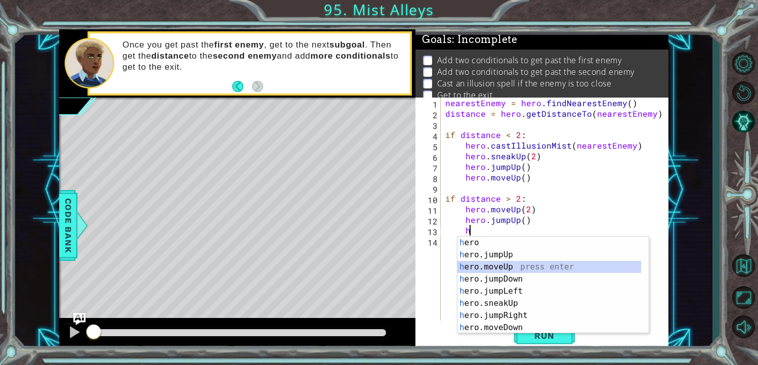
click at [487, 265] on div "h ero press enter h ero.jumpUp press enter h ero.moveUp press enter h ero.jumpD…" at bounding box center [549, 297] width 184 height 121
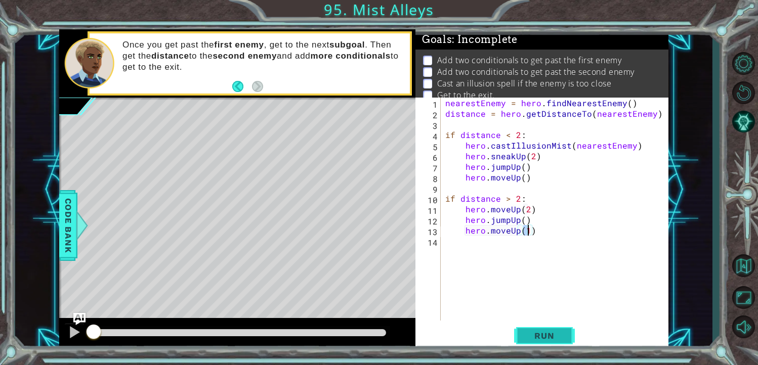
type textarea "hero.moveUp(1)"
click at [537, 334] on span "Run" at bounding box center [544, 336] width 40 height 10
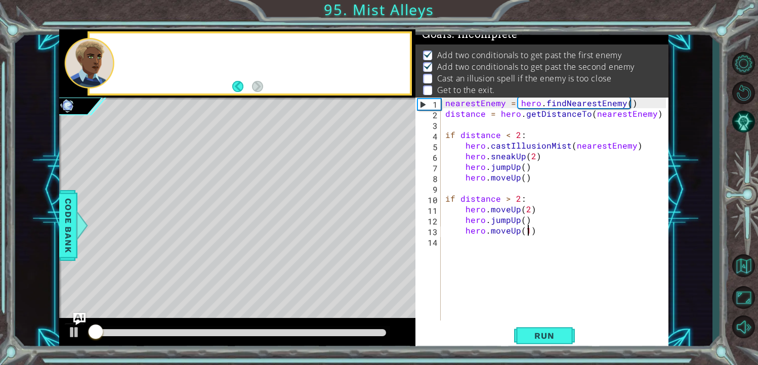
scroll to position [11, 0]
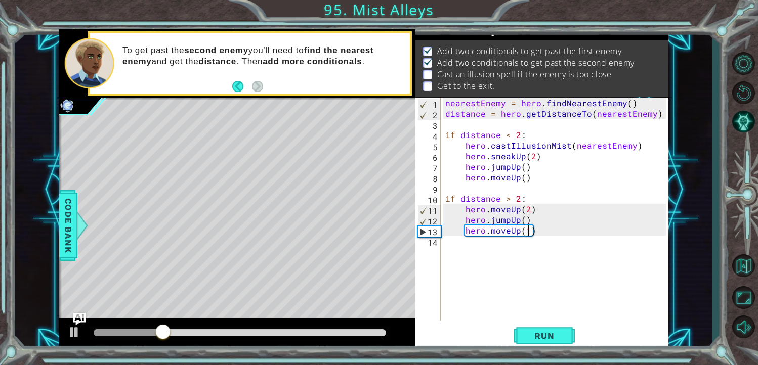
click at [542, 260] on div "nearestEnemy = hero . findNearestEnemy ( ) distance = hero . getDistanceTo ( ne…" at bounding box center [557, 220] width 228 height 244
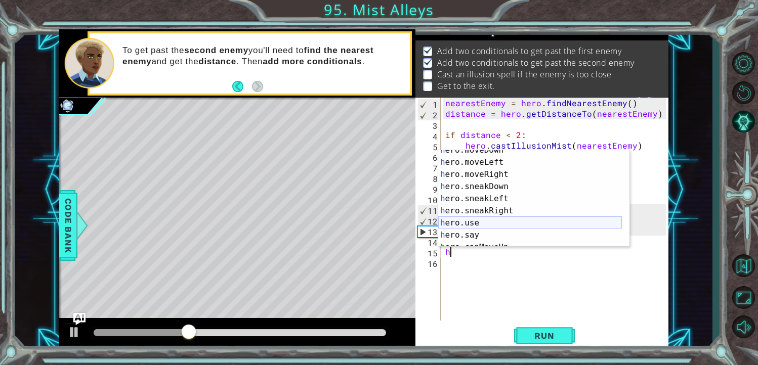
scroll to position [91, 0]
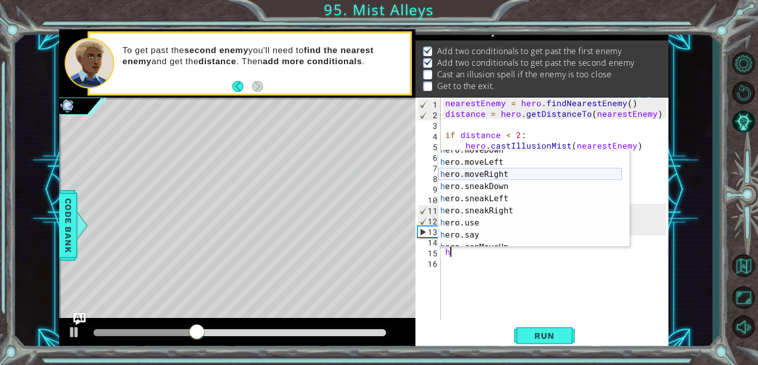
click at [496, 174] on div "h ero.moveDown press enter h ero.moveLeft press enter h ero.moveRight press ent…" at bounding box center [530, 204] width 184 height 121
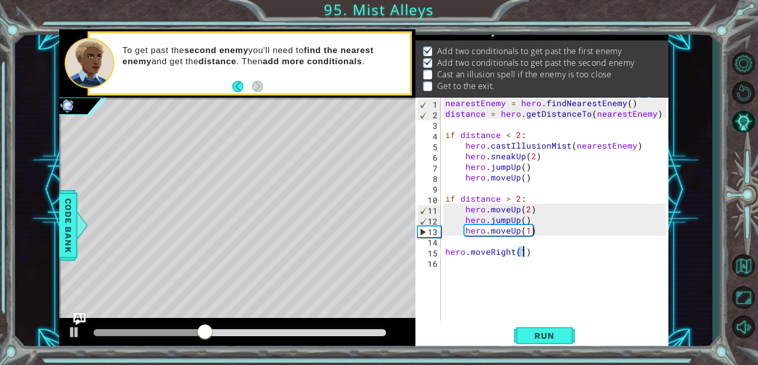
type textarea "hero.moveRight()"
click at [536, 250] on div "nearestEnemy = hero . findNearestEnemy ( ) distance = hero . getDistanceTo ( ne…" at bounding box center [557, 220] width 228 height 244
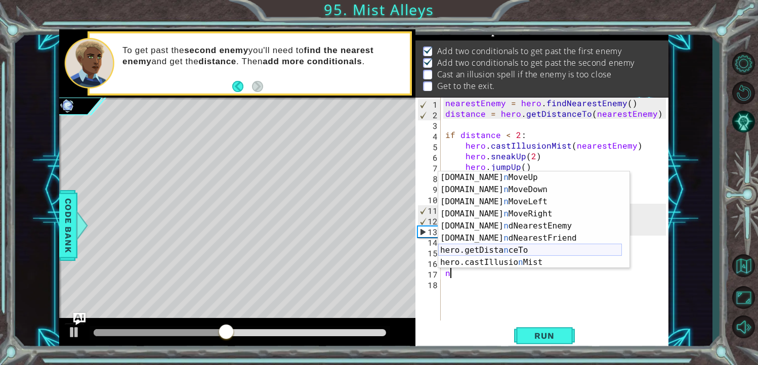
scroll to position [0, 0]
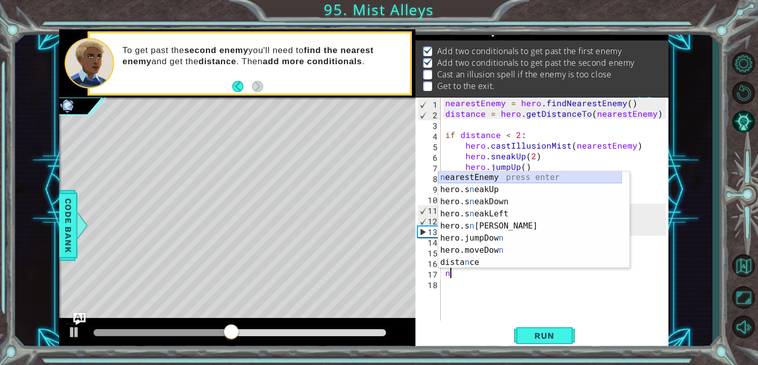
click at [493, 180] on div "n earestEnemy press enter hero.s n eakUp press enter hero.s n eakDown press ent…" at bounding box center [530, 232] width 184 height 121
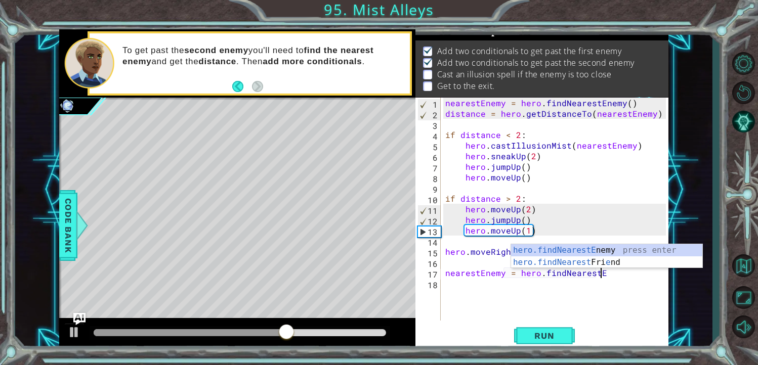
scroll to position [0, 9]
type textarea "nearestEnemy = hero.findNearestEn"
click at [593, 252] on div "hero.findNearestEn emy press enter hero.findNearest Fri en d press enter" at bounding box center [606, 268] width 191 height 49
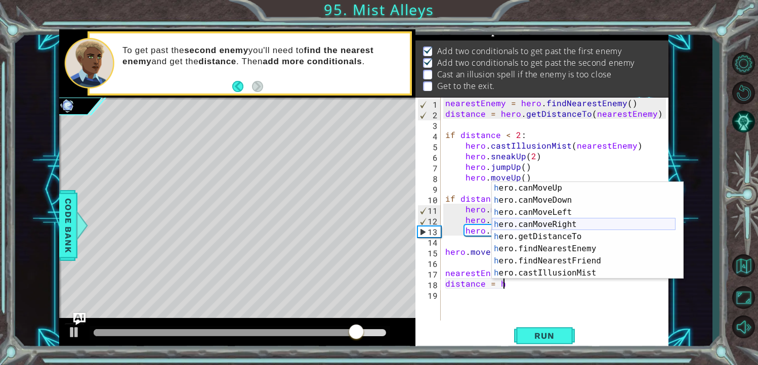
scroll to position [182, 0]
click at [579, 234] on div "h ero.canMoveUp press enter h ero.canMoveDown press enter h ero.canMoveLeft pre…" at bounding box center [584, 242] width 184 height 121
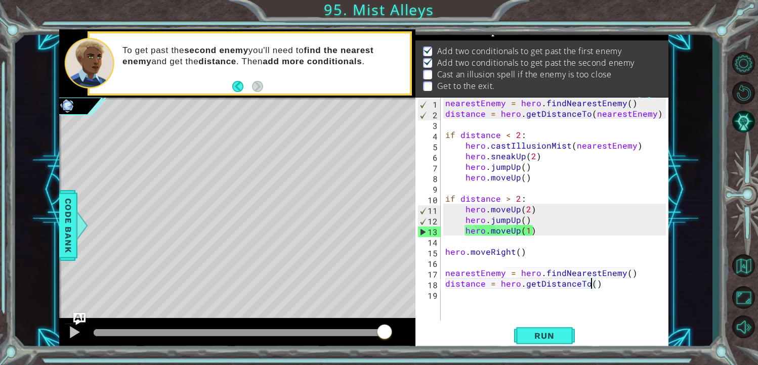
scroll to position [0, 0]
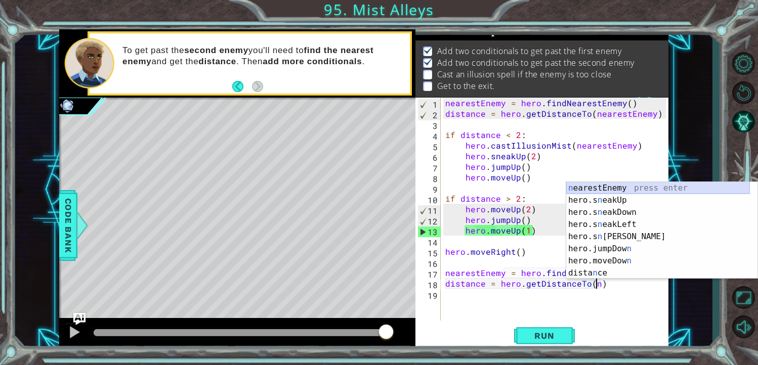
click at [672, 190] on div "n earestEnemy press enter hero.s n eakUp press enter hero.s n eakDown press ent…" at bounding box center [658, 242] width 184 height 121
type textarea "distance = hero.getDistanceTo(nearestEnemy)"
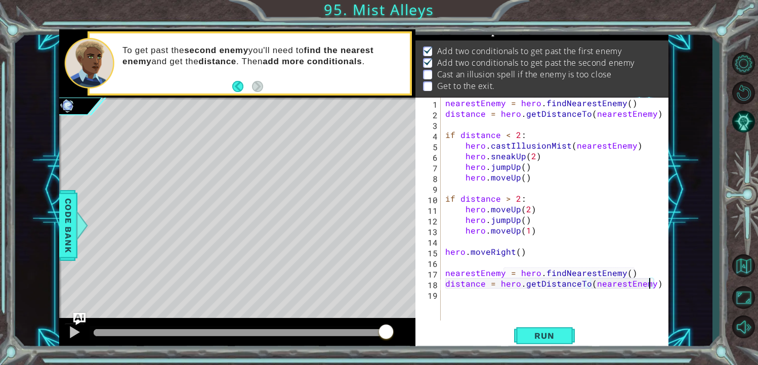
click at [656, 282] on div "nearestEnemy = hero . findNearestEnemy ( ) distance = hero . getDistanceTo ( ne…" at bounding box center [557, 220] width 228 height 244
type textarea "if distance < 2:"
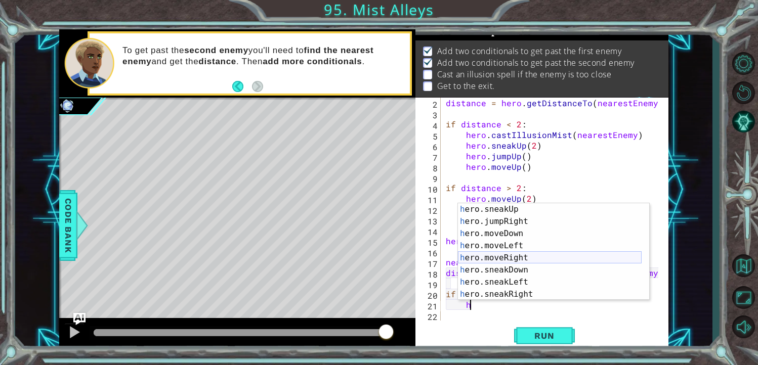
scroll to position [182, 0]
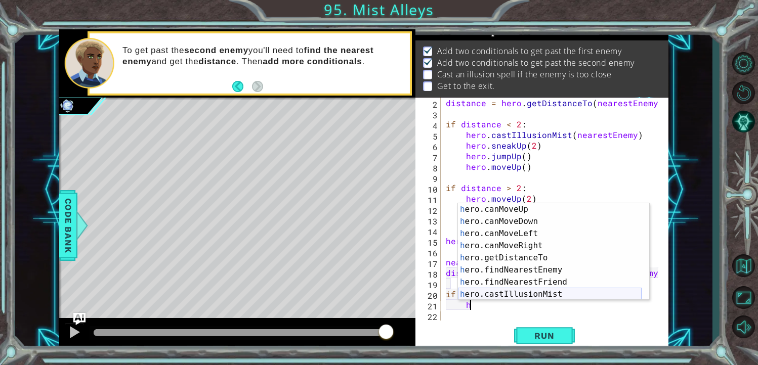
click at [566, 291] on div "h ero.canMoveUp press enter h ero.canMoveDown press enter h ero.canMoveLeft pre…" at bounding box center [550, 263] width 184 height 121
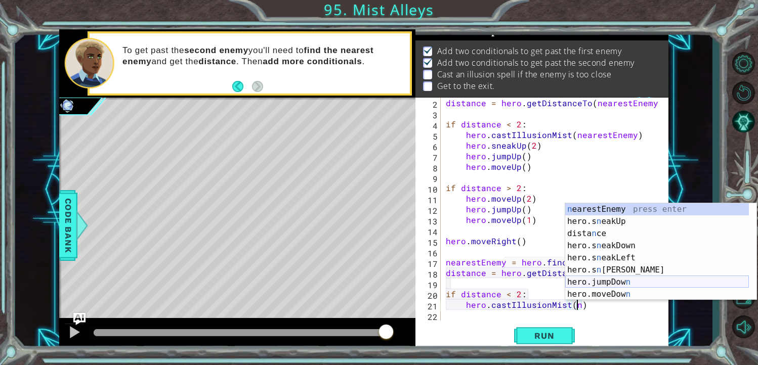
scroll to position [97, 0]
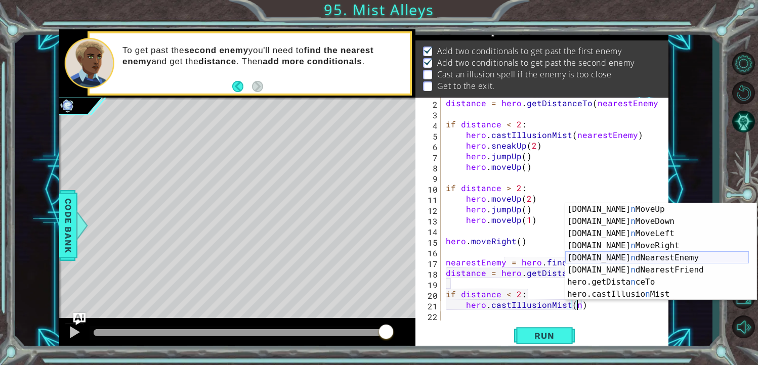
click at [638, 260] on div "[DOMAIN_NAME] n MoveUp press enter [DOMAIN_NAME] n MoveDown press enter [DOMAIN…" at bounding box center [657, 263] width 184 height 121
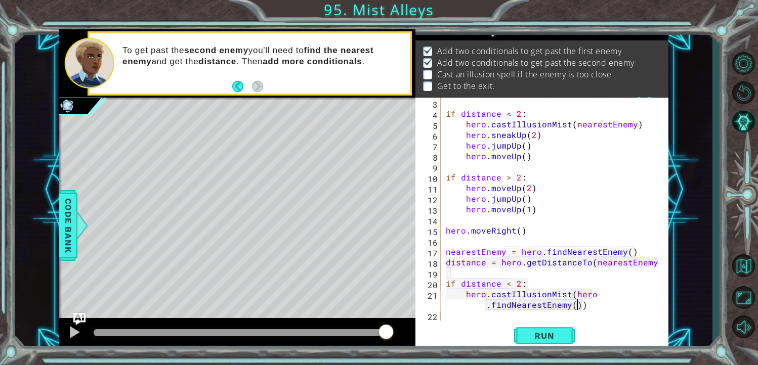
scroll to position [21, 0]
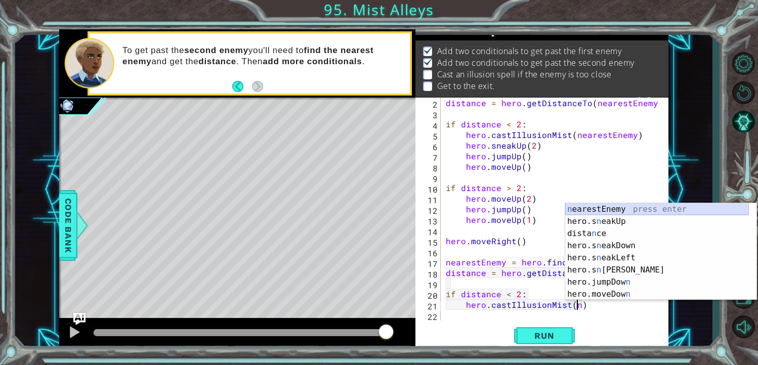
click at [601, 210] on div "n earestEnemy press enter hero.s n eakUp press enter dista n ce press enter her…" at bounding box center [657, 263] width 184 height 121
type textarea "hero.castIllusionMist(nearestEnemy)"
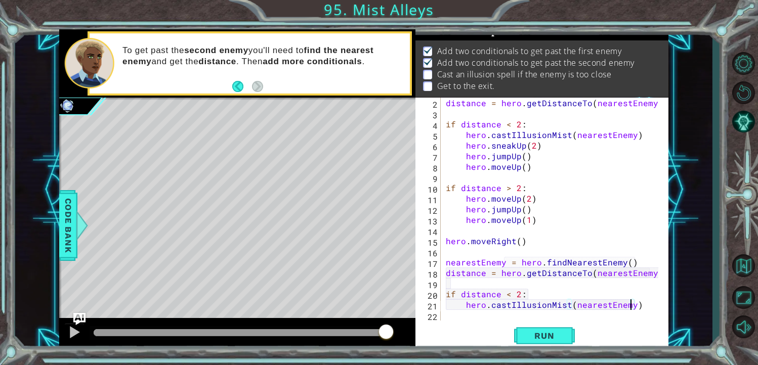
click at [646, 303] on div "distance = hero . getDistanceTo ( nearestEnemy ) if distance < 2 : hero . castI…" at bounding box center [554, 220] width 220 height 244
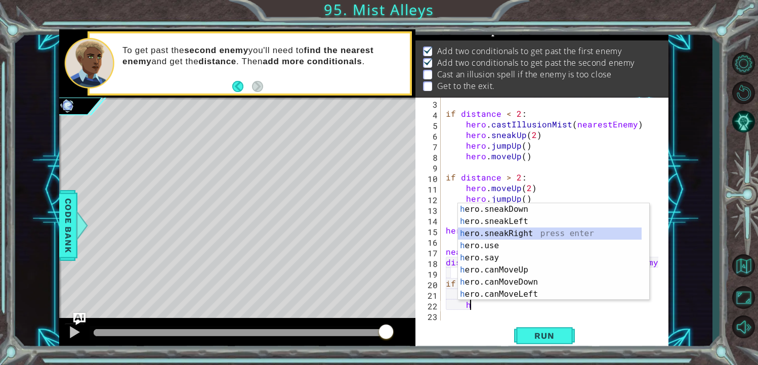
click at [520, 233] on div "h ero.sneakDown press enter h ero.sneakLeft press enter h ero.sneakRight press …" at bounding box center [550, 263] width 184 height 121
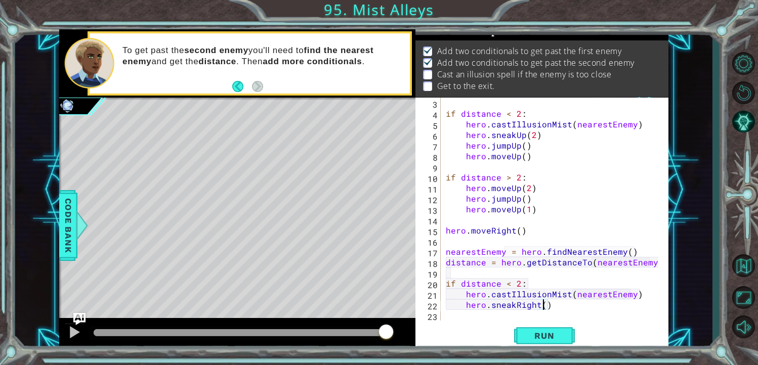
type textarea "hero.sneakRight(2)"
click at [566, 308] on div "if distance < 2 : hero . castIllusionMist ( nearestEnemy ) hero . sneakUp ( 2 )…" at bounding box center [554, 220] width 220 height 244
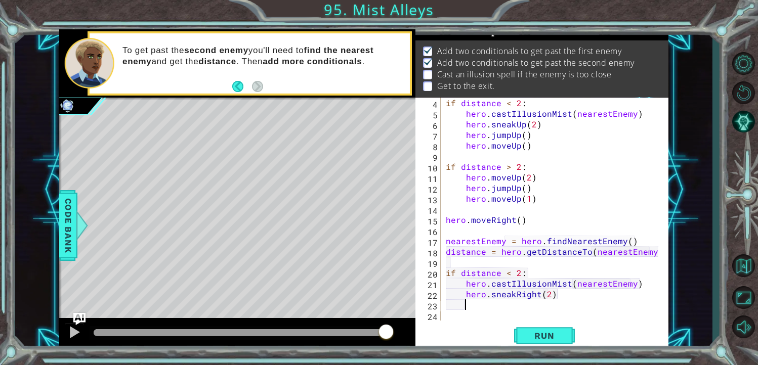
type textarea "h"
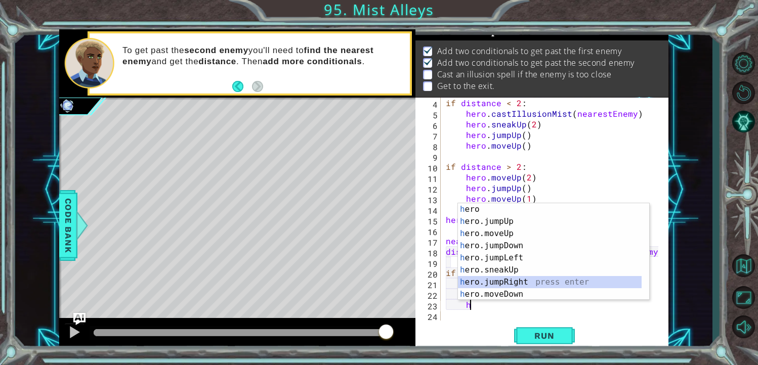
click at [530, 278] on div "h ero press enter h ero.jumpUp press enter h ero.moveUp press enter h ero.jumpD…" at bounding box center [550, 263] width 184 height 121
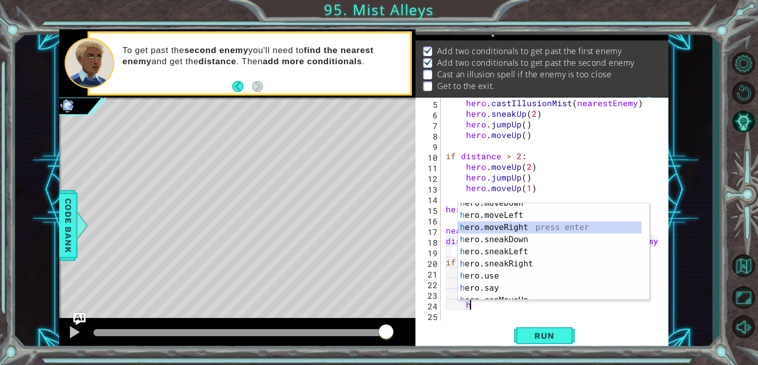
click at [515, 231] on div "h ero.moveDown press enter h ero.moveLeft press enter h ero.moveRight press ent…" at bounding box center [550, 257] width 184 height 121
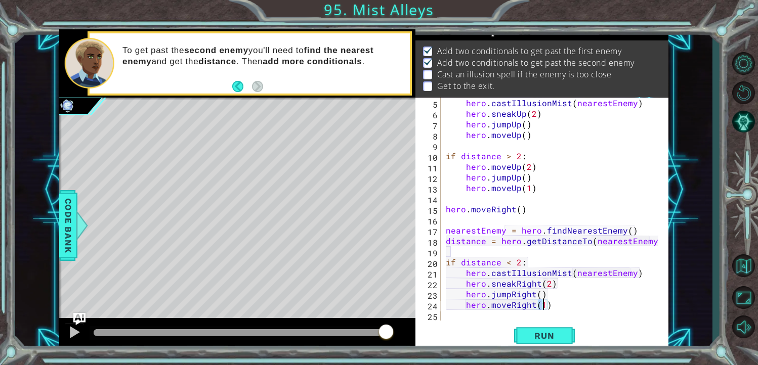
type textarea "hero.moveRight()"
click at [561, 301] on div "hero . castIllusionMist ( nearestEnemy ) hero . sneakUp ( 2 ) hero . jumpUp ( )…" at bounding box center [554, 220] width 220 height 244
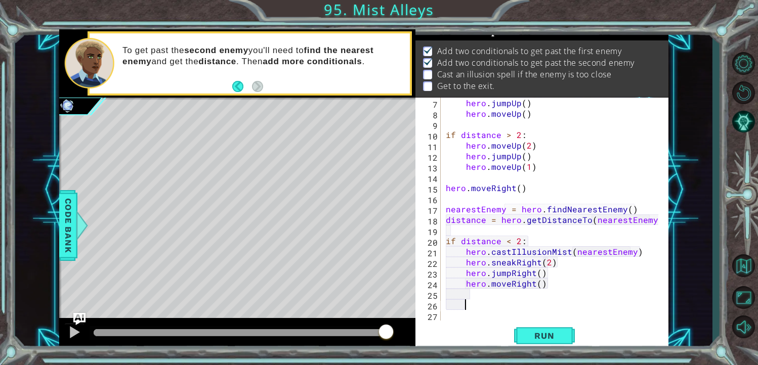
click at [454, 300] on div "hero . jumpUp ( ) hero . moveUp ( ) if distance > 2 : hero . moveUp ( 2 ) hero …" at bounding box center [554, 220] width 220 height 244
click at [447, 304] on div "hero . jumpUp ( ) hero . moveUp ( ) if distance > 2 : hero . moveUp ( 2 ) hero …" at bounding box center [554, 220] width 220 height 244
type textarea "if distance < 2:"
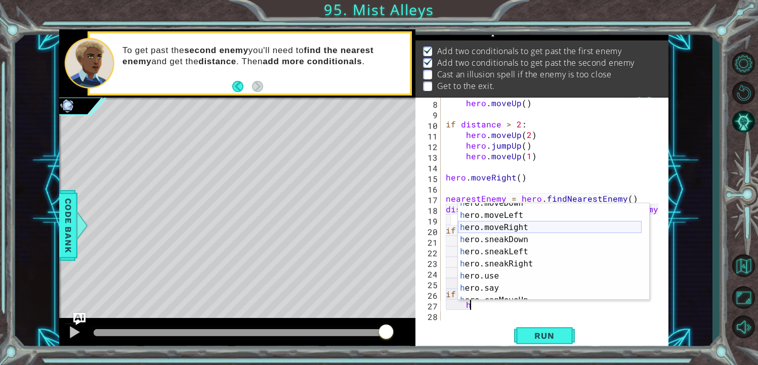
click at [518, 229] on div "h ero.moveDown press enter h ero.moveLeft press enter h ero.moveRight press ent…" at bounding box center [550, 257] width 184 height 121
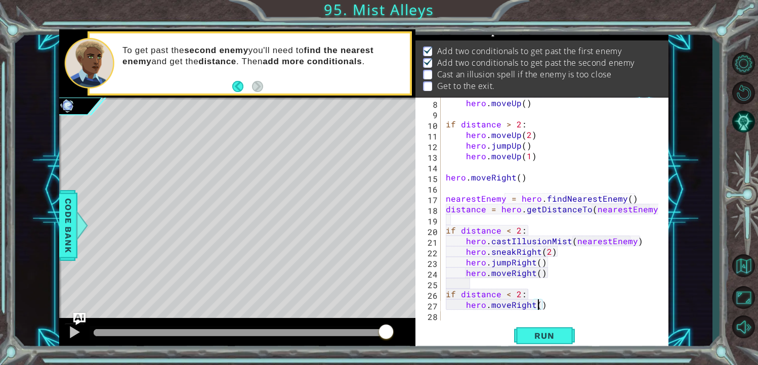
type textarea "hero.moveRight(2)"
click at [566, 300] on div "hero . moveUp ( ) if distance > 2 : hero . moveUp ( 2 ) hero . jumpUp ( ) hero …" at bounding box center [554, 220] width 220 height 244
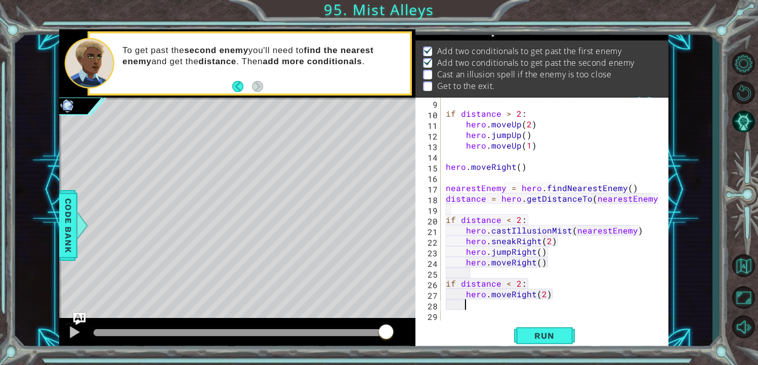
type textarea "h"
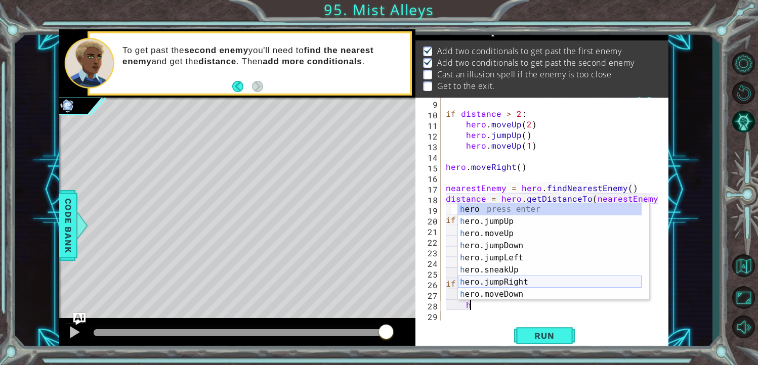
click at [522, 277] on div "h ero press enter h ero.jumpUp press enter h ero.moveUp press enter h ero.jumpD…" at bounding box center [550, 263] width 184 height 121
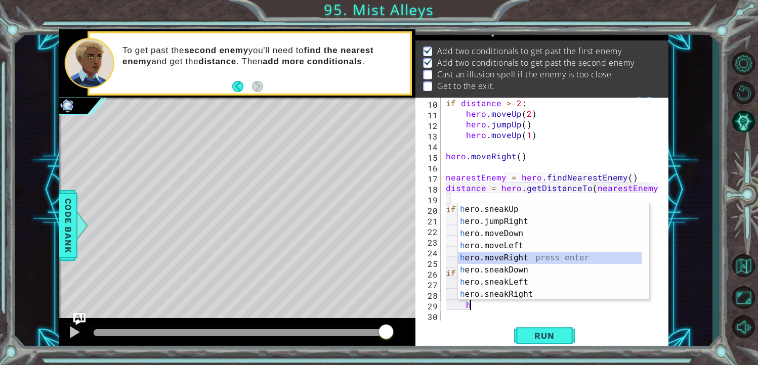
drag, startPoint x: 517, startPoint y: 253, endPoint x: 523, endPoint y: 263, distance: 11.8
click at [517, 253] on div "h ero.sneakUp press enter h ero.jumpRight press enter h ero.moveDown press ente…" at bounding box center [550, 263] width 184 height 121
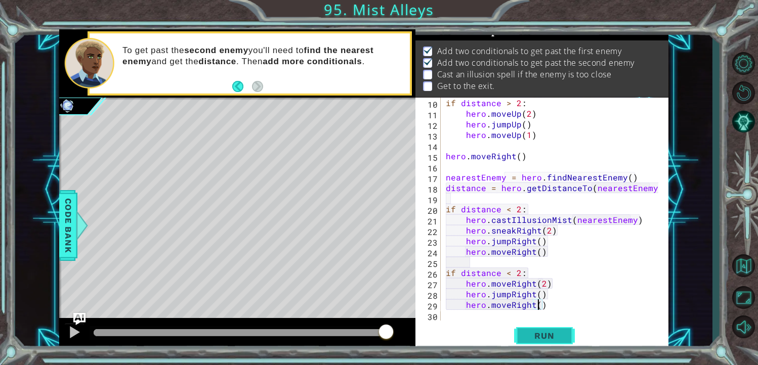
click at [535, 335] on span "Run" at bounding box center [544, 336] width 40 height 10
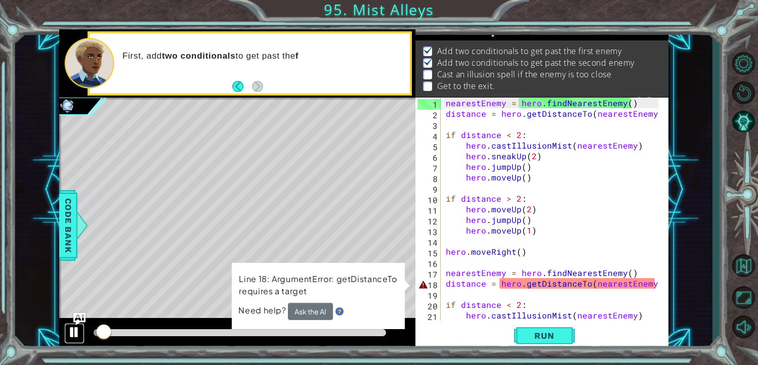
click at [70, 326] on div at bounding box center [74, 332] width 13 height 13
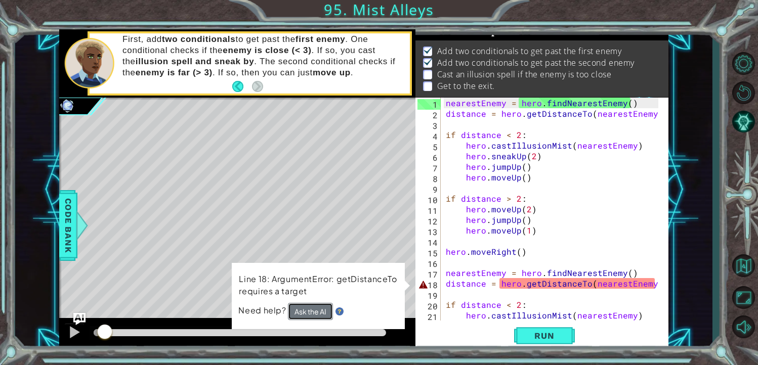
click at [296, 313] on button "Ask the AI" at bounding box center [310, 311] width 45 height 17
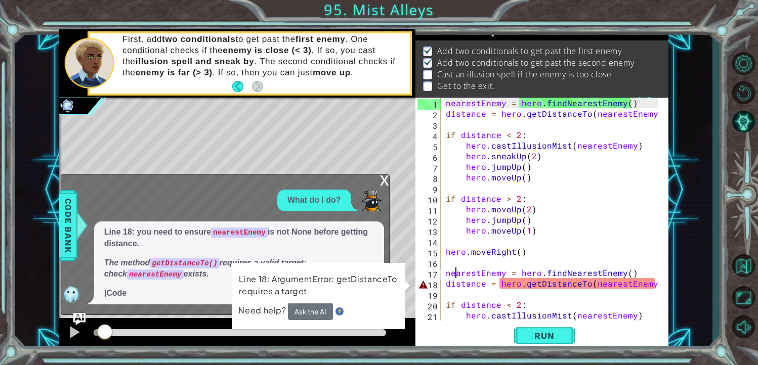
click at [453, 278] on div "nearestEnemy = hero . findNearestEnemy ( ) distance = hero . getDistanceTo ( ne…" at bounding box center [554, 220] width 220 height 244
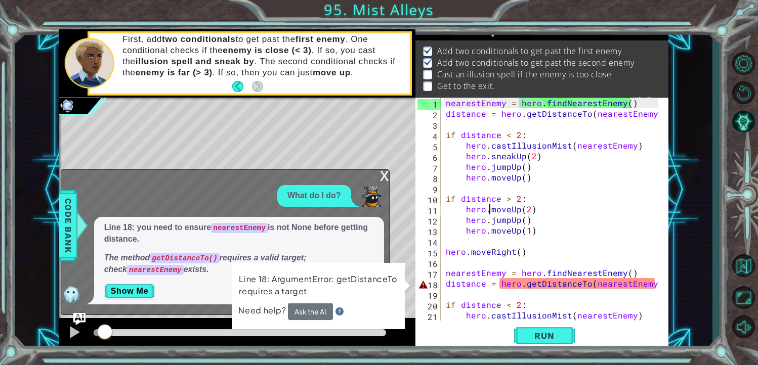
drag, startPoint x: 489, startPoint y: 212, endPoint x: 511, endPoint y: 215, distance: 22.4
click at [498, 214] on div "nearestEnemy = hero . findNearestEnemy ( ) distance = hero . getDistanceTo ( ne…" at bounding box center [554, 220] width 220 height 244
click at [576, 227] on div "nearestEnemy = hero . findNearestEnemy ( ) distance = hero . getDistanceTo ( ne…" at bounding box center [554, 220] width 220 height 244
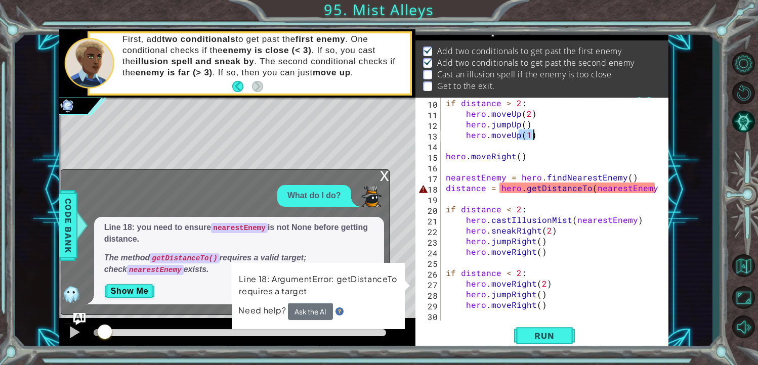
click at [431, 303] on div "29" at bounding box center [428, 306] width 23 height 11
click at [527, 339] on span "Run" at bounding box center [544, 336] width 40 height 10
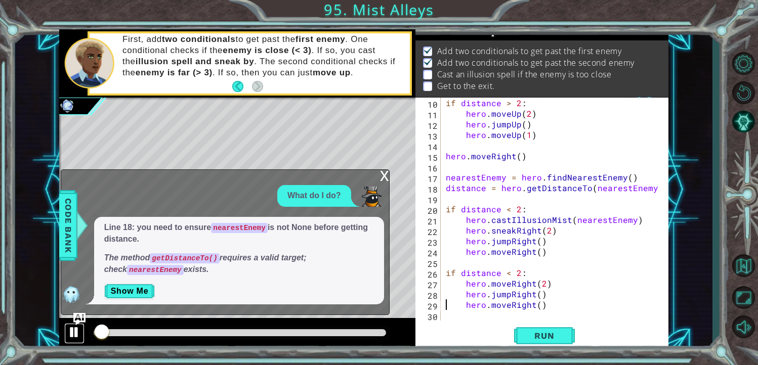
click at [73, 328] on div at bounding box center [74, 332] width 13 height 13
click at [385, 176] on div "x" at bounding box center [384, 175] width 9 height 10
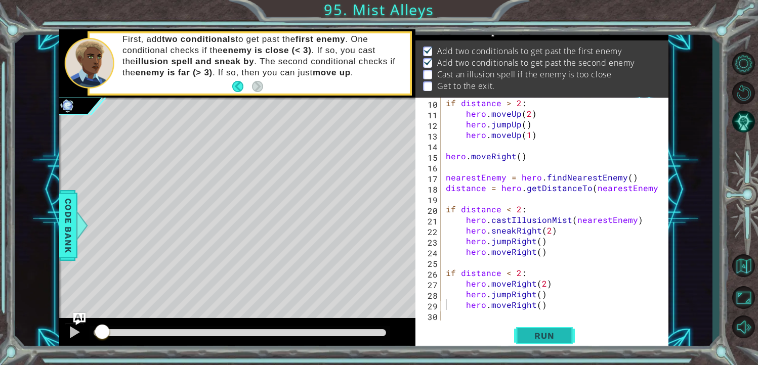
click at [530, 329] on button "Run" at bounding box center [544, 335] width 61 height 25
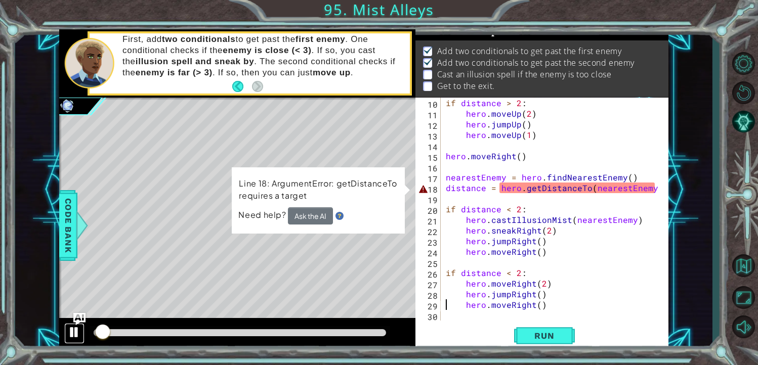
click at [71, 336] on div at bounding box center [74, 332] width 13 height 13
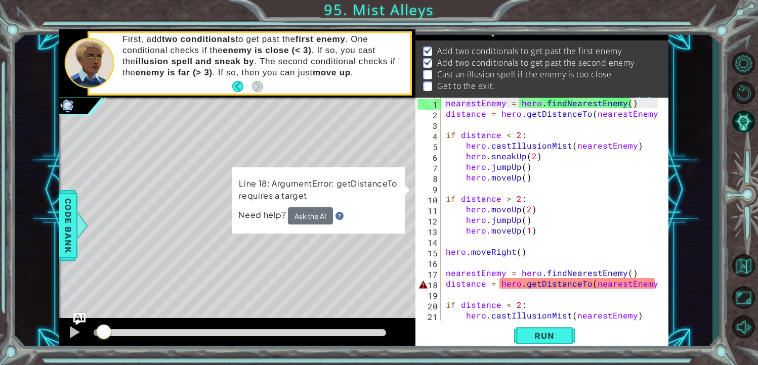
scroll to position [61, 0]
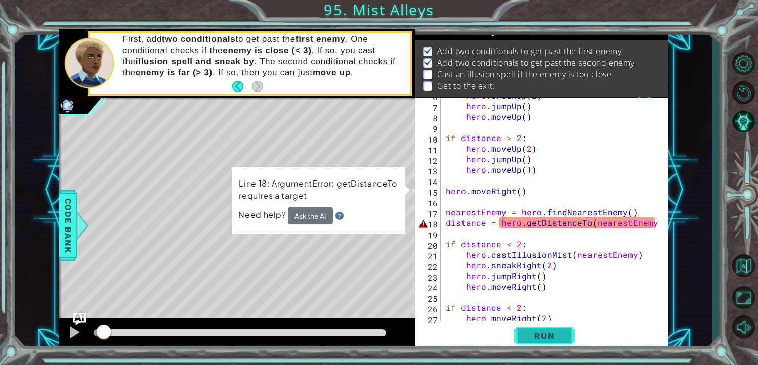
click at [558, 334] on span "Run" at bounding box center [544, 336] width 40 height 10
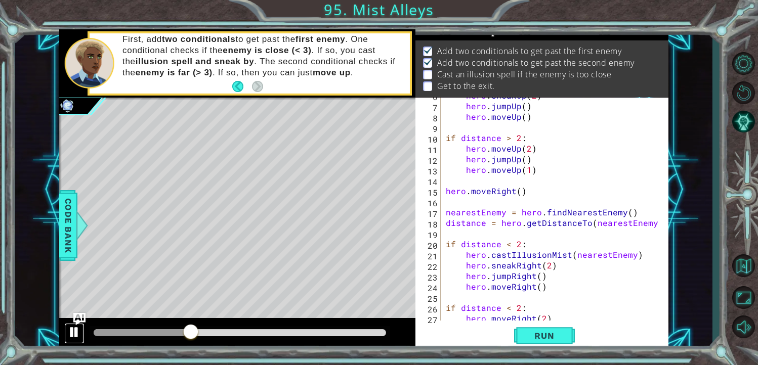
click at [80, 329] on div at bounding box center [74, 332] width 13 height 13
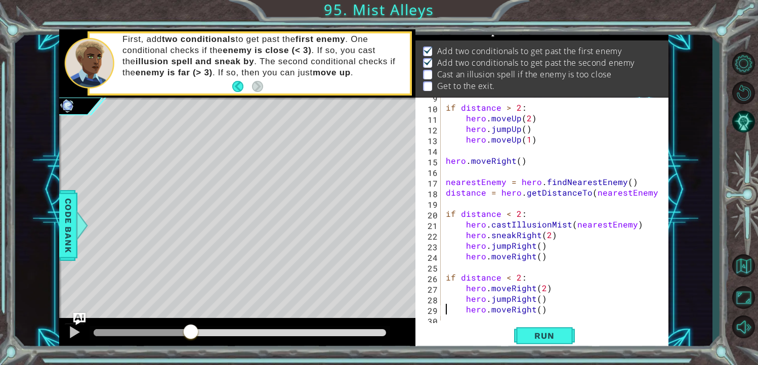
scroll to position [96, 0]
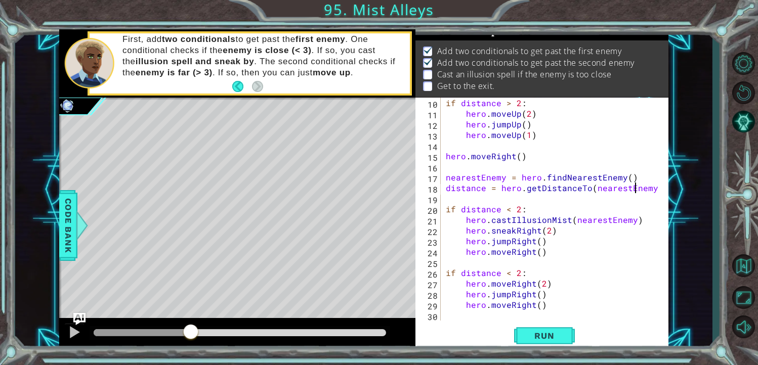
click at [636, 190] on div "if distance > 2 : hero . moveUp ( 2 ) hero . jumpUp ( ) hero . moveUp ( 1 ) her…" at bounding box center [554, 220] width 220 height 244
click at [605, 186] on div "if distance > 2 : hero . moveUp ( 2 ) hero . jumpUp ( ) hero . moveUp ( 1 ) her…" at bounding box center [554, 220] width 220 height 244
click at [560, 187] on div "if distance > 2 : hero . moveUp ( 2 ) hero . jumpUp ( ) hero . moveUp ( 1 ) her…" at bounding box center [554, 220] width 220 height 244
click at [551, 327] on button "Run" at bounding box center [544, 335] width 61 height 25
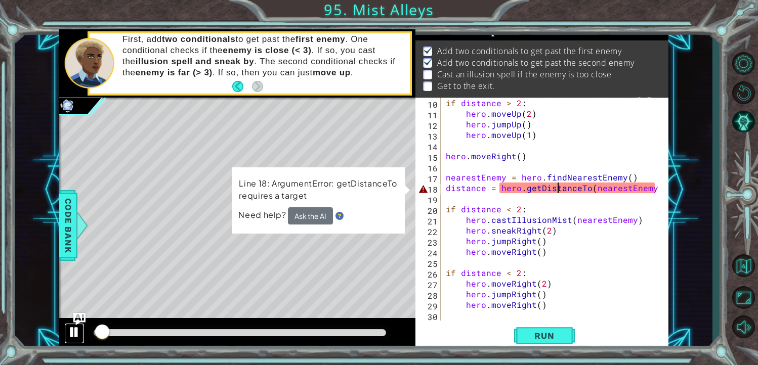
click at [71, 332] on div at bounding box center [74, 332] width 13 height 13
click at [305, 215] on button "Ask the AI" at bounding box center [311, 216] width 46 height 18
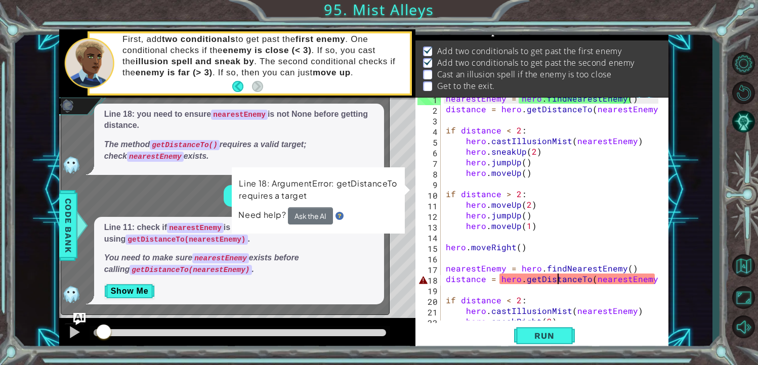
scroll to position [0, 0]
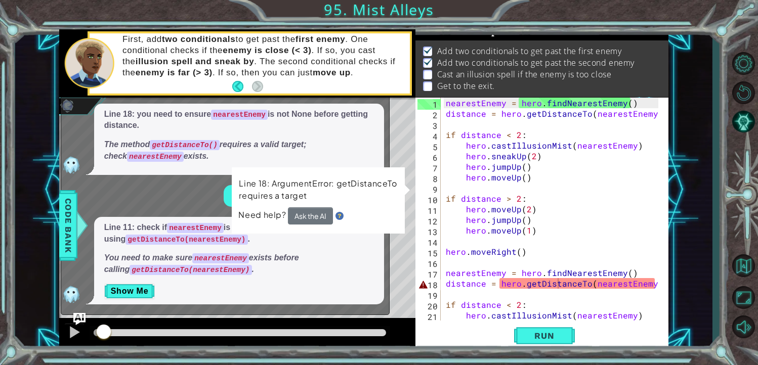
click at [405, 194] on div "Line 18: ArgumentError: getDistanceTo requires a target Need help? Ask the AI" at bounding box center [318, 200] width 173 height 67
click at [405, 194] on div "Line 18: ArgumentError: getDistanceTo requires a target Need help? Ask the AI" at bounding box center [319, 201] width 174 height 68
click at [312, 215] on button "Ask the AI" at bounding box center [311, 216] width 46 height 18
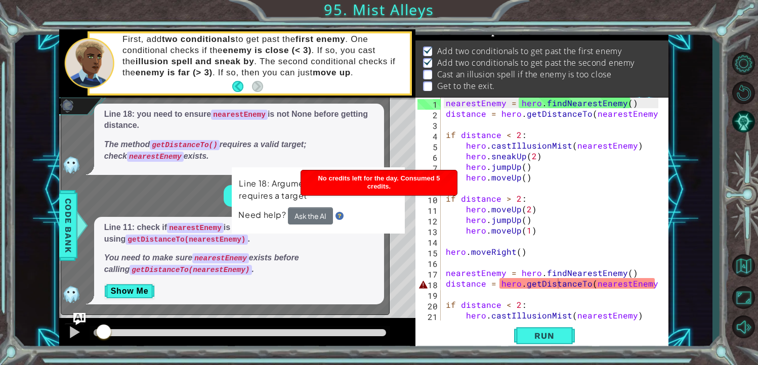
click at [339, 216] on img at bounding box center [340, 215] width 8 height 8
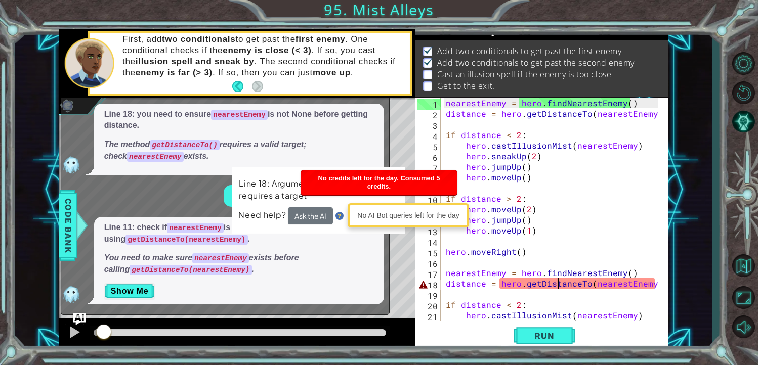
click at [376, 264] on div "Line 11: check if nearestEnemy is not None before using getDistanceTo(nearestEn…" at bounding box center [239, 261] width 290 height 88
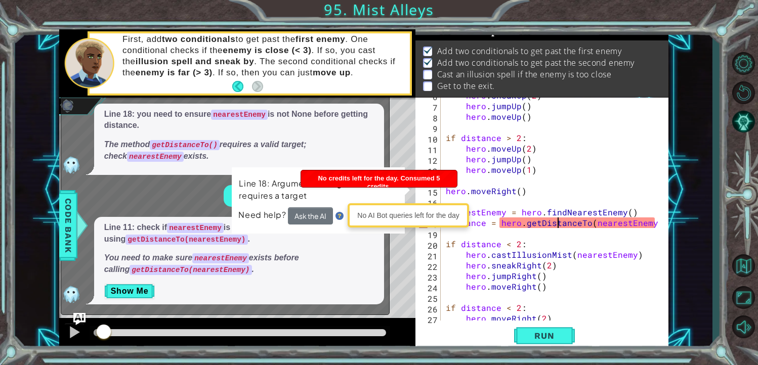
scroll to position [91, 0]
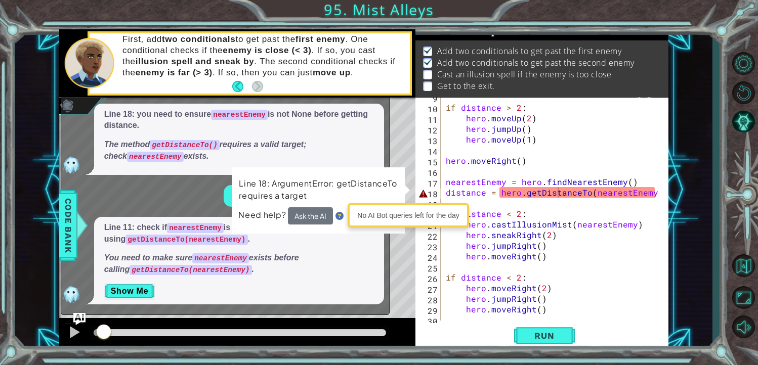
click at [691, 232] on div "1 2 3 4 5 6 7 8 9 10 11 12 13 14 15 16 17 18 nearestEnemy = hero . findNearestE…" at bounding box center [363, 189] width 697 height 321
click at [380, 244] on div "Line 11: check if nearestEnemy is not None before using getDistanceTo(nearestEn…" at bounding box center [239, 261] width 290 height 88
click at [354, 215] on body "1 2 3 4 5 6 7 8 9 10 11 12 13 14 15 16 17 18 nearestEnemy = hero . findNearestE…" at bounding box center [379, 182] width 758 height 365
click at [353, 206] on div "No AI Bot queries left for the day" at bounding box center [408, 215] width 116 height 19
click at [358, 196] on p "Line 18: ArgumentError: getDistanceTo requires a target" at bounding box center [318, 189] width 159 height 25
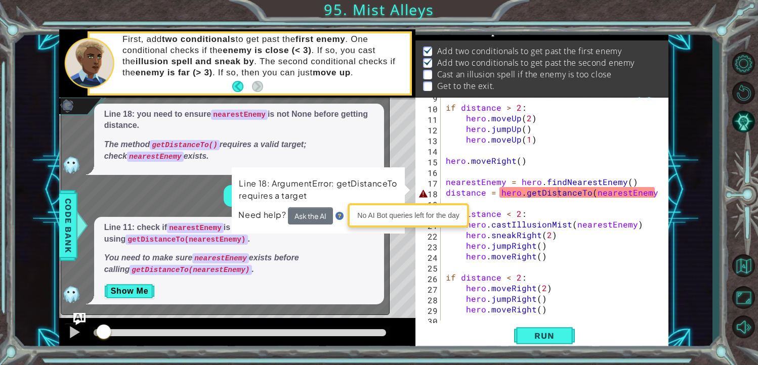
click at [334, 220] on div "Need help? Ask the AI" at bounding box center [318, 216] width 160 height 20
drag, startPoint x: 446, startPoint y: 251, endPoint x: 421, endPoint y: 264, distance: 27.6
click at [444, 251] on div "if distance > 2 : hero . moveUp ( 2 ) hero . jumpUp ( ) hero . moveUp ( 1 ) her…" at bounding box center [554, 214] width 220 height 244
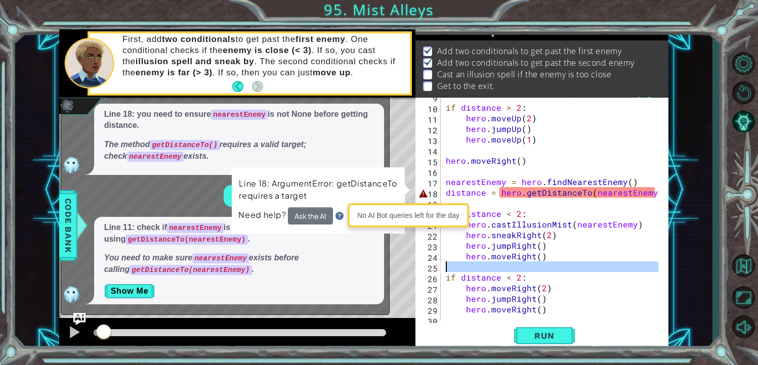
click at [421, 264] on div "25" at bounding box center [428, 268] width 23 height 11
type textarea "if distance < 2:"
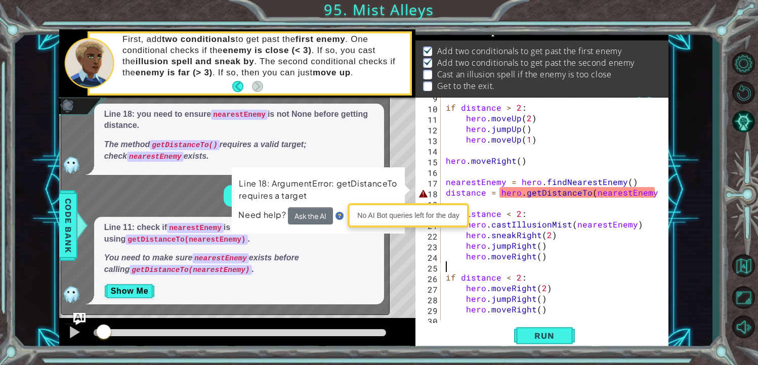
click at [426, 198] on div "18" at bounding box center [428, 194] width 23 height 11
type textarea "if distance < 2:"
click at [489, 192] on div "if distance > 2 : hero . moveUp ( 2 ) hero . jumpUp ( ) hero . moveUp ( 1 ) her…" at bounding box center [554, 214] width 220 height 244
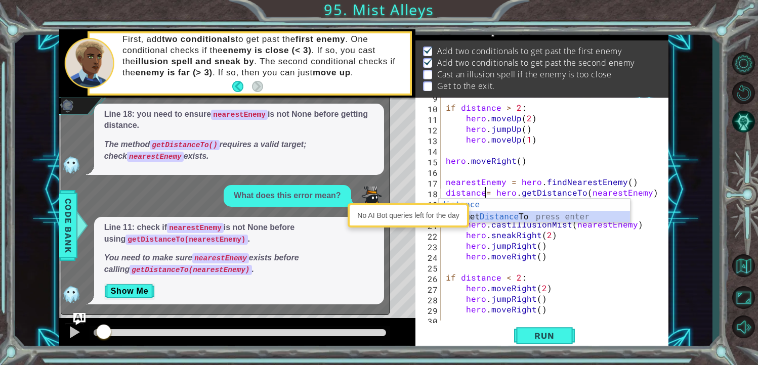
click at [517, 214] on div "distance press enter hero.get Distance To press enter" at bounding box center [534, 223] width 191 height 49
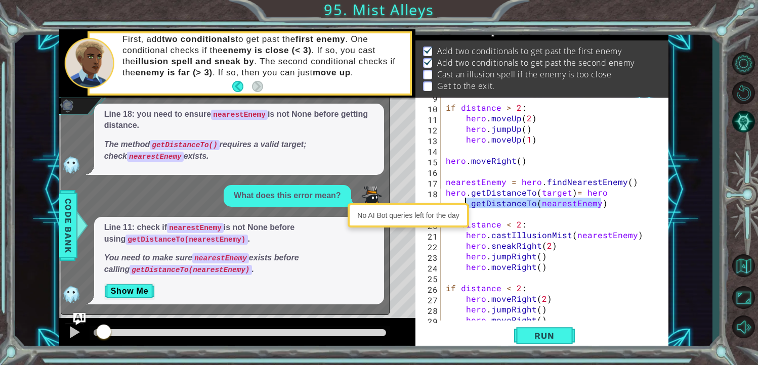
drag, startPoint x: 604, startPoint y: 208, endPoint x: 439, endPoint y: 201, distance: 165.6
click at [439, 201] on div "hero.getDistanceTo(target)= hero.getDistanceTo(nearestEnemy) 9 10 11 12 13 14 1…" at bounding box center [540, 209] width 251 height 223
type textarea "hero.getDistanceTo(target)= hero"
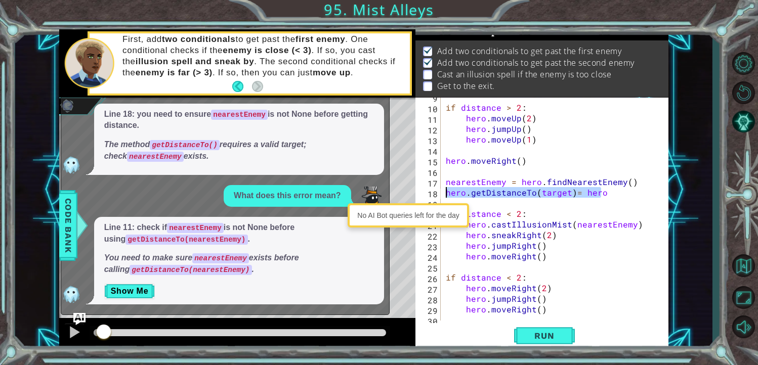
drag, startPoint x: 603, startPoint y: 191, endPoint x: 444, endPoint y: 193, distance: 158.9
click at [444, 193] on div "if distance > 2 : hero . moveUp ( 2 ) hero . jumpUp ( ) hero . moveUp ( 1 ) her…" at bounding box center [554, 214] width 220 height 244
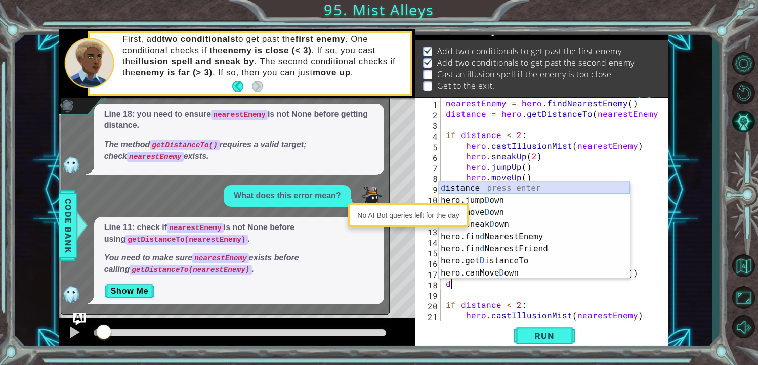
click at [538, 187] on div "d istance press enter hero.jump D own press enter hero.[PERSON_NAME] own press …" at bounding box center [534, 242] width 191 height 121
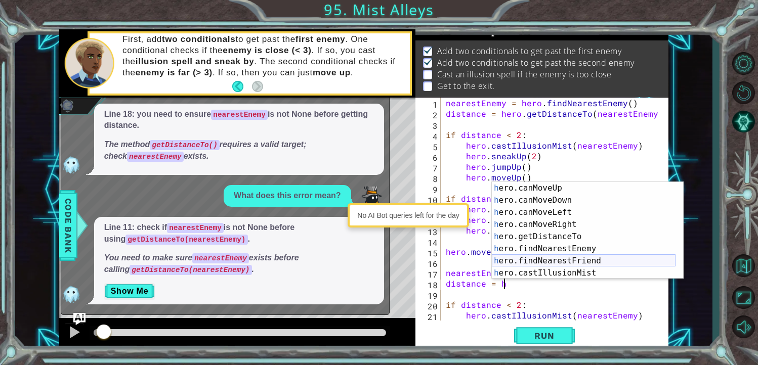
scroll to position [182, 0]
click at [572, 239] on div "h ero.canMoveUp press enter h ero.canMoveDown press enter h ero.canMoveLeft pre…" at bounding box center [584, 242] width 184 height 121
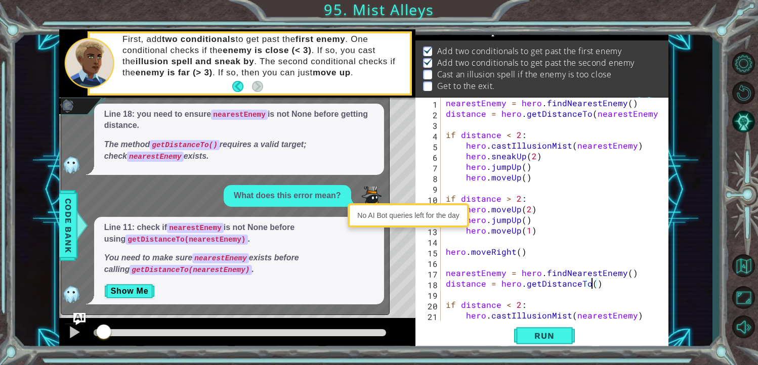
scroll to position [0, 0]
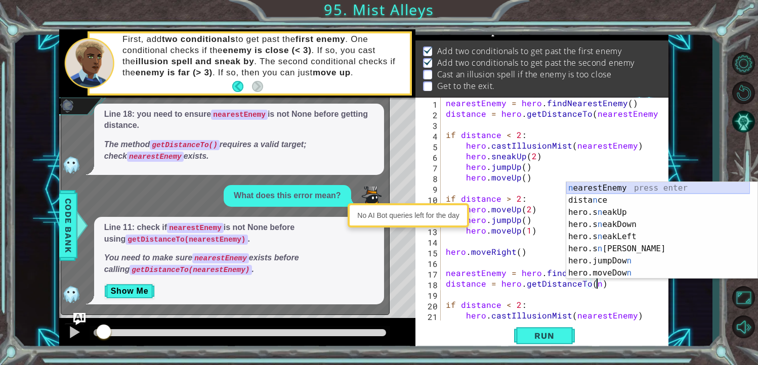
click at [595, 189] on div "n earestEnemy press enter dista n ce press enter hero.s n eakUp press enter her…" at bounding box center [658, 242] width 184 height 121
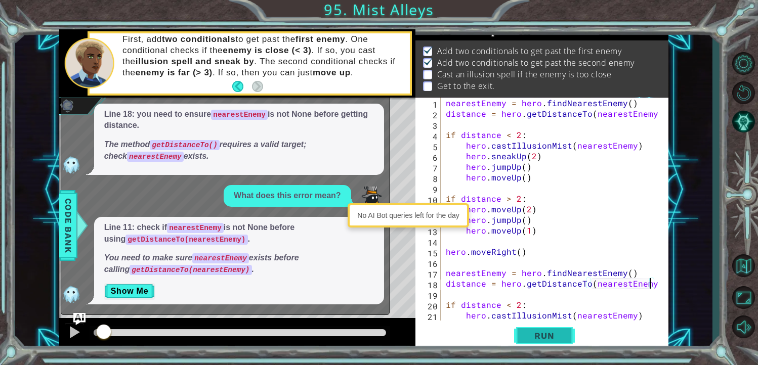
click at [546, 335] on span "Run" at bounding box center [544, 336] width 40 height 10
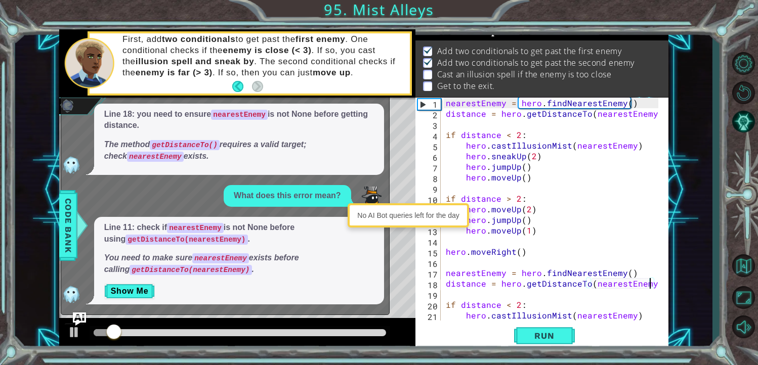
click at [76, 316] on img "Ask AI" at bounding box center [78, 319] width 13 height 13
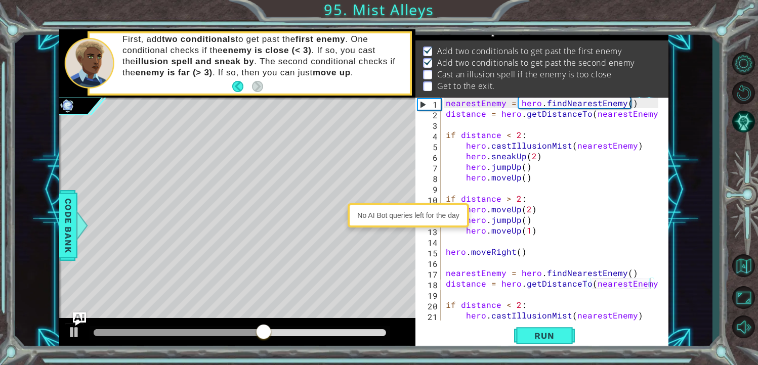
click at [82, 325] on img "Ask AI" at bounding box center [78, 319] width 13 height 13
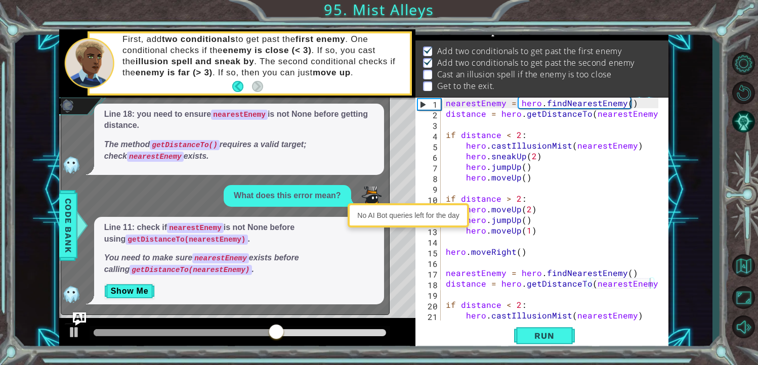
click at [82, 315] on img "Ask AI" at bounding box center [78, 319] width 13 height 13
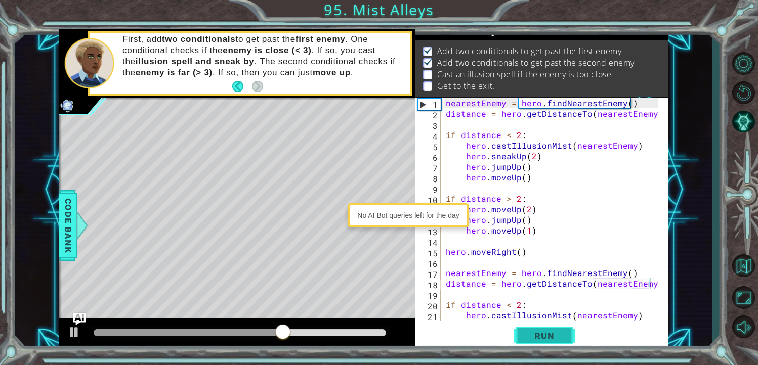
click at [523, 337] on button "Run" at bounding box center [544, 335] width 61 height 25
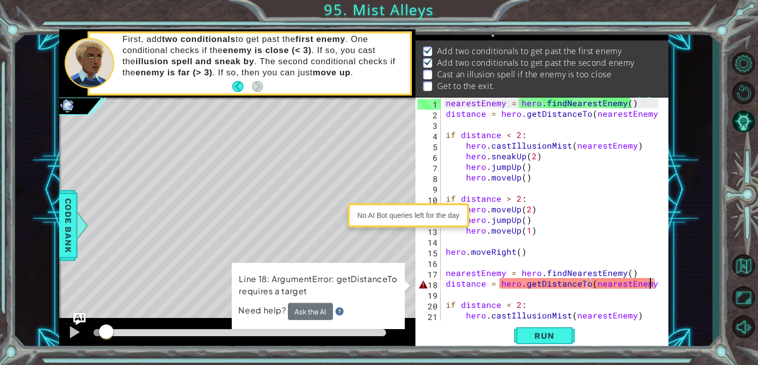
click at [106, 333] on div at bounding box center [100, 332] width 13 height 7
click at [73, 331] on div at bounding box center [74, 332] width 13 height 13
click at [80, 329] on div at bounding box center [74, 332] width 13 height 13
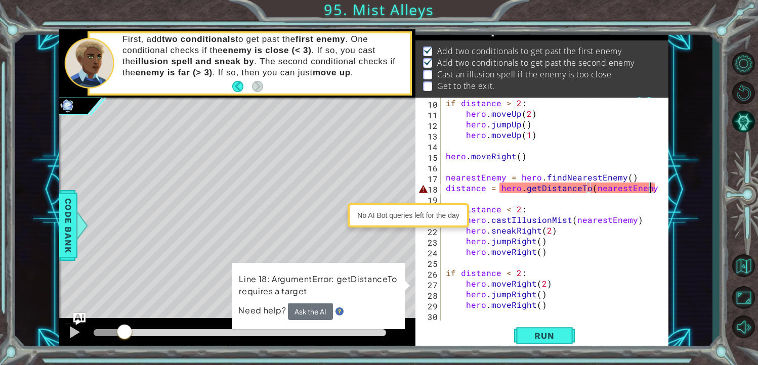
scroll to position [96, 0]
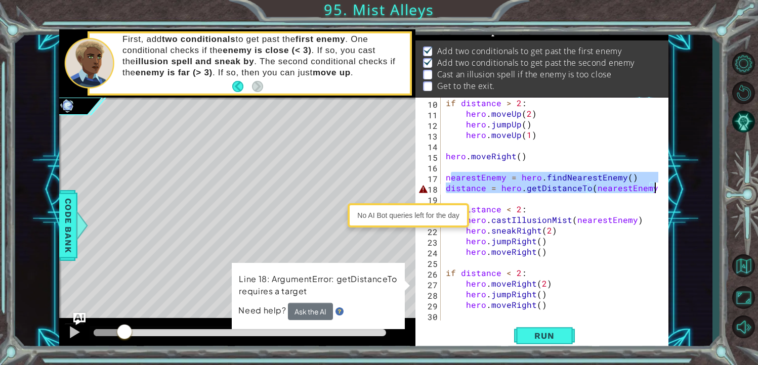
drag, startPoint x: 448, startPoint y: 173, endPoint x: 656, endPoint y: 190, distance: 208.1
click at [656, 190] on div "distance = hero.getDistanceTo(nearestEnemy) 10 11 12 13 14 15 16 17 18 19 20 21…" at bounding box center [540, 209] width 251 height 223
type textarea "nearestEnemy = hero.findNearestEnemy() distance = hero.getDistanceTo(nearestEne…"
click at [654, 194] on div "if distance > 2 : hero . moveUp ( 2 ) hero . jumpUp ( ) hero . moveUp ( 1 ) her…" at bounding box center [554, 220] width 220 height 244
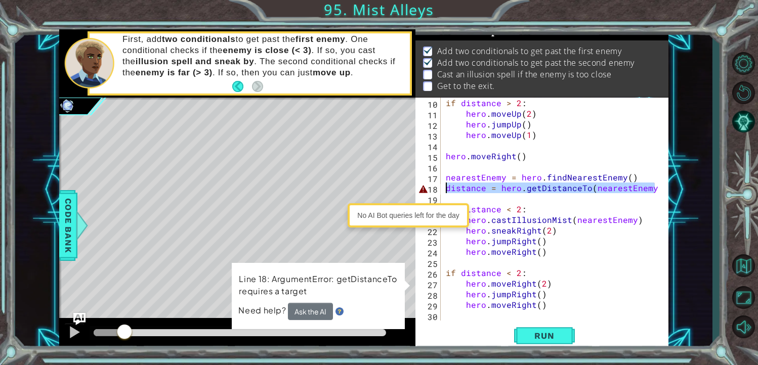
drag, startPoint x: 655, startPoint y: 190, endPoint x: 438, endPoint y: 185, distance: 217.6
click at [438, 185] on div "10 11 12 13 14 15 16 17 18 19 20 21 22 23 24 25 26 27 28 29 30 if distance > 2 …" at bounding box center [540, 209] width 251 height 223
type textarea "distance = hero.getDistanceTo(nearestEnemy)"
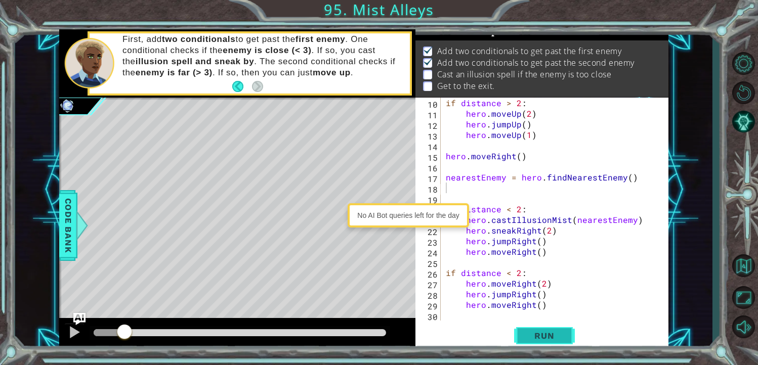
click at [552, 334] on span "Run" at bounding box center [544, 336] width 40 height 10
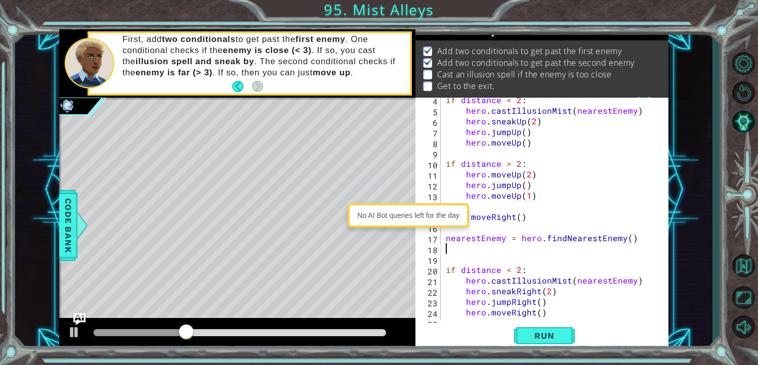
scroll to position [4, 0]
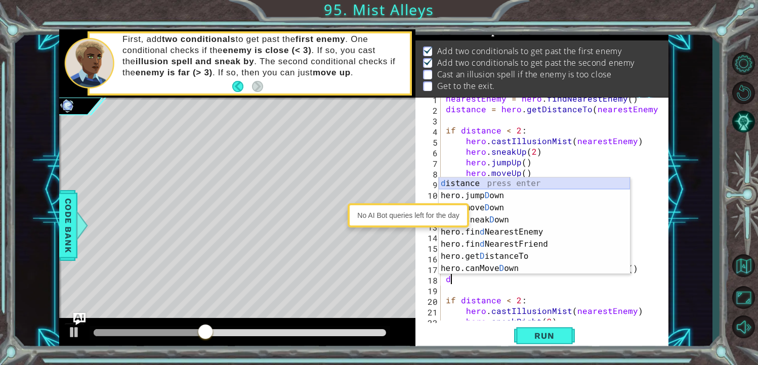
click at [489, 182] on div "d istance press enter hero.jump D own press enter hero.[PERSON_NAME] own press …" at bounding box center [534, 238] width 191 height 121
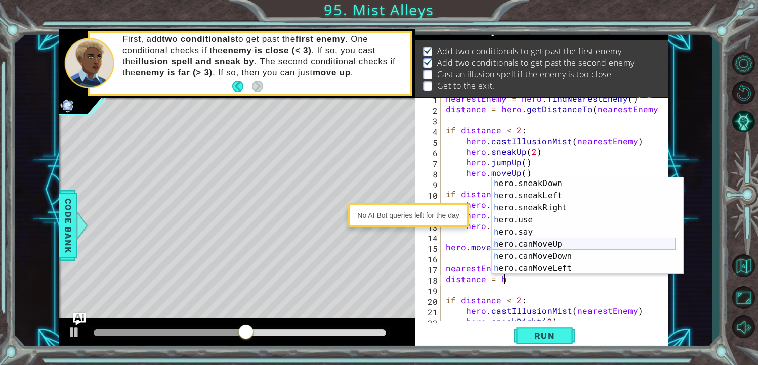
scroll to position [182, 0]
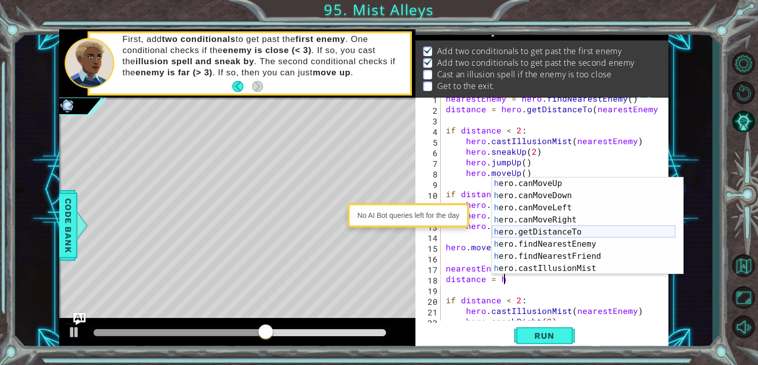
click at [590, 234] on div "h ero.canMoveUp press enter h ero.canMoveDown press enter h ero.canMoveLeft pre…" at bounding box center [584, 238] width 184 height 121
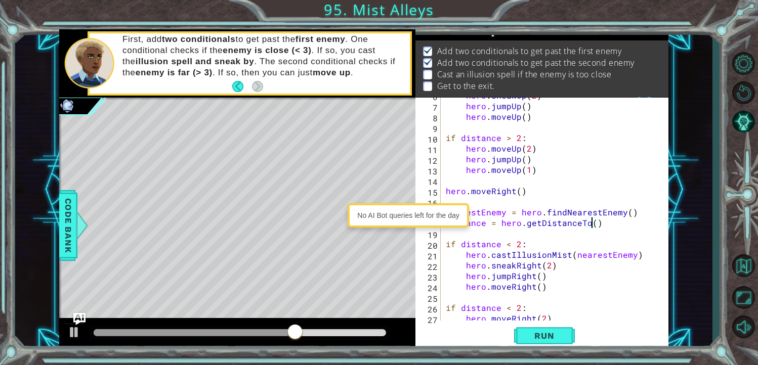
scroll to position [0, 0]
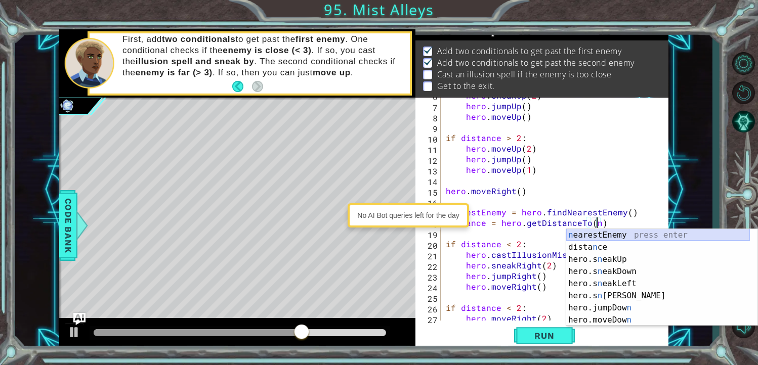
click at [633, 234] on div "n earestEnemy press enter dista n ce press enter hero.s n eakUp press enter her…" at bounding box center [658, 289] width 184 height 121
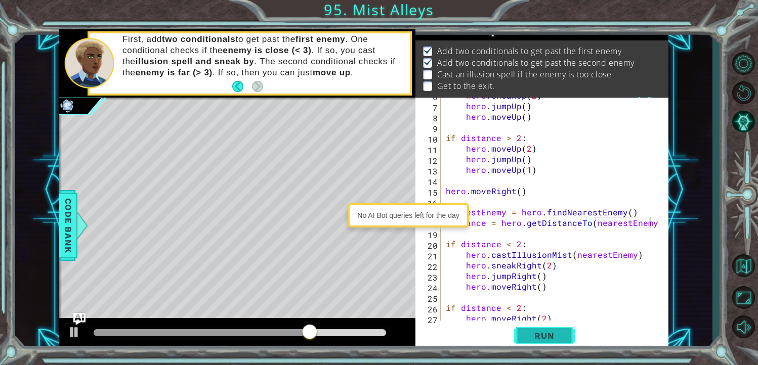
click at [544, 337] on span "Run" at bounding box center [544, 336] width 40 height 10
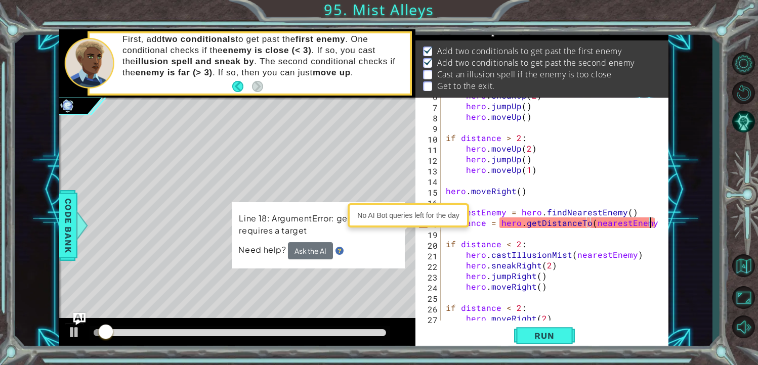
click at [402, 212] on div "No AI Bot queries left for the day" at bounding box center [408, 215] width 116 height 19
click at [400, 202] on body "1 2 3 4 5 6 7 8 9 10 11 12 13 14 15 16 17 18 nearestEnemy = hero . findNearestE…" at bounding box center [379, 182] width 758 height 365
drag, startPoint x: 400, startPoint y: 202, endPoint x: 398, endPoint y: 211, distance: 9.3
click at [403, 204] on body "1 2 3 4 5 6 7 8 9 10 11 12 13 14 15 16 17 18 nearestEnemy = hero . findNearestE…" at bounding box center [379, 182] width 758 height 365
click at [394, 213] on div "No AI Bot queries left for the day" at bounding box center [408, 215] width 116 height 19
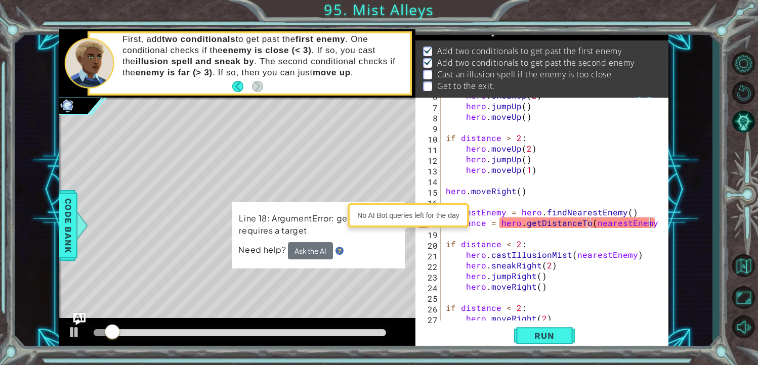
click at [392, 212] on div "No AI Bot queries left for the day" at bounding box center [408, 215] width 116 height 19
click at [522, 221] on div "hero . sneakUp ( 2 ) hero . jumpUp ( ) hero . moveUp ( ) if distance > 2 : hero…" at bounding box center [554, 212] width 220 height 244
click at [69, 334] on div at bounding box center [74, 332] width 13 height 13
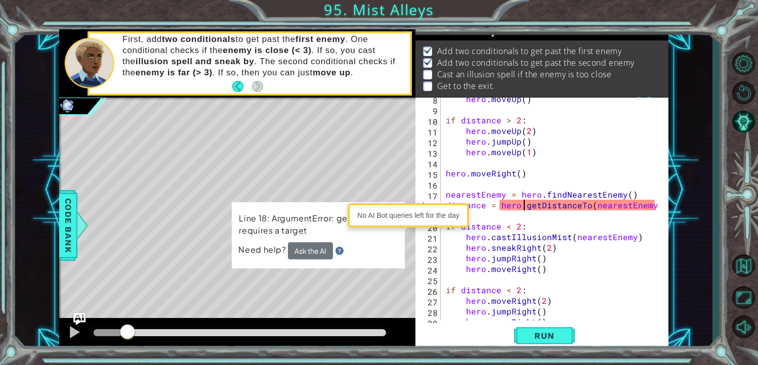
scroll to position [78, 0]
drag, startPoint x: 651, startPoint y: 206, endPoint x: 453, endPoint y: 213, distance: 198.0
click at [453, 213] on body "1 2 3 4 5 6 7 8 9 10 11 12 13 14 15 16 17 18 nearestEnemy = hero . findNearestE…" at bounding box center [379, 182] width 758 height 365
type textarea "distance = hero.getDistanceTo(nearestEnemy"
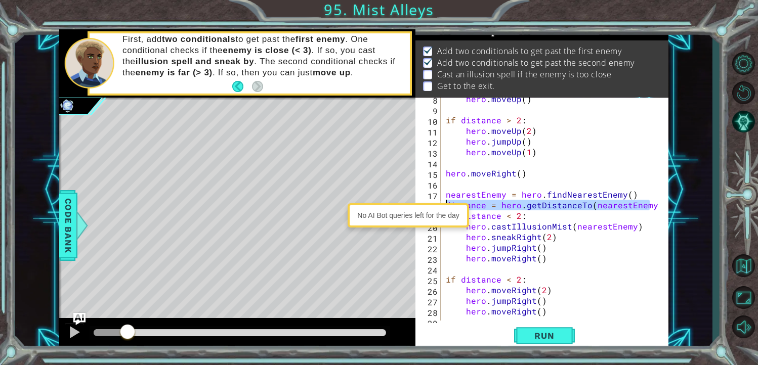
drag, startPoint x: 649, startPoint y: 202, endPoint x: 437, endPoint y: 206, distance: 212.5
click at [437, 206] on body "1 2 3 4 5 6 7 8 9 10 11 12 13 14 15 16 17 18 nearestEnemy = hero . findNearestE…" at bounding box center [379, 182] width 758 height 365
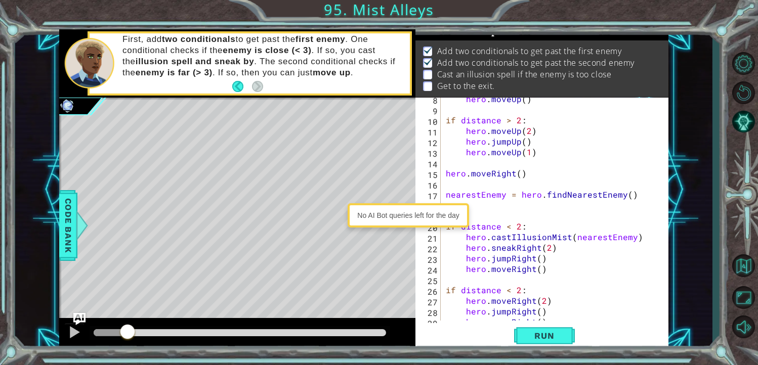
click at [533, 219] on div "hero . moveUp ( ) if distance > 2 : hero . moveUp ( 2 ) hero . jumpUp ( ) hero …" at bounding box center [554, 216] width 220 height 244
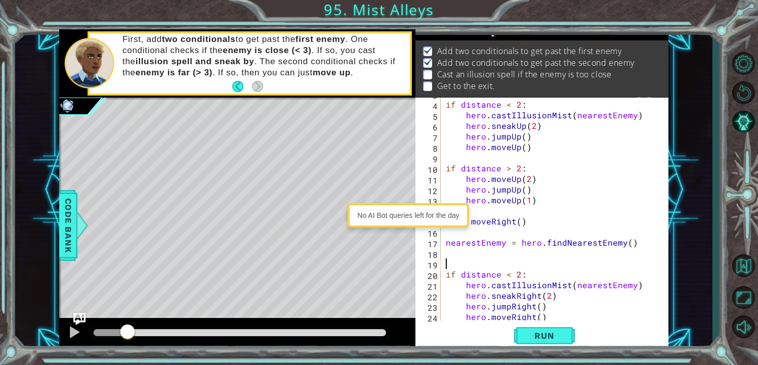
scroll to position [96, 0]
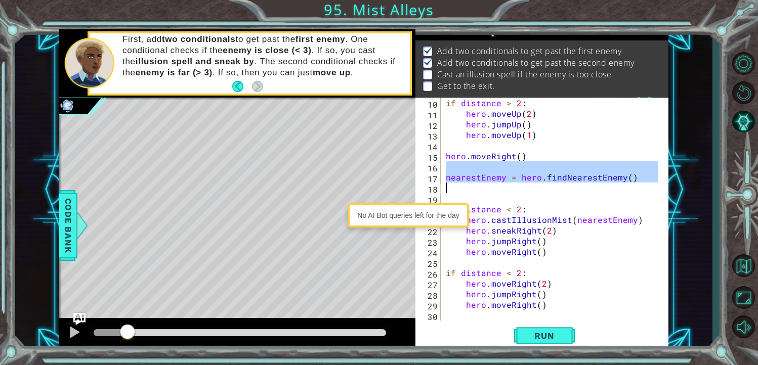
drag, startPoint x: 637, startPoint y: 170, endPoint x: 456, endPoint y: 188, distance: 182.0
click at [456, 188] on div "if distance > 2 : hero . moveUp ( 2 ) hero . jumpUp ( ) hero . moveUp ( 1 ) her…" at bounding box center [554, 220] width 220 height 244
type textarea "nearestEnemy = hero.findNearestEnemy()"
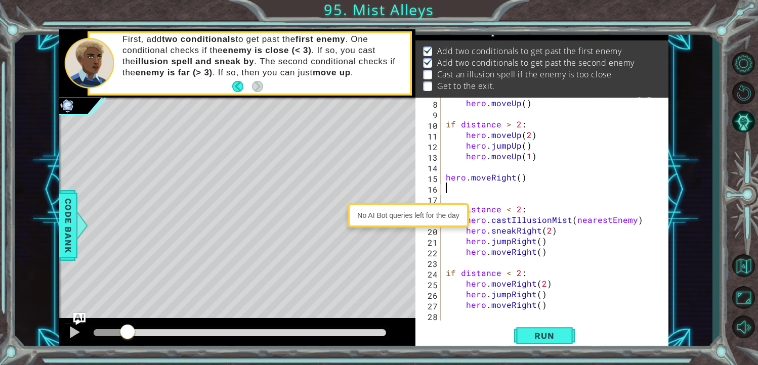
scroll to position [74, 0]
click at [548, 327] on button "Run" at bounding box center [544, 335] width 61 height 25
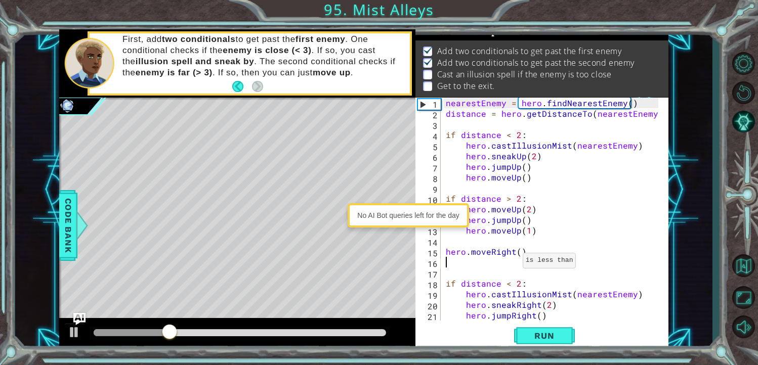
scroll to position [0, 0]
click at [73, 323] on img "Ask AI" at bounding box center [78, 319] width 13 height 13
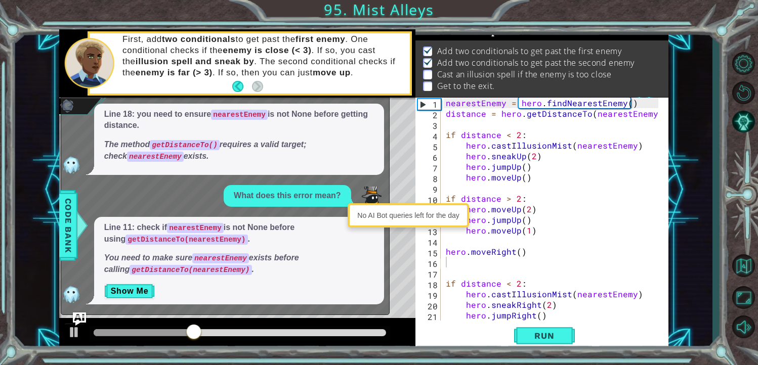
click at [80, 323] on img "Ask AI" at bounding box center [78, 319] width 13 height 13
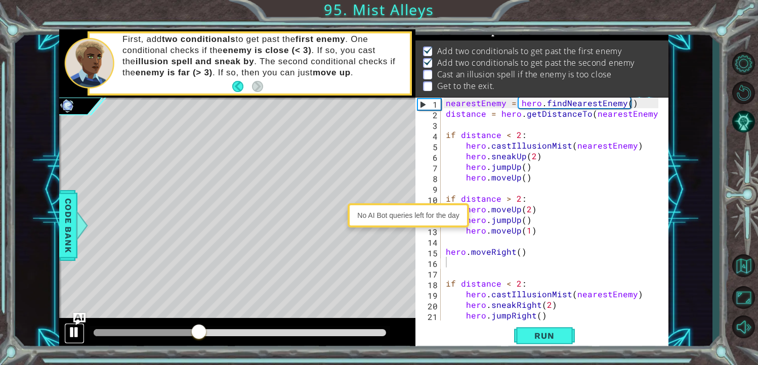
click at [64, 336] on button at bounding box center [74, 333] width 20 height 21
drag, startPoint x: 189, startPoint y: 328, endPoint x: 140, endPoint y: 332, distance: 49.2
click at [140, 332] on div at bounding box center [240, 333] width 301 height 14
click at [64, 315] on div "methods hero use(thing) moveUp(steps) moveDown(steps) moveLeft(steps) moveRight…" at bounding box center [364, 189] width 610 height 321
click at [75, 329] on div at bounding box center [74, 332] width 13 height 13
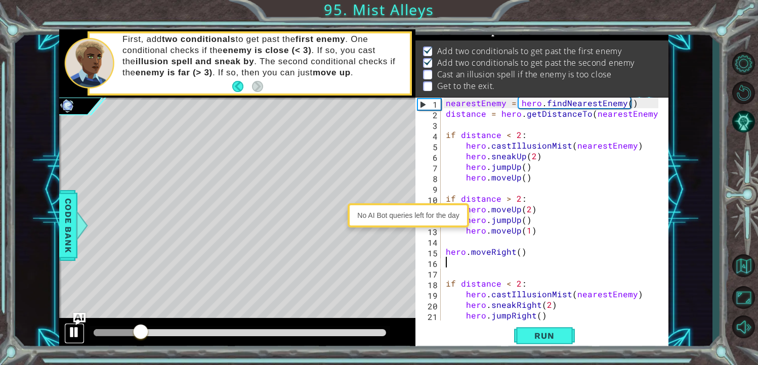
click at [72, 340] on button at bounding box center [74, 333] width 20 height 21
click at [82, 336] on button at bounding box center [74, 333] width 20 height 21
click at [69, 327] on div at bounding box center [74, 332] width 13 height 13
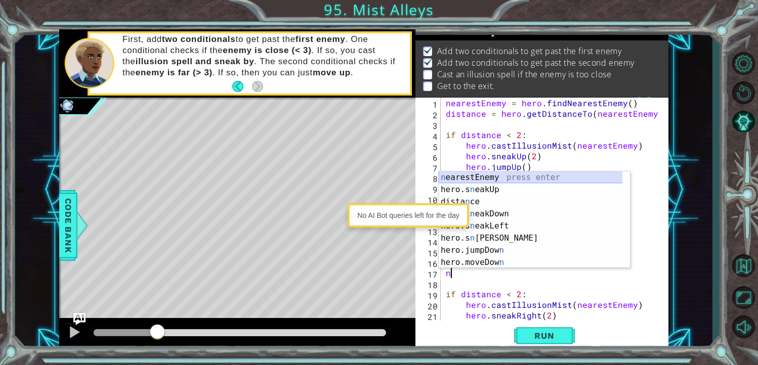
click at [493, 178] on div "n earestEnemy press enter hero.s n eakUp press enter dista n ce press enter her…" at bounding box center [534, 232] width 191 height 121
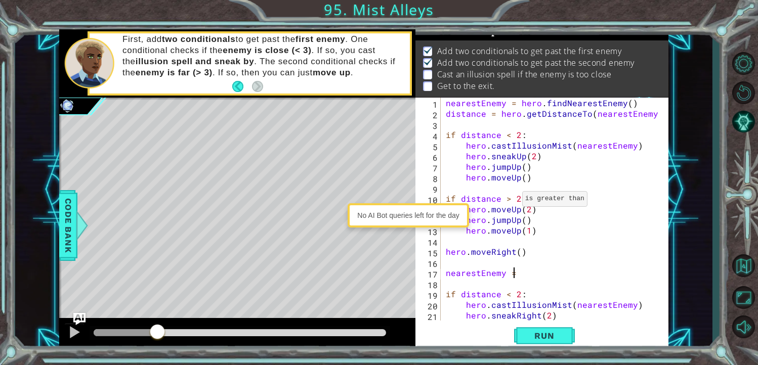
scroll to position [0, 4]
type textarea "nearestEnemy = h"
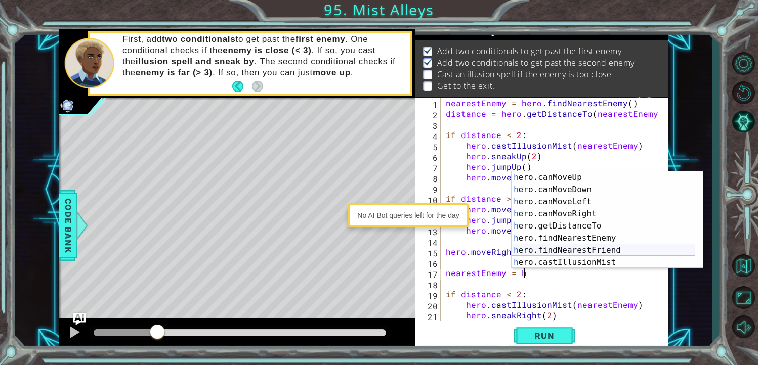
scroll to position [182, 0]
click at [591, 235] on div "h ero.canMoveUp press enter h ero.canMoveDown press enter h ero.canMoveLeft pre…" at bounding box center [603, 232] width 184 height 121
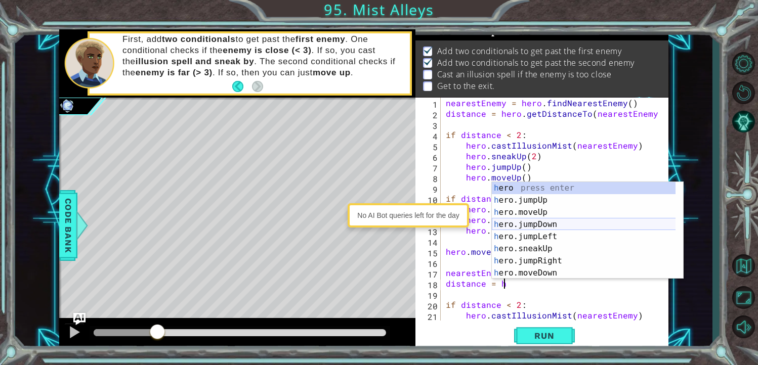
scroll to position [152, 0]
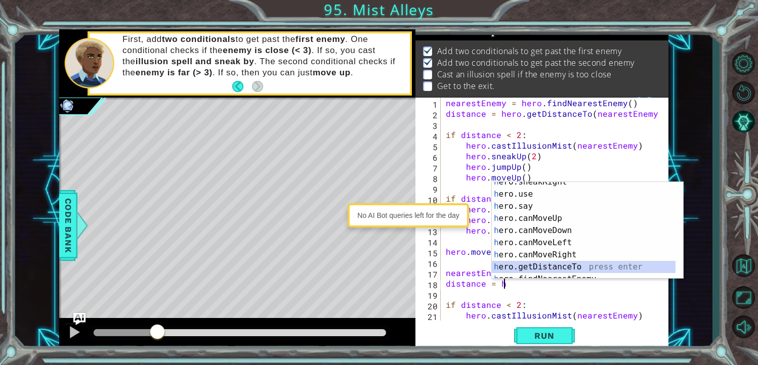
click at [579, 268] on div "h ero.sneakRight press enter h ero.use press enter h ero.say press enter h ero.…" at bounding box center [584, 236] width 184 height 121
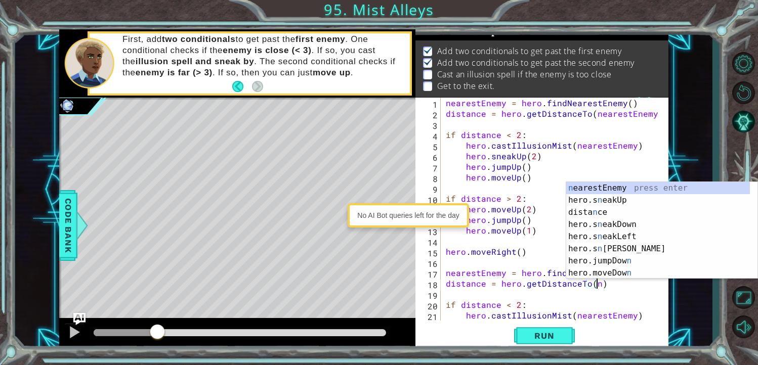
scroll to position [0, 0]
click at [667, 184] on div "n earestEnemy press enter hero.s n eakUp press enter dista n ce press enter her…" at bounding box center [658, 242] width 184 height 121
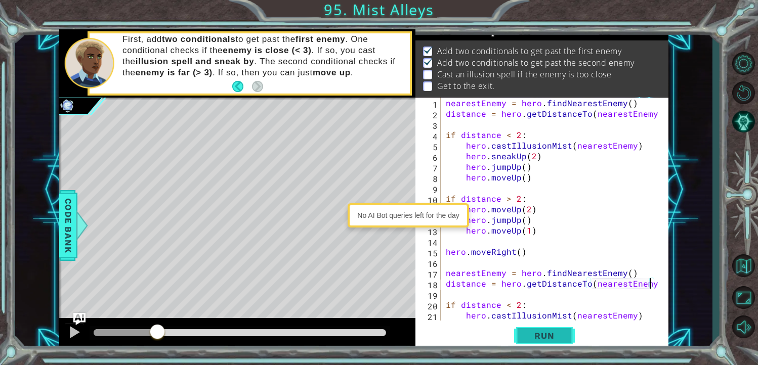
click at [554, 339] on span "Run" at bounding box center [544, 336] width 40 height 10
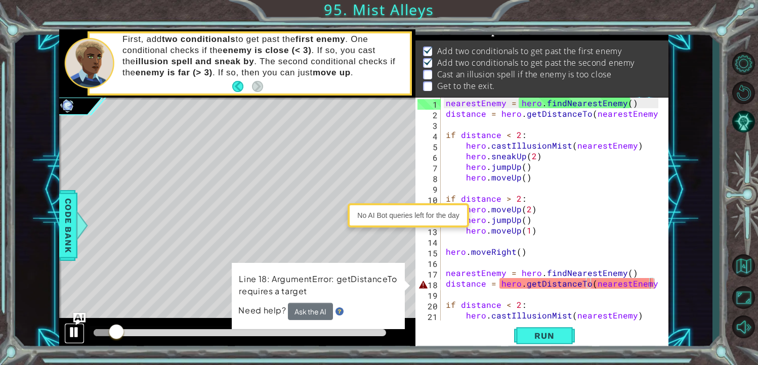
click at [69, 326] on div at bounding box center [74, 332] width 13 height 13
click at [336, 312] on img at bounding box center [340, 311] width 8 height 8
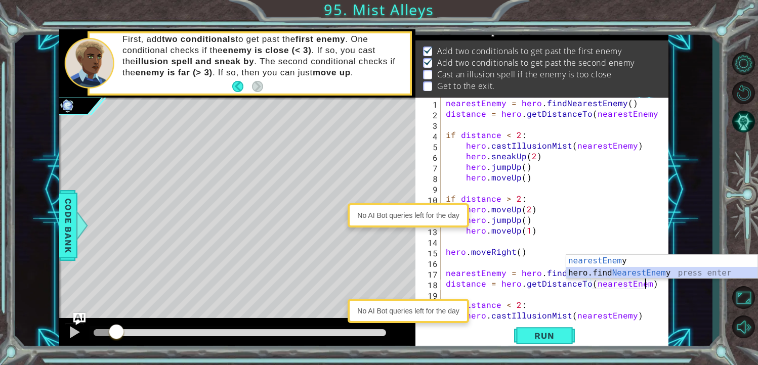
click at [634, 273] on div "nearestEnem y press enter hero.find NearestEnem y press enter" at bounding box center [661, 279] width 191 height 49
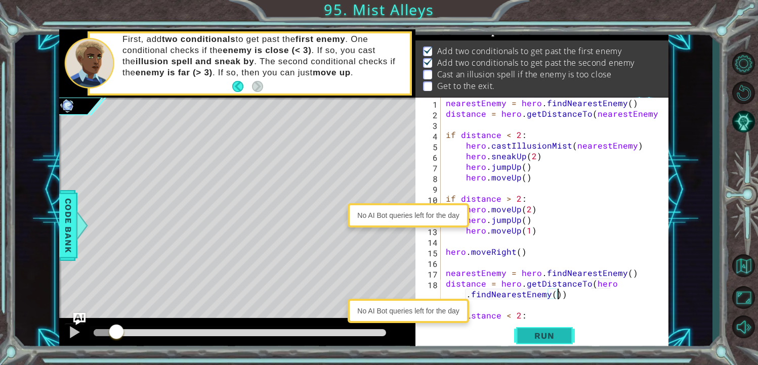
click at [557, 336] on span "Run" at bounding box center [544, 336] width 40 height 10
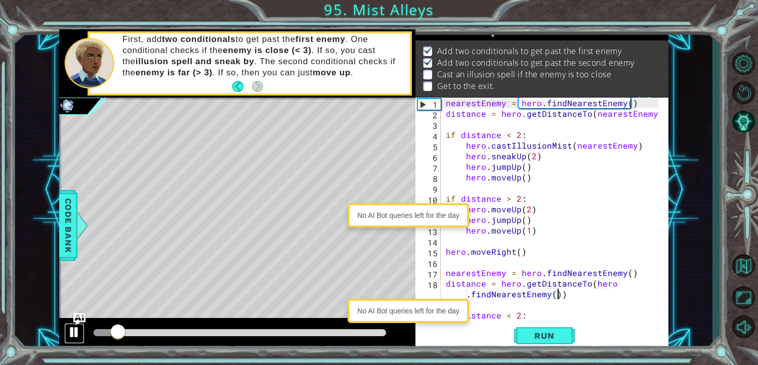
click at [79, 326] on div at bounding box center [74, 332] width 13 height 13
drag, startPoint x: 566, startPoint y: 294, endPoint x: 472, endPoint y: 301, distance: 94.8
click at [472, 301] on div "nearestEnemy = hero . findNearestEnemy ( ) distance = hero . getDistanceTo ( ne…" at bounding box center [554, 220] width 220 height 244
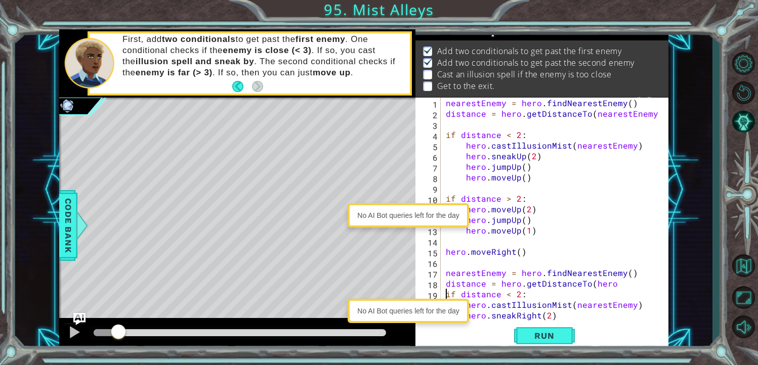
click at [447, 292] on div "nearestEnemy = hero . findNearestEnemy ( ) distance = hero . getDistanceTo ( ne…" at bounding box center [554, 220] width 220 height 244
click at [616, 283] on div "nearestEnemy = hero . findNearestEnemy ( ) distance = hero . getDistanceTo ( ne…" at bounding box center [554, 220] width 220 height 244
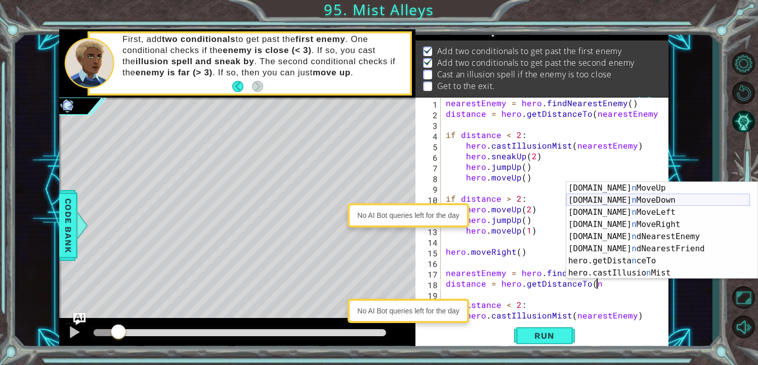
scroll to position [0, 0]
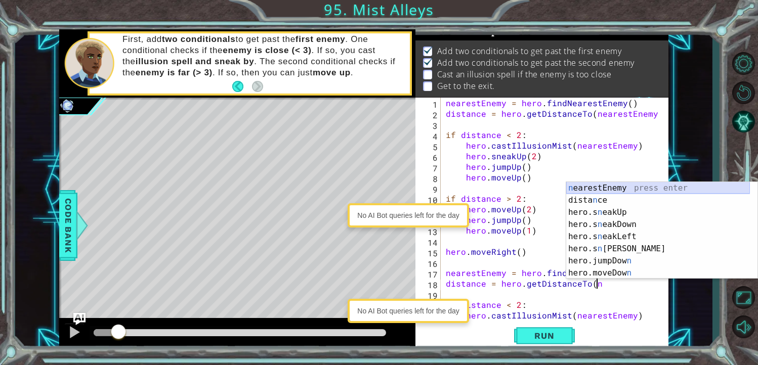
click at [612, 188] on div "n earestEnemy press enter dista n ce press enter hero.s n eakUp press enter her…" at bounding box center [658, 242] width 184 height 121
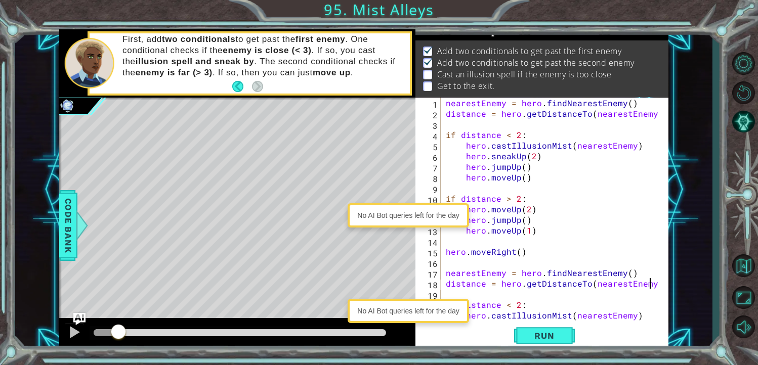
scroll to position [0, 12]
click at [532, 339] on span "Run" at bounding box center [544, 336] width 40 height 10
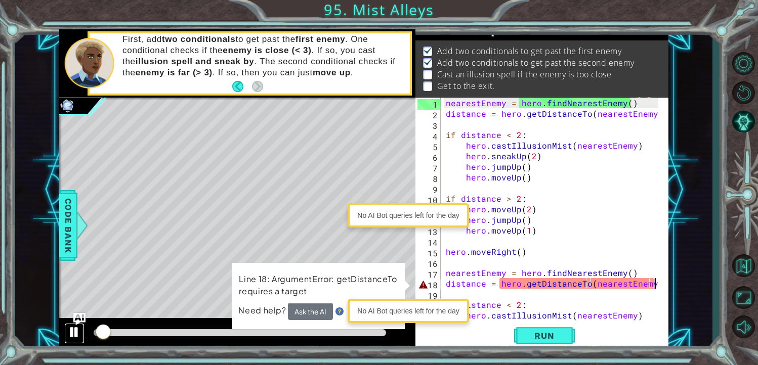
click at [67, 333] on button at bounding box center [74, 333] width 20 height 21
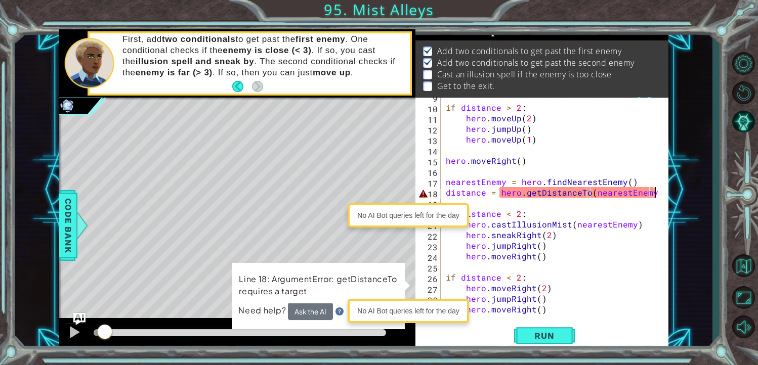
scroll to position [91, 0]
click at [516, 209] on div "if distance > 2 : hero . moveUp ( 2 ) hero . jumpUp ( ) hero . moveUp ( 1 ) her…" at bounding box center [554, 214] width 220 height 244
click at [517, 210] on div "if distance > 2 : hero . moveUp ( 2 ) hero . jumpUp ( ) hero . moveUp ( 1 ) her…" at bounding box center [554, 214] width 220 height 244
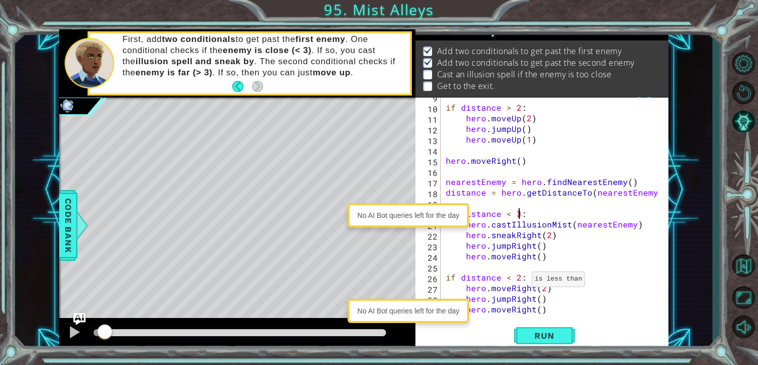
click at [519, 275] on div "if distance > 2 : hero . moveUp ( 2 ) hero . jumpUp ( ) hero . moveUp ( 1 ) her…" at bounding box center [554, 214] width 220 height 244
type textarea "if distance < 3:"
click at [570, 330] on button "Run" at bounding box center [544, 335] width 61 height 25
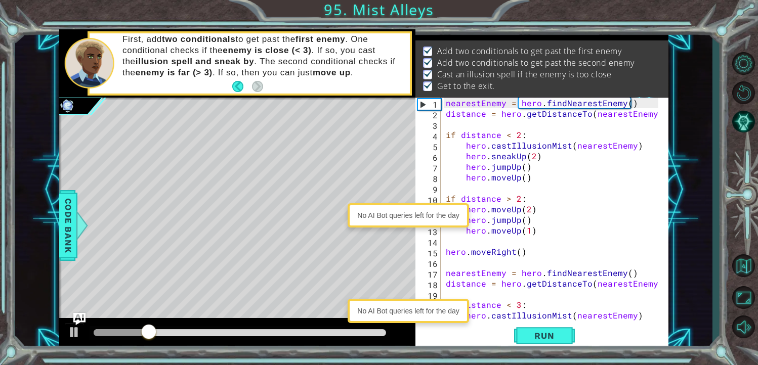
scroll to position [0, 0]
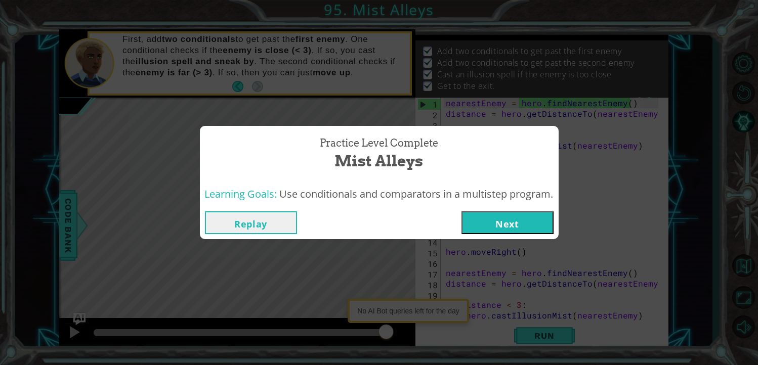
click at [527, 230] on button "Next" at bounding box center [507, 222] width 92 height 23
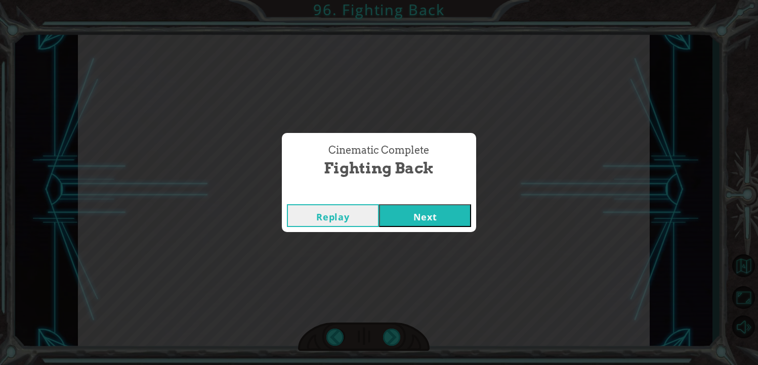
click at [401, 205] on button "Next" at bounding box center [425, 215] width 92 height 23
click at [431, 219] on button "Next" at bounding box center [425, 215] width 92 height 23
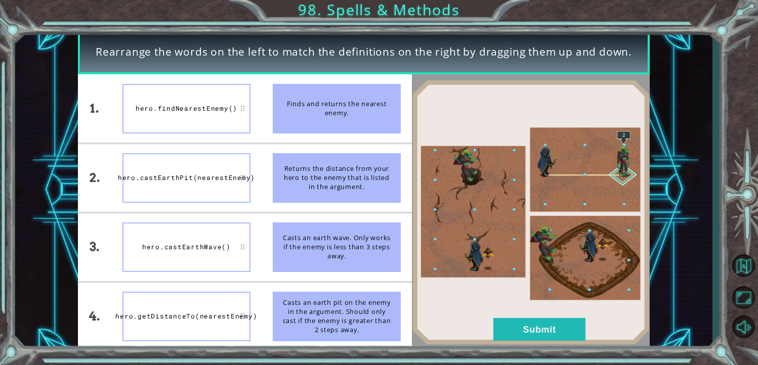
click at [211, 103] on div "hero.findNearestEnemy()" at bounding box center [186, 109] width 128 height 50
click at [513, 319] on button "Submit" at bounding box center [539, 329] width 92 height 23
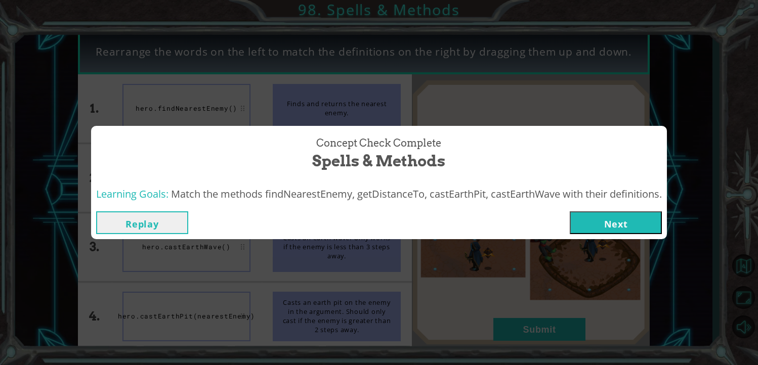
click at [595, 220] on button "Next" at bounding box center [616, 222] width 92 height 23
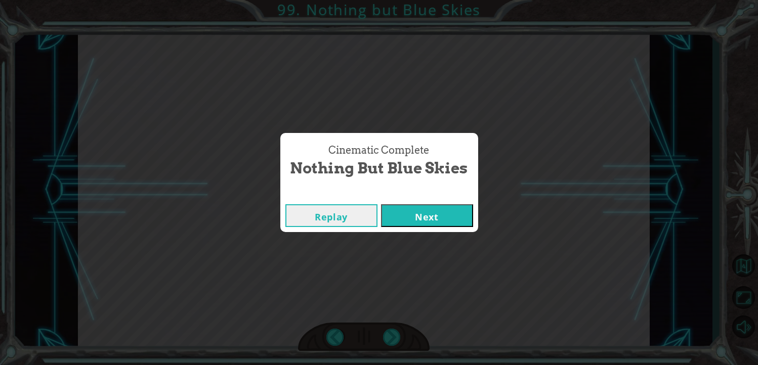
click at [458, 222] on button "Next" at bounding box center [427, 215] width 92 height 23
